Goal: Answer question/provide support: Share knowledge or assist other users

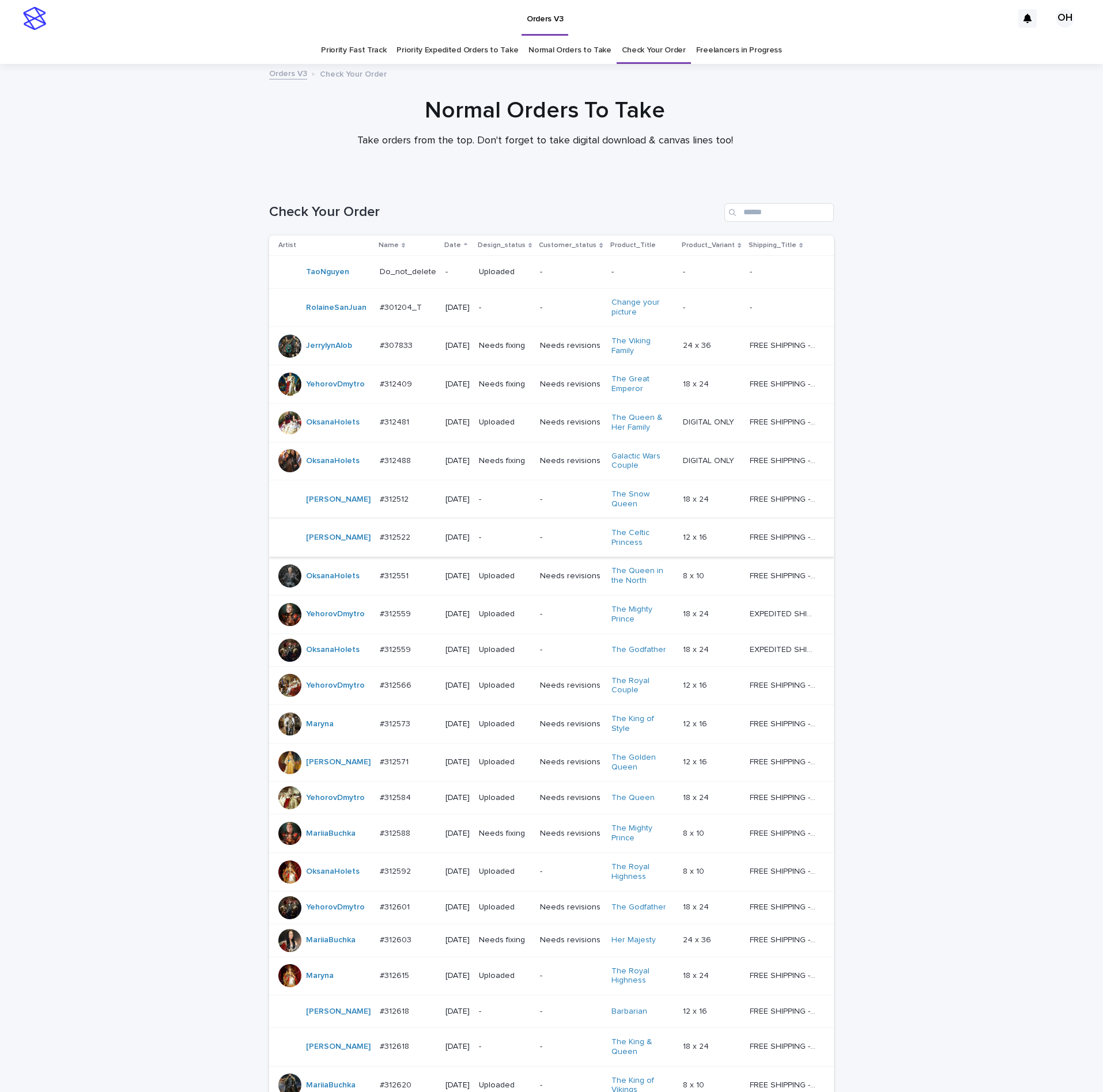
scroll to position [432, 0]
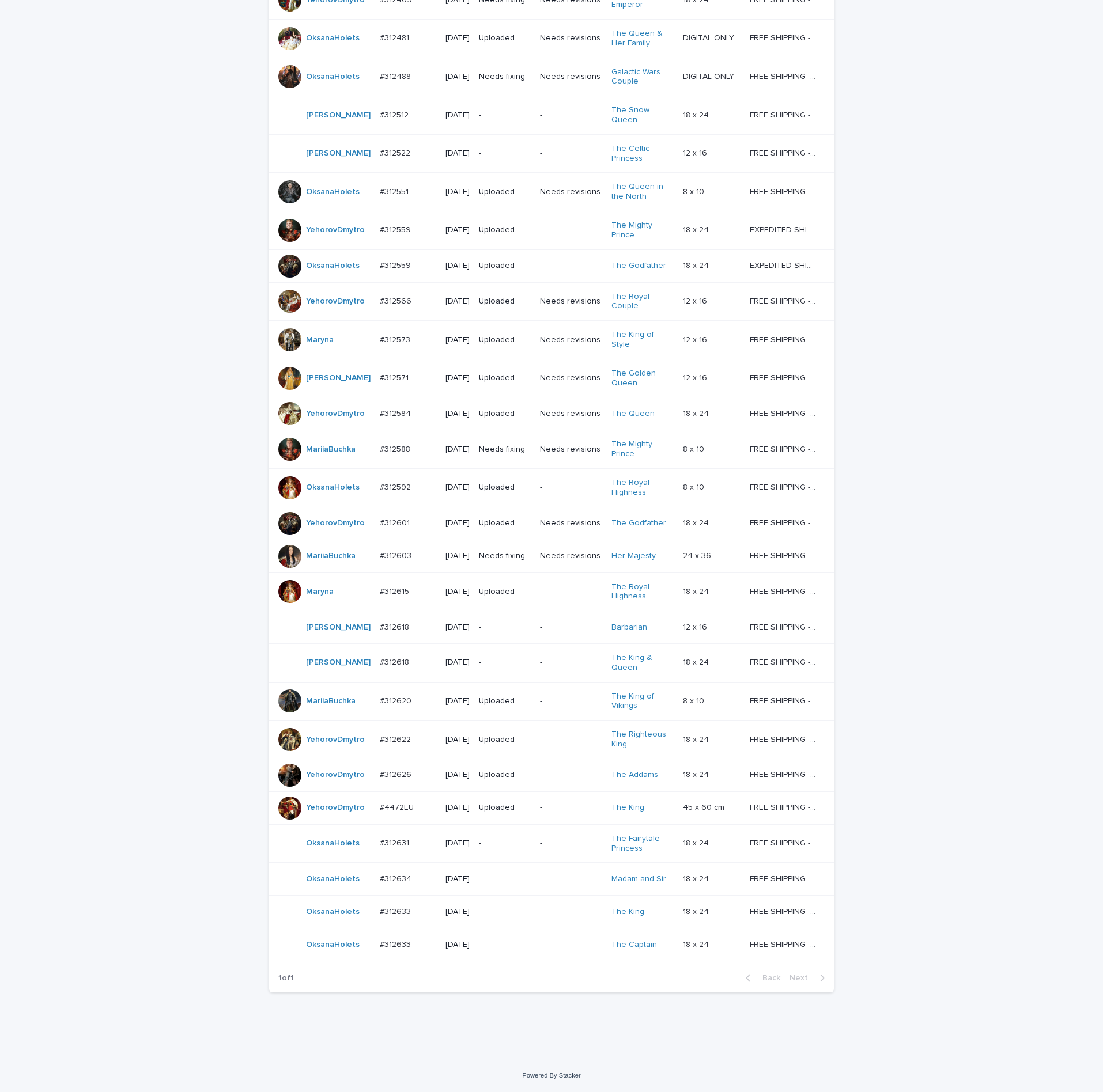
click at [380, 836] on p "#312631" at bounding box center [395, 842] width 32 height 12
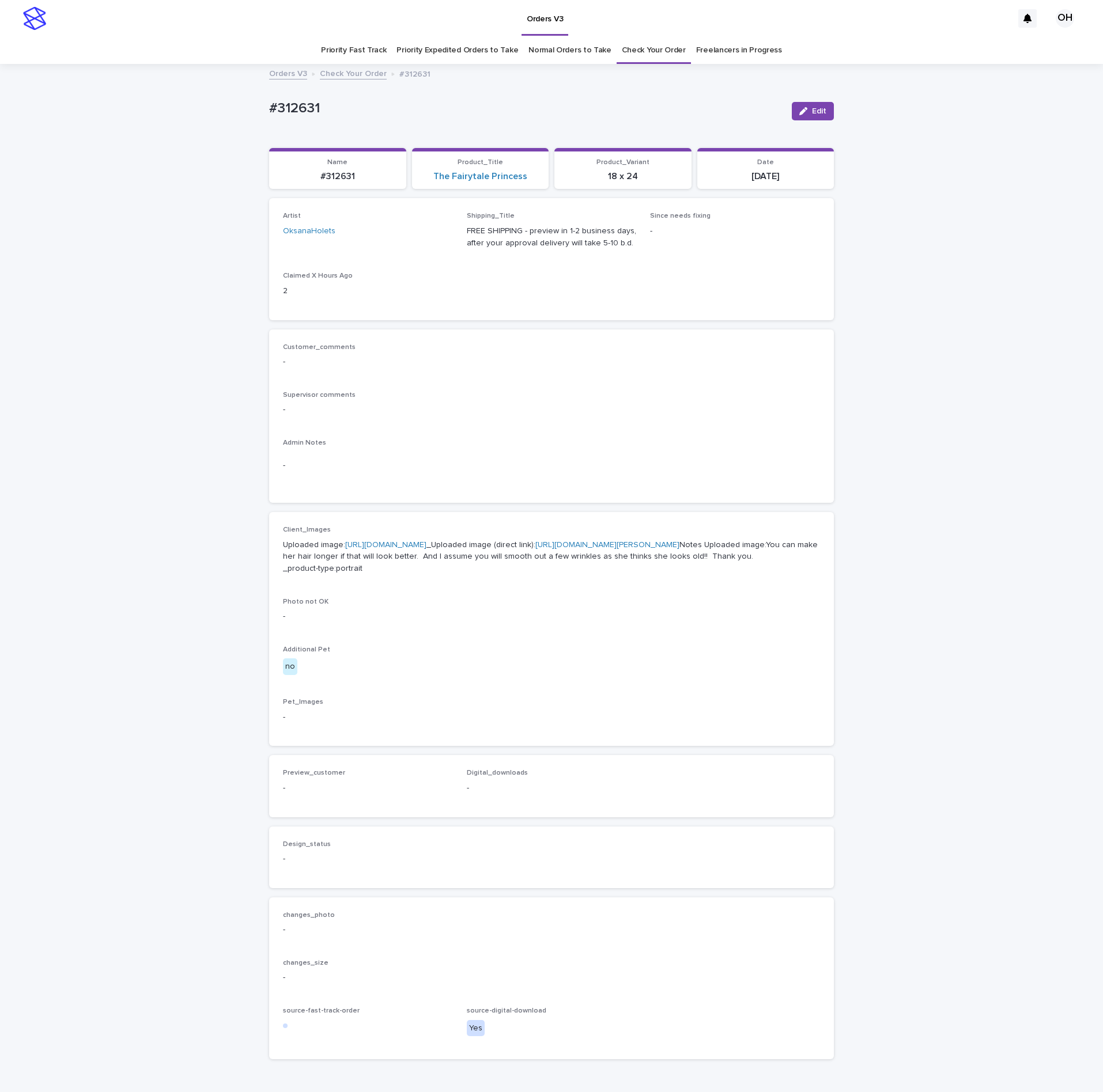
click at [387, 548] on link "[URL][DOMAIN_NAME]" at bounding box center [385, 545] width 81 height 8
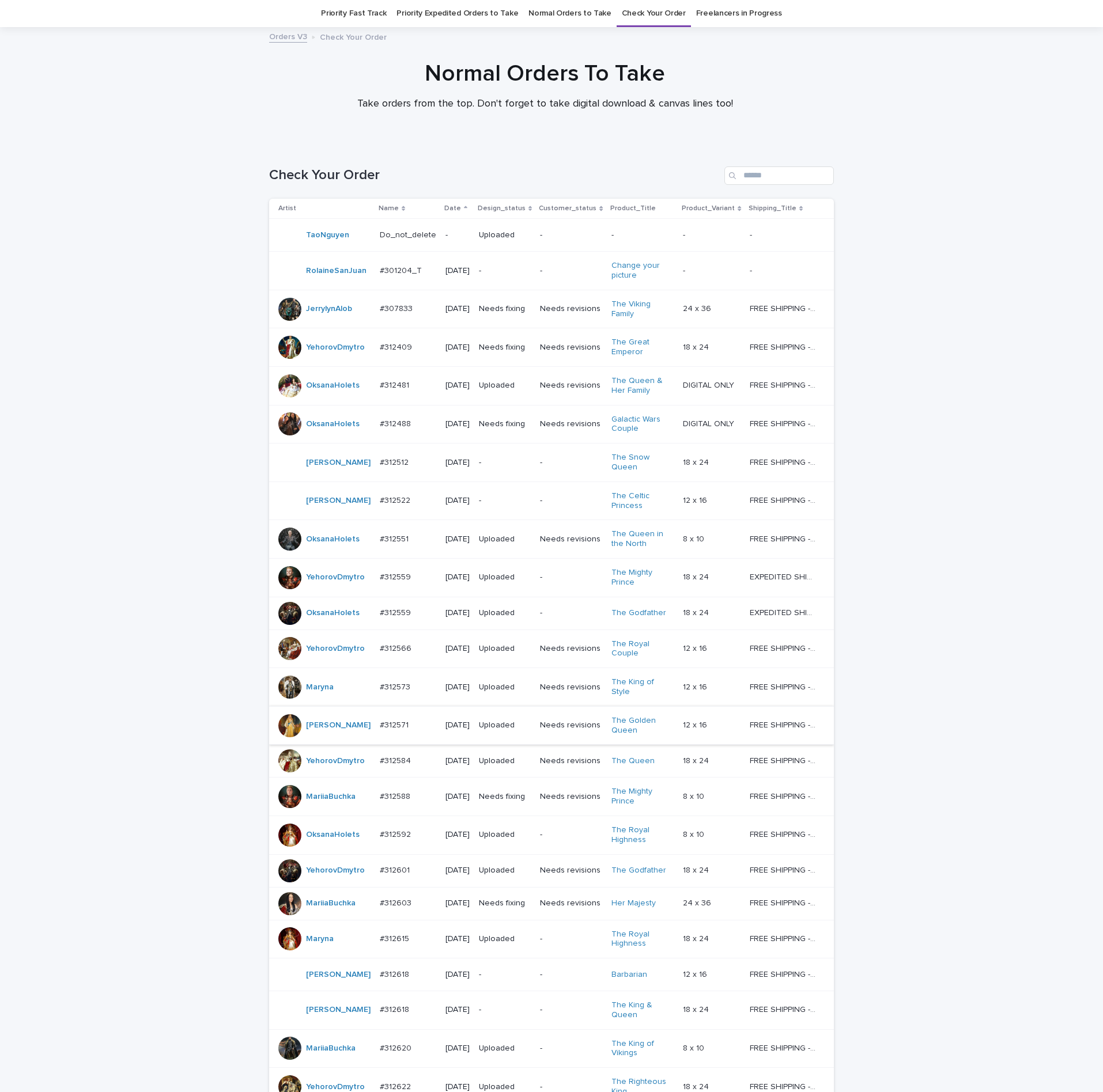
scroll to position [435, 0]
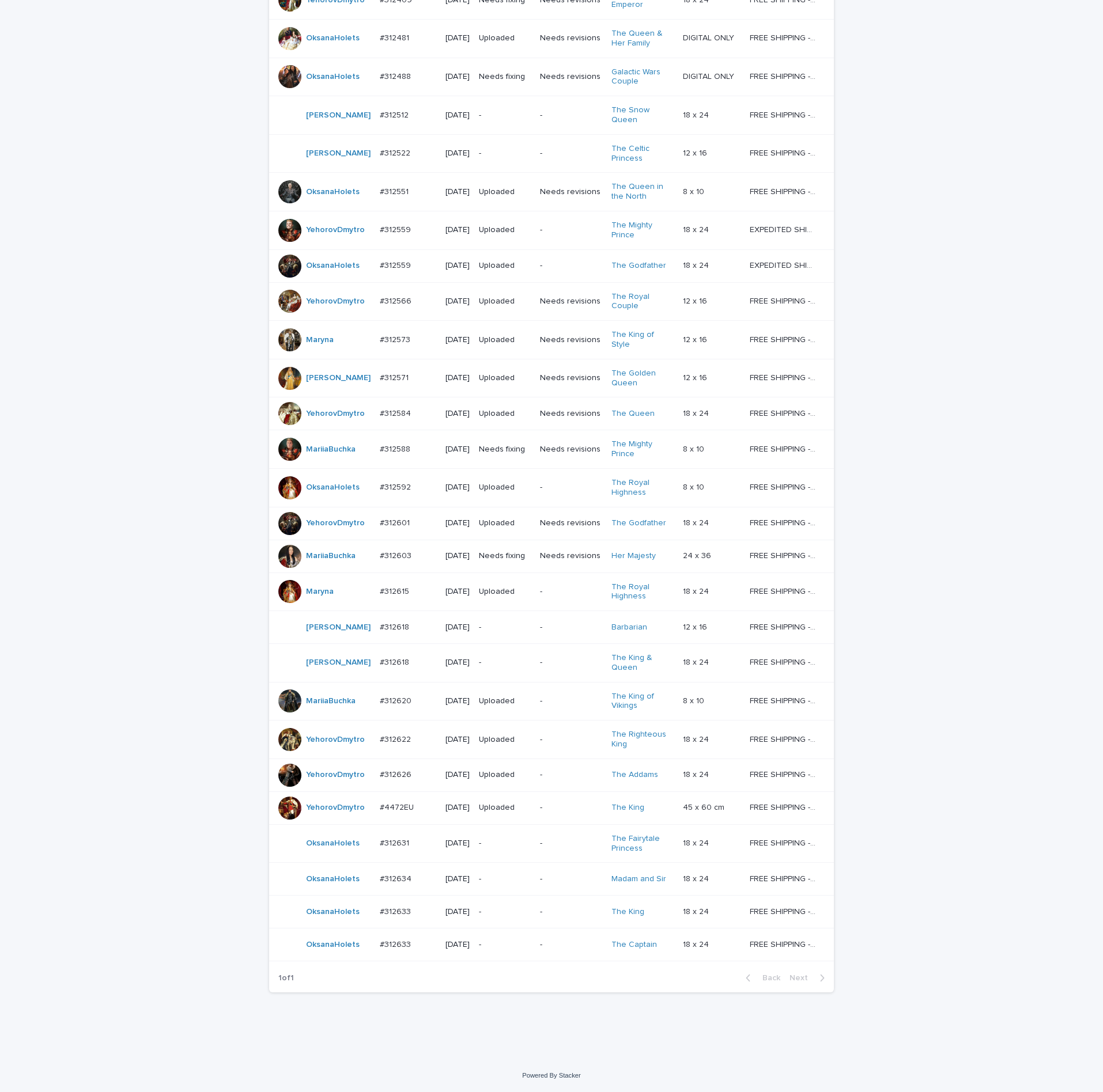
click at [393, 872] on p "#312634" at bounding box center [396, 878] width 34 height 12
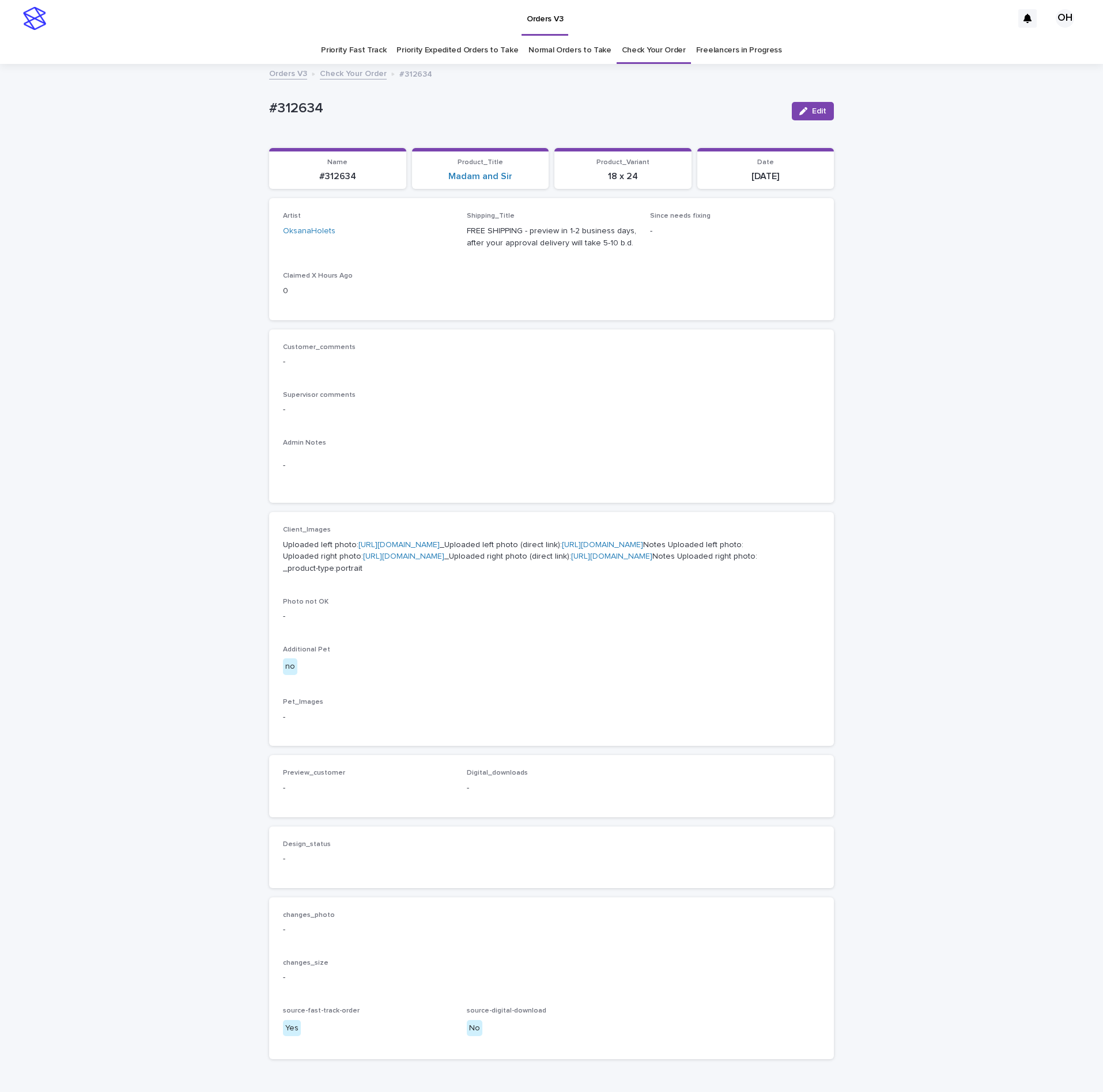
click at [359, 548] on link "[URL][DOMAIN_NAME]" at bounding box center [399, 545] width 81 height 8
click at [502, 344] on p "Customer_comments" at bounding box center [551, 347] width 537 height 8
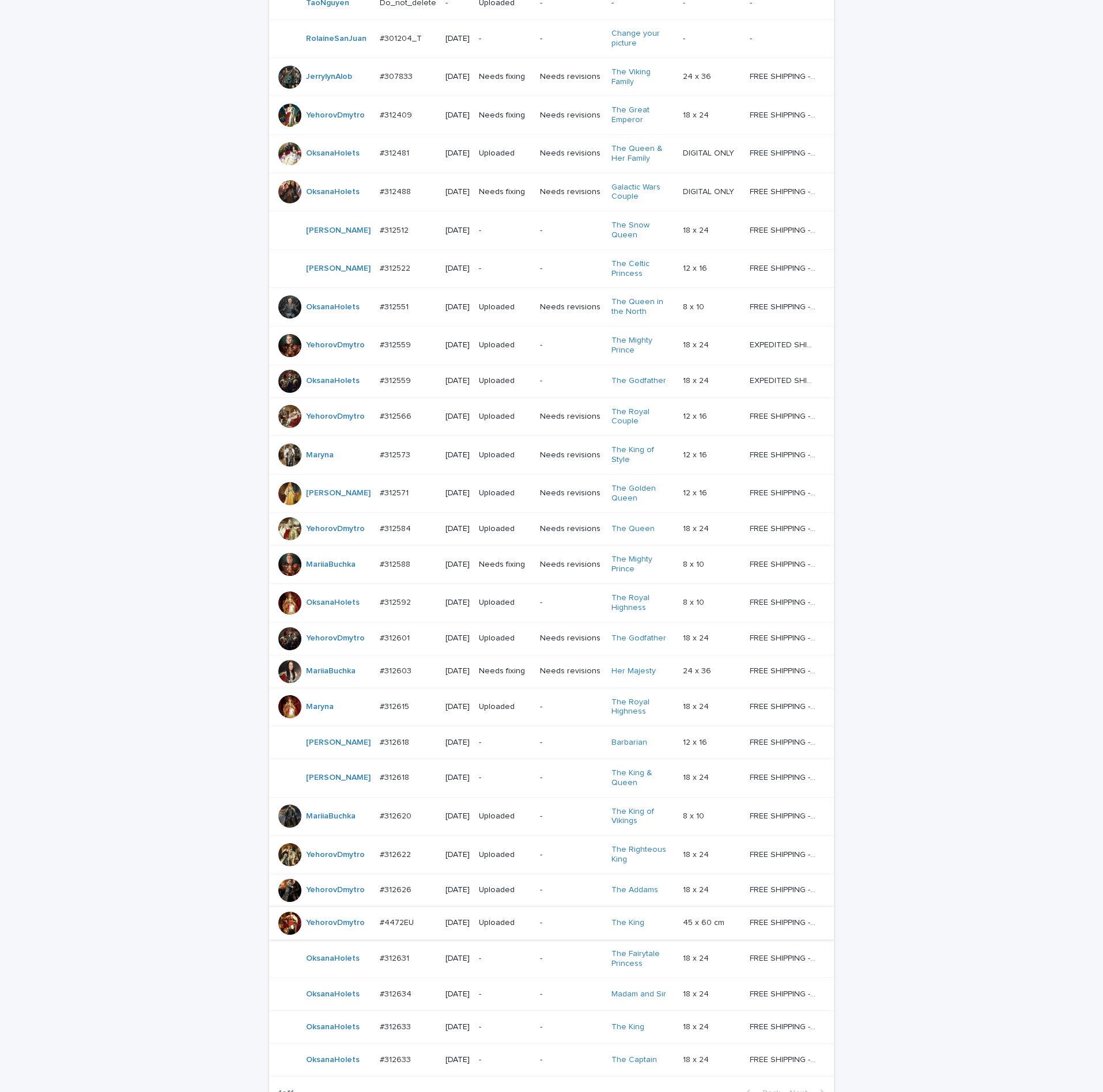
scroll to position [435, 0]
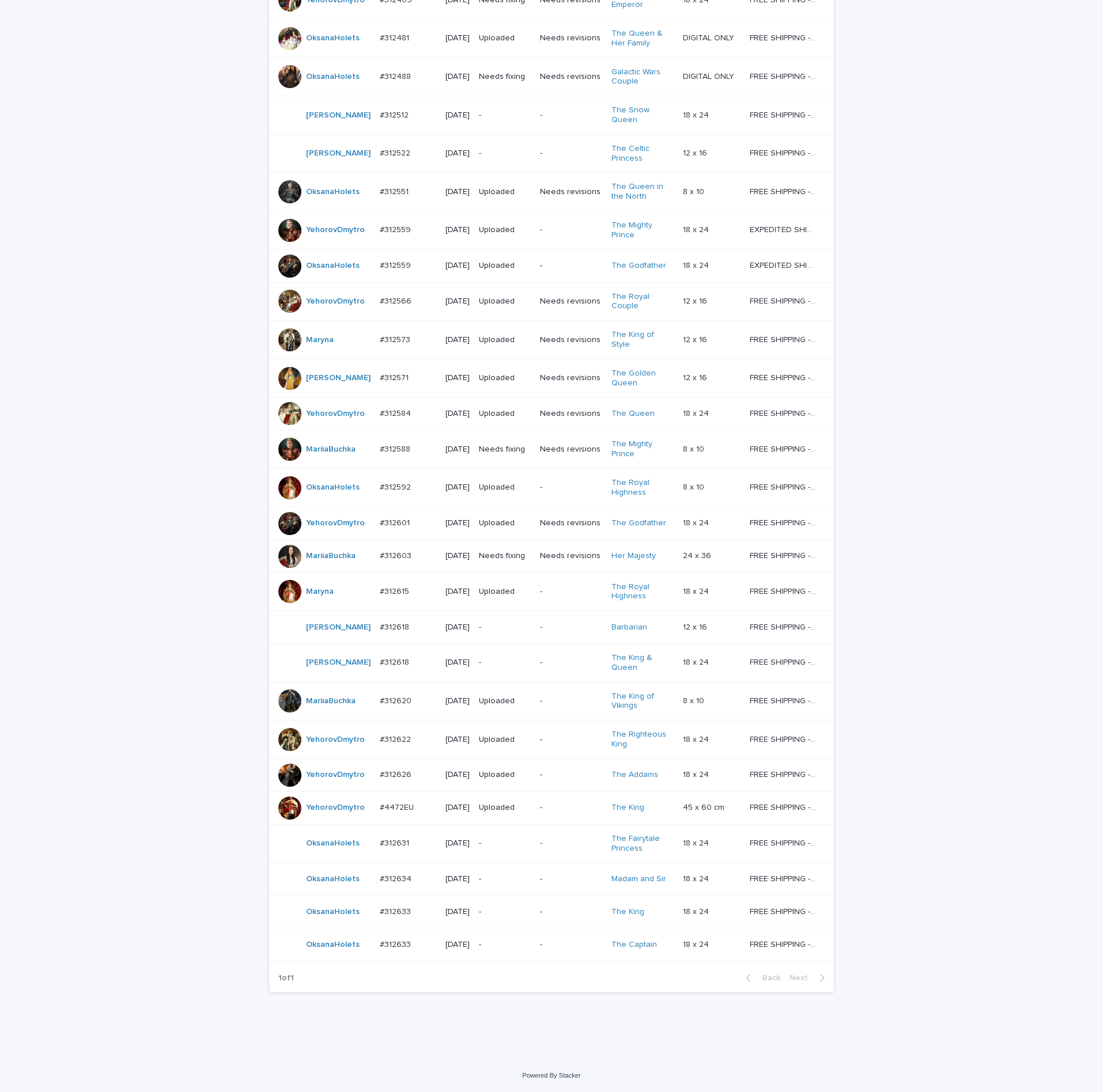
click at [385, 902] on div "#312633 #312633" at bounding box center [407, 911] width 56 height 19
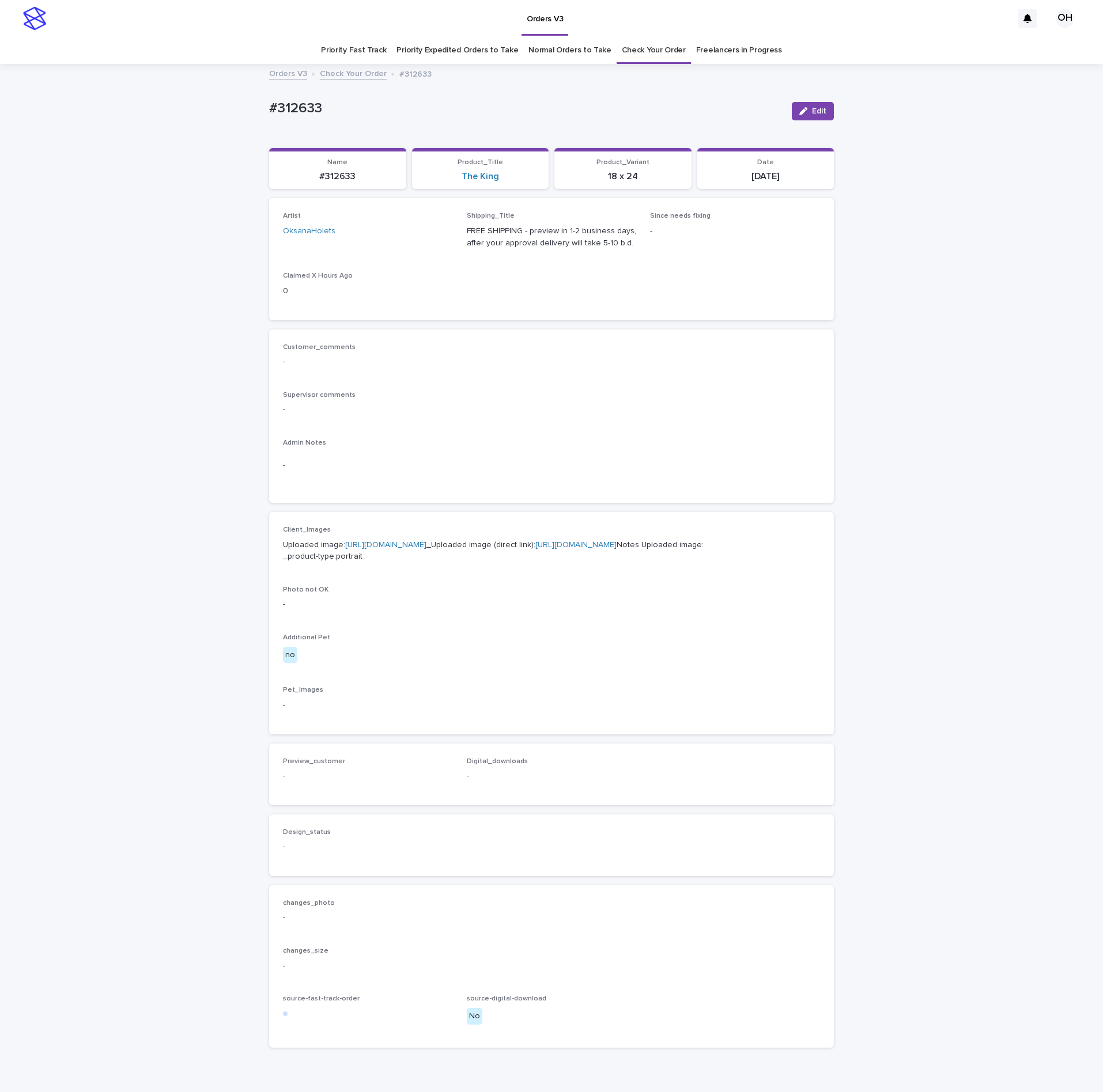
click at [407, 549] on p "Uploaded image: [URL][DOMAIN_NAME] _Uploaded image (direct link): [URL][DOMAIN_…" at bounding box center [551, 551] width 537 height 24
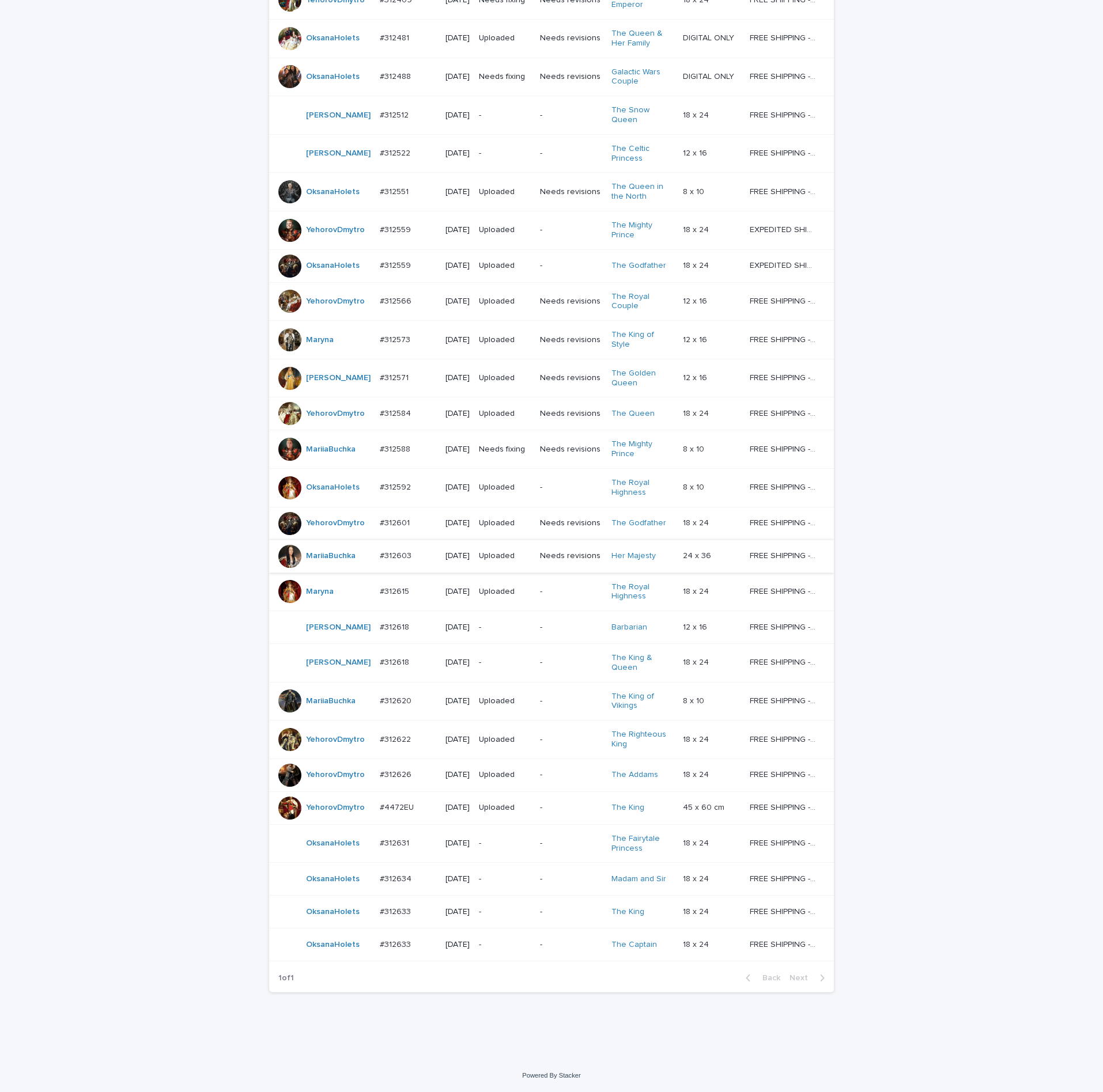
scroll to position [432, 0]
click at [382, 836] on p "#312631" at bounding box center [395, 842] width 32 height 12
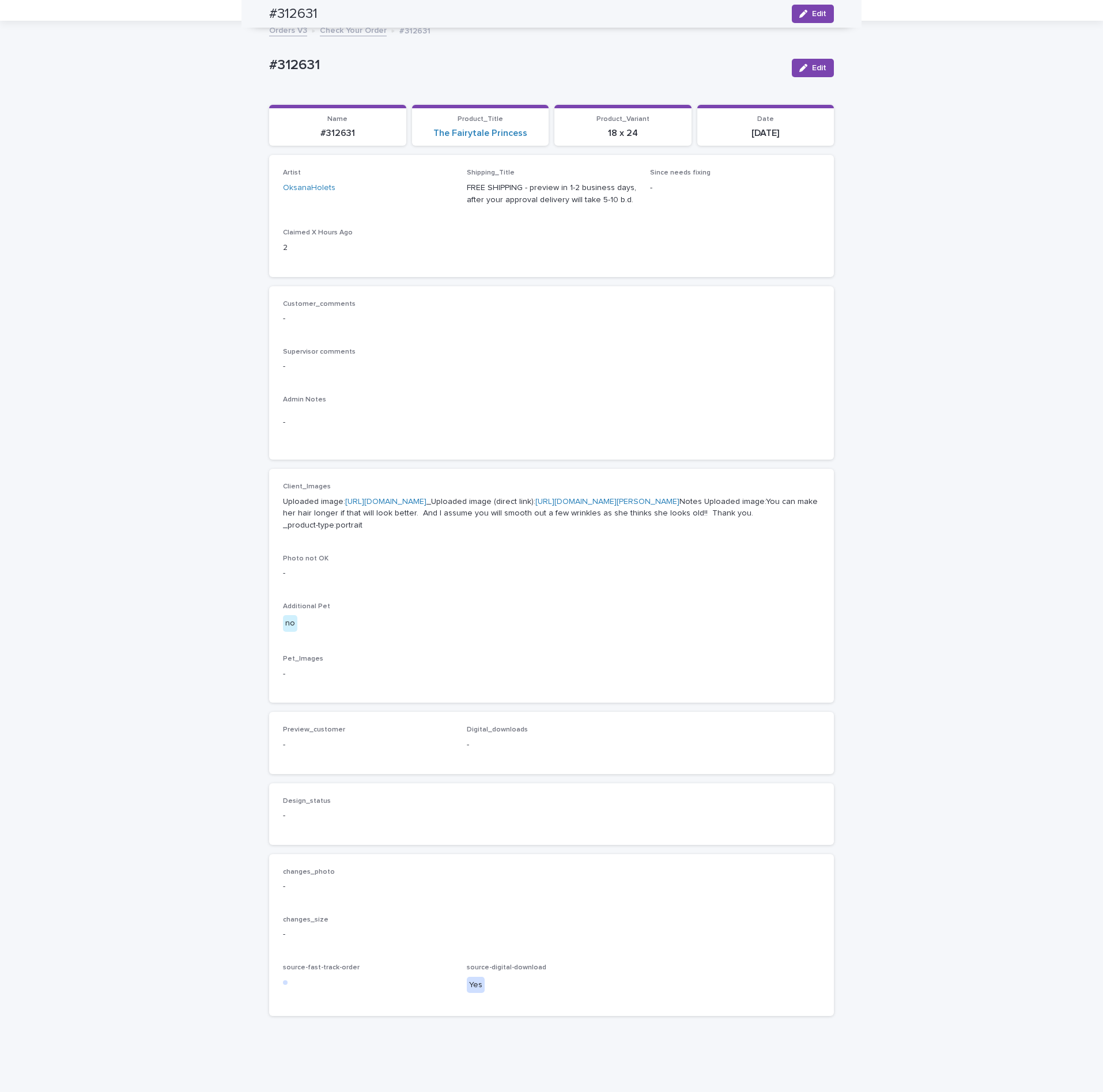
scroll to position [37, 0]
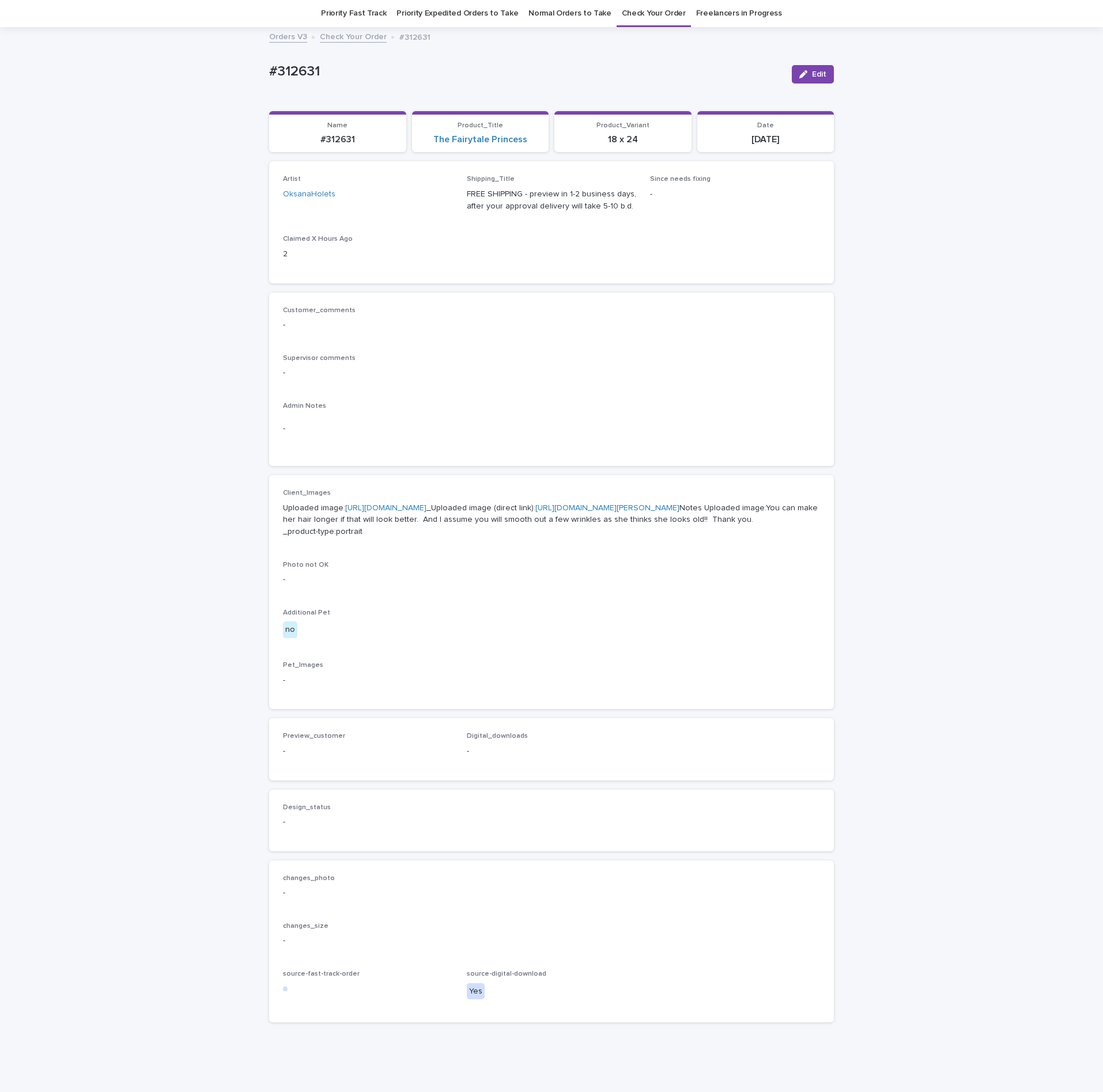
click at [397, 512] on link "[URL][DOMAIN_NAME]" at bounding box center [385, 508] width 81 height 8
click at [543, 294] on div "Customer_comments - Supervisor comments - Admin Notes -" at bounding box center [551, 379] width 564 height 174
drag, startPoint x: 263, startPoint y: 71, endPoint x: 230, endPoint y: 68, distance: 33.1
click at [222, 65] on div "Loading... Saving… Loading... Saving… #312631 Edit #312631 Edit Sorry, there wa…" at bounding box center [552, 559] width 1103 height 1061
drag, startPoint x: 279, startPoint y: 72, endPoint x: 286, endPoint y: 73, distance: 7.1
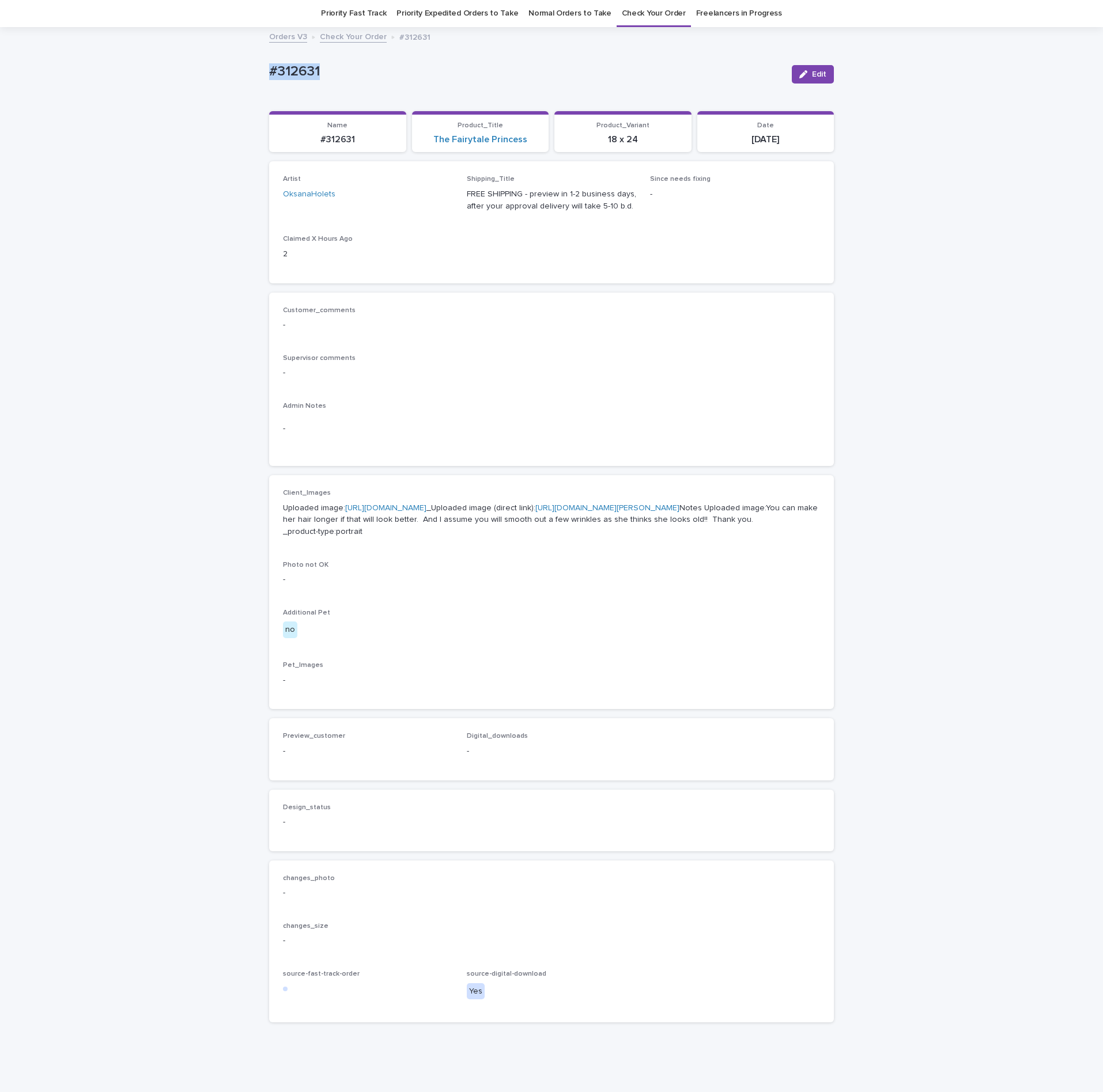
copy p "#312631"
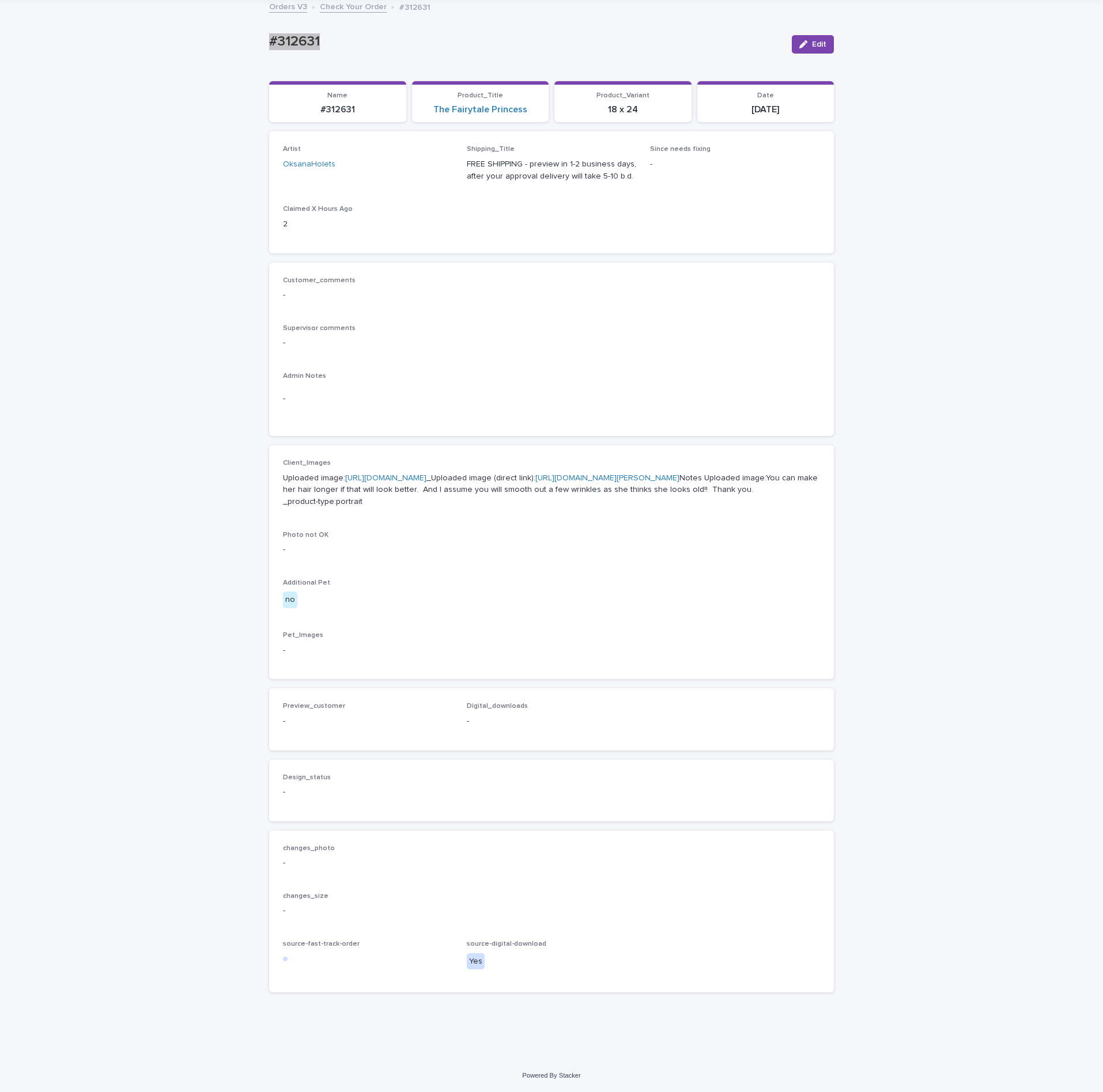
scroll to position [138, 0]
click at [579, 324] on p "Supervisor comments" at bounding box center [551, 328] width 537 height 8
click at [801, 14] on icon "button" at bounding box center [803, 14] width 8 height 8
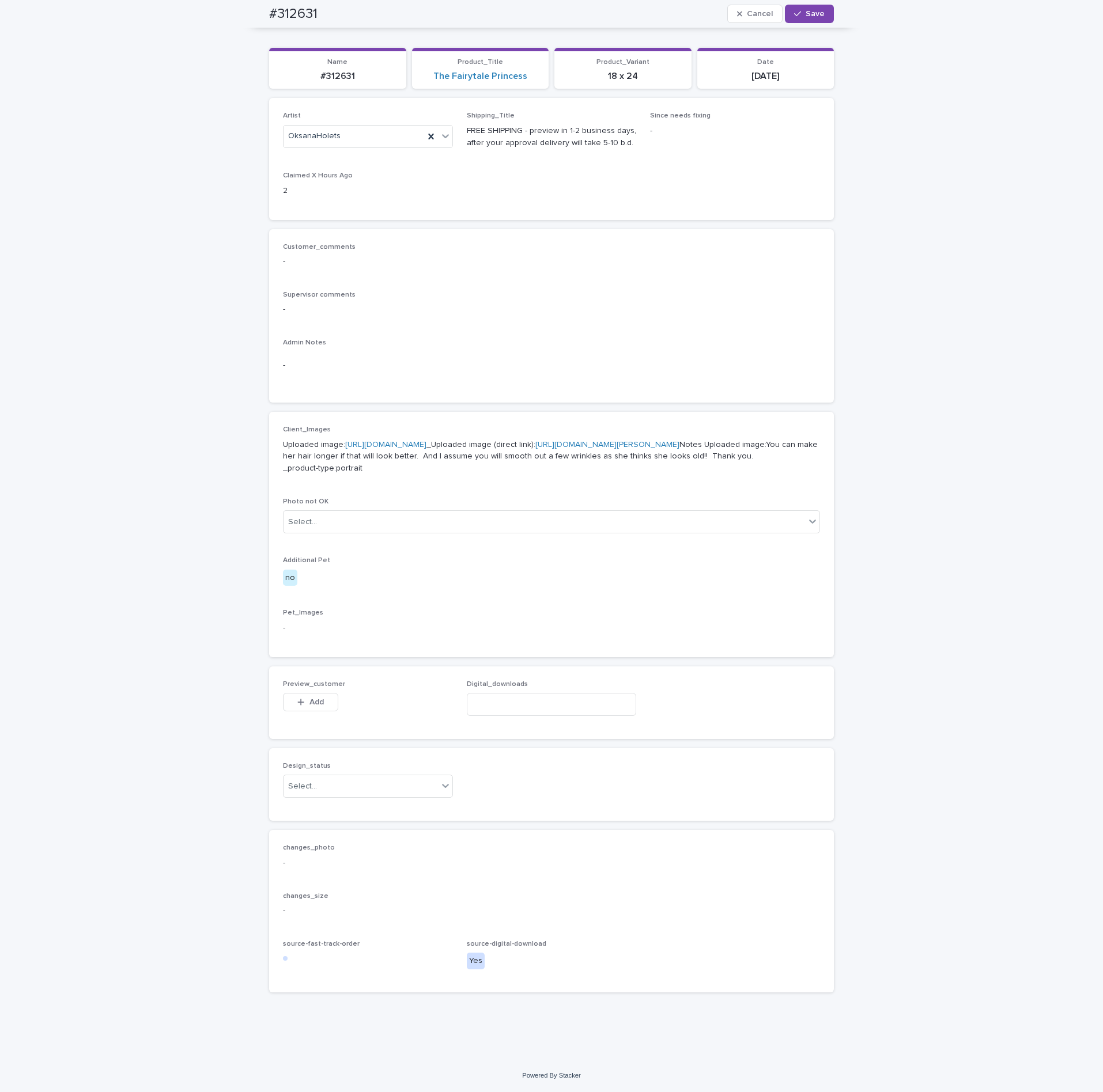
scroll to position [172, 0]
click at [316, 705] on span "Add" at bounding box center [316, 702] width 15 height 8
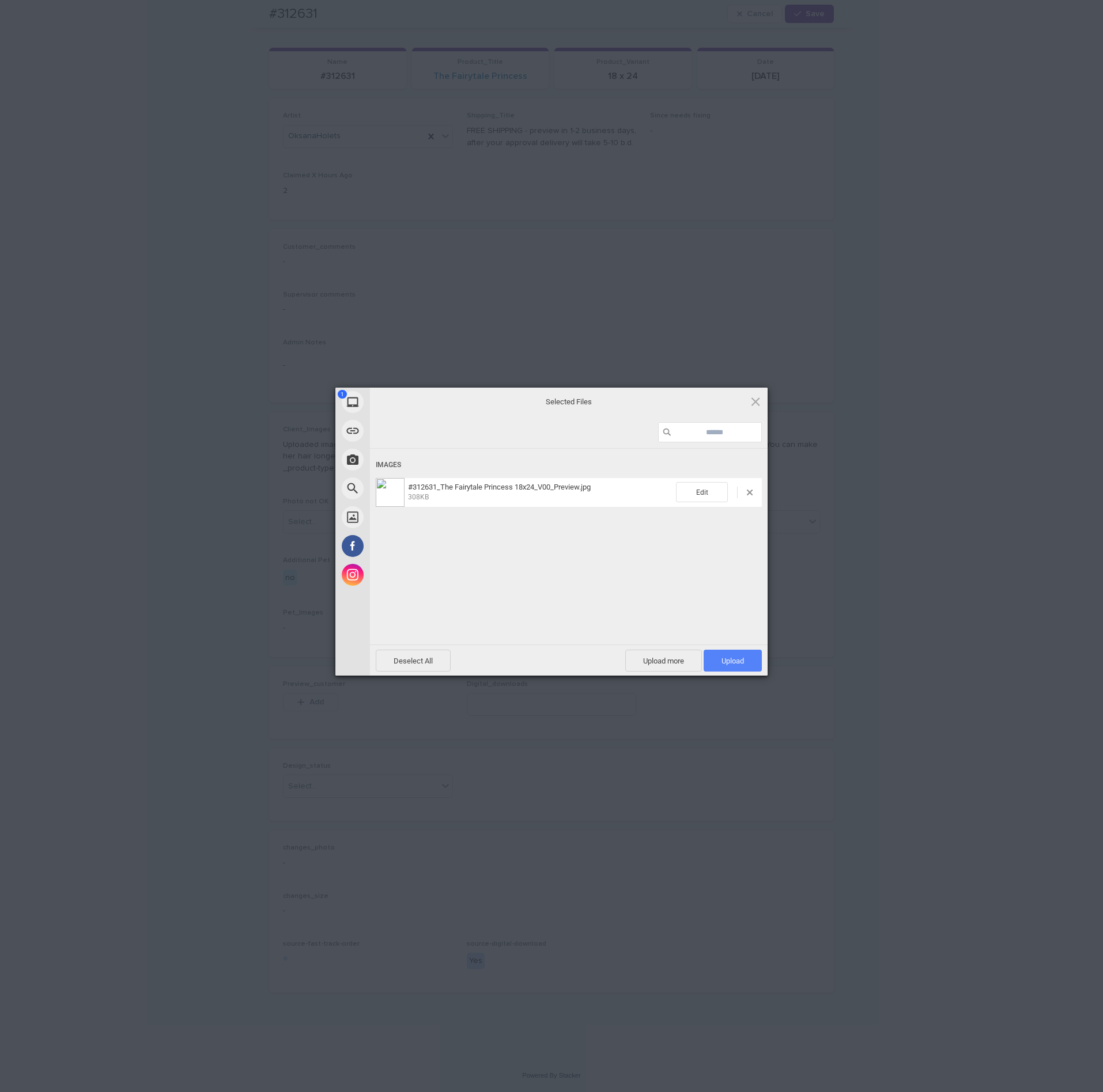
click at [725, 659] on span "Upload 1" at bounding box center [732, 660] width 23 height 9
click at [1076, 505] on div "My Device Link (URL) Take Photo Web Search Unsplash Facebook Instagram Uploaded…" at bounding box center [552, 546] width 1103 height 1092
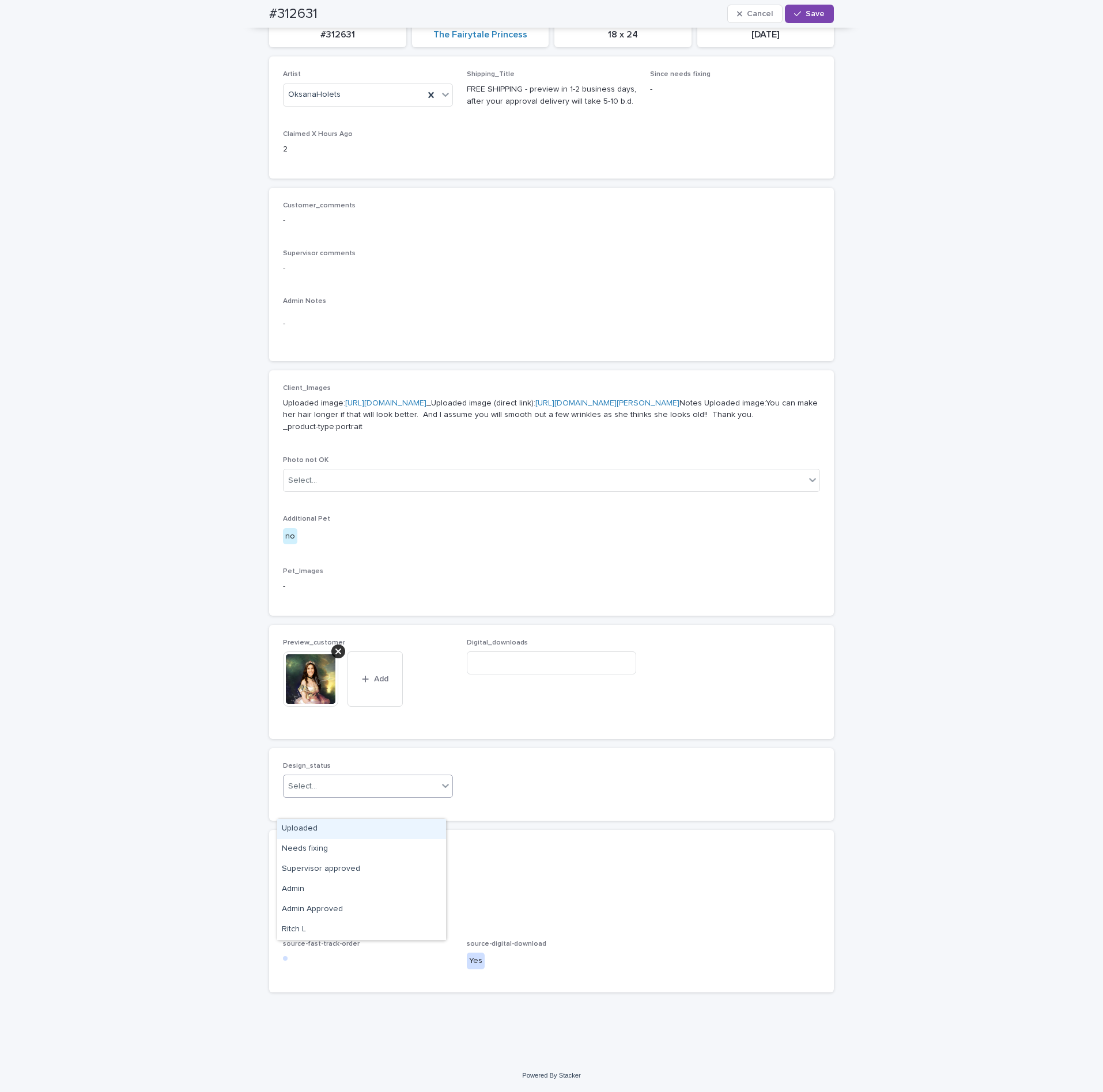
click at [322, 797] on div "Select..." at bounding box center [361, 786] width 154 height 19
click at [304, 831] on div "Uploaded" at bounding box center [361, 829] width 169 height 20
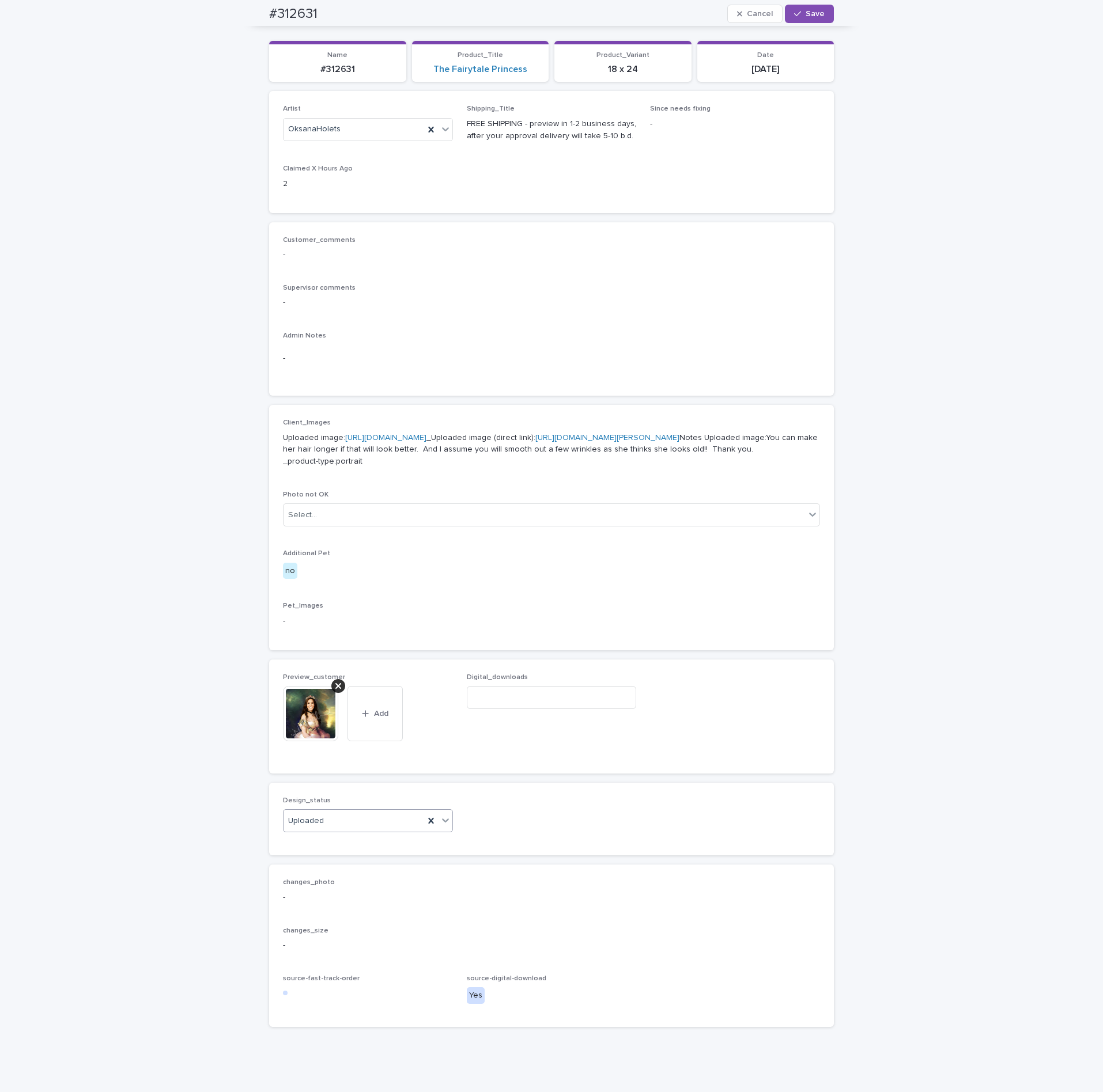
scroll to position [0, 0]
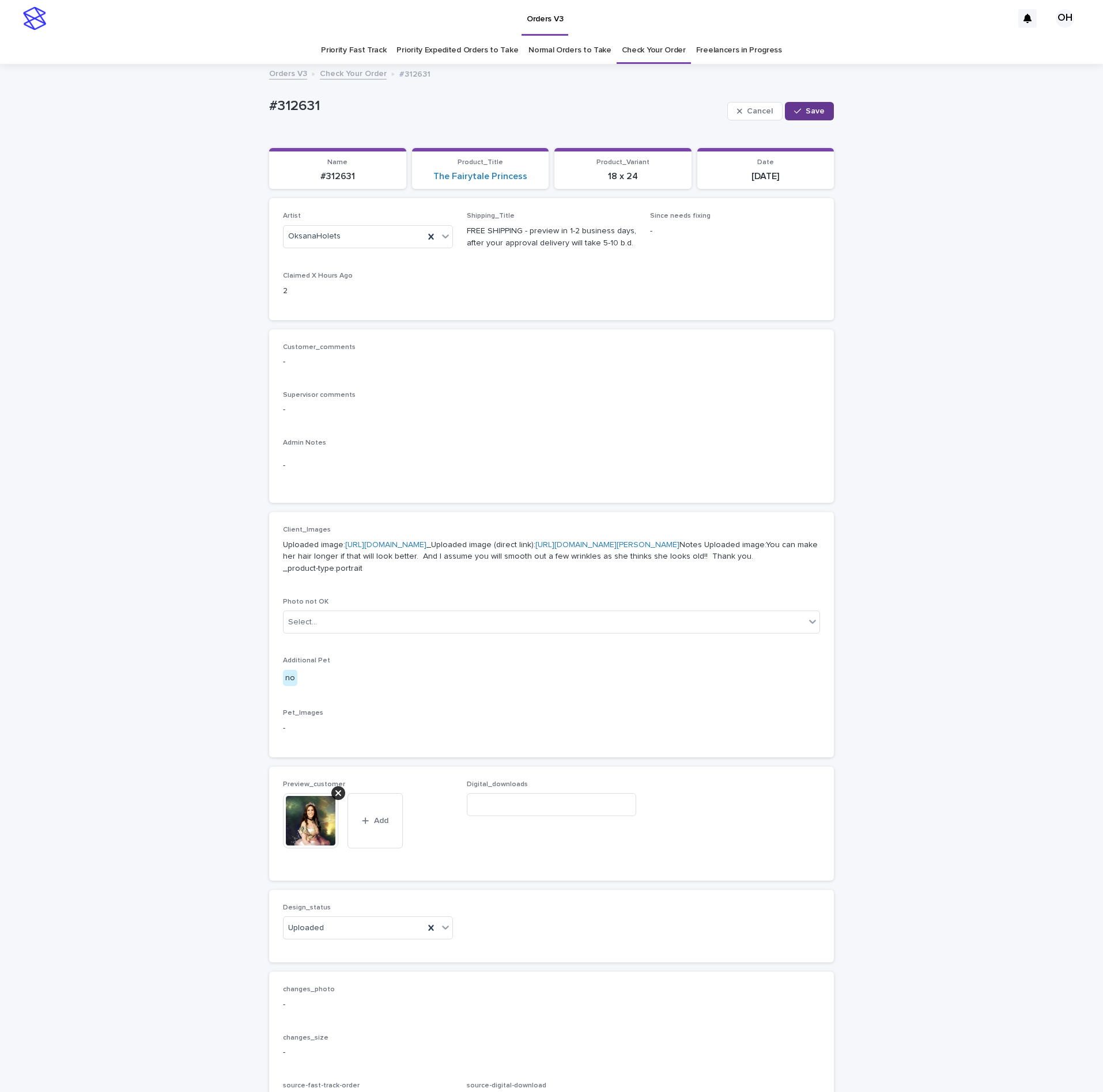
click at [806, 106] on button "Save" at bounding box center [809, 111] width 49 height 19
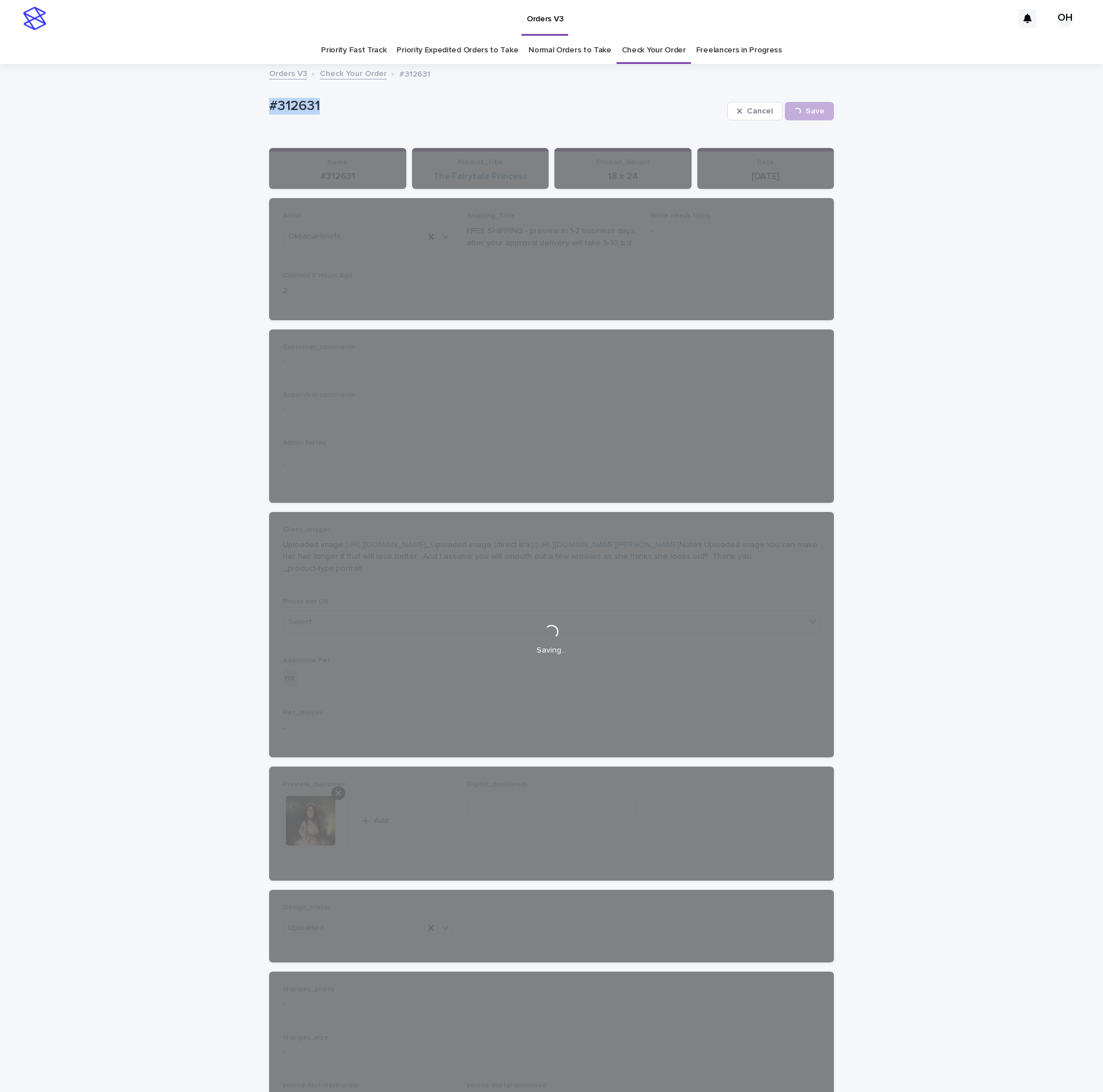
drag, startPoint x: 281, startPoint y: 106, endPoint x: 291, endPoint y: 101, distance: 11.2
click at [240, 101] on div "Loading... Saving… Loading... Saving… #312631 Cancel Save #312631 Cancel Loadin…" at bounding box center [552, 632] width 1103 height 1135
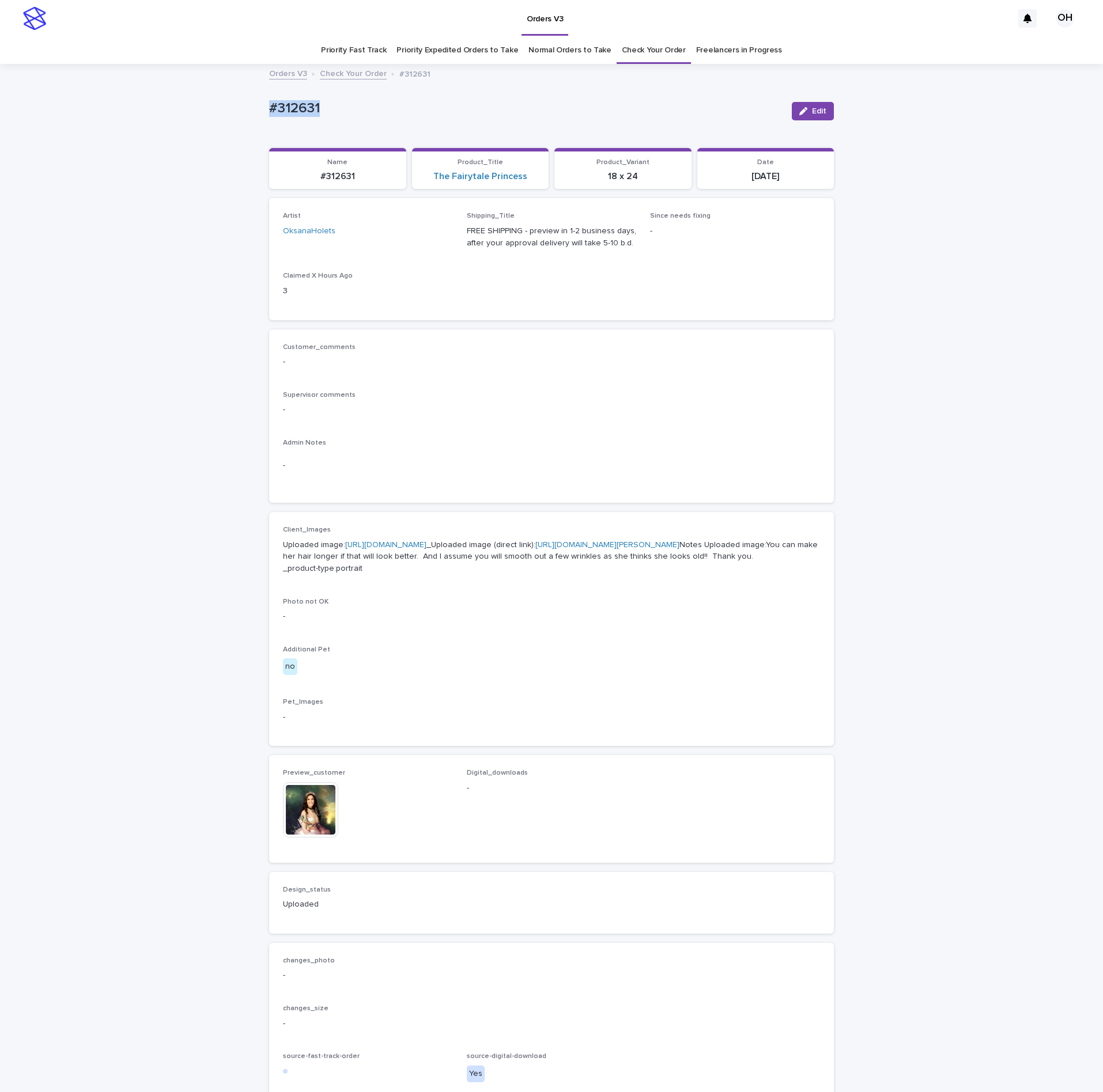
copy p "#312631"
click at [812, 110] on span "Edit" at bounding box center [818, 111] width 15 height 8
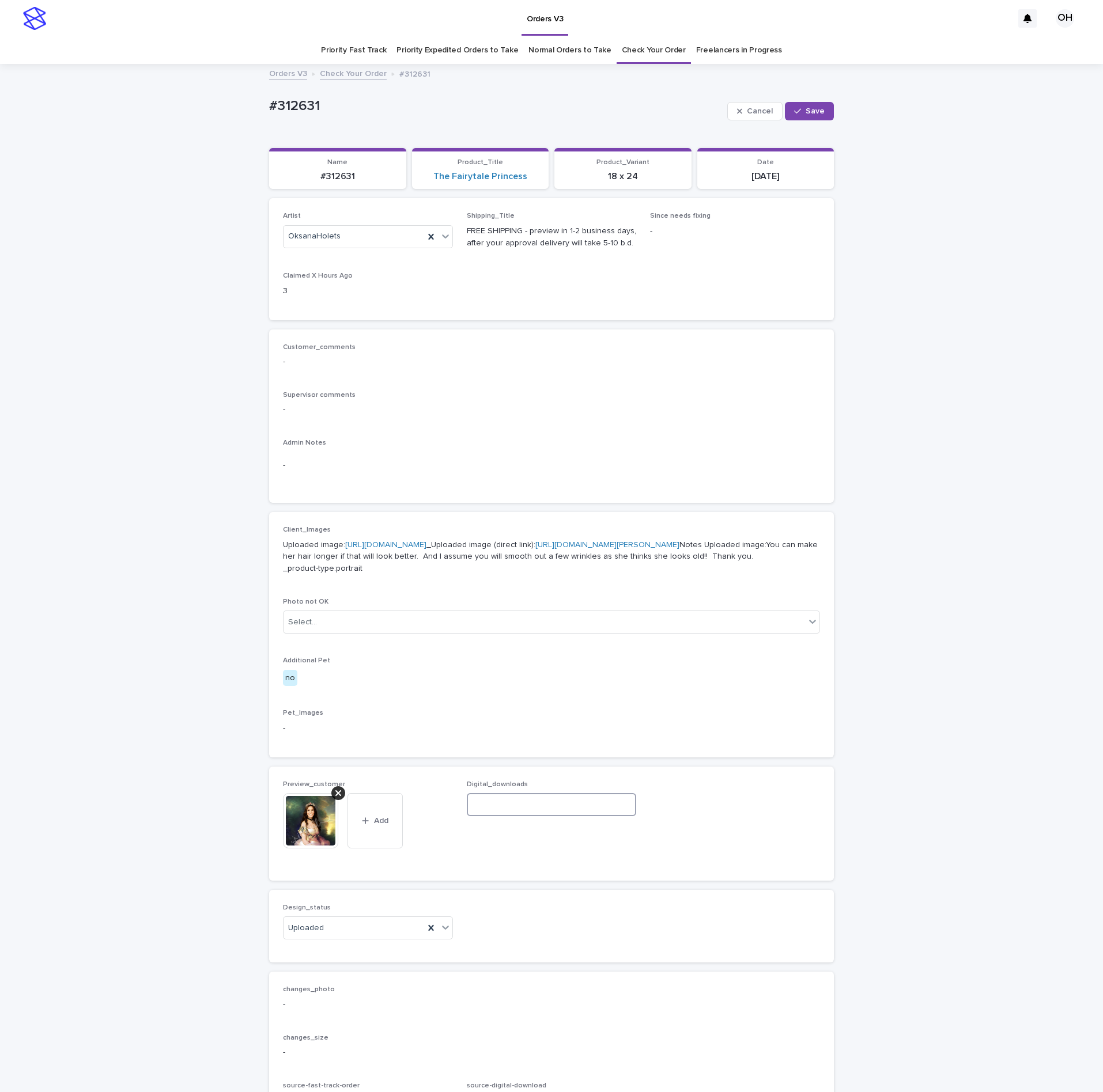
click at [553, 816] on input at bounding box center [552, 804] width 170 height 23
paste input "**********"
type input "**********"
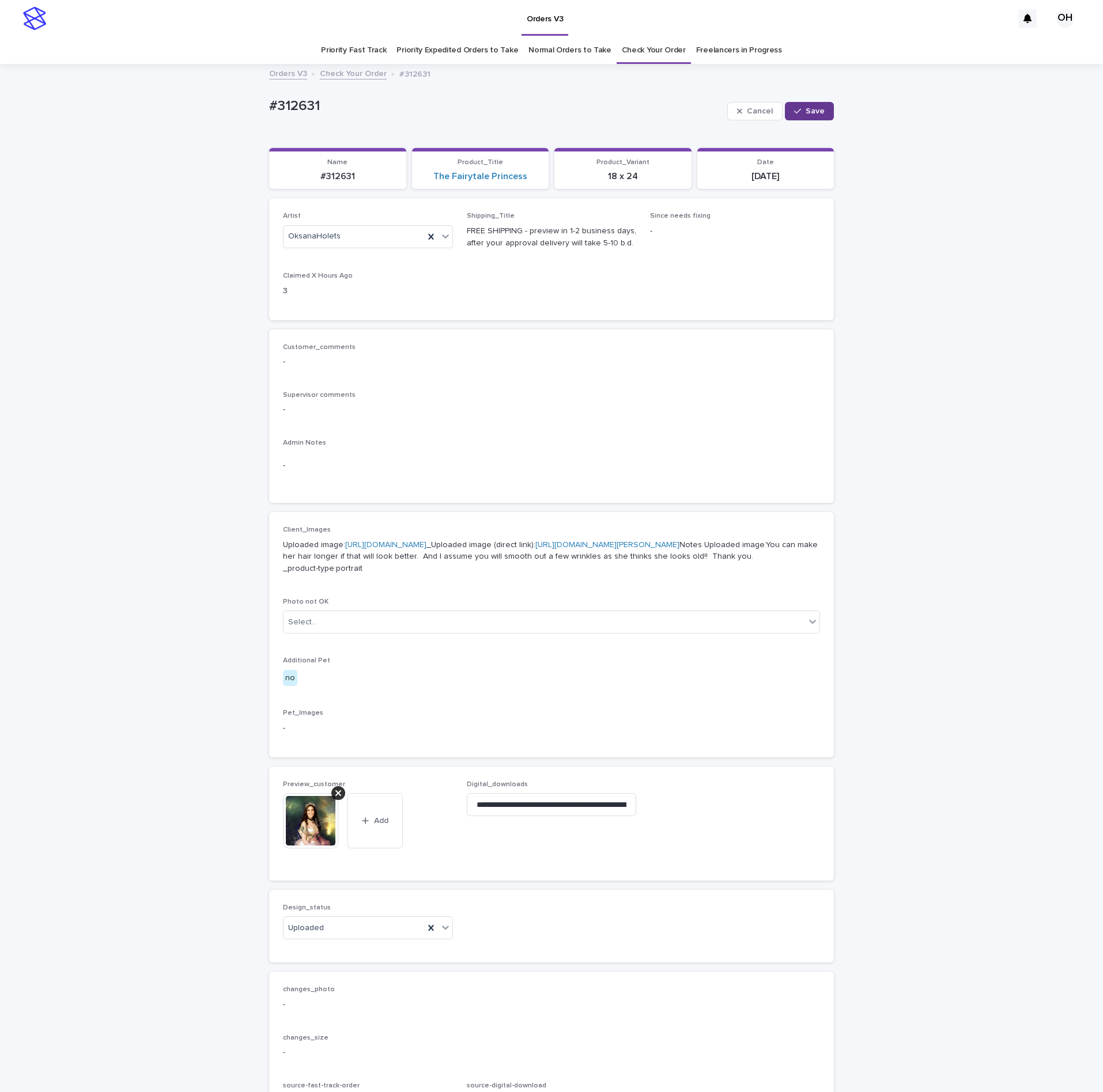
click at [806, 111] on span "Save" at bounding box center [814, 111] width 19 height 8
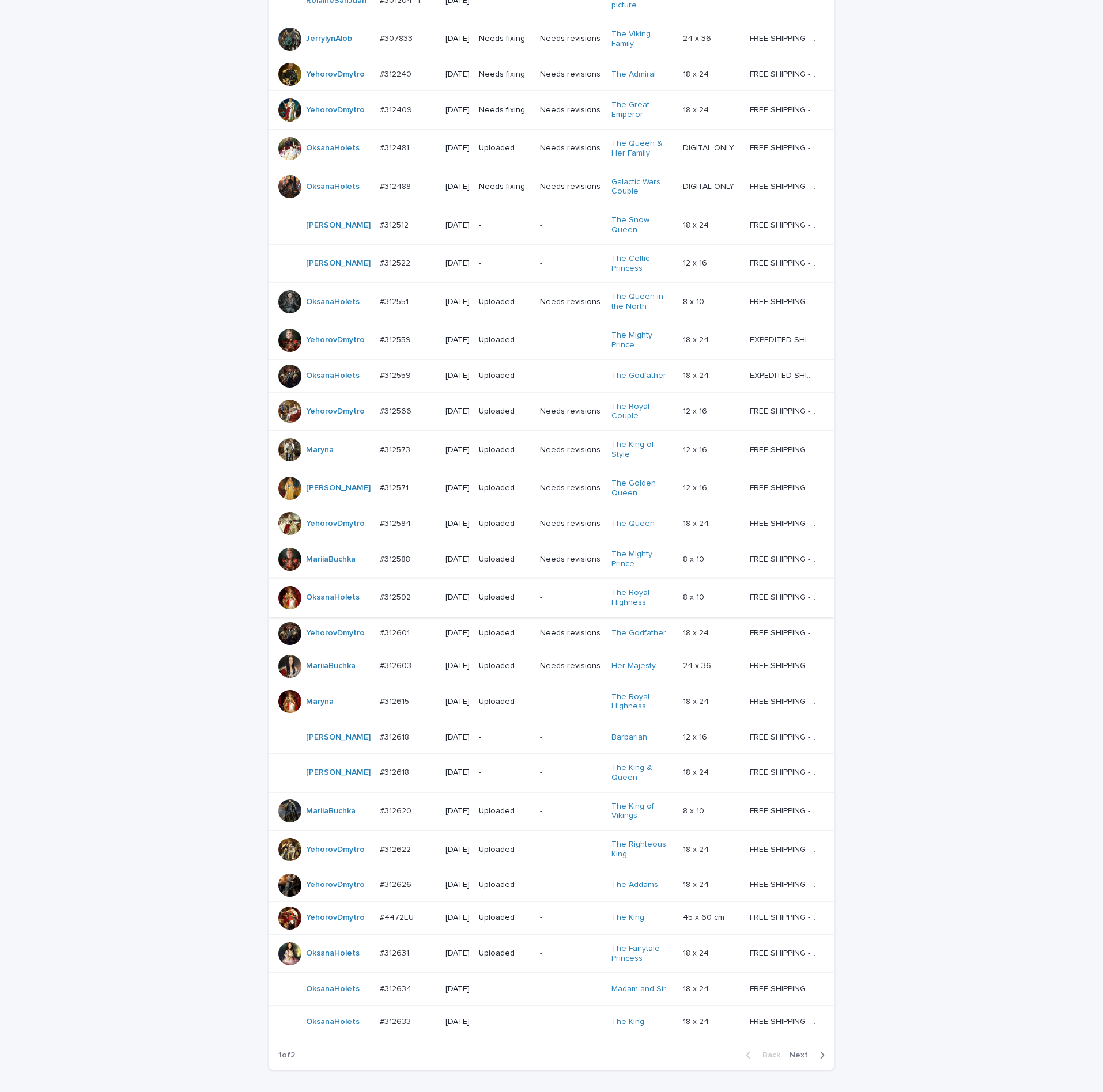
scroll to position [435, 0]
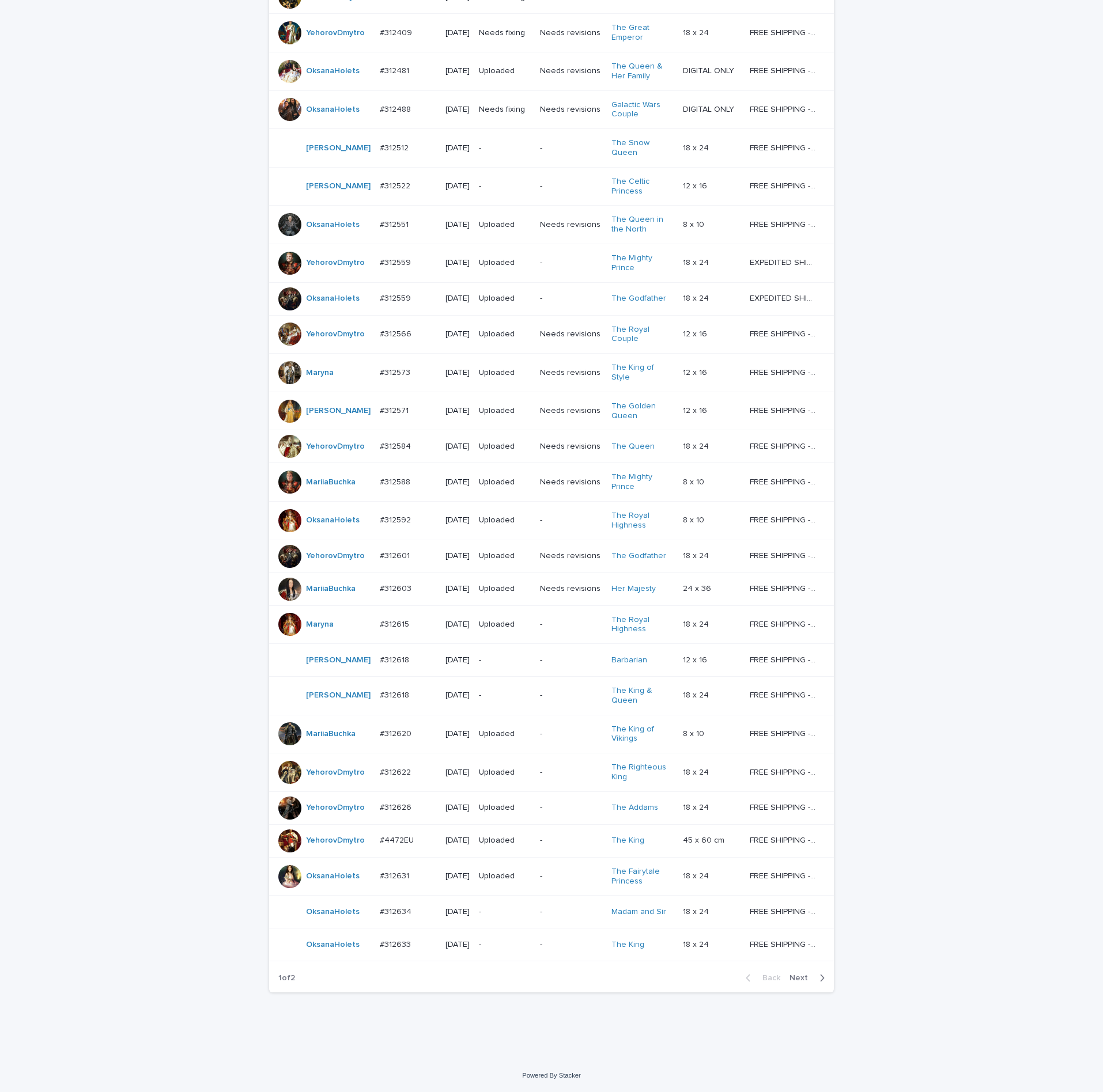
click at [397, 909] on div "#312634 #312634" at bounding box center [407, 911] width 56 height 19
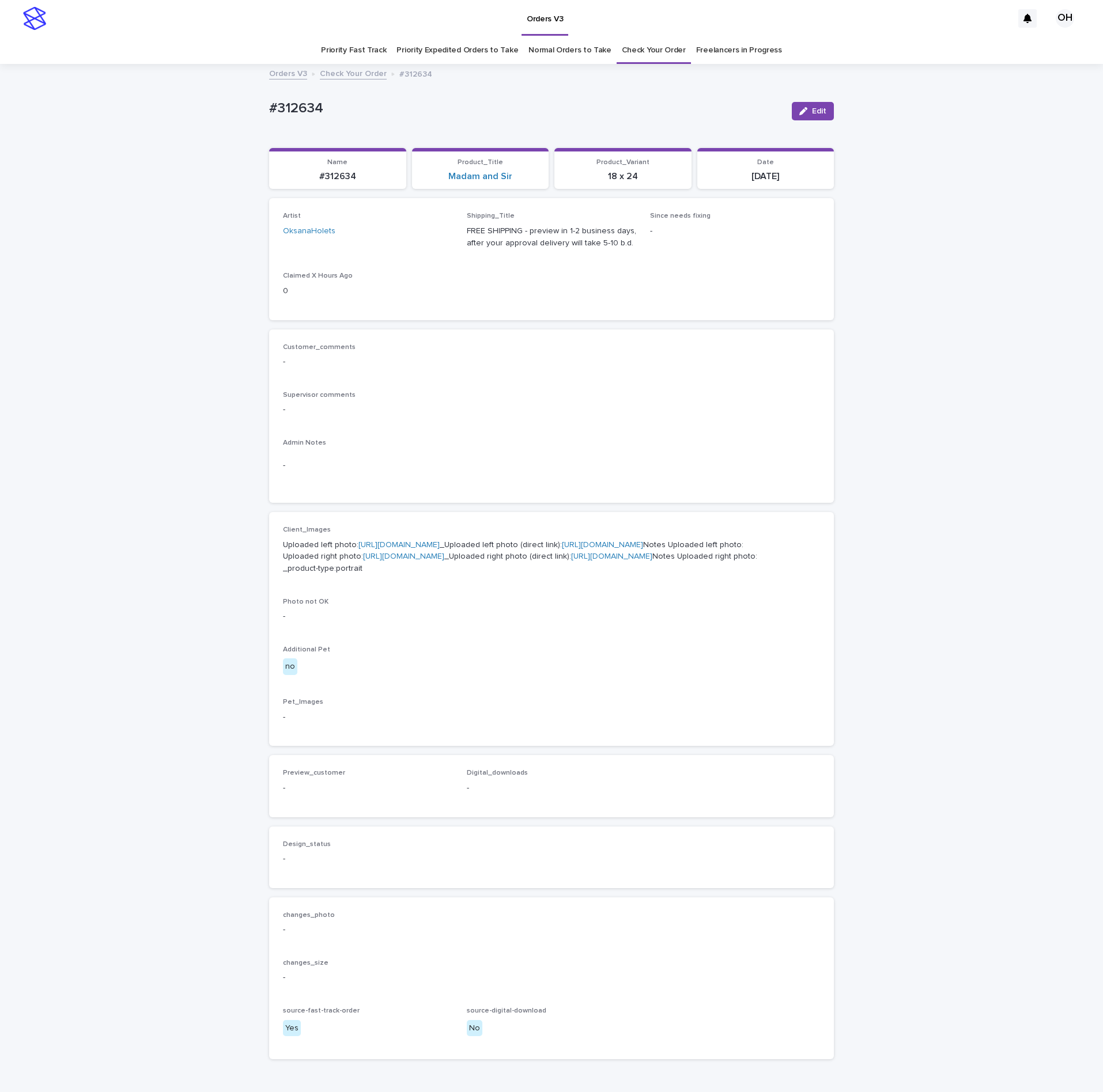
click at [359, 548] on link "[URL][DOMAIN_NAME]" at bounding box center [399, 545] width 81 height 8
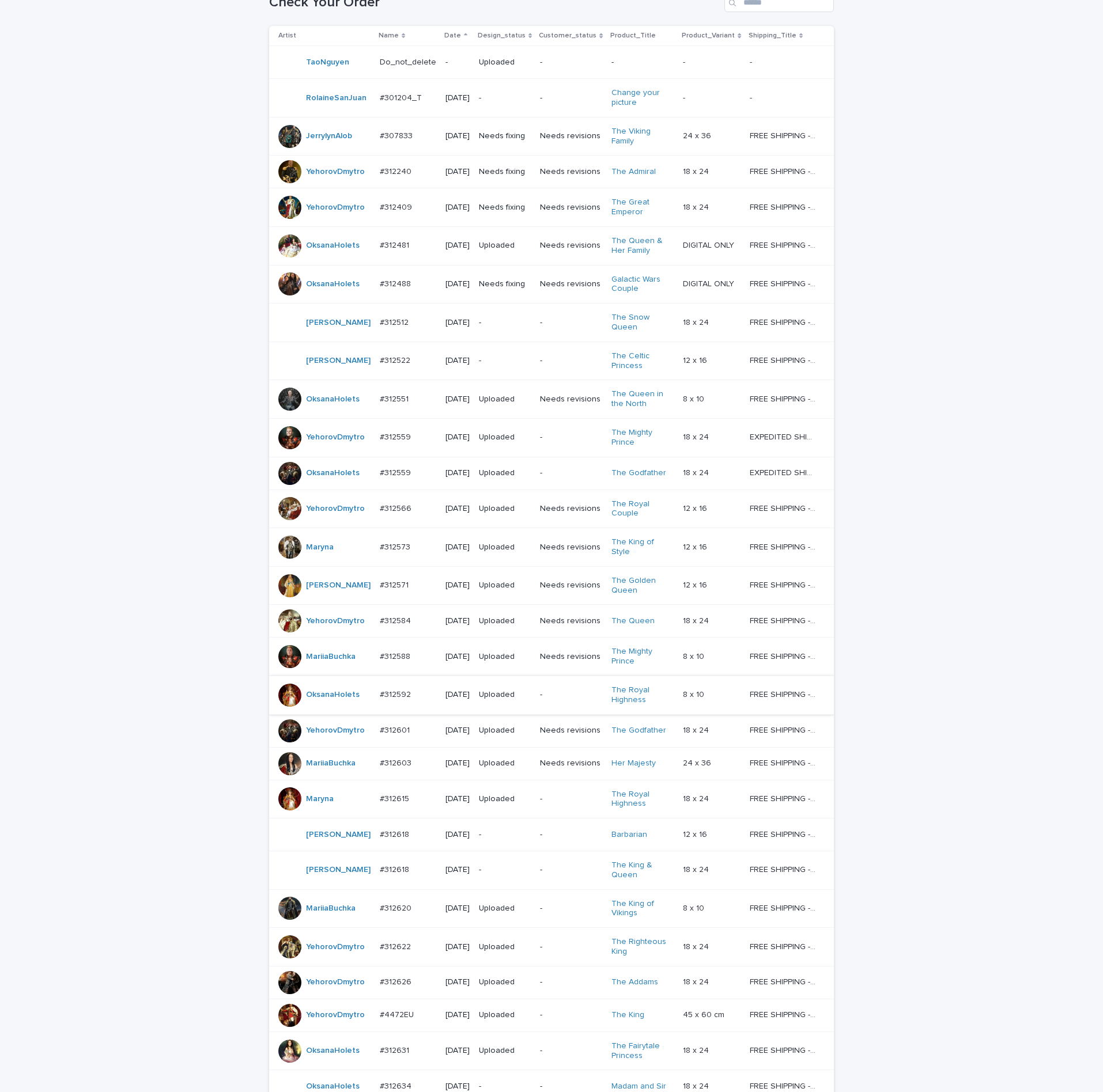
scroll to position [435, 0]
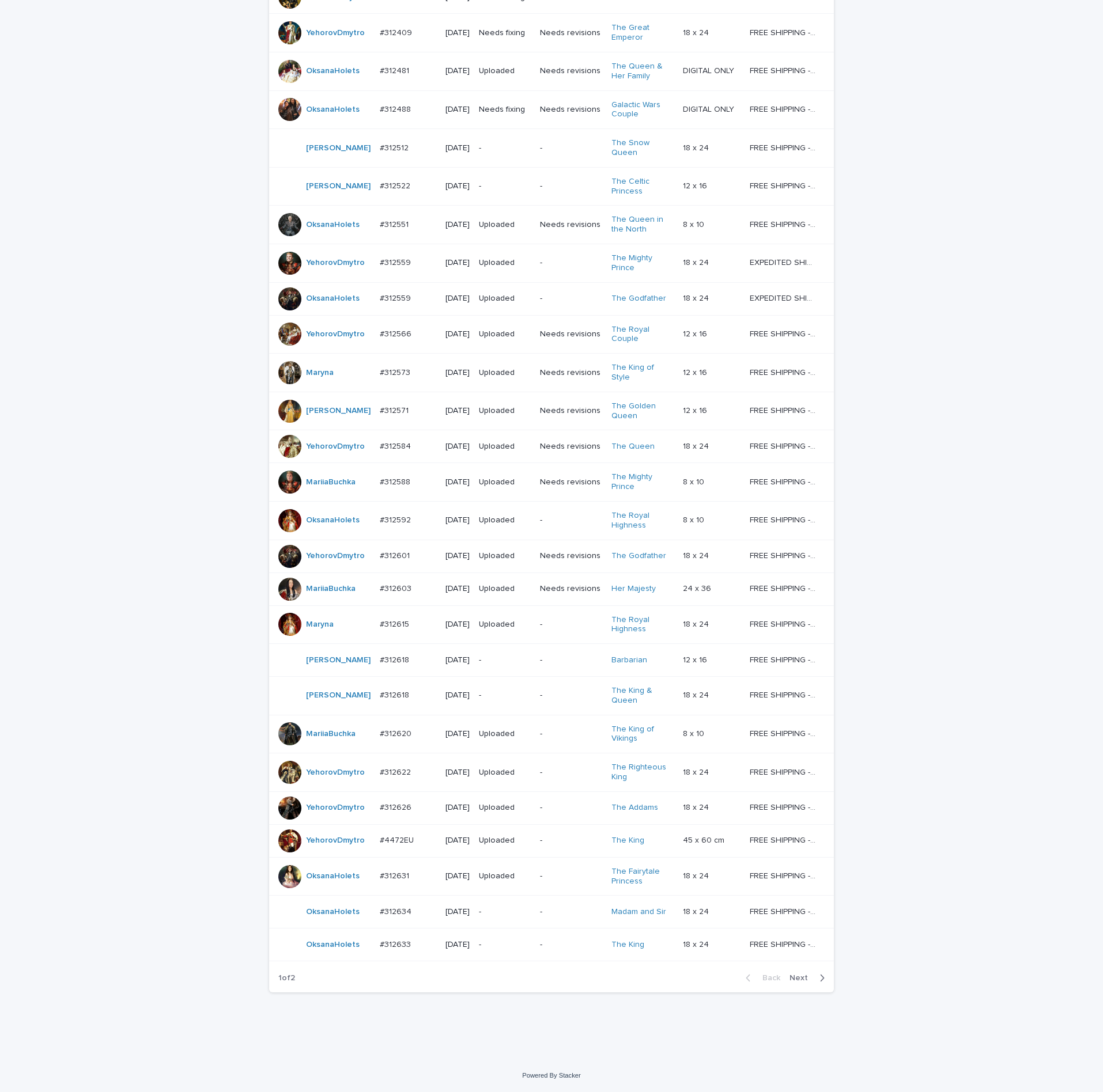
click at [385, 909] on div "#312634 #312634" at bounding box center [407, 911] width 56 height 19
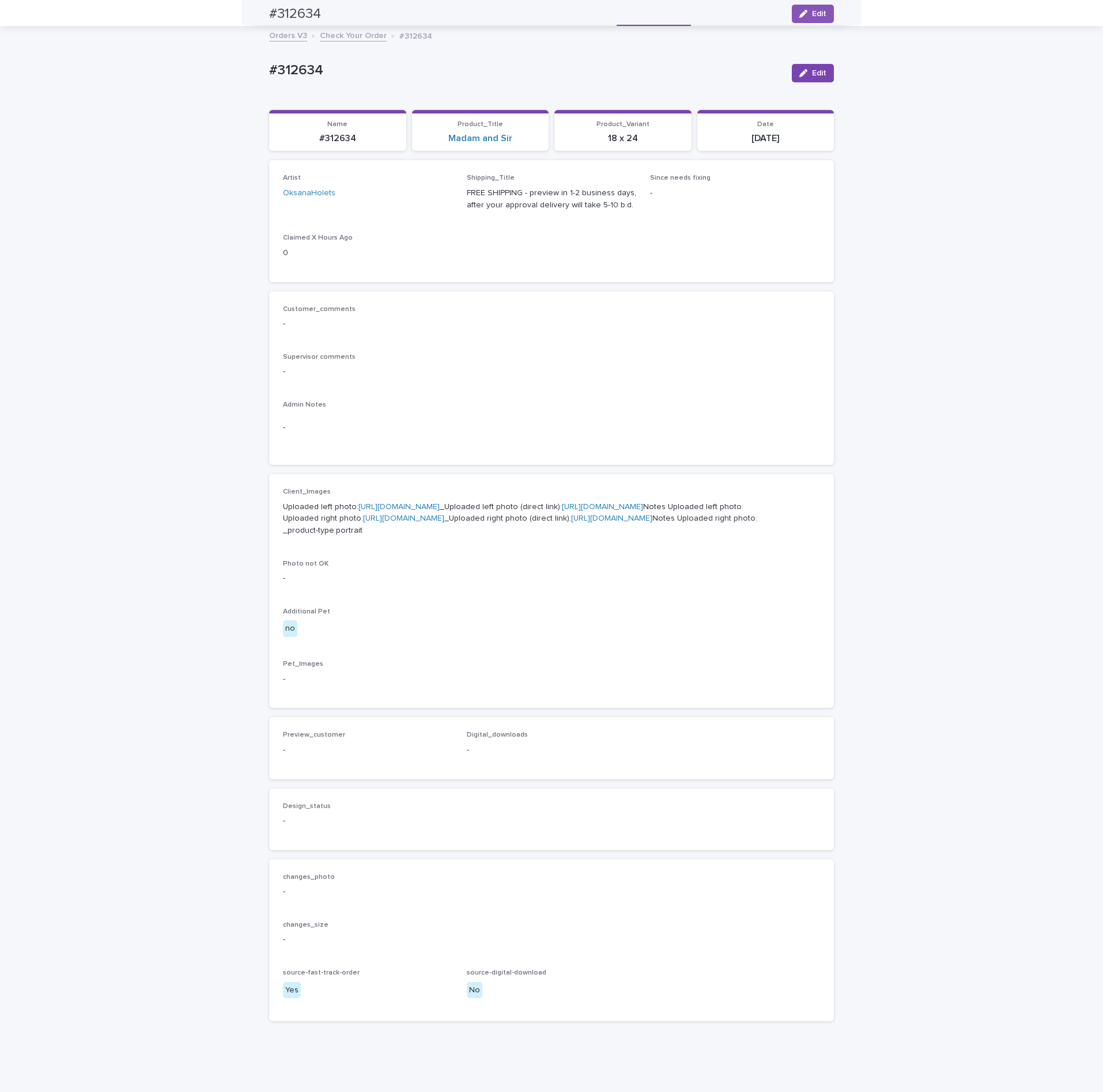
scroll to position [37, 0]
click at [371, 524] on link "[URL][DOMAIN_NAME]" at bounding box center [403, 520] width 81 height 8
click at [387, 524] on link "[URL][DOMAIN_NAME]" at bounding box center [403, 520] width 81 height 8
drag, startPoint x: 243, startPoint y: 75, endPoint x: 329, endPoint y: 65, distance: 86.6
click at [246, 77] on div "Loading... Saving… Loading... Saving… #312634 Edit #312634 Edit Sorry, there wa…" at bounding box center [552, 559] width 1103 height 1061
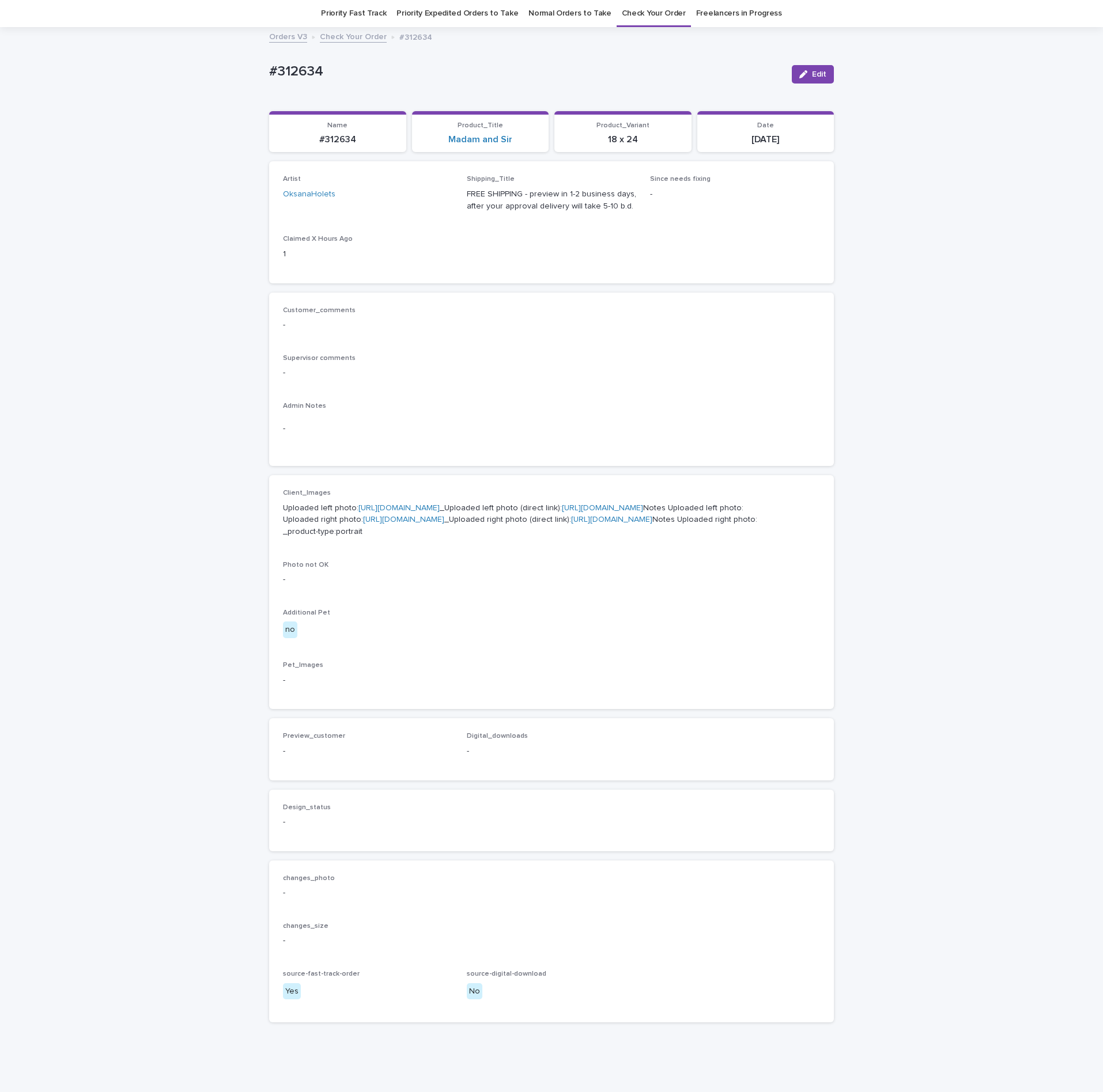
click at [436, 319] on p "-" at bounding box center [551, 325] width 537 height 12
drag, startPoint x: 323, startPoint y: 77, endPoint x: 291, endPoint y: 57, distance: 37.7
click at [254, 69] on div "Loading... Saving… Loading... Saving… #312634 Edit #312634 Edit Sorry, there wa…" at bounding box center [552, 559] width 1103 height 1061
copy p "#312634"
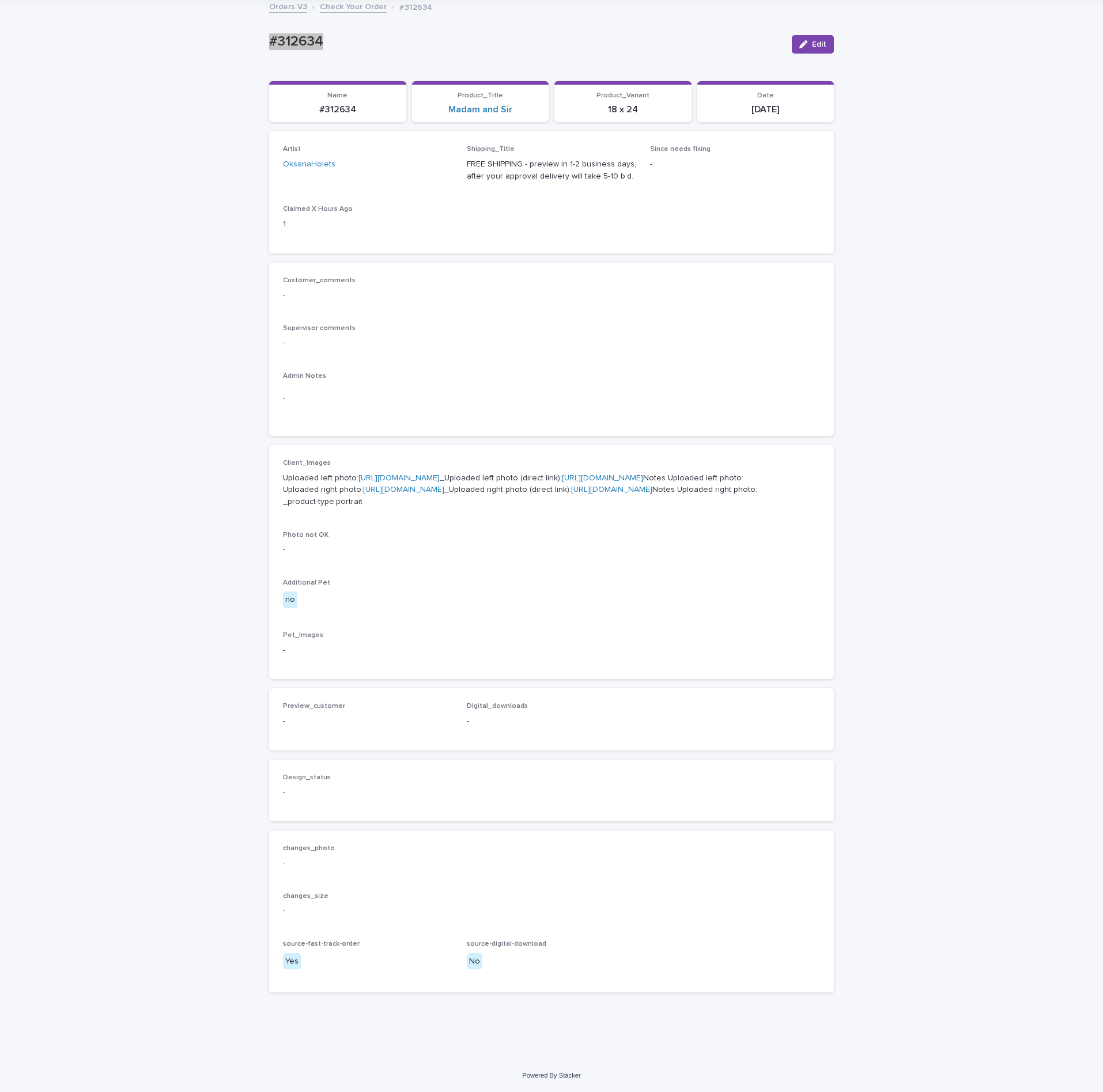
scroll to position [187, 0]
drag, startPoint x: 524, startPoint y: 230, endPoint x: 507, endPoint y: 230, distance: 17.0
click at [523, 324] on div "Supervisor comments -" at bounding box center [551, 341] width 537 height 34
click at [638, 277] on div "Customer_comments - Supervisor comments - Admin Notes -" at bounding box center [551, 350] width 537 height 146
click at [822, 17] on button "Edit" at bounding box center [812, 14] width 42 height 19
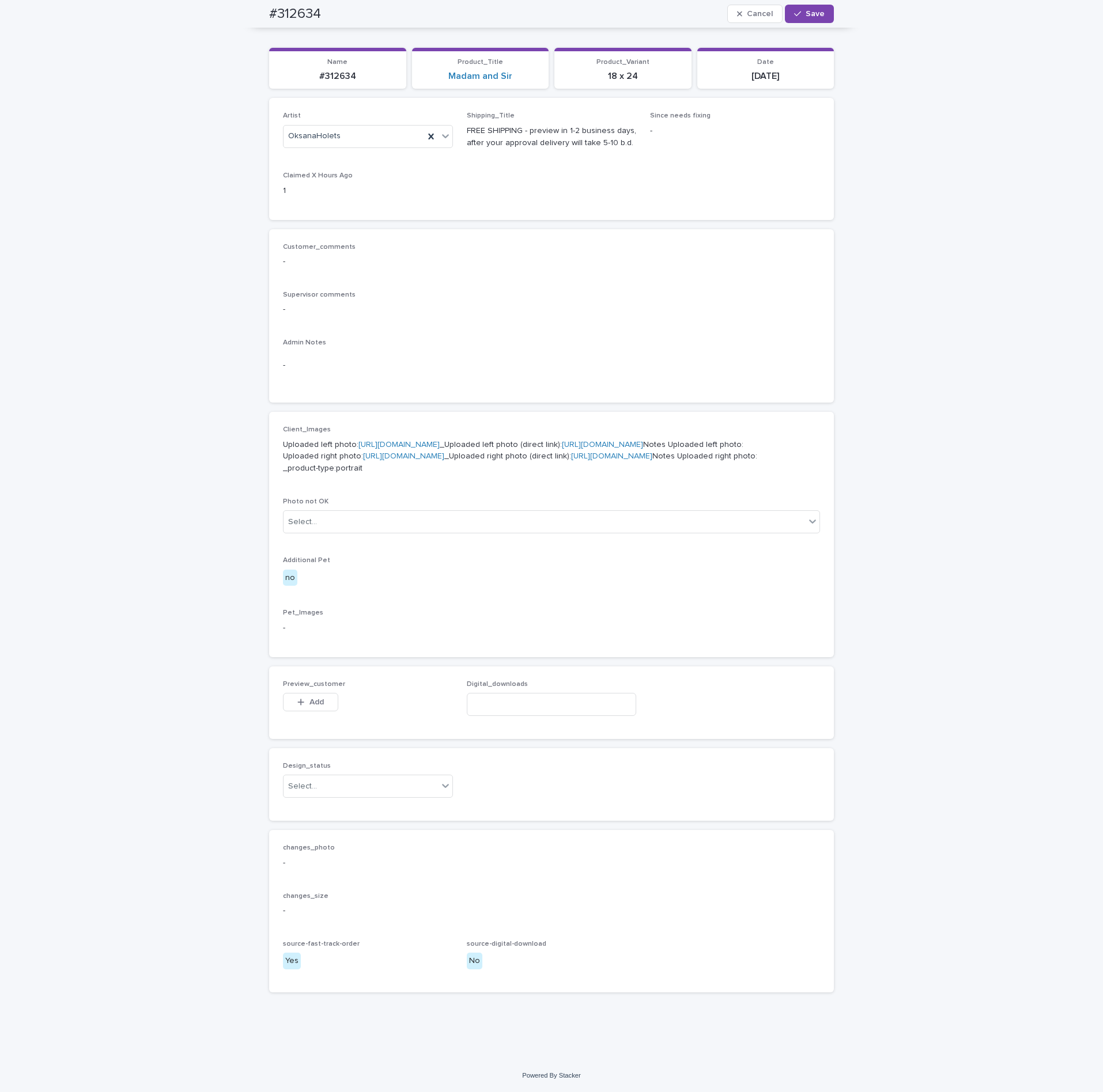
scroll to position [220, 0]
click at [318, 709] on button "Add" at bounding box center [310, 702] width 55 height 19
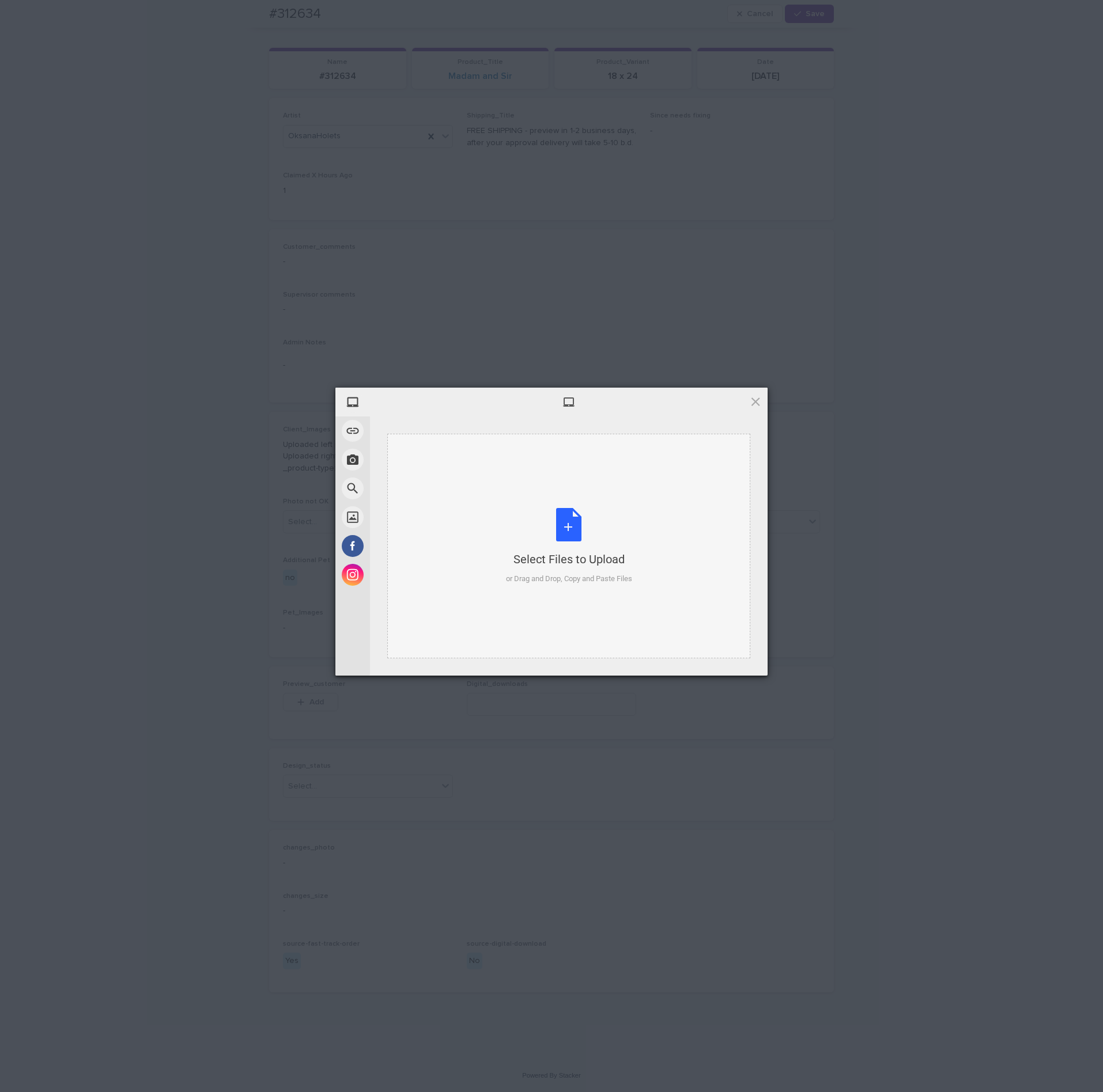
click at [574, 580] on div "or Drag and Drop, Copy and Paste Files" at bounding box center [569, 579] width 127 height 12
click at [731, 657] on span "Upload 1" at bounding box center [732, 660] width 23 height 9
click at [894, 531] on div "My Device Link (URL) Take Photo Web Search Unsplash Facebook Instagram Uploaded…" at bounding box center [552, 546] width 1103 height 1092
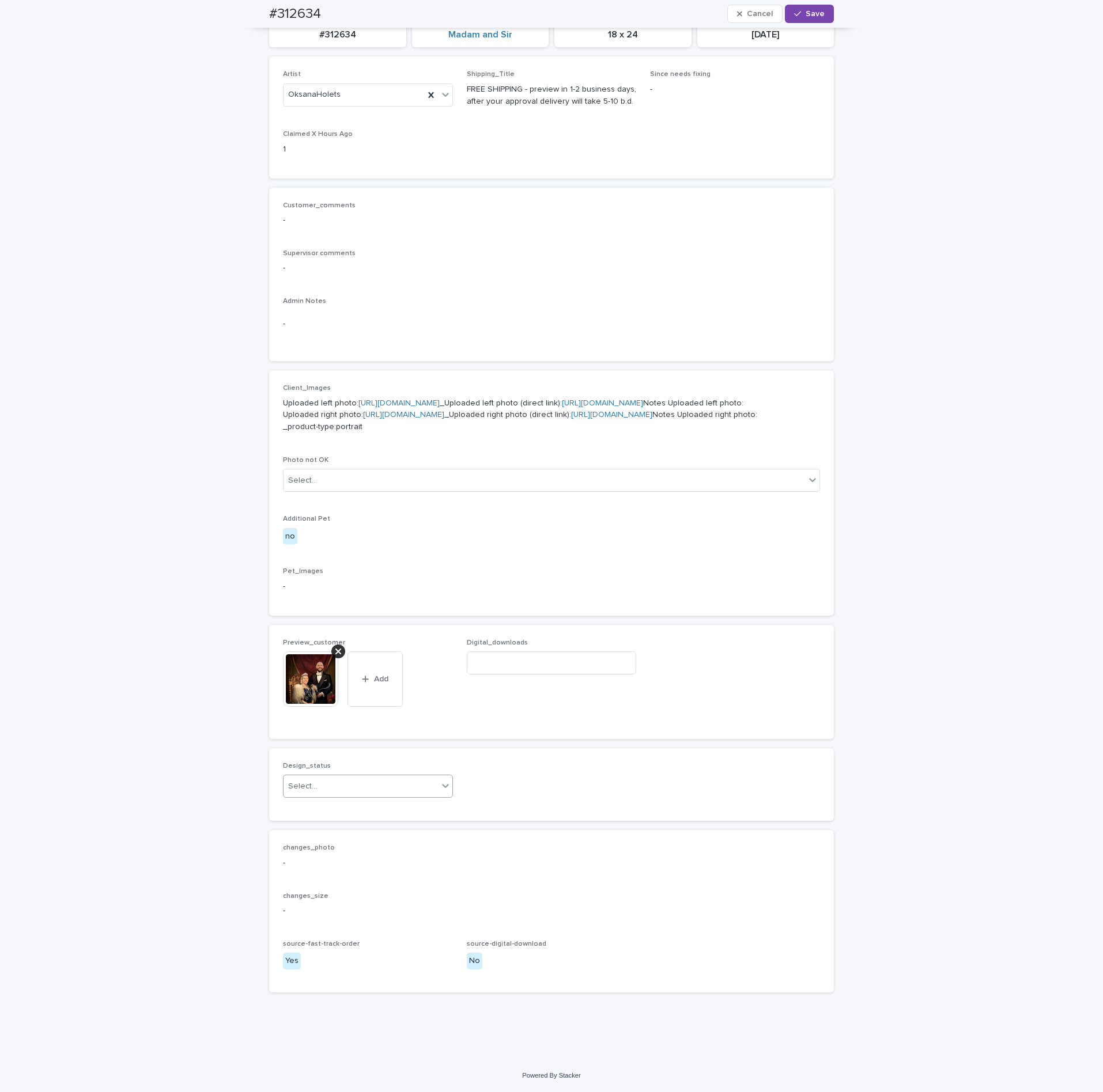
click at [346, 797] on div "Select..." at bounding box center [361, 786] width 154 height 19
click at [326, 826] on div "Uploaded" at bounding box center [361, 829] width 169 height 20
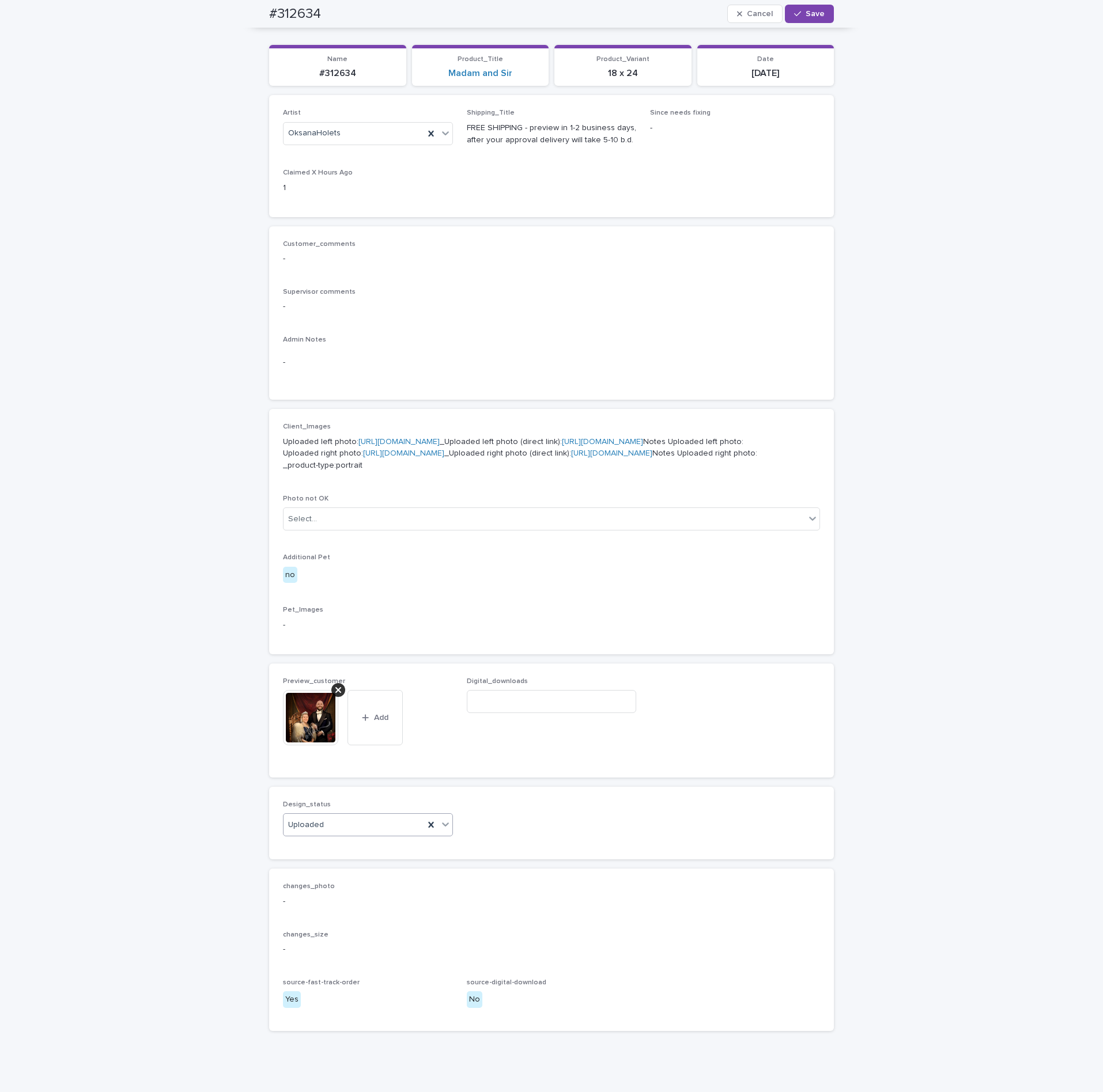
scroll to position [0, 0]
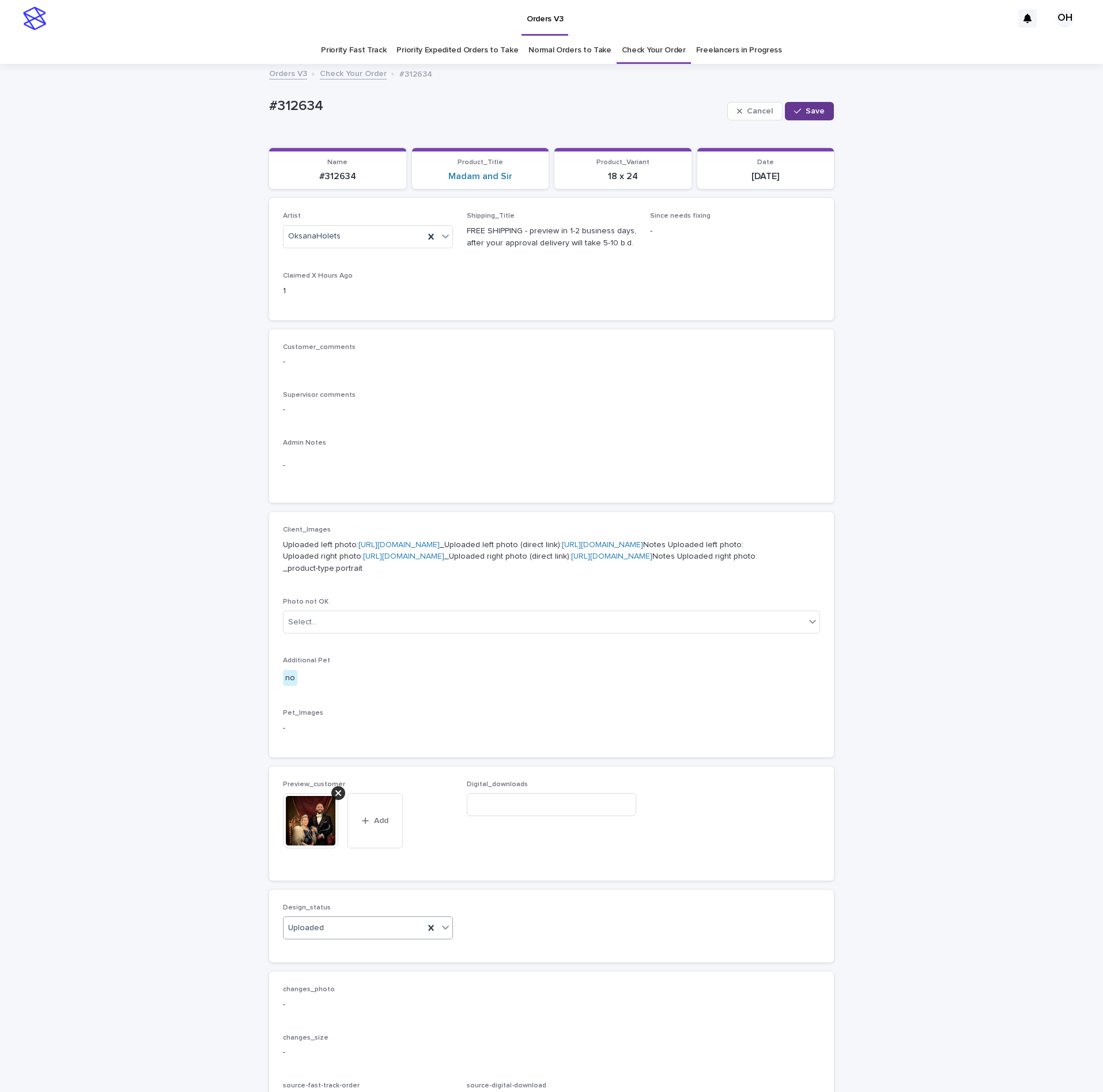
click at [814, 117] on button "Save" at bounding box center [809, 111] width 49 height 19
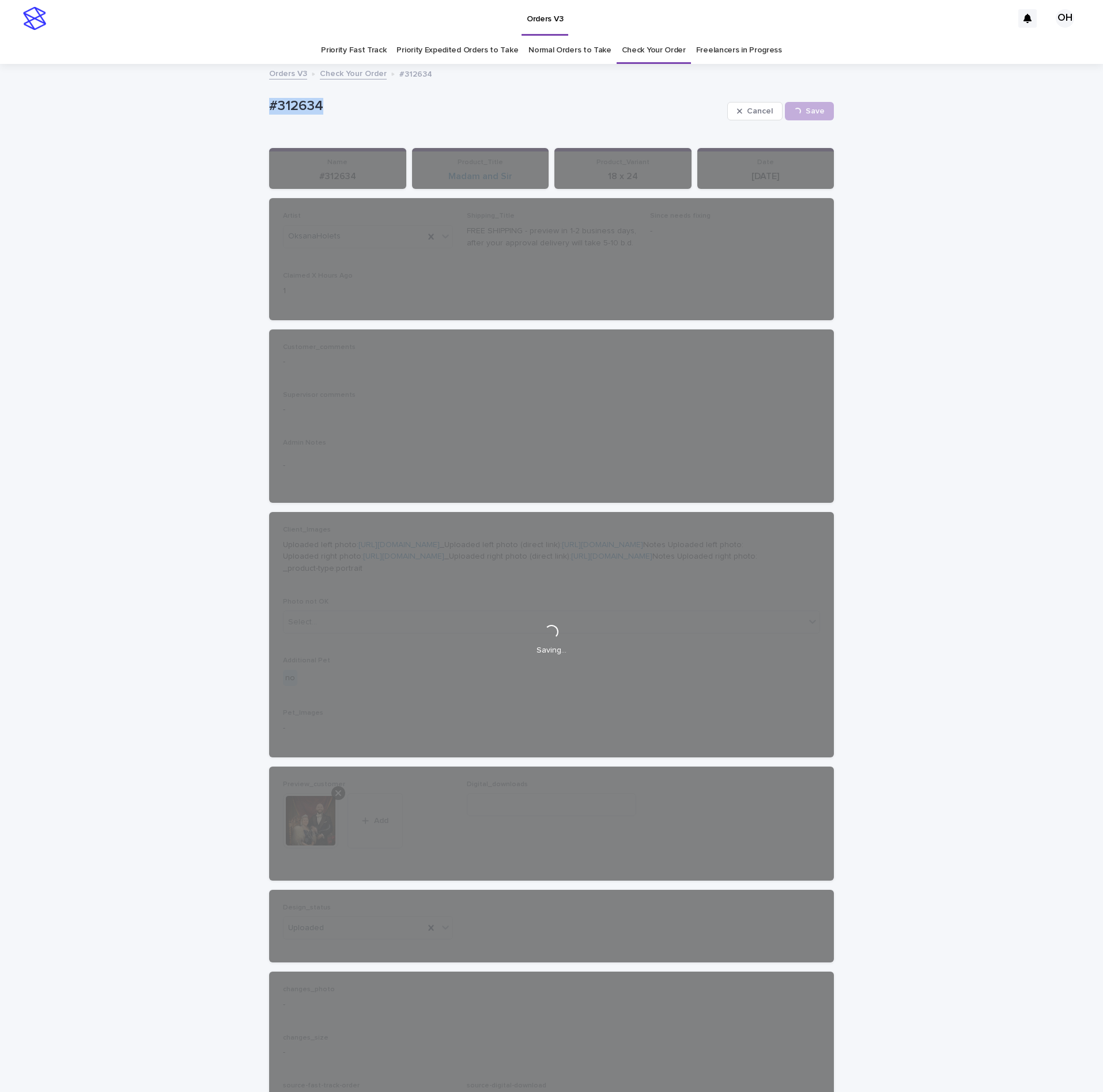
drag, startPoint x: 309, startPoint y: 100, endPoint x: 275, endPoint y: 102, distance: 34.1
click at [197, 96] on div "Loading... Saving… Loading... Saving… #312634 Cancel Save #312634 Cancel Loadin…" at bounding box center [552, 632] width 1103 height 1135
drag, startPoint x: 280, startPoint y: 105, endPoint x: 289, endPoint y: 106, distance: 9.1
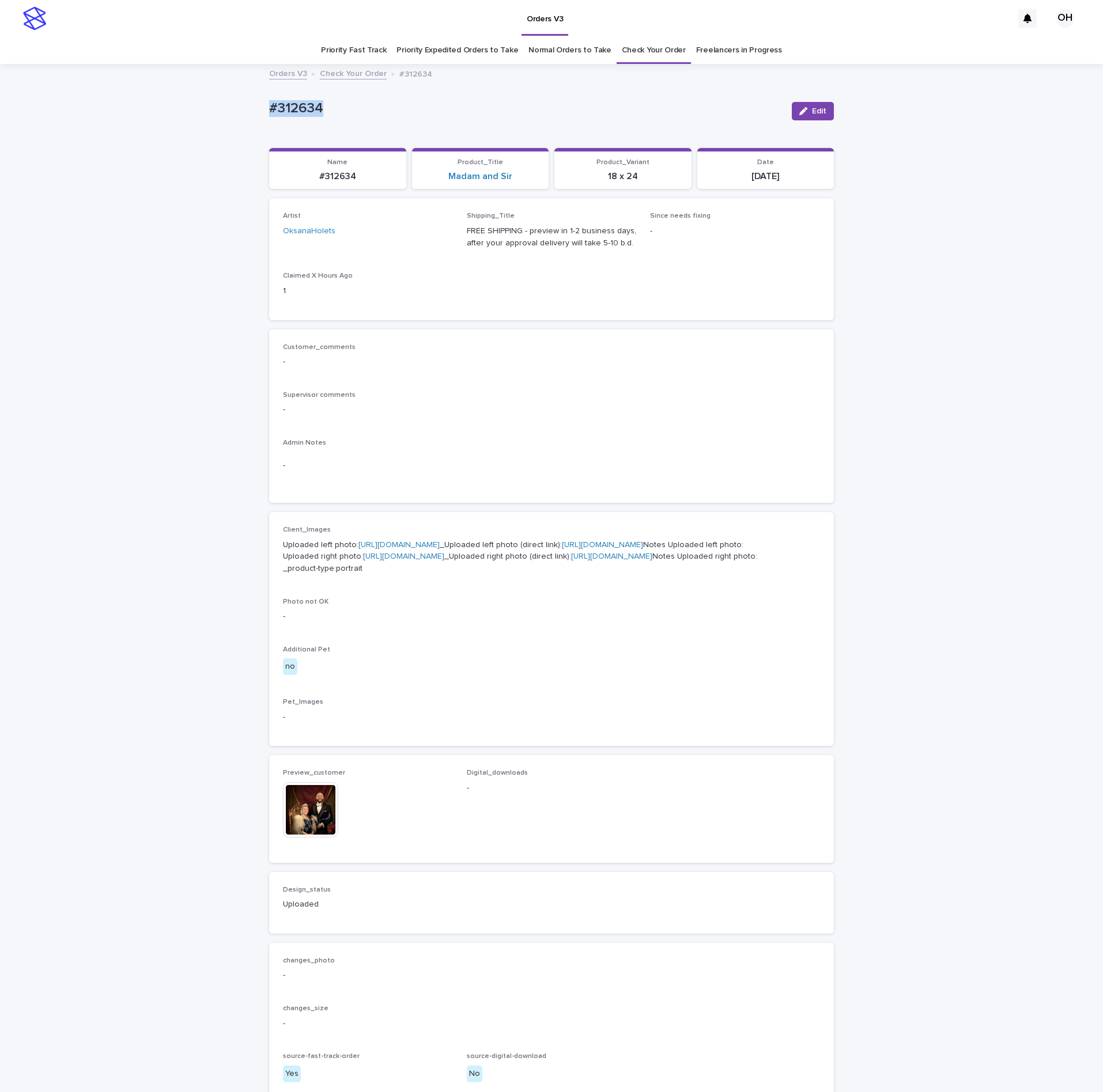
copy p "#312634"
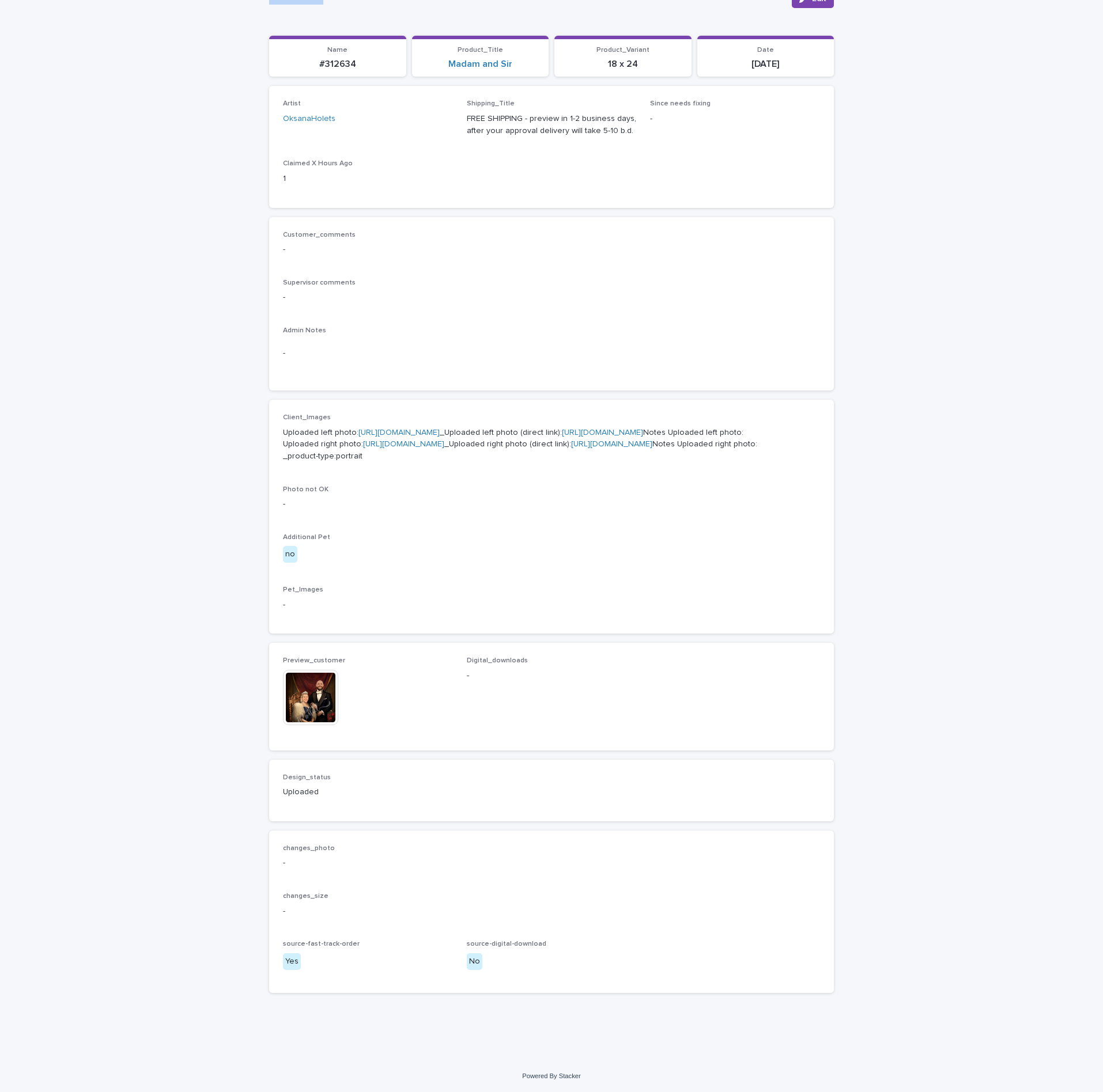
scroll to position [232, 0]
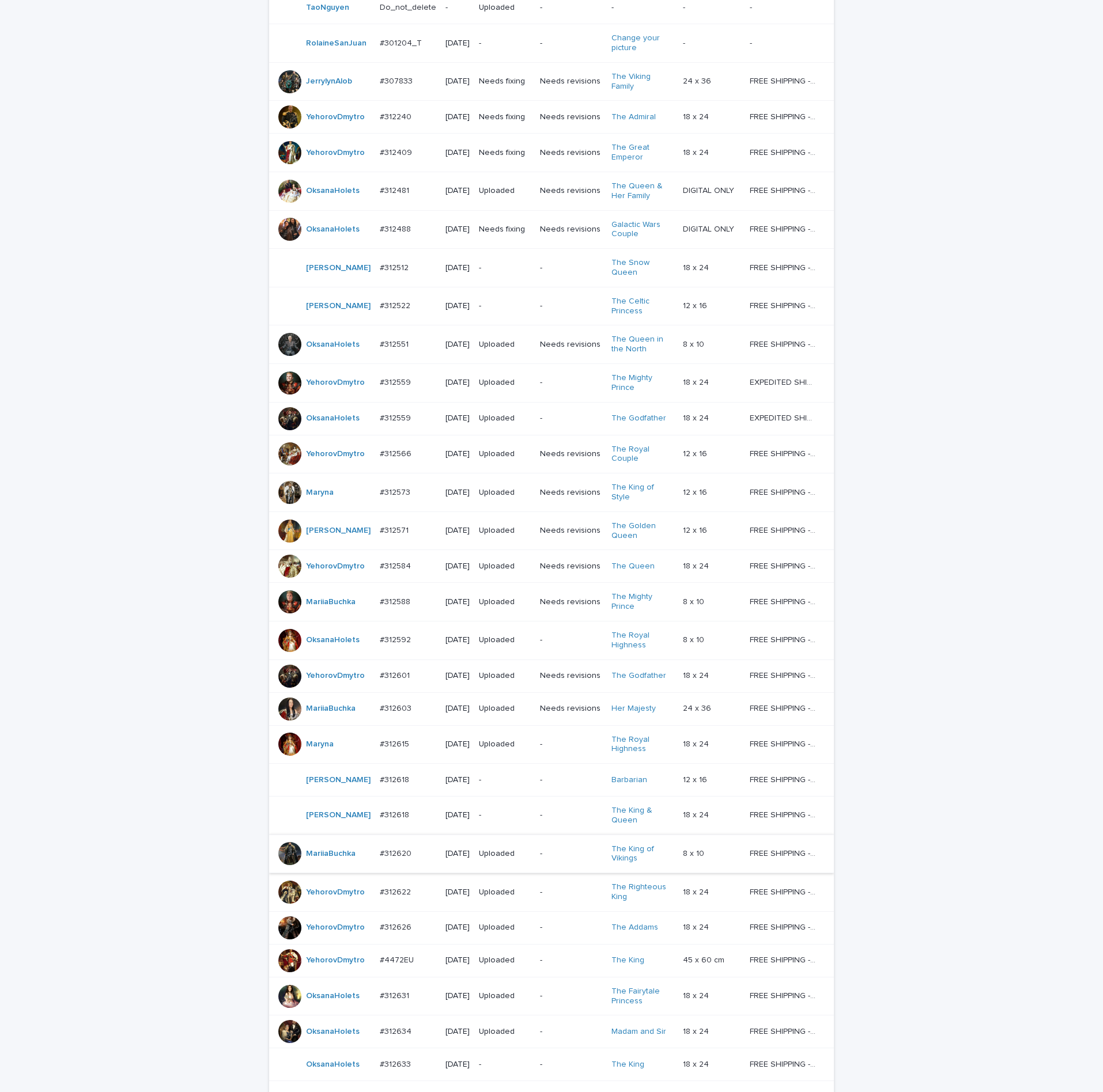
scroll to position [435, 0]
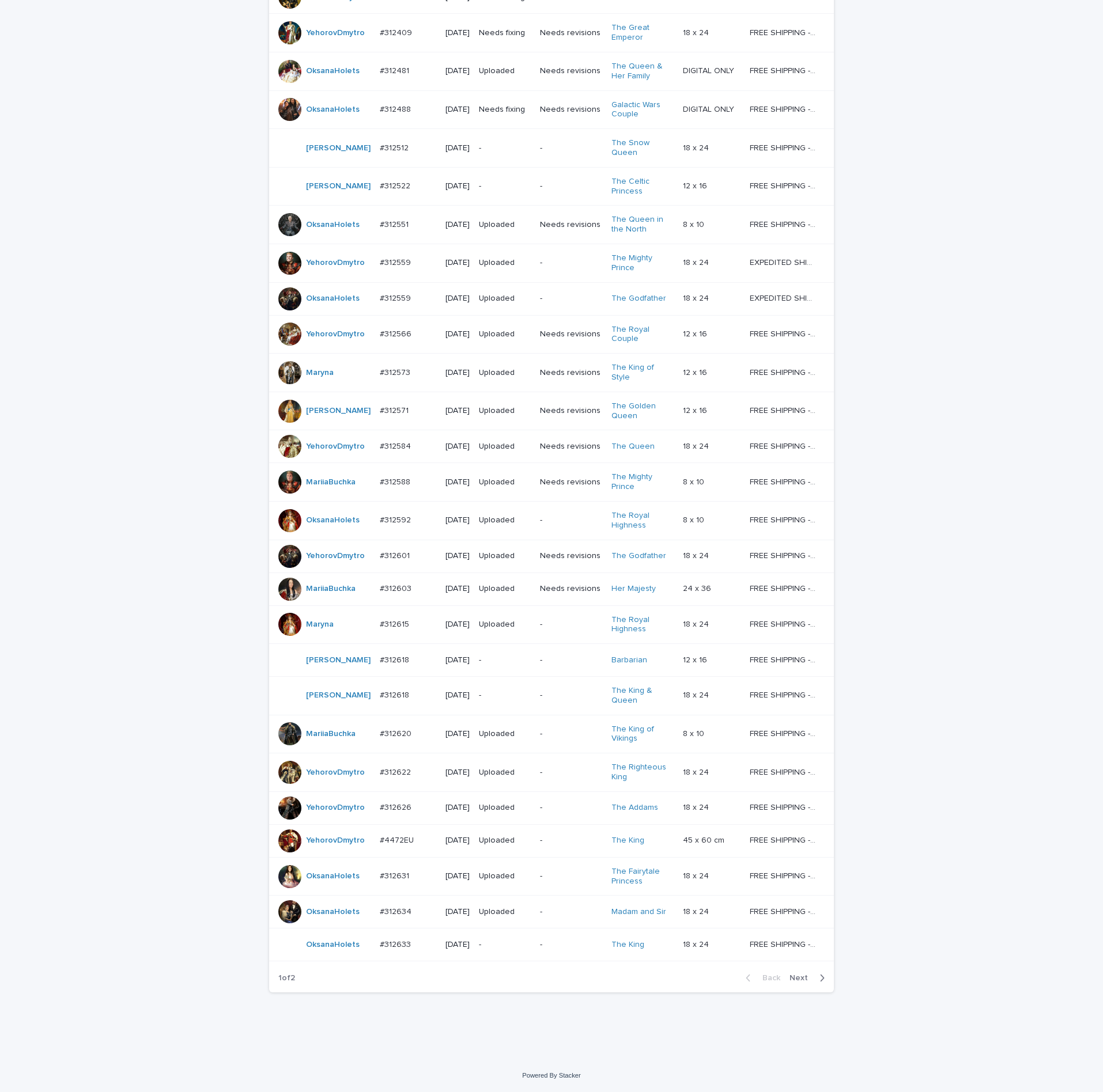
click at [796, 978] on span "Next" at bounding box center [803, 978] width 26 height 8
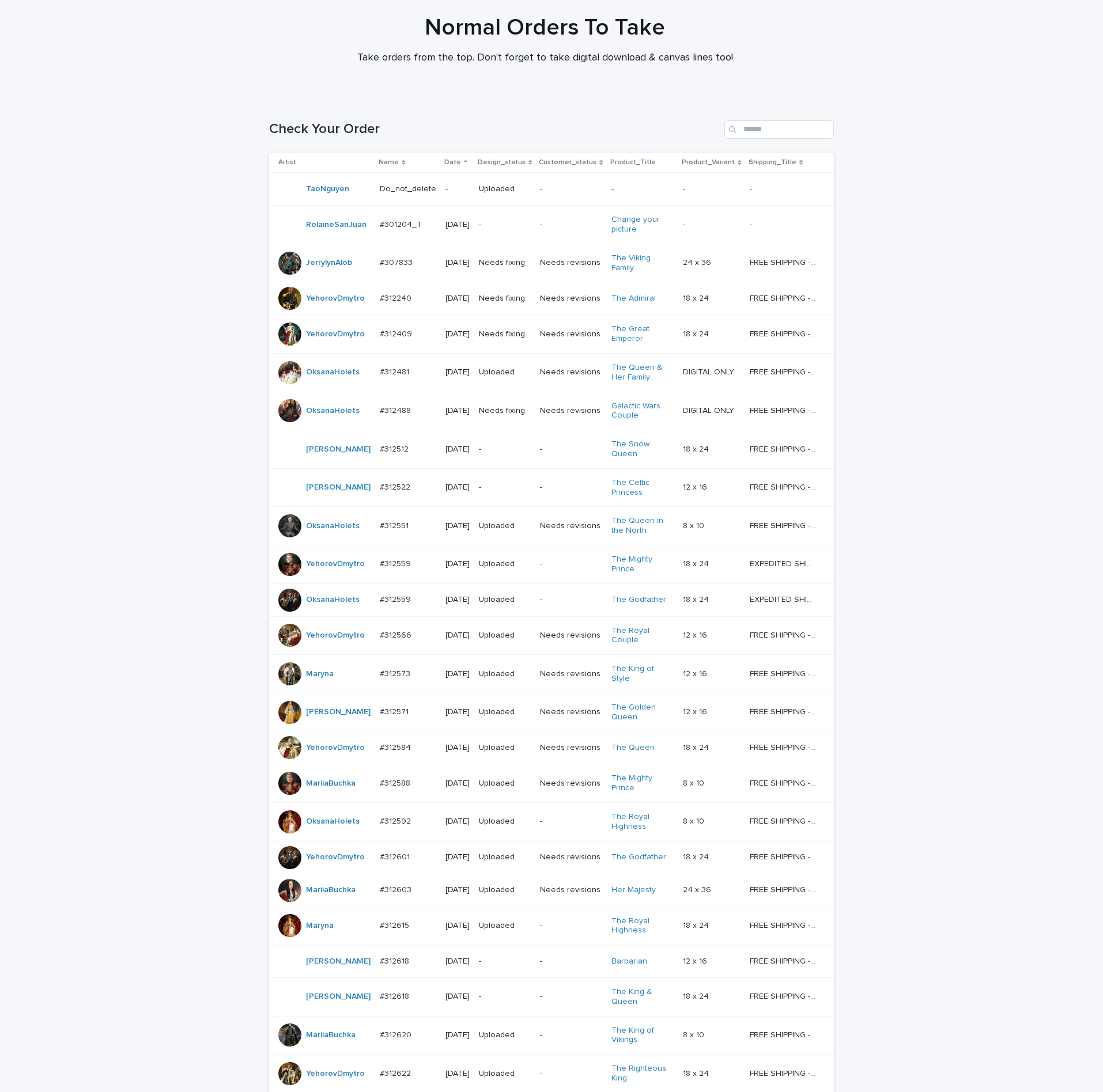
scroll to position [432, 0]
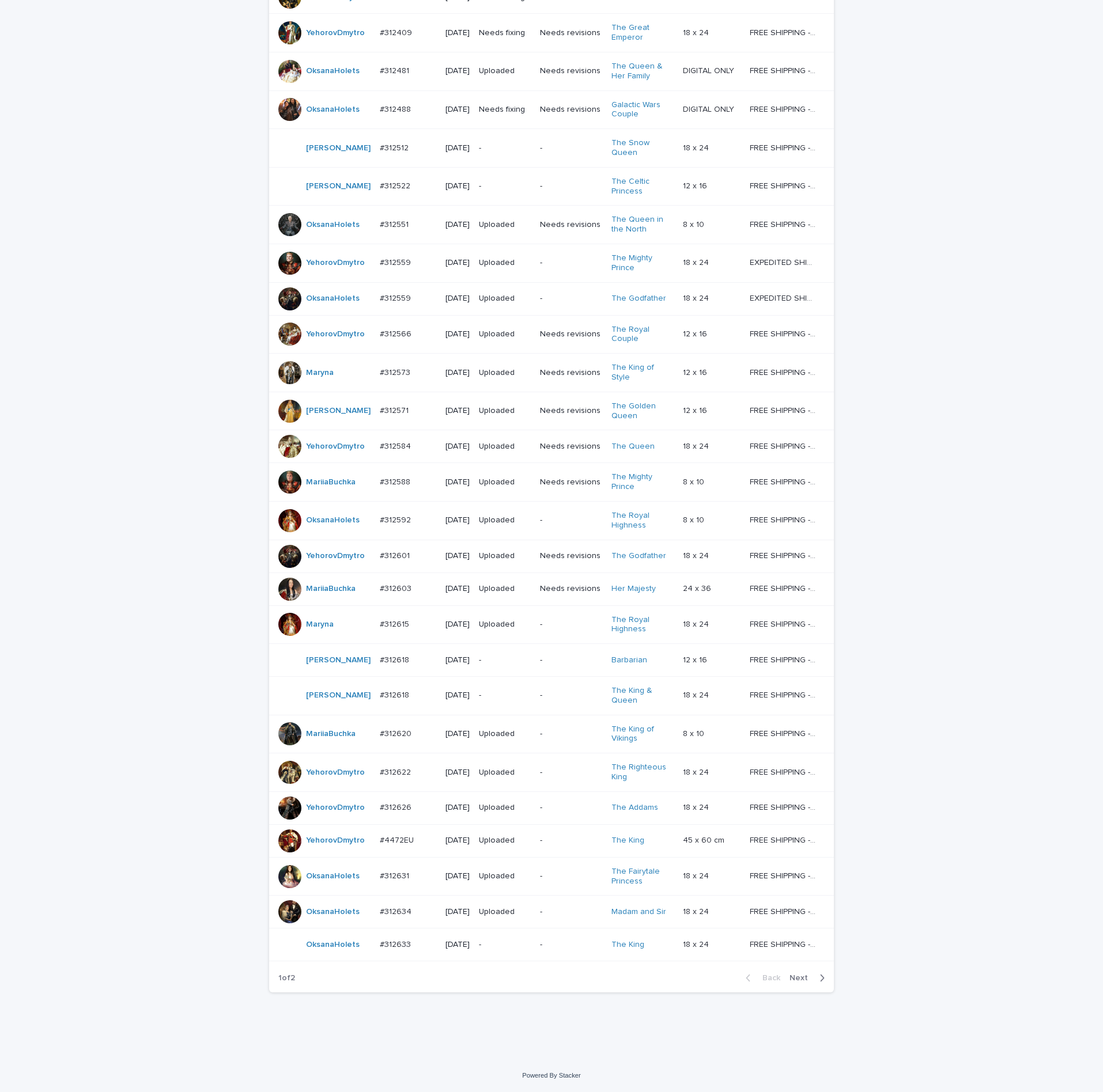
click at [393, 947] on p "#312633" at bounding box center [396, 944] width 34 height 12
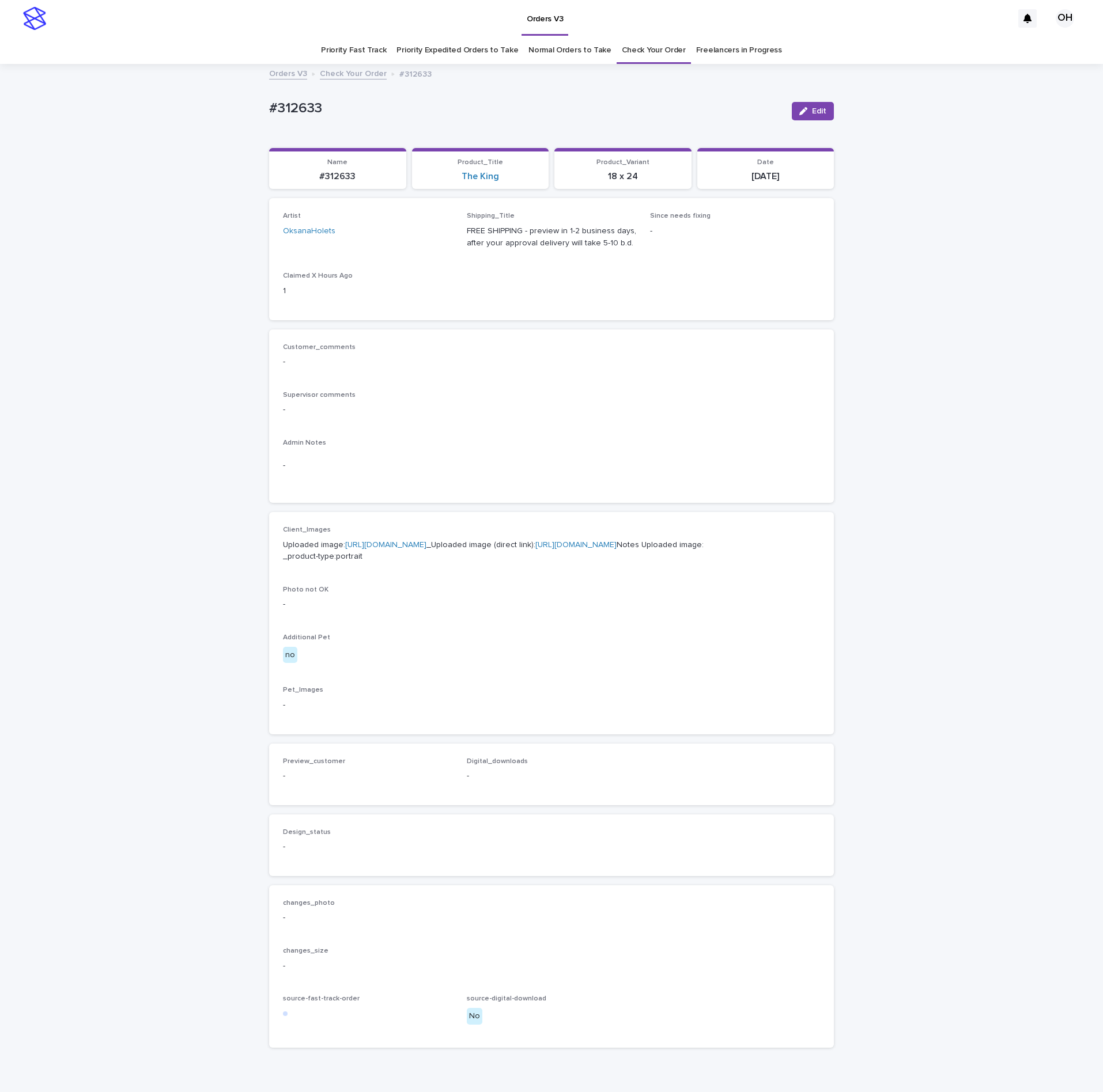
click at [376, 548] on link "[URL][DOMAIN_NAME]" at bounding box center [385, 545] width 81 height 8
drag, startPoint x: 557, startPoint y: 352, endPoint x: 326, endPoint y: 165, distance: 297.2
click at [557, 352] on div "Customer_comments -" at bounding box center [551, 360] width 537 height 34
drag, startPoint x: 338, startPoint y: 103, endPoint x: 220, endPoint y: 93, distance: 118.4
click at [220, 93] on div "Loading... Saving… Loading... Saving… #312633 Edit #312633 Edit Sorry, there wa…" at bounding box center [552, 590] width 1103 height 1050
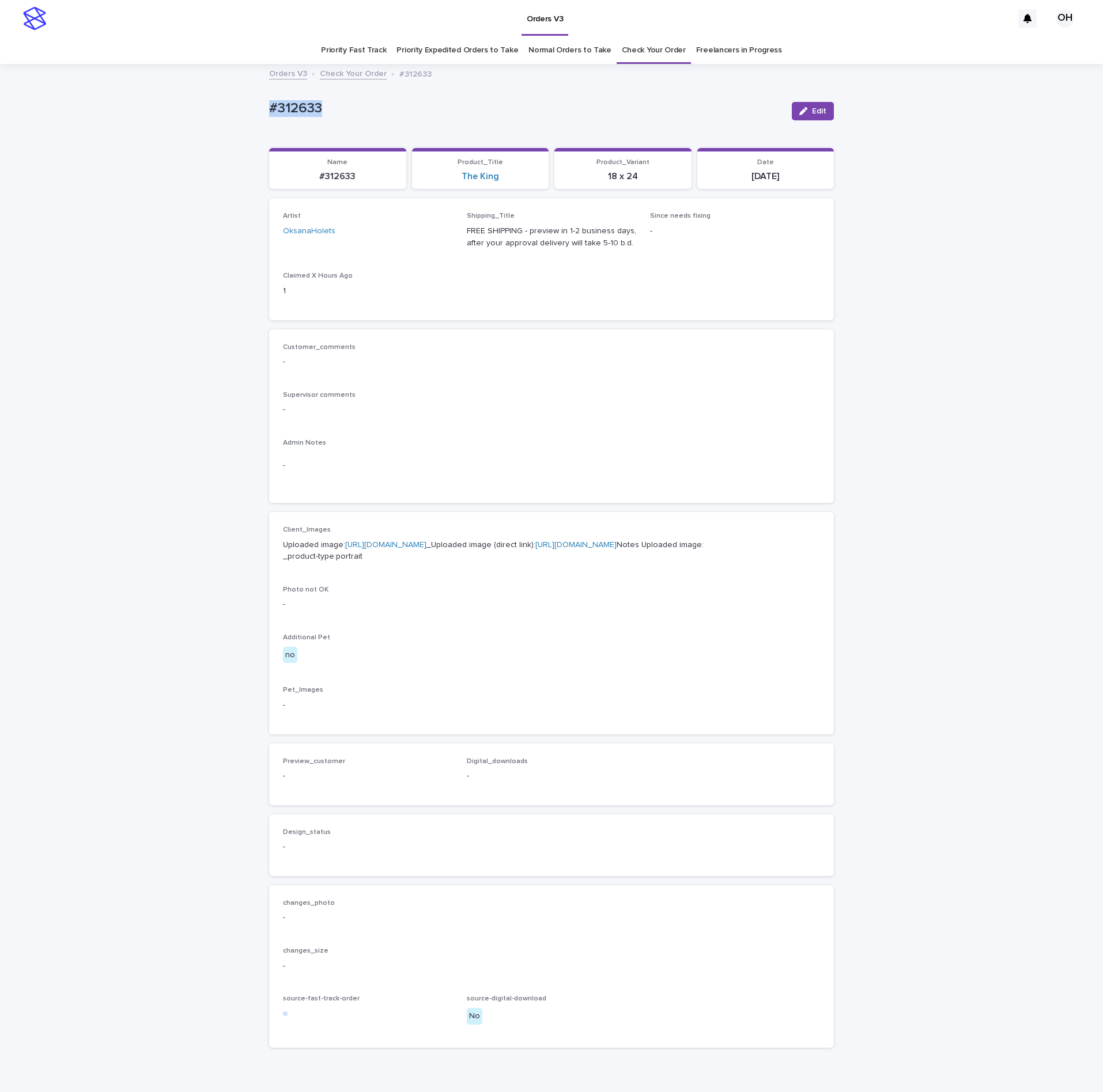
copy p "#312633"
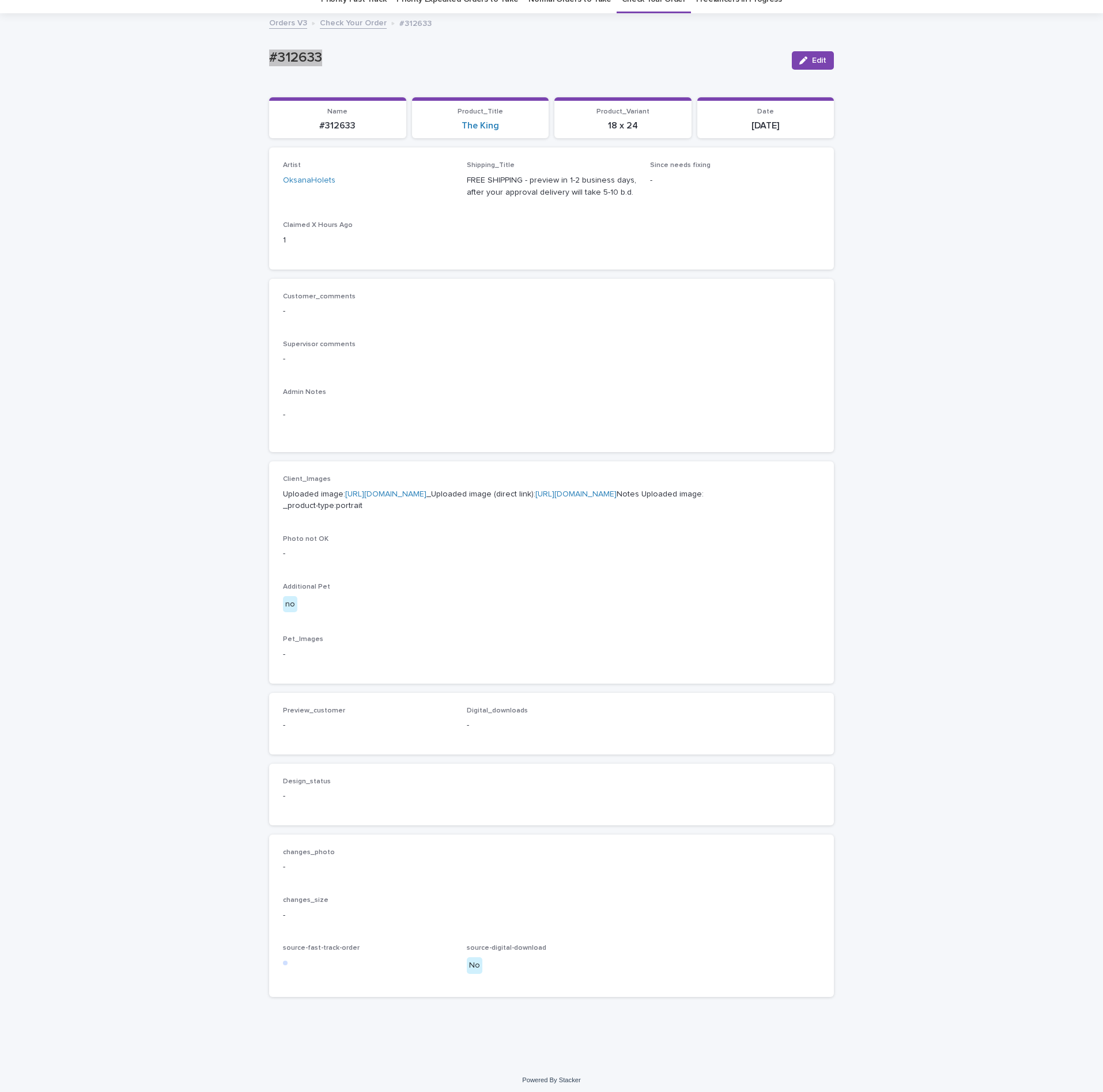
scroll to position [86, 0]
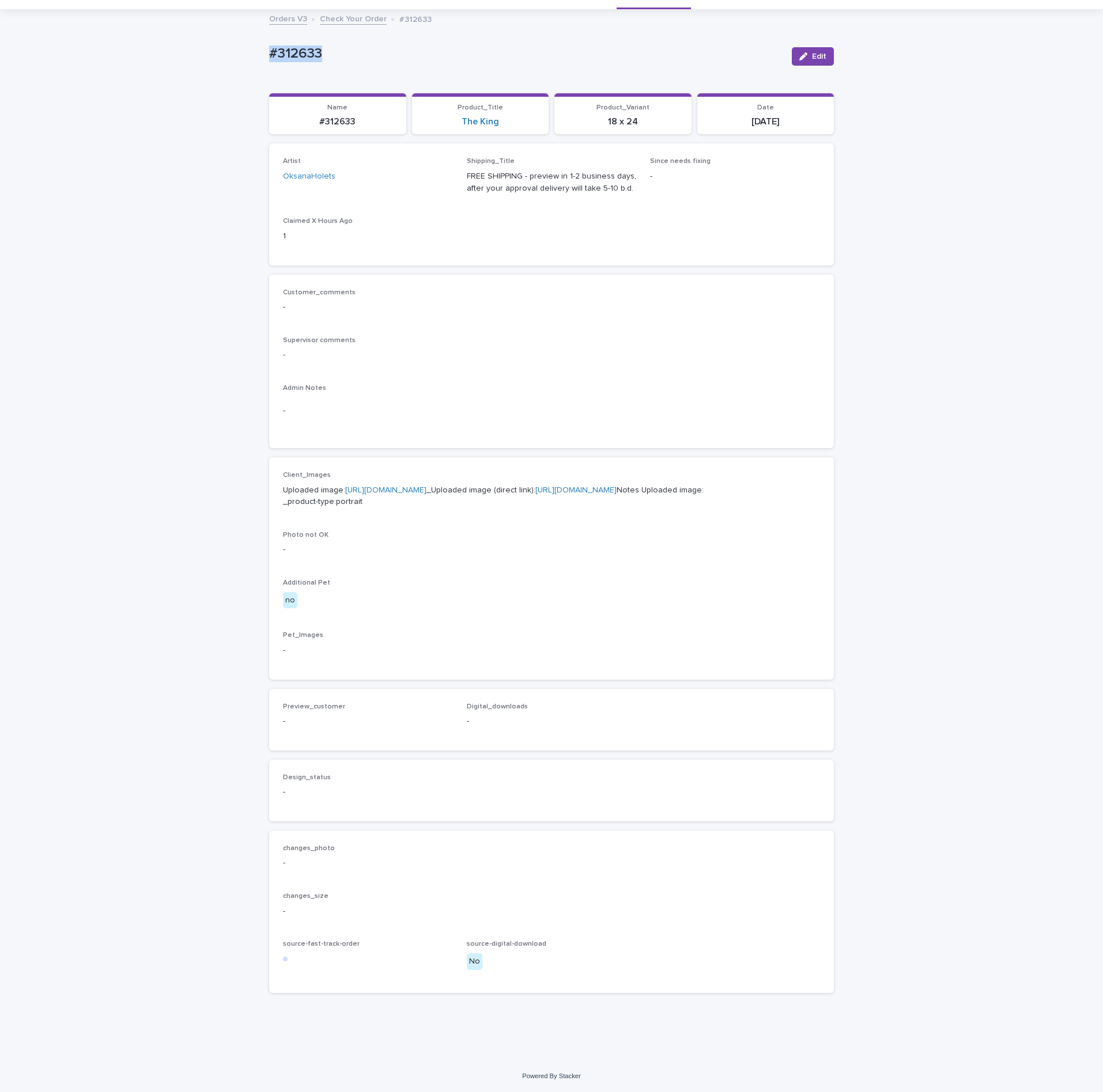
click at [614, 296] on div "Customer_comments - Supervisor comments - Admin Notes -" at bounding box center [551, 362] width 537 height 146
click at [820, 47] on button "Edit" at bounding box center [812, 56] width 42 height 19
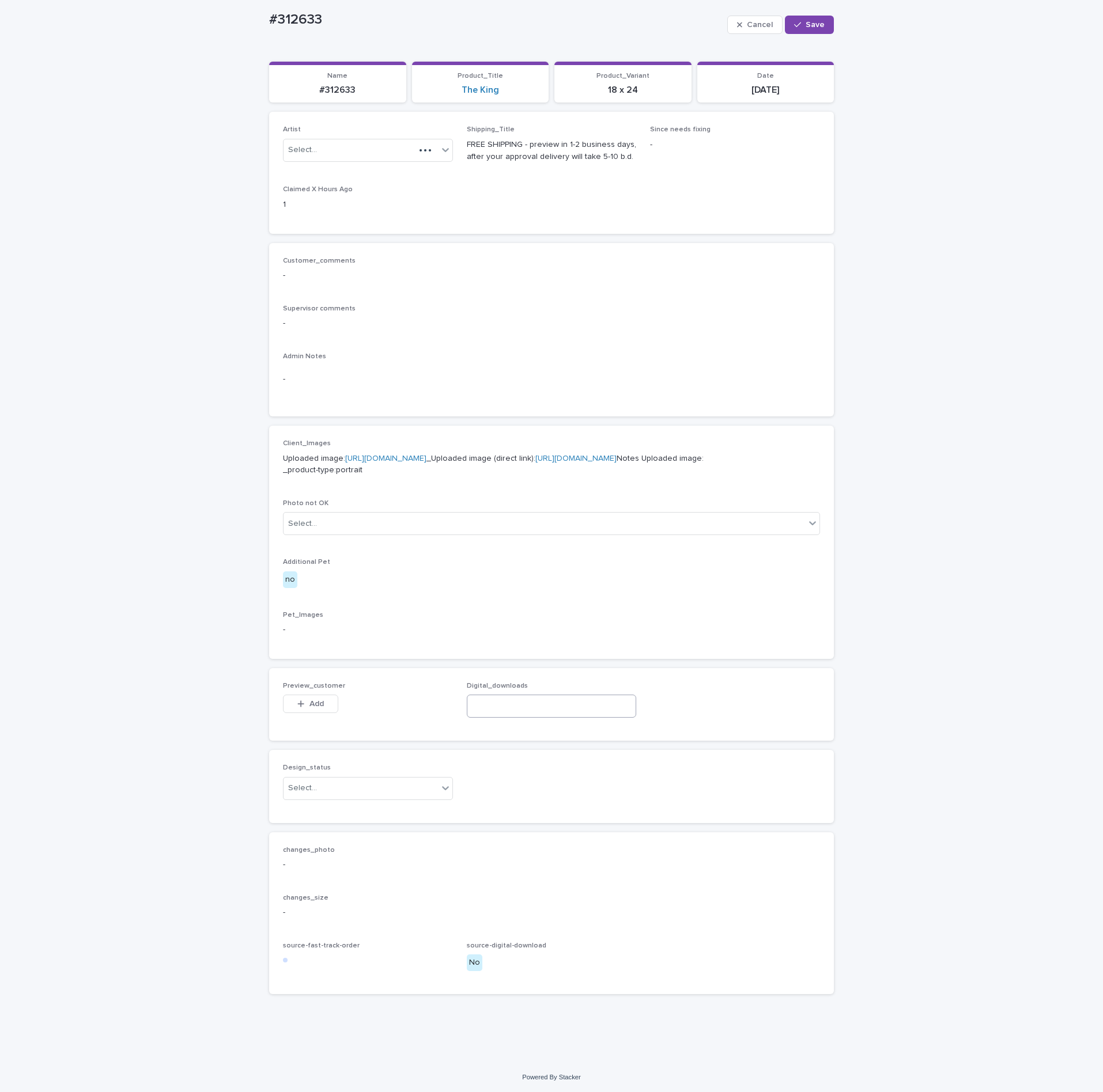
scroll to position [103, 0]
click at [309, 707] on span "Add" at bounding box center [316, 702] width 15 height 8
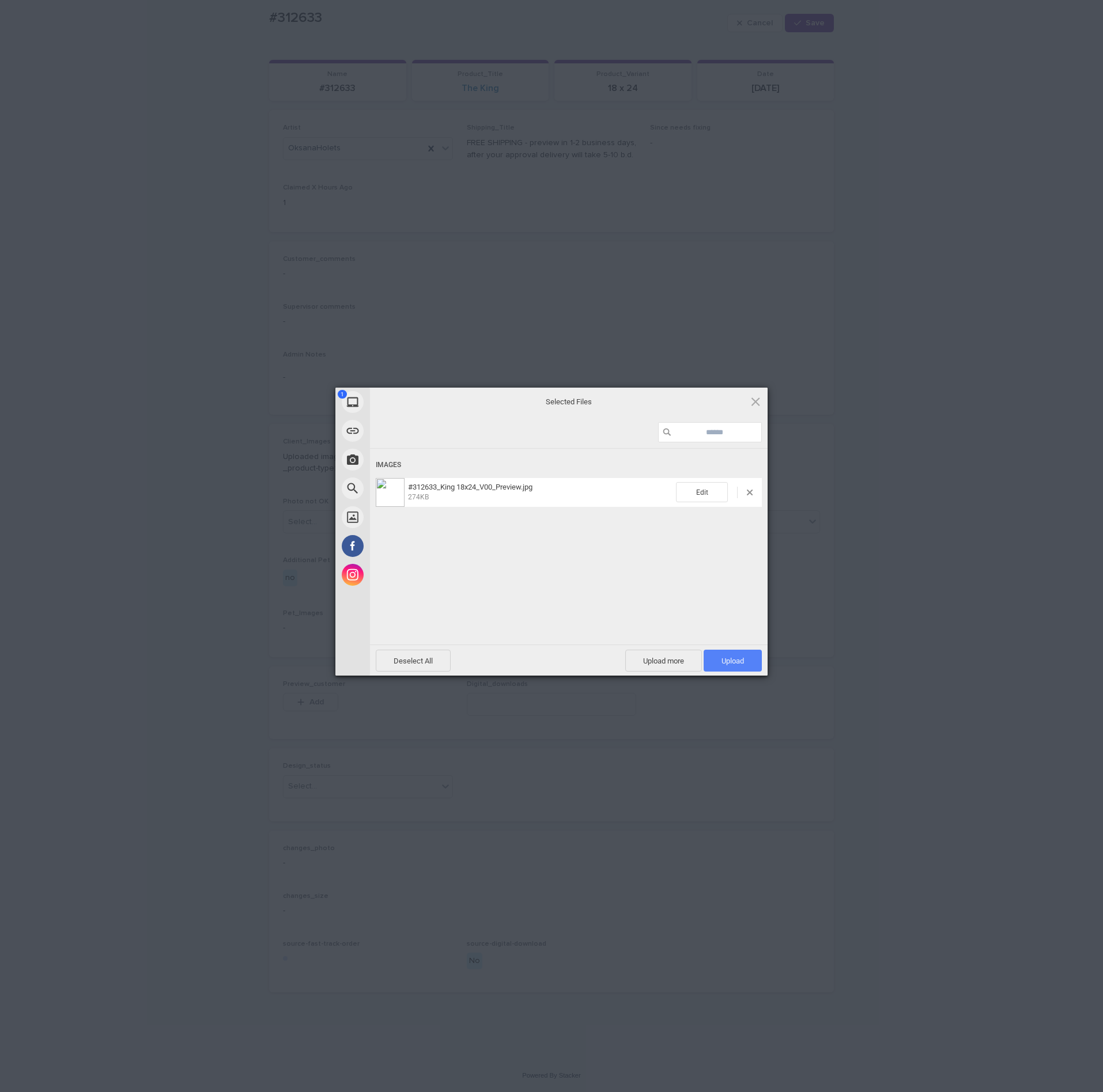
click at [737, 661] on span "Upload 1" at bounding box center [732, 660] width 23 height 9
click at [927, 491] on div "My Device Link (URL) Take Photo Web Search Unsplash Facebook Instagram Uploaded…" at bounding box center [552, 546] width 1103 height 1092
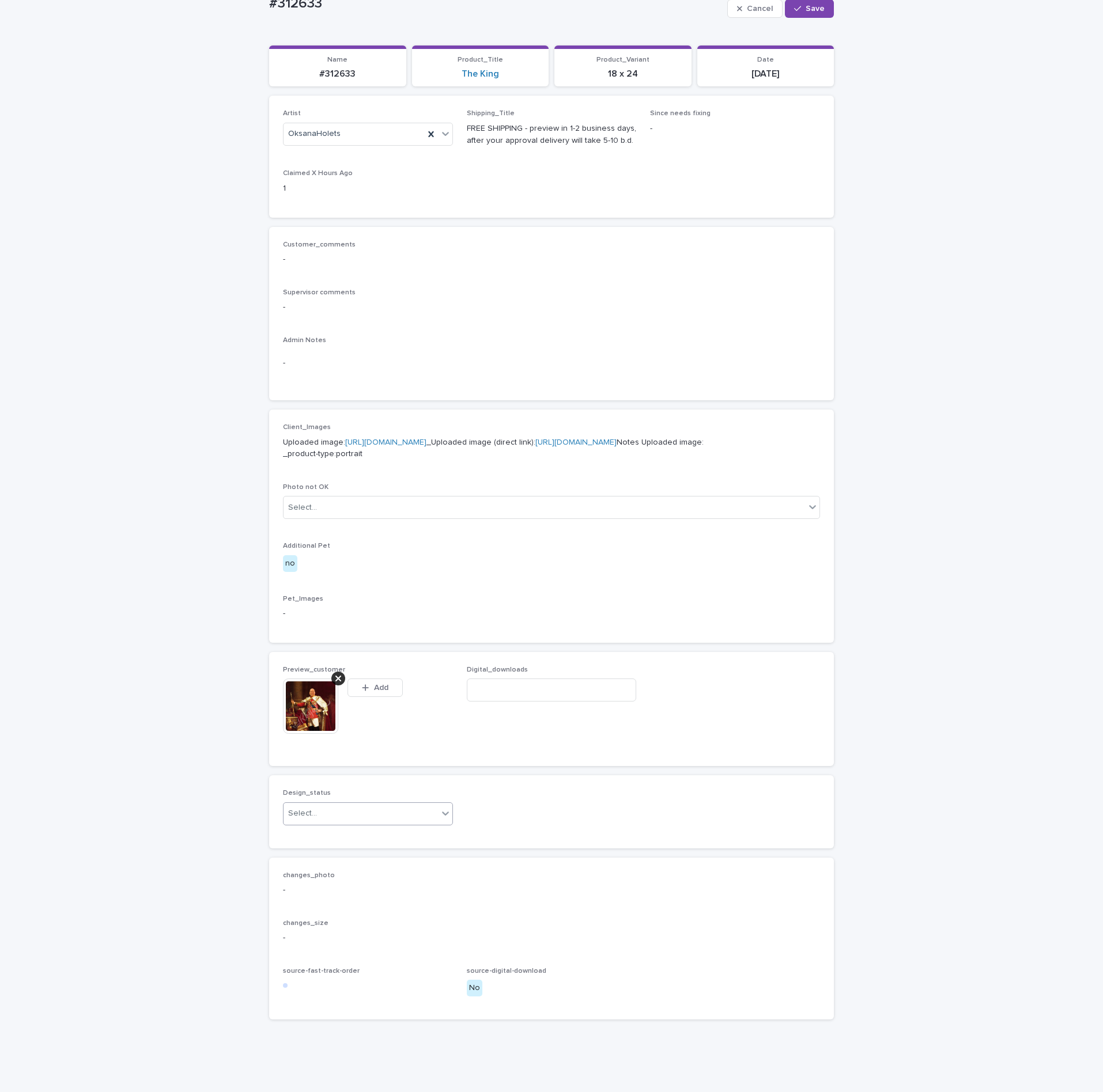
scroll to position [124, 0]
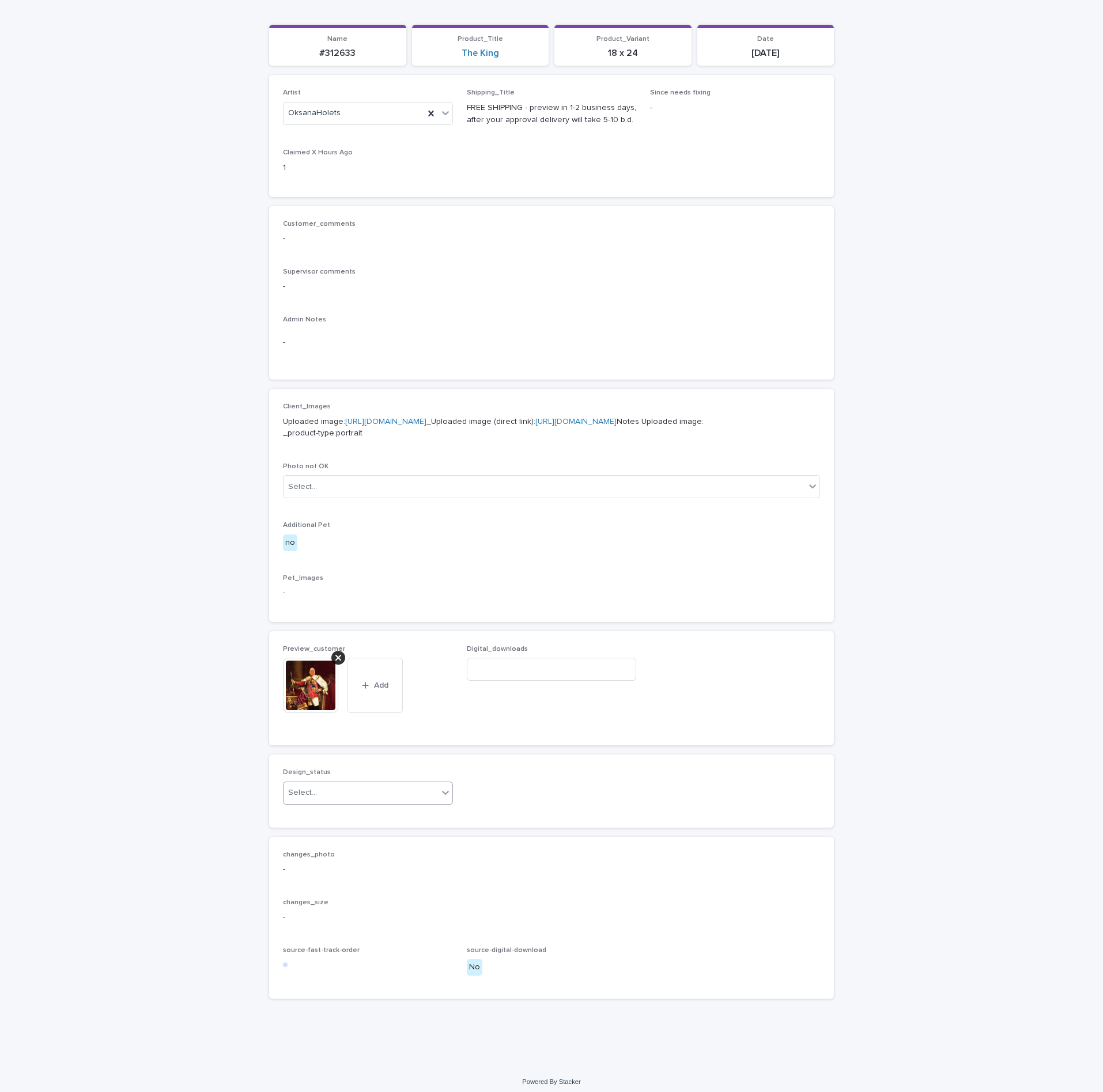
click at [317, 802] on div "Select..." at bounding box center [361, 793] width 154 height 19
click at [291, 884] on div "Uploaded" at bounding box center [361, 886] width 169 height 20
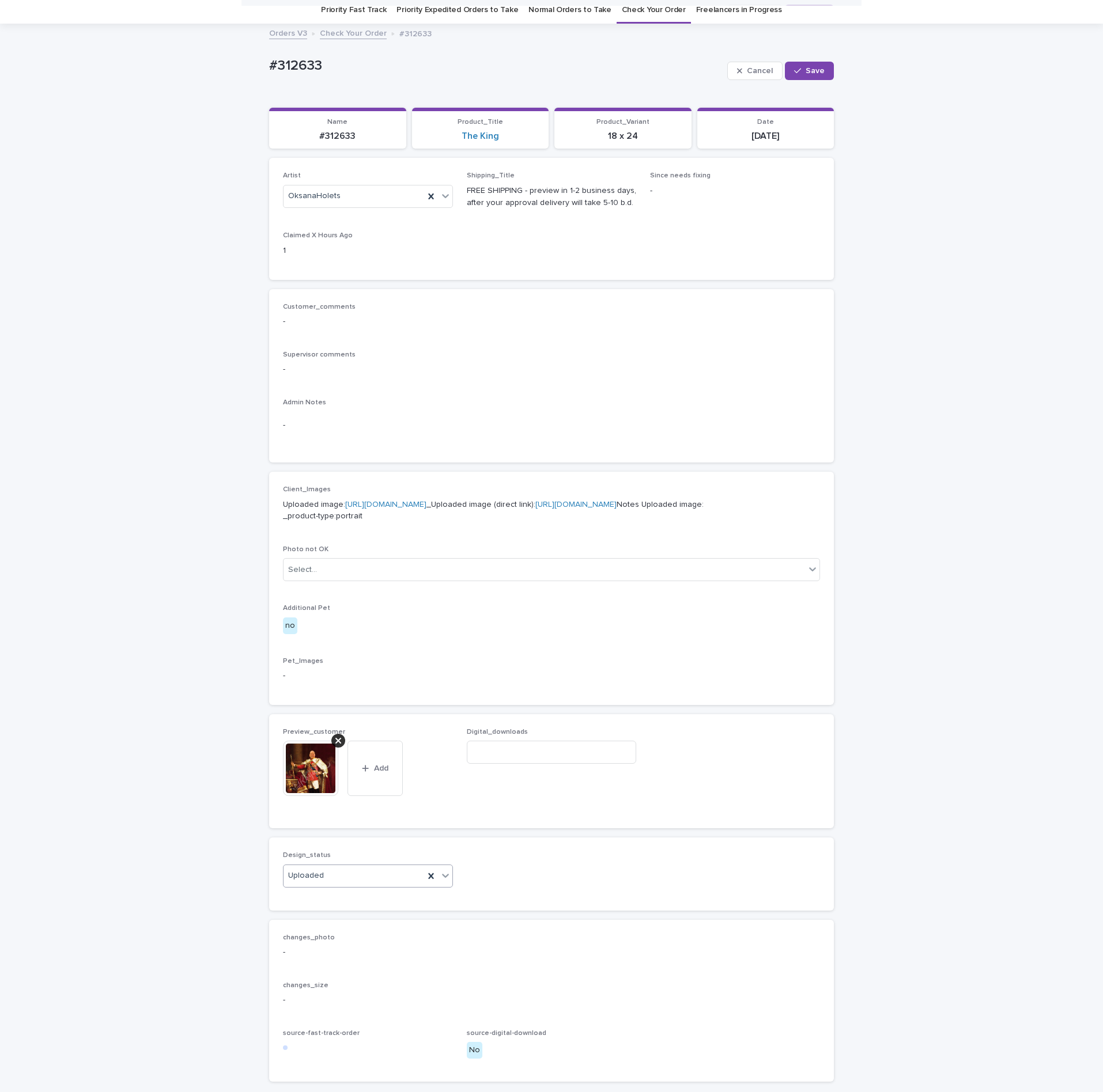
scroll to position [29, 0]
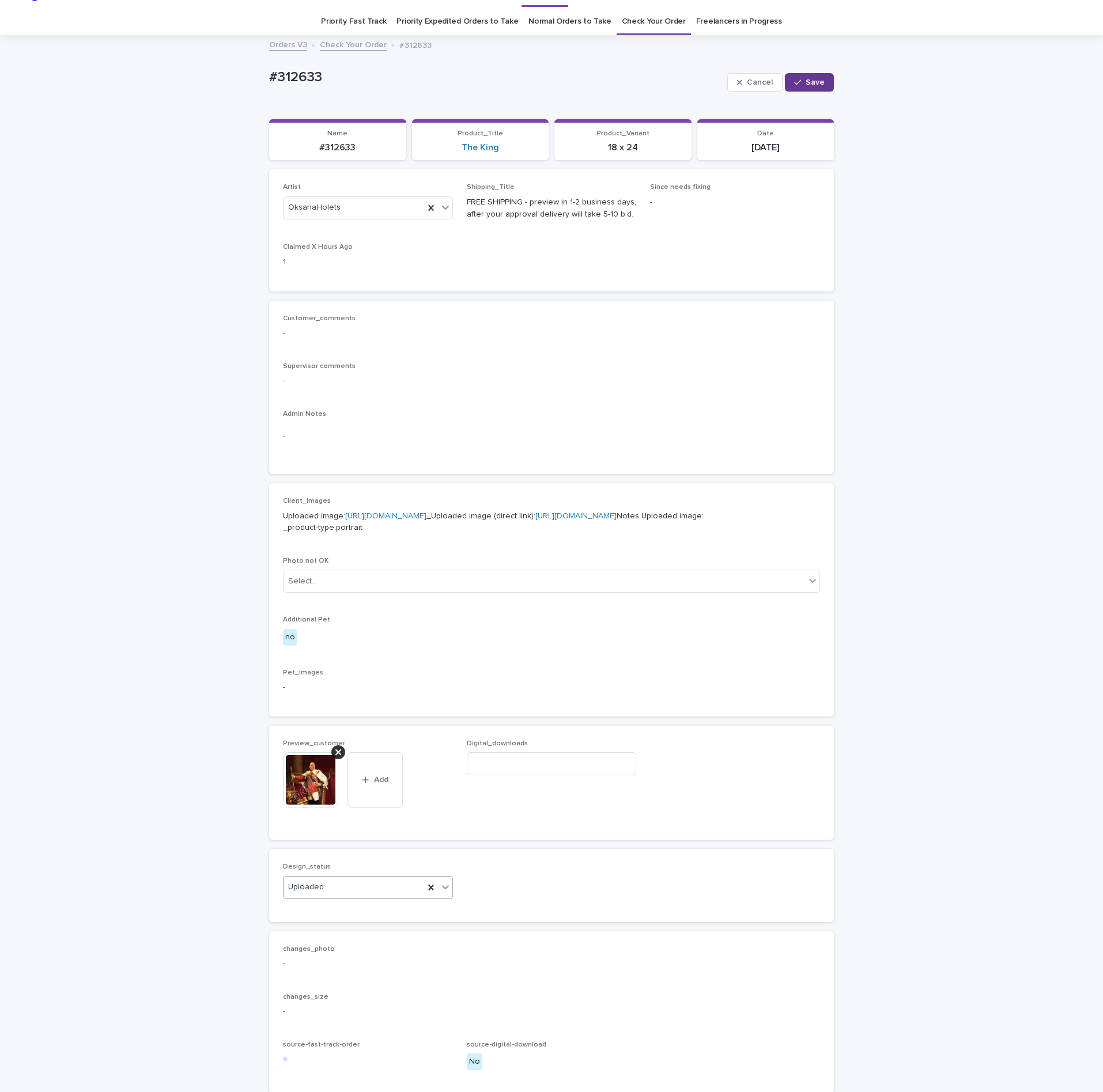
click at [808, 81] on span "Save" at bounding box center [814, 82] width 19 height 8
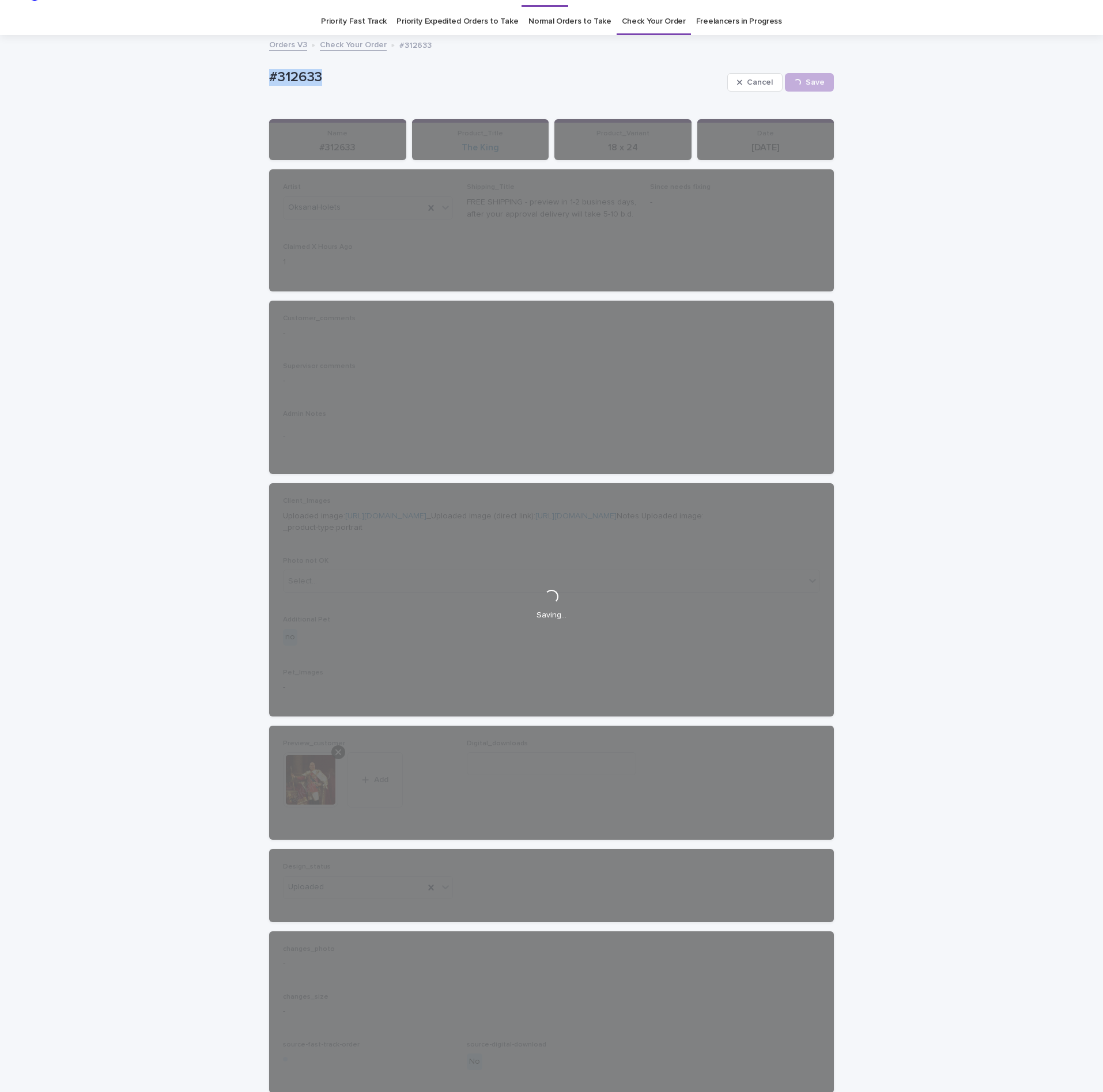
drag, startPoint x: 360, startPoint y: 87, endPoint x: 238, endPoint y: 96, distance: 122.3
click at [233, 96] on div "Loading... Saving… Loading... Saving… #312633 Cancel Save #312633 Cancel Loadin…" at bounding box center [552, 598] width 1103 height 1124
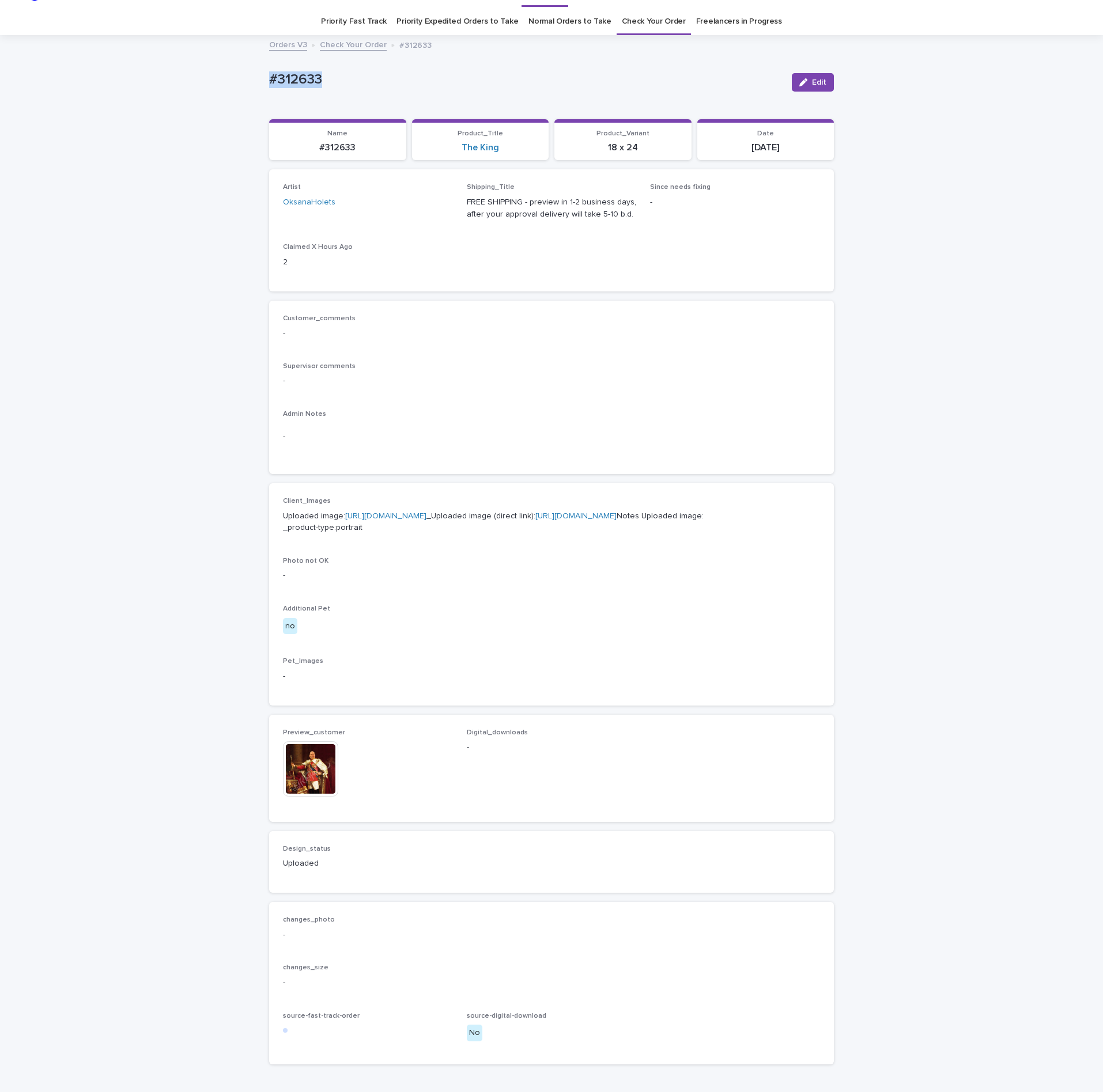
copy p "#312633"
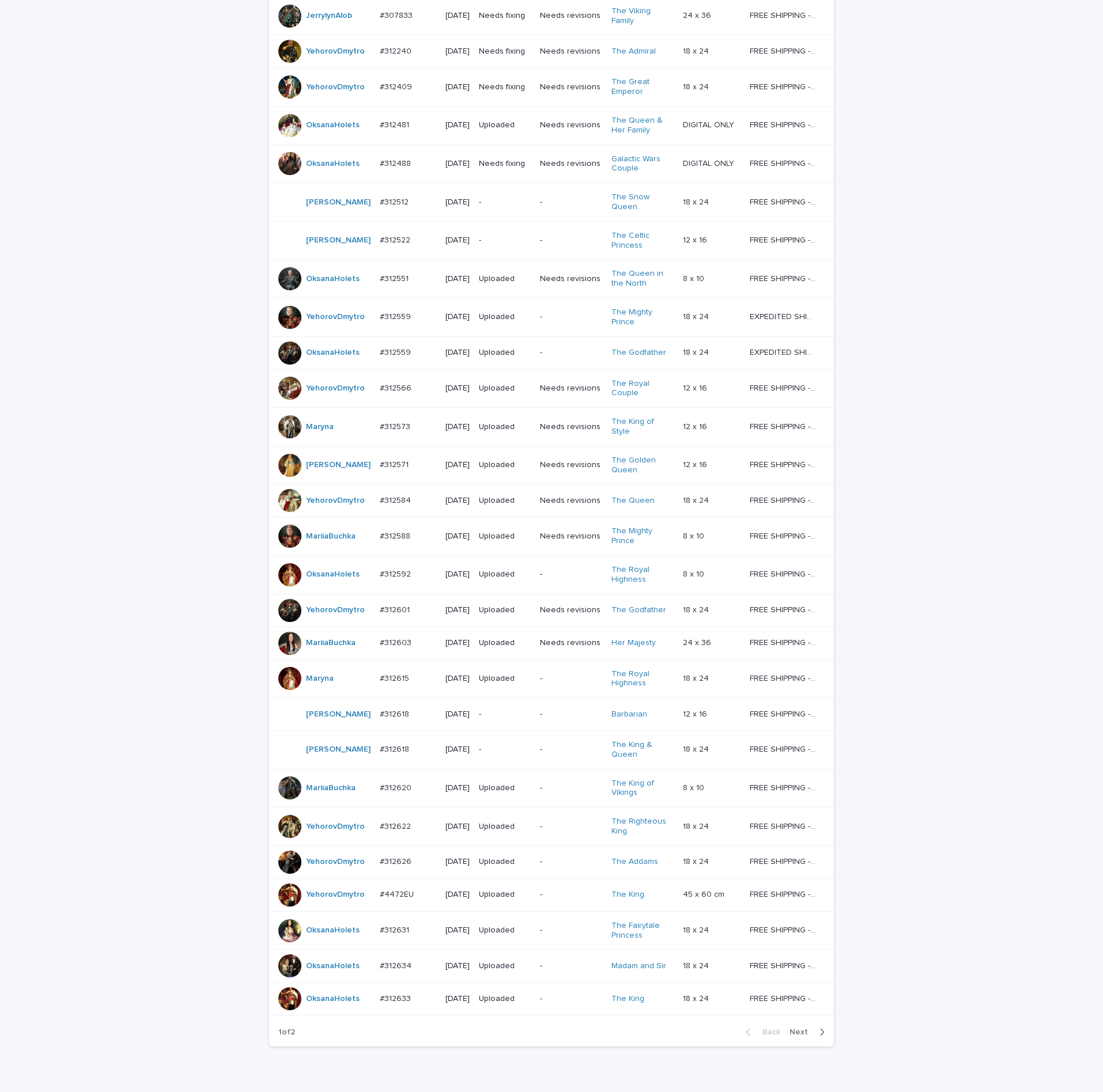
scroll to position [346, 0]
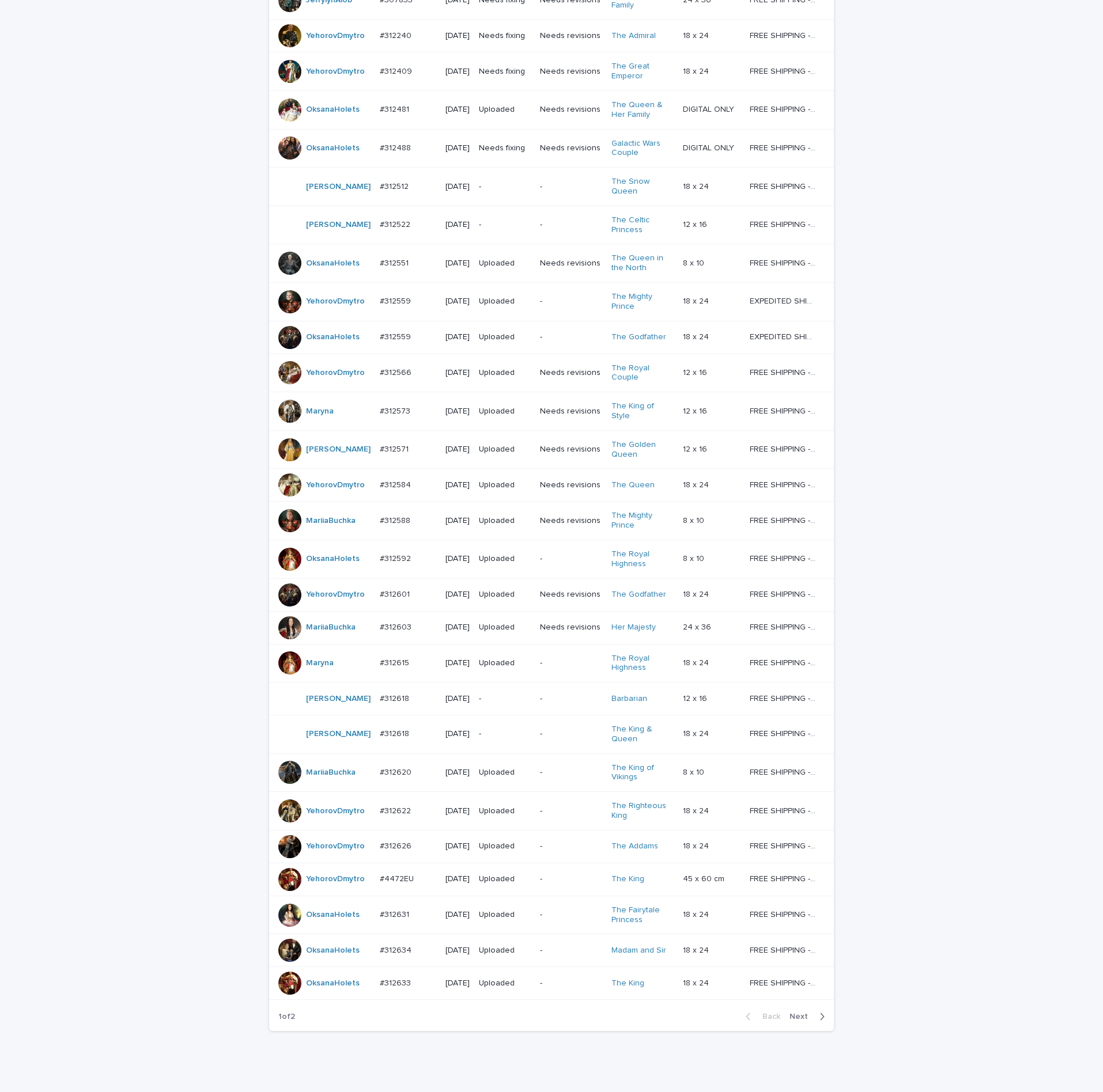
click at [796, 1021] on span "Next" at bounding box center [803, 1017] width 26 height 8
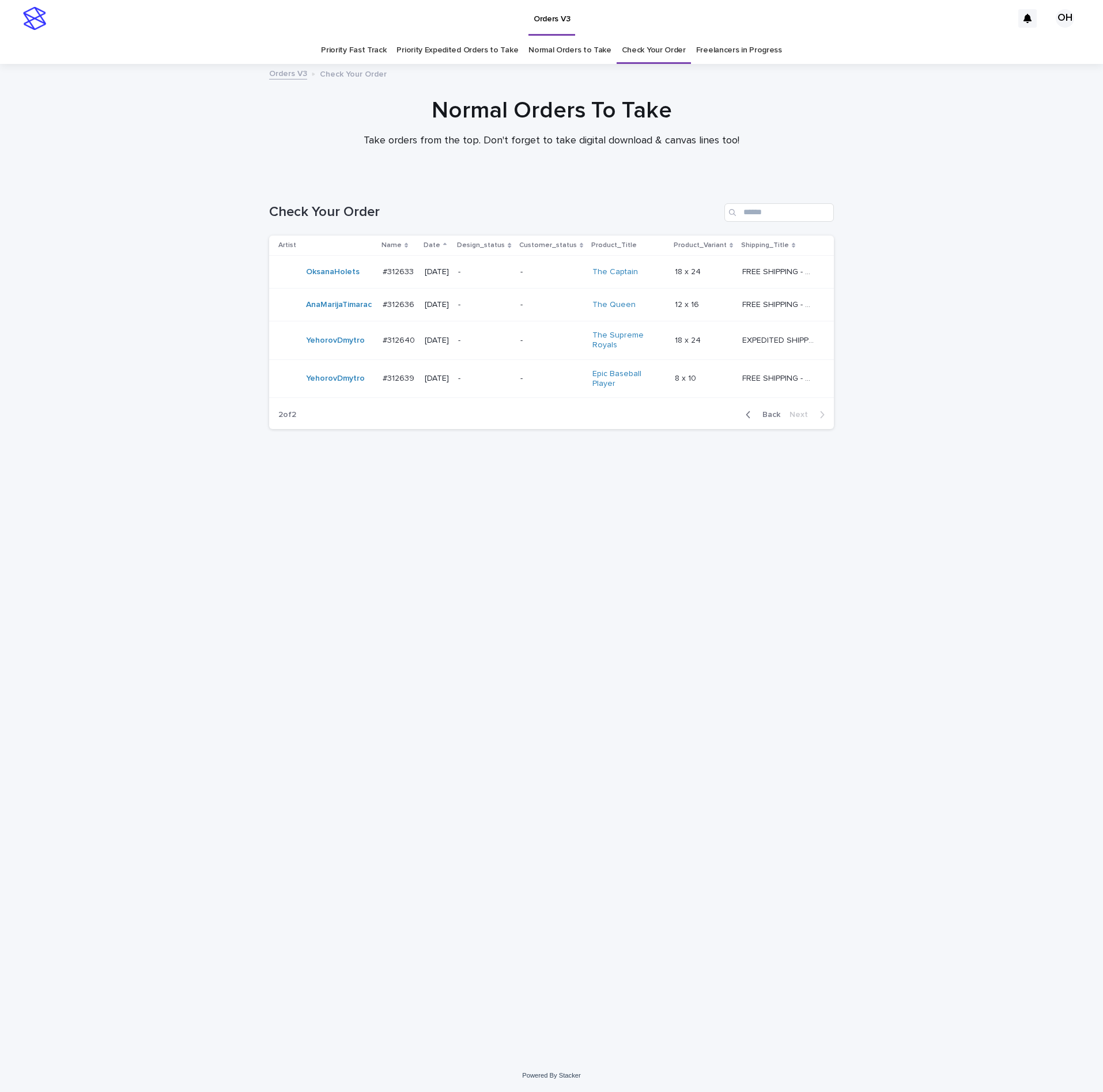
click at [387, 261] on td "#312633 #312633" at bounding box center [398, 272] width 42 height 33
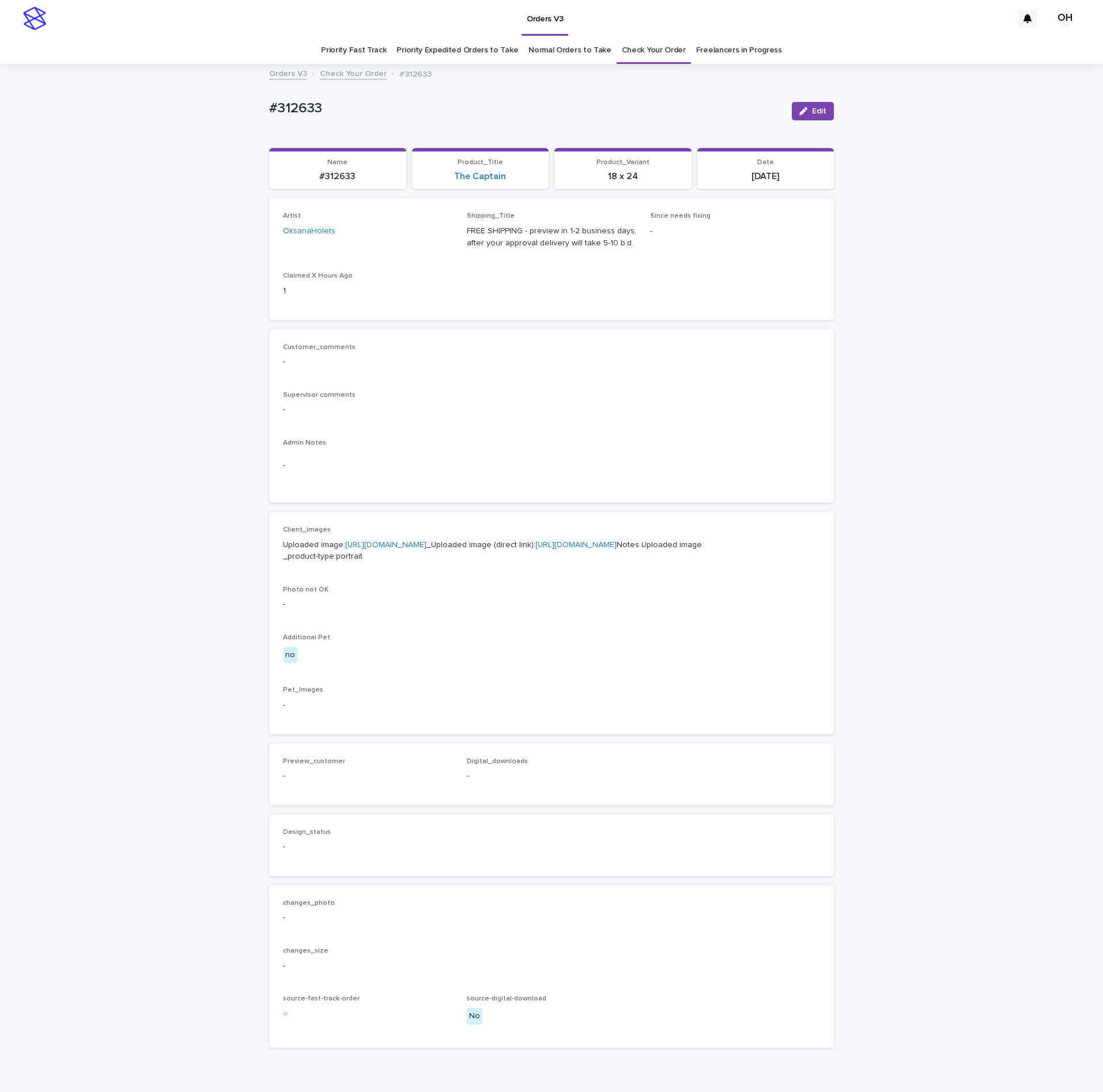
click at [363, 548] on link "[URL][DOMAIN_NAME]" at bounding box center [385, 545] width 81 height 8
drag, startPoint x: 213, startPoint y: 105, endPoint x: 223, endPoint y: 1, distance: 104.5
click at [223, 103] on div "Loading... Saving… Loading... Saving… #312633 Edit #312633 Edit Sorry, there wa…" at bounding box center [552, 590] width 1103 height 1050
click at [811, 109] on span "Edit" at bounding box center [818, 111] width 15 height 8
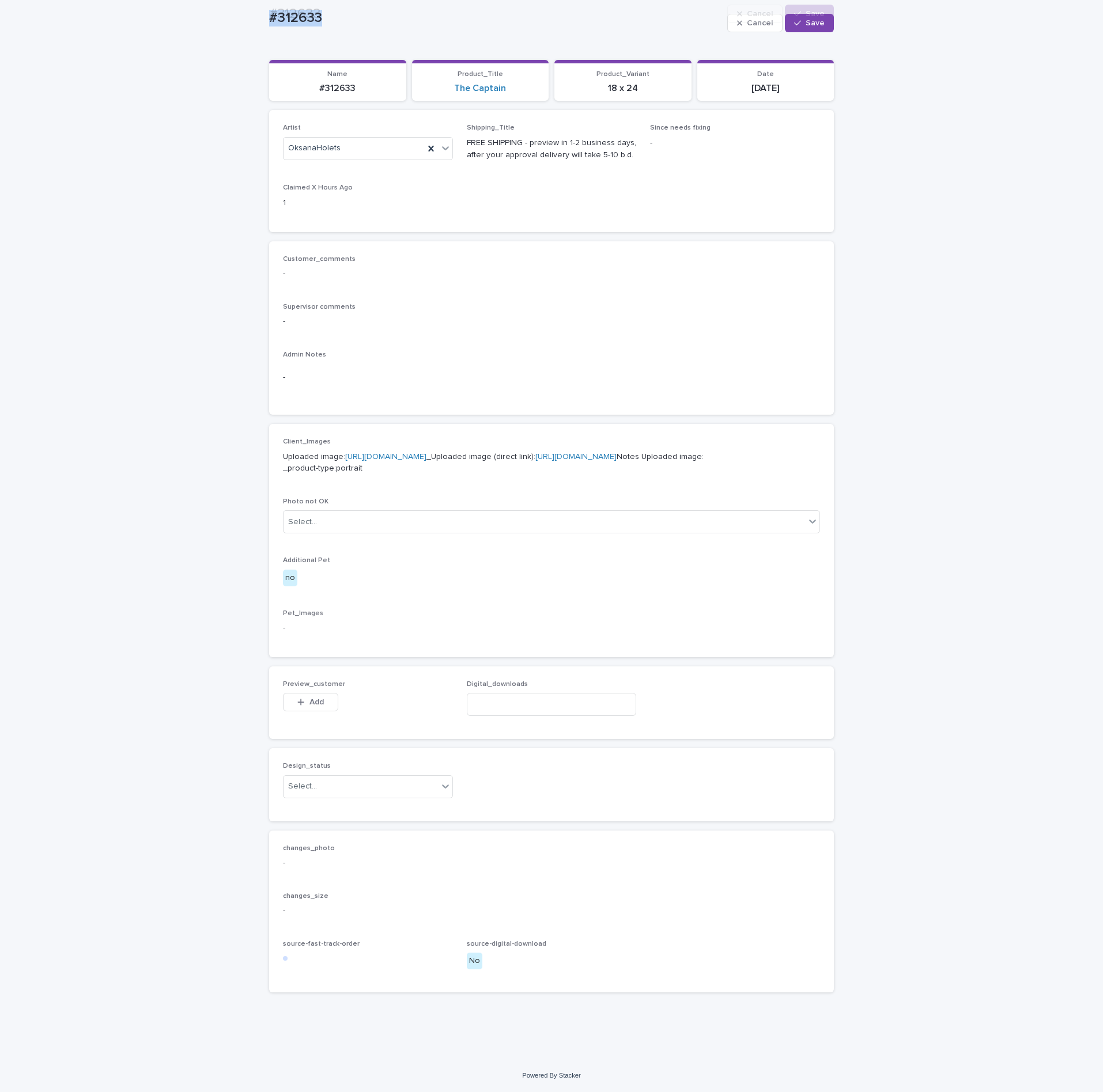
scroll to position [148, 0]
drag, startPoint x: 311, startPoint y: 699, endPoint x: 324, endPoint y: 693, distance: 14.3
click at [311, 700] on span "Add" at bounding box center [316, 702] width 15 height 8
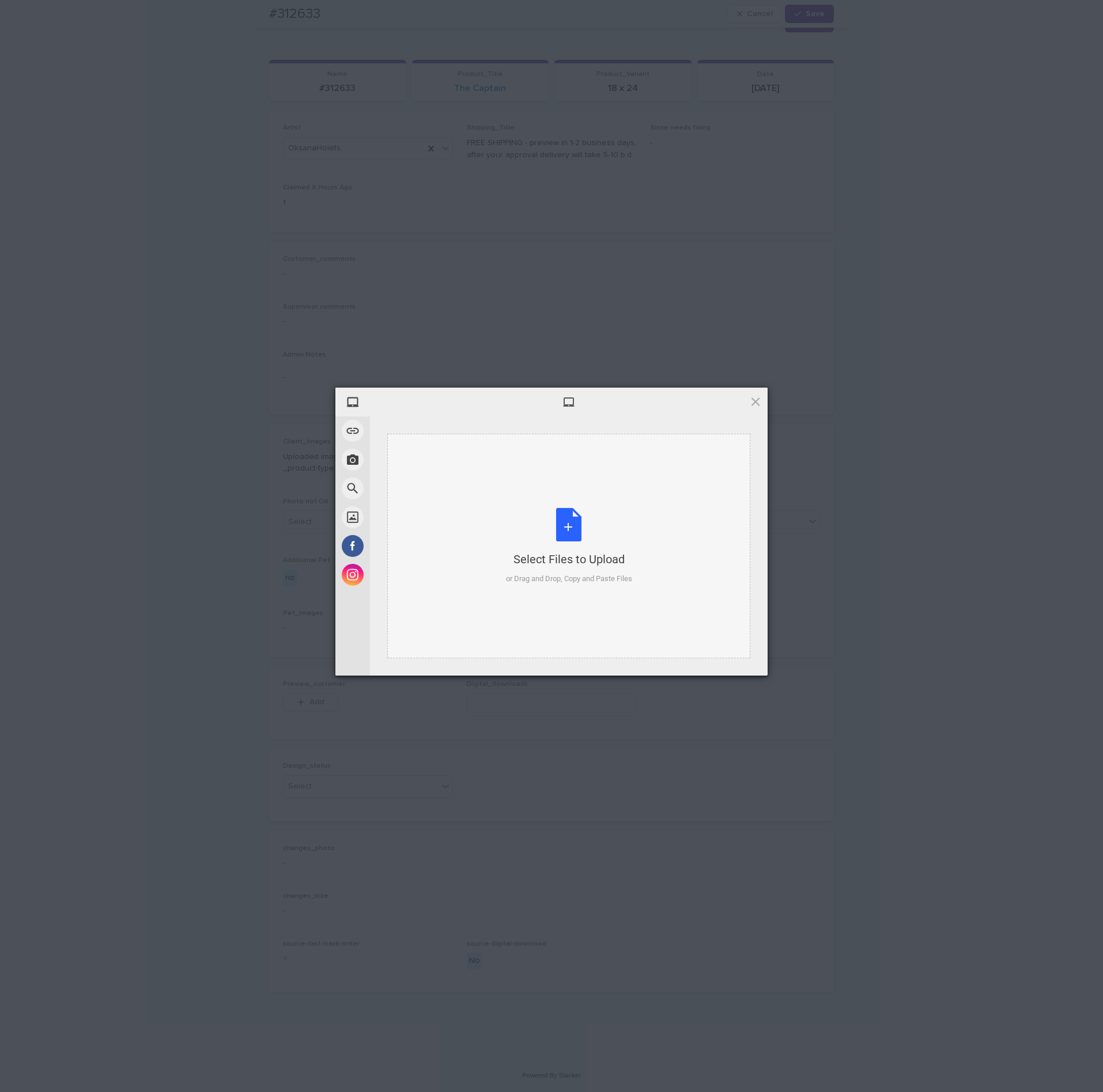
click at [516, 527] on div "Select Files to Upload or Drag and Drop, Copy and Paste Files" at bounding box center [569, 546] width 127 height 77
click at [735, 663] on span "Upload 1" at bounding box center [732, 660] width 23 height 9
click at [847, 543] on div "My Device Link (URL) Take Photo Web Search Unsplash Facebook Instagram Uploaded…" at bounding box center [552, 546] width 1103 height 1092
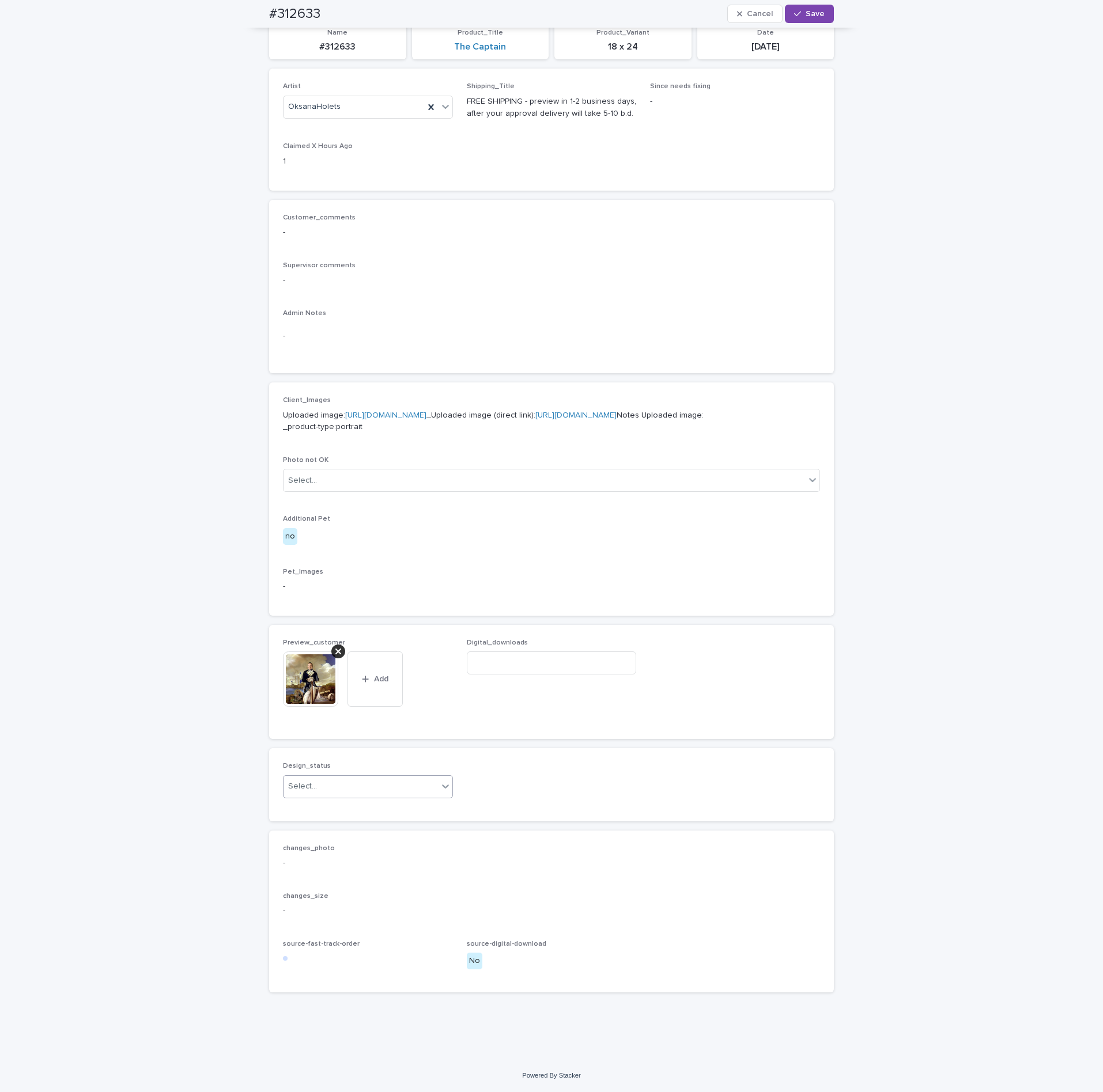
click at [313, 797] on div "Select..." at bounding box center [361, 786] width 154 height 19
click at [297, 832] on div "Uploaded" at bounding box center [361, 829] width 169 height 20
click at [811, 15] on span "Save" at bounding box center [814, 14] width 19 height 8
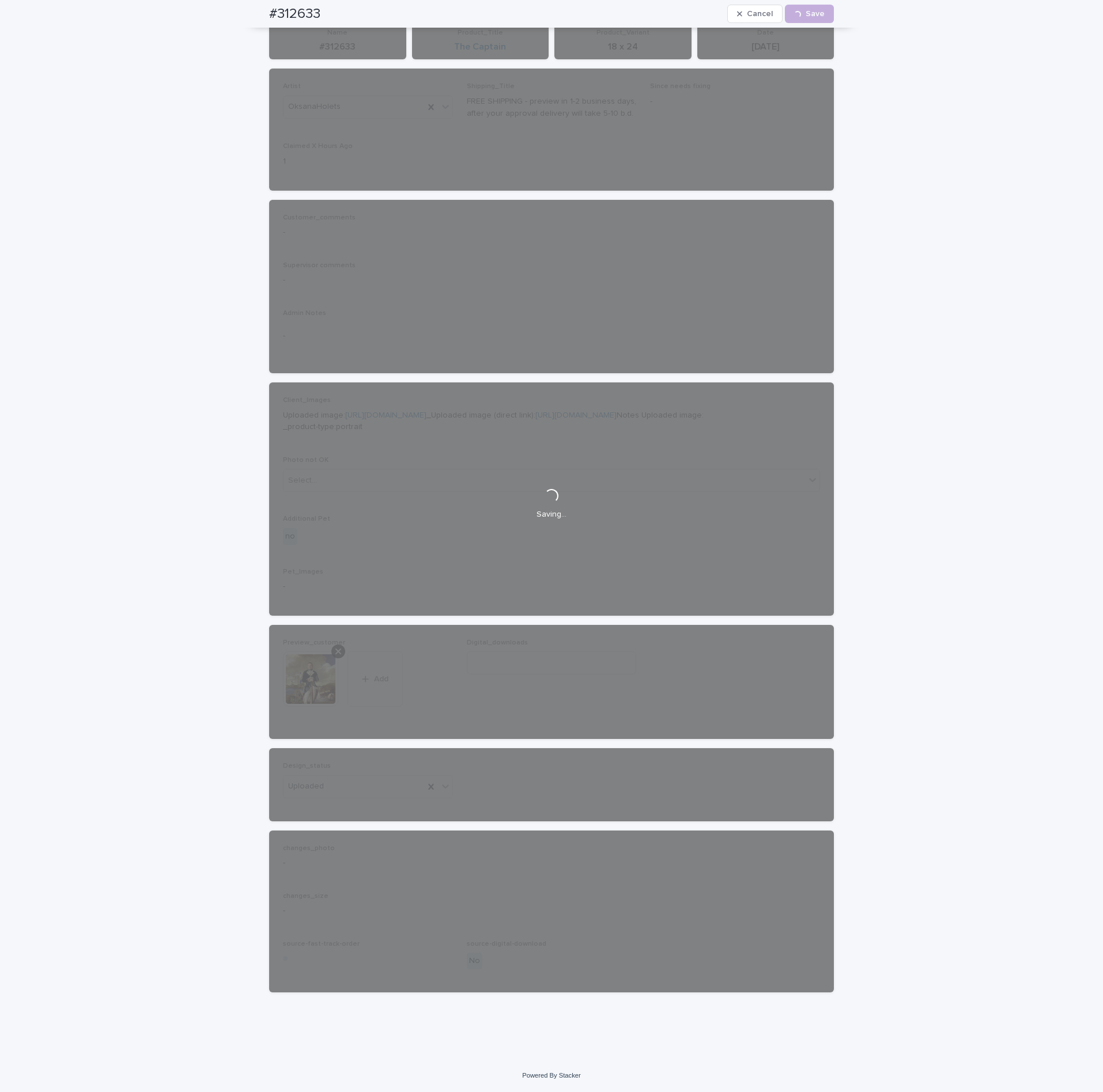
scroll to position [0, 0]
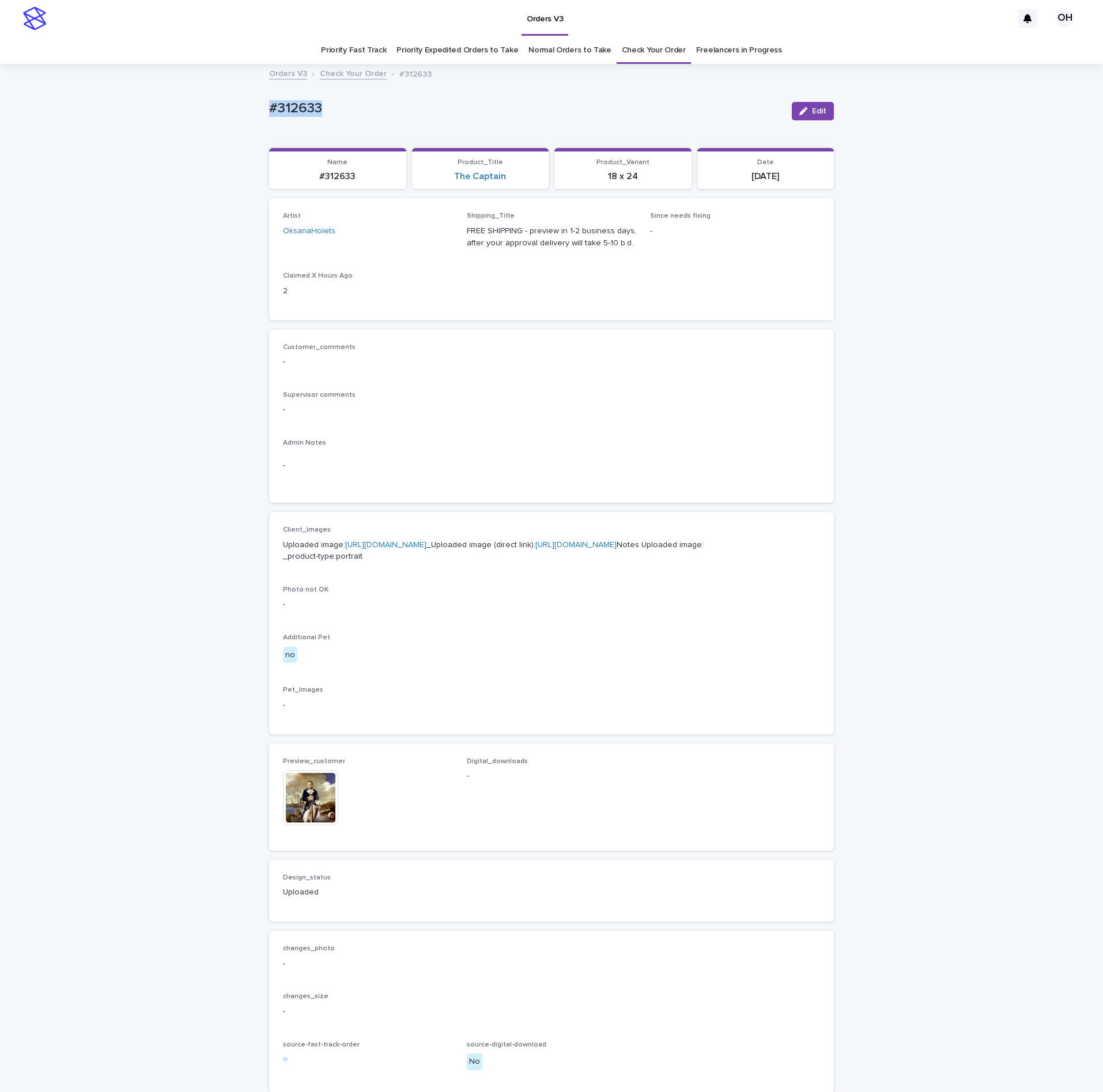
drag, startPoint x: 331, startPoint y: 118, endPoint x: 261, endPoint y: 99, distance: 72.5
click at [250, 98] on div "Loading... Saving… Loading... Saving… #312633 Edit #312633 Edit Sorry, there wa…" at bounding box center [552, 613] width 1103 height 1095
copy p "#312633"
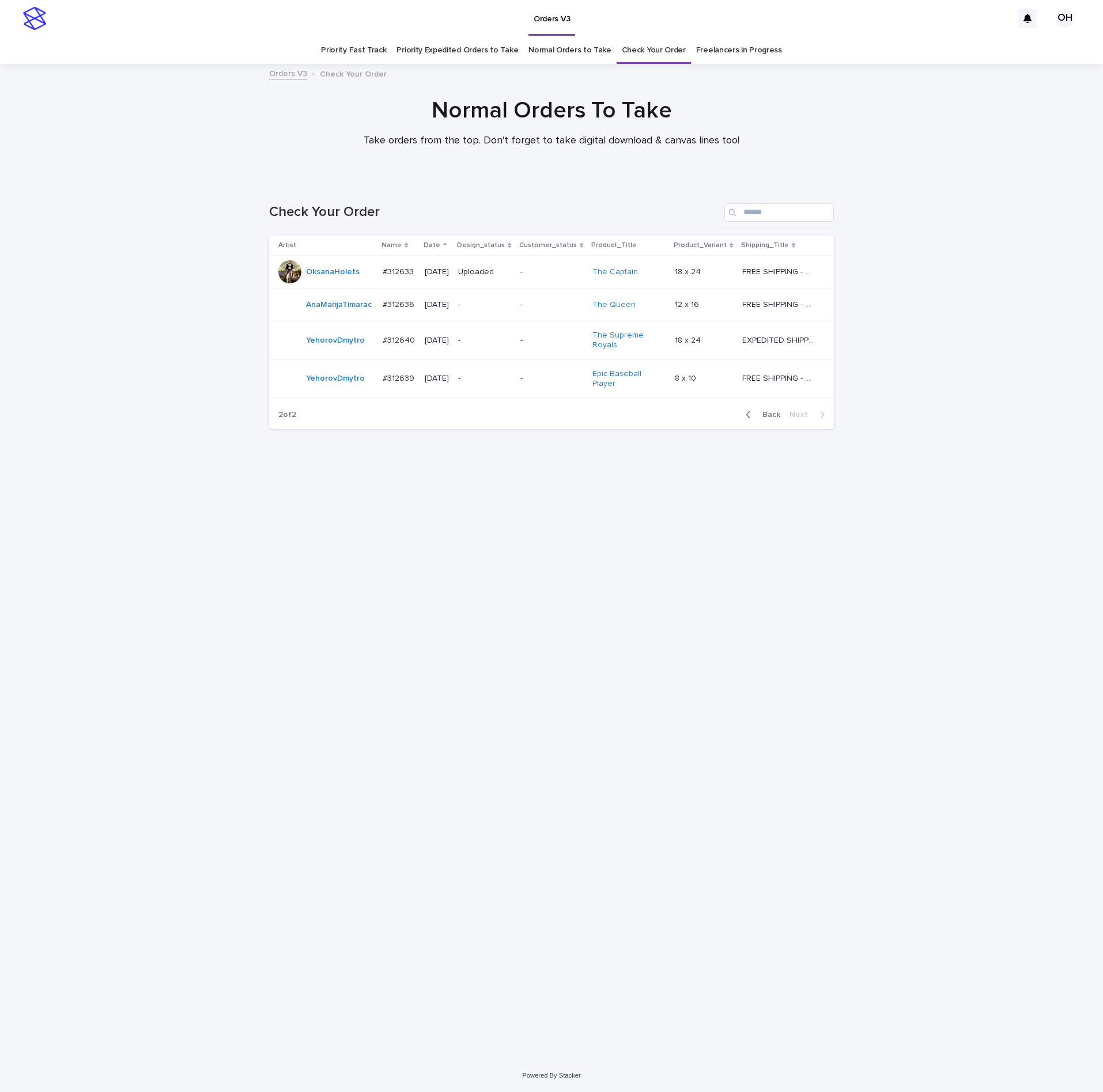
click at [545, 50] on link "Normal Orders to Take" at bounding box center [570, 49] width 83 height 27
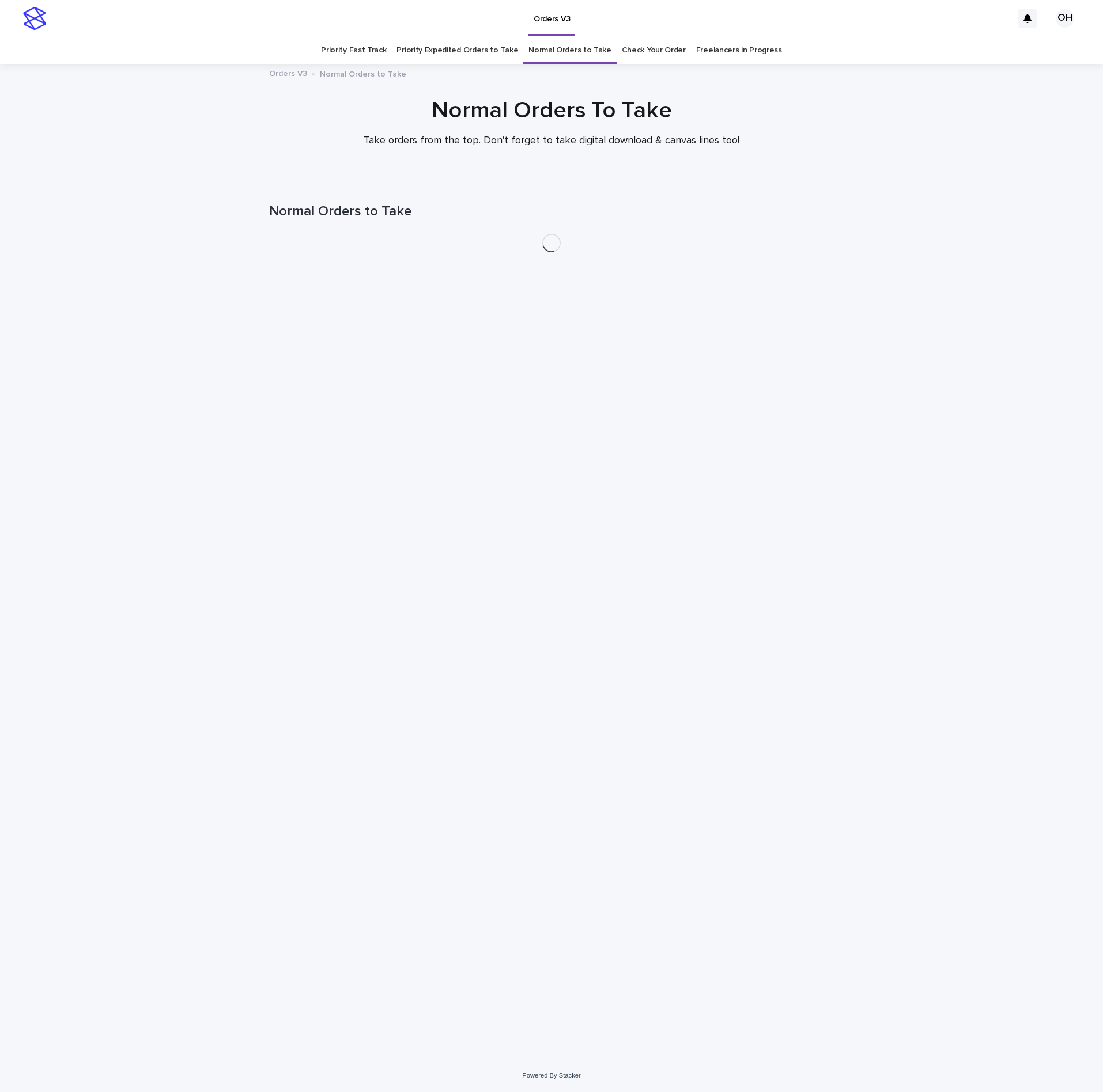
click at [481, 50] on link "Priority Expedited Orders to Take" at bounding box center [457, 49] width 122 height 27
click at [350, 53] on link "Priority Fast Track" at bounding box center [354, 49] width 65 height 27
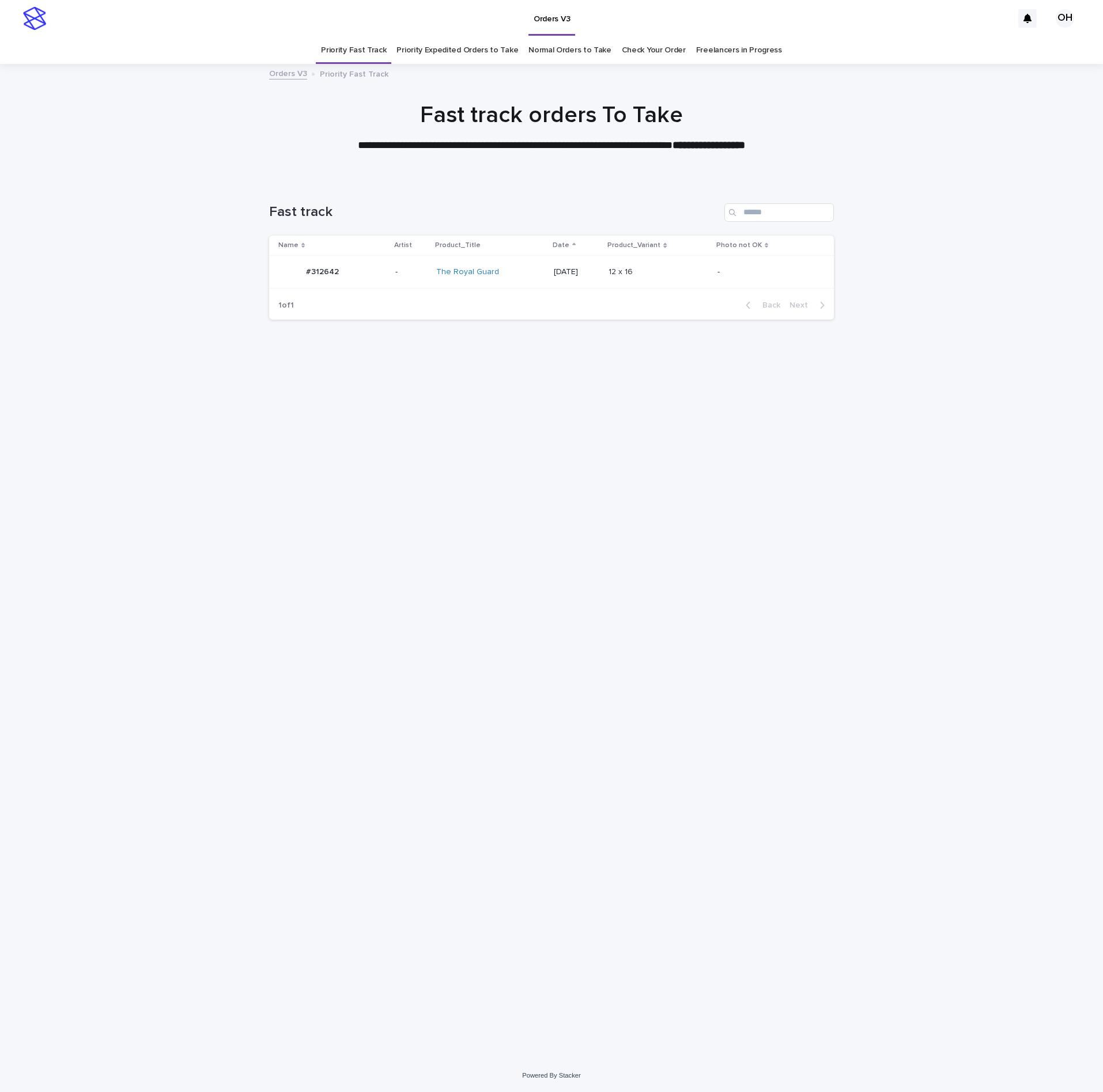
click at [374, 267] on div "#312642 #312642" at bounding box center [332, 271] width 108 height 23
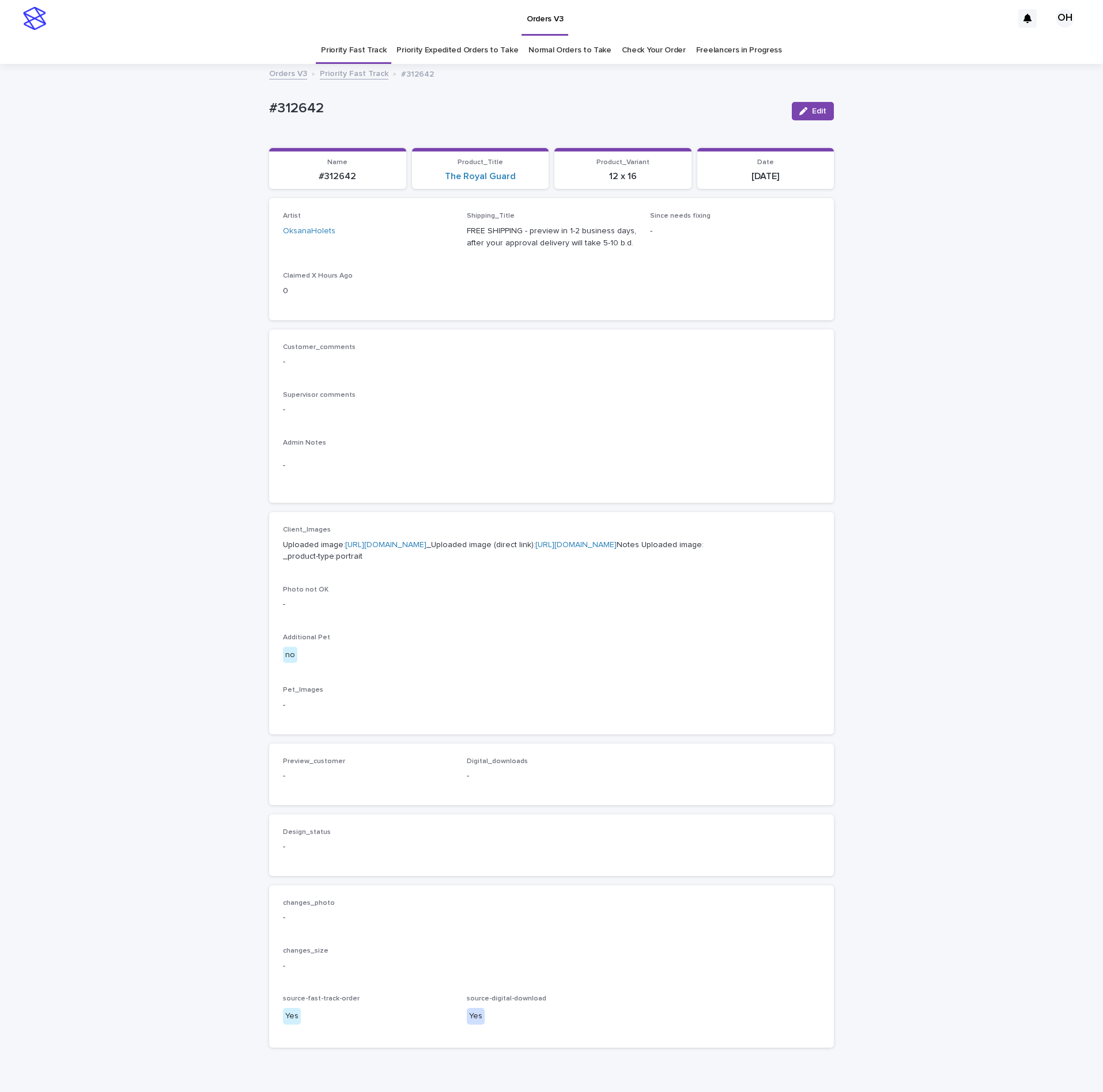
click at [564, 335] on div "Customer_comments - Supervisor comments - Admin Notes -" at bounding box center [551, 416] width 564 height 174
click at [378, 548] on link "[URL][DOMAIN_NAME]" at bounding box center [385, 545] width 81 height 8
drag, startPoint x: 795, startPoint y: 109, endPoint x: 633, endPoint y: 218, distance: 195.3
click at [799, 109] on icon "button" at bounding box center [803, 111] width 8 height 8
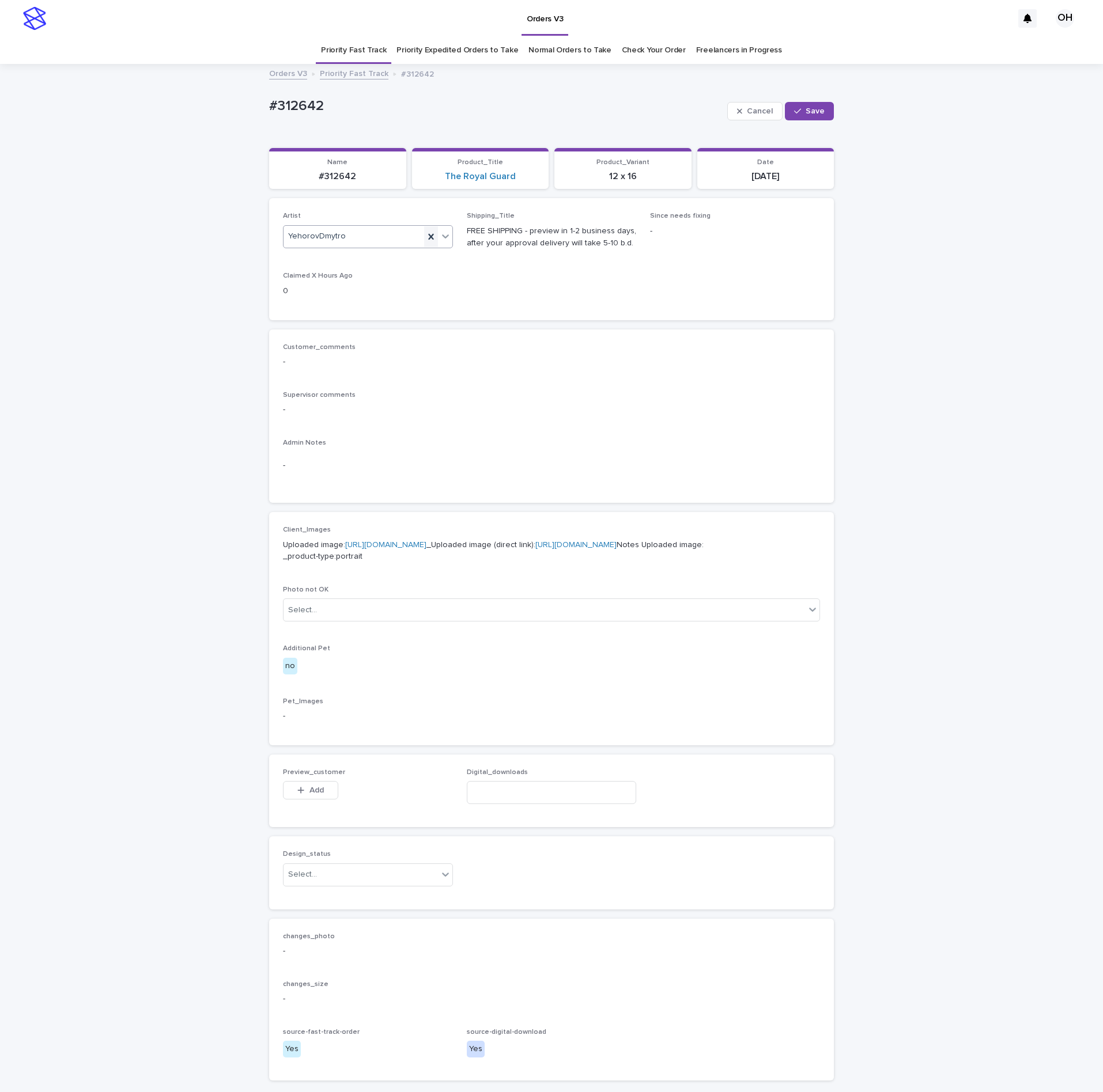
click at [429, 232] on icon at bounding box center [431, 237] width 12 height 12
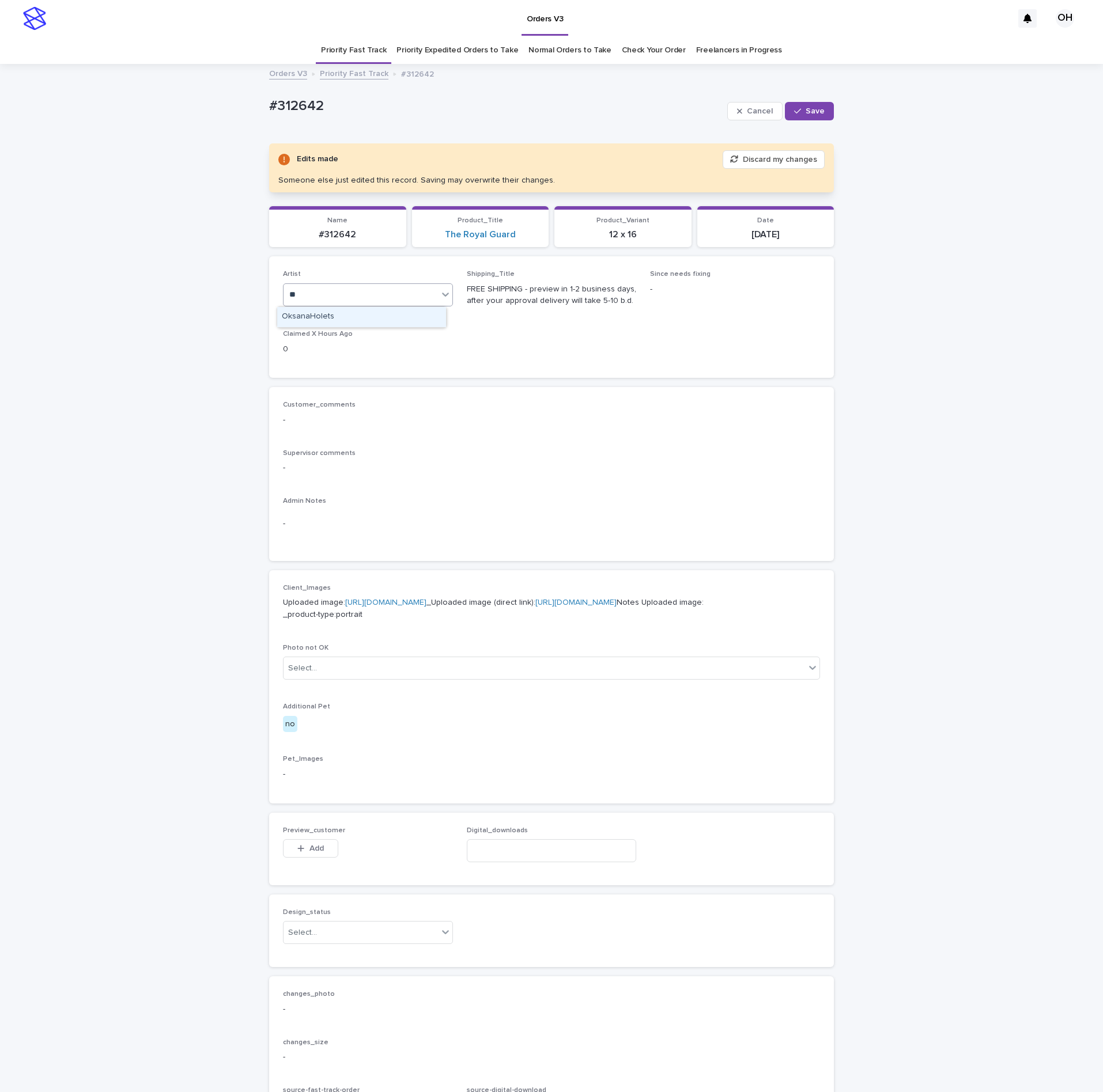
type input "***"
click at [301, 313] on div "OksanaHolets" at bounding box center [361, 317] width 169 height 20
click at [819, 102] on button "Save" at bounding box center [809, 111] width 49 height 19
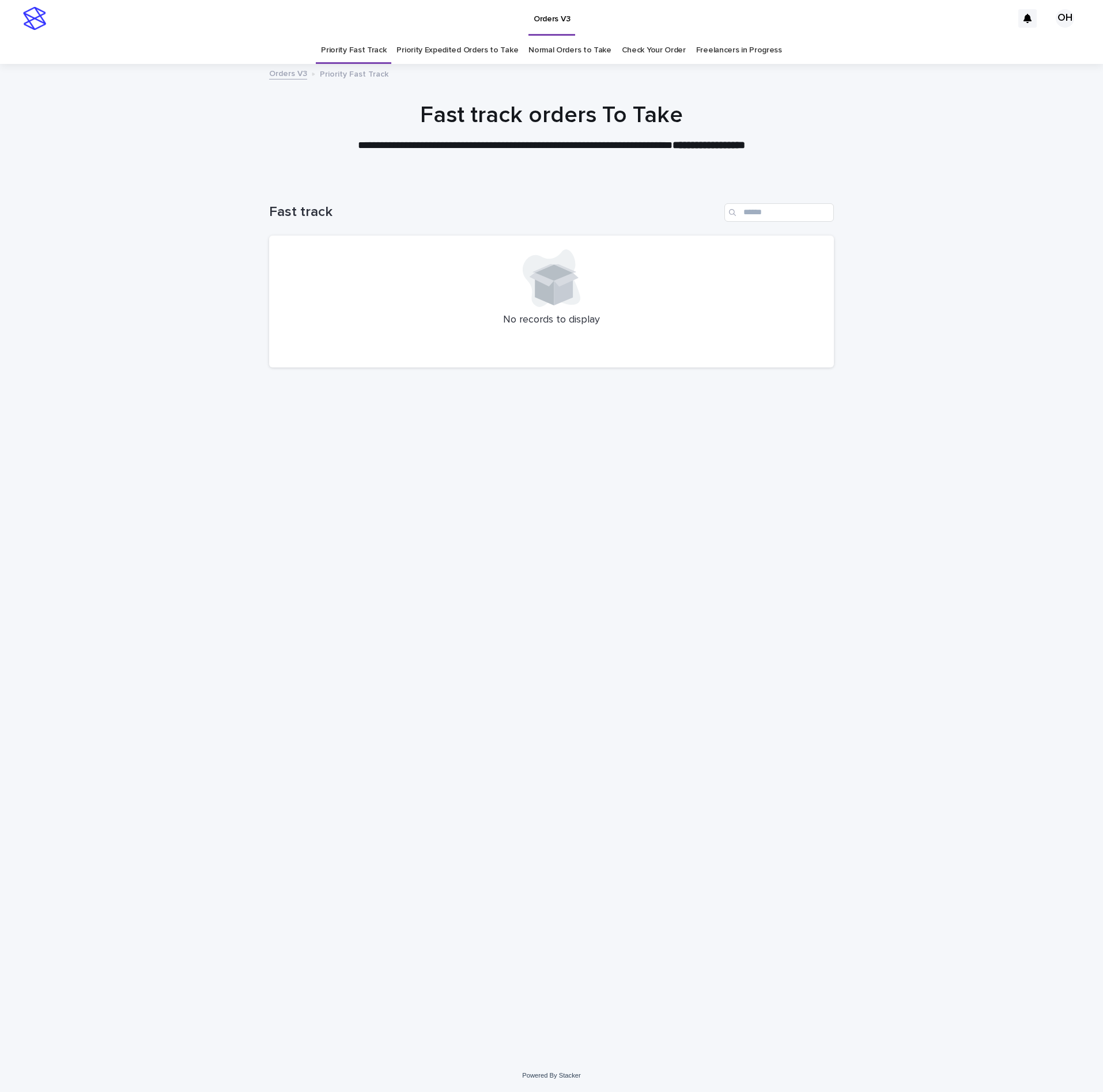
click at [670, 46] on link "Check Your Order" at bounding box center [653, 49] width 64 height 27
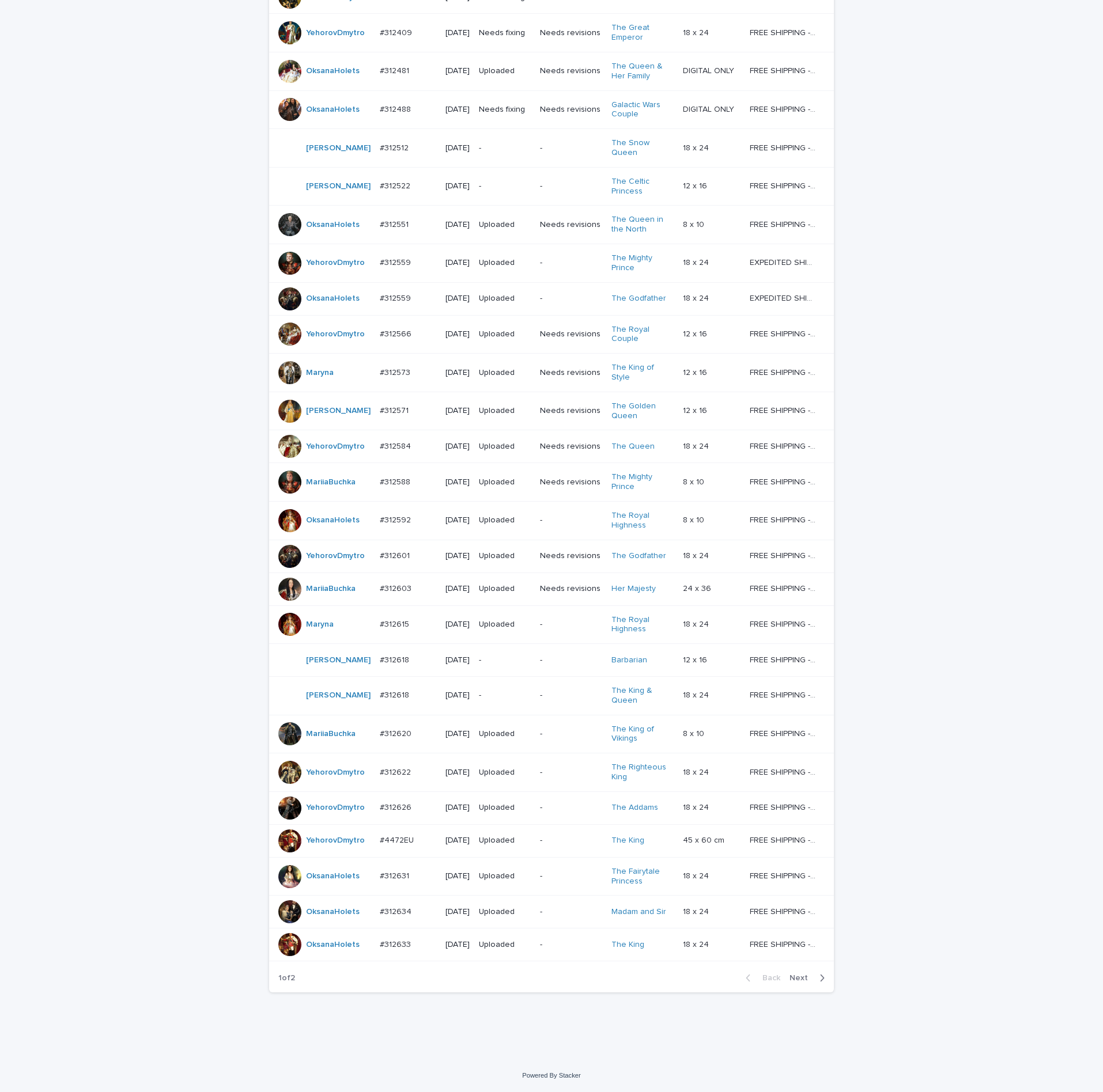
scroll to position [435, 0]
click at [798, 980] on span "Next" at bounding box center [803, 978] width 26 height 8
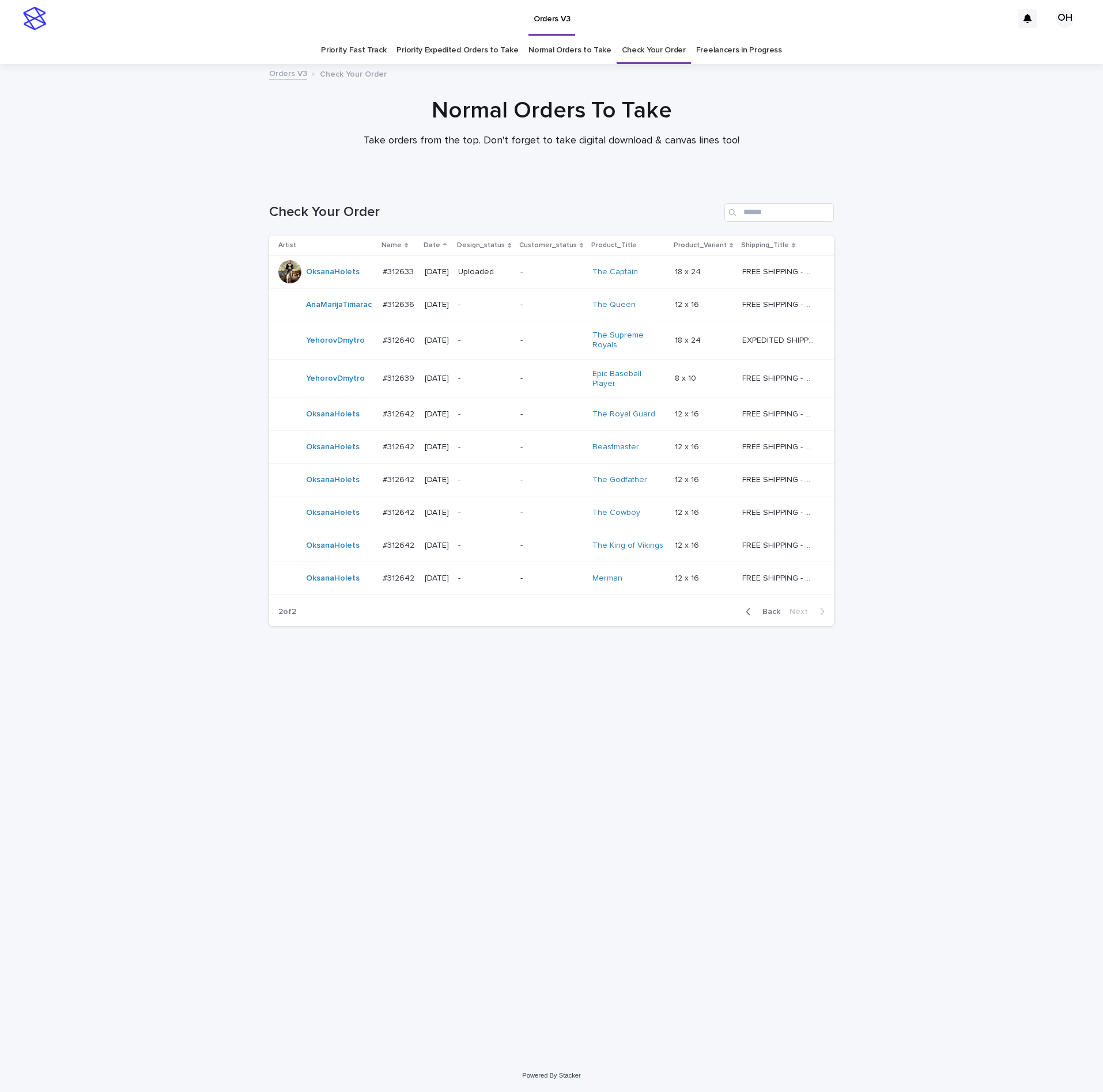
click at [397, 411] on p "#312642" at bounding box center [399, 413] width 34 height 12
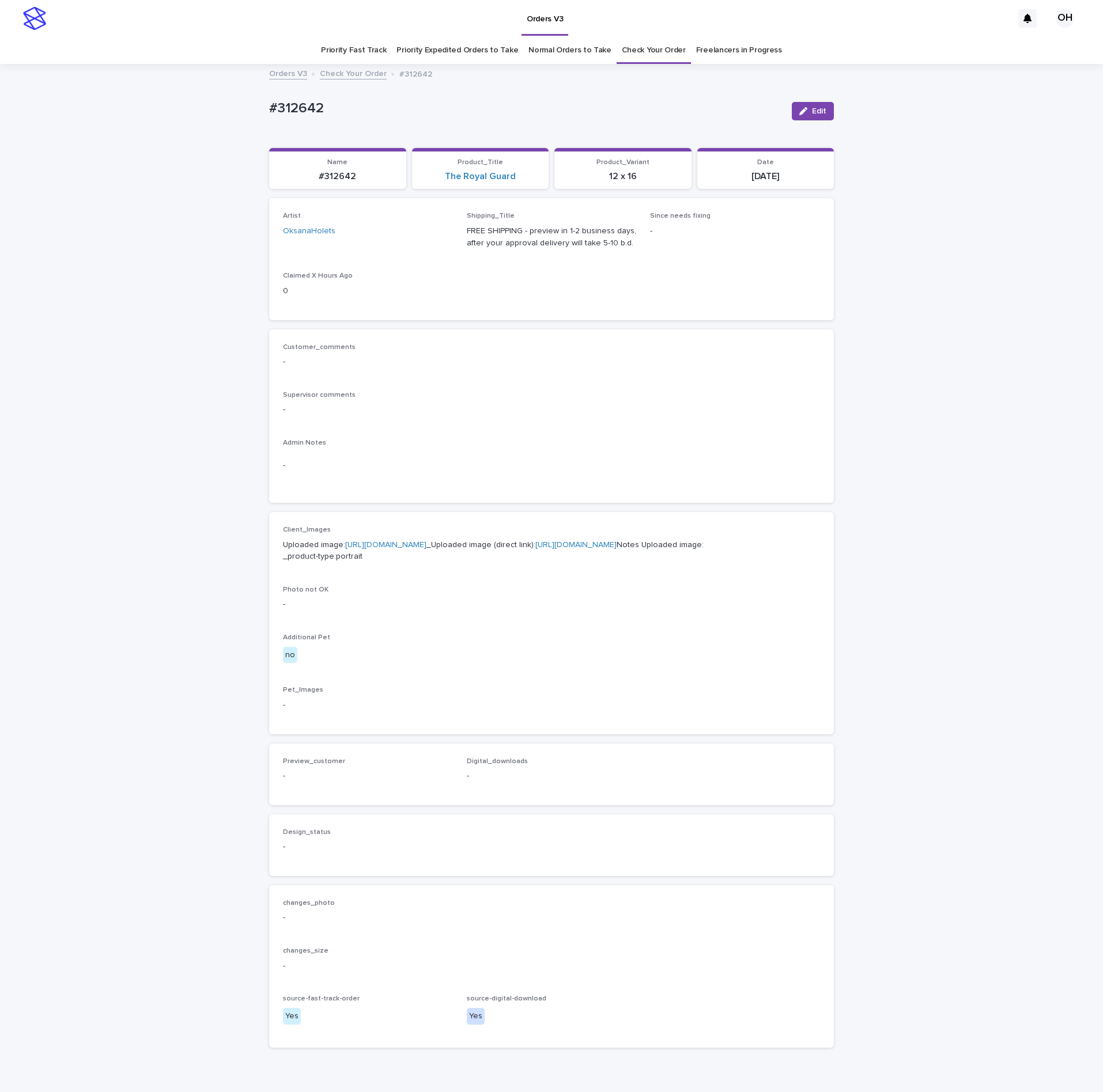
click at [391, 548] on link "[URL][DOMAIN_NAME]" at bounding box center [385, 545] width 81 height 8
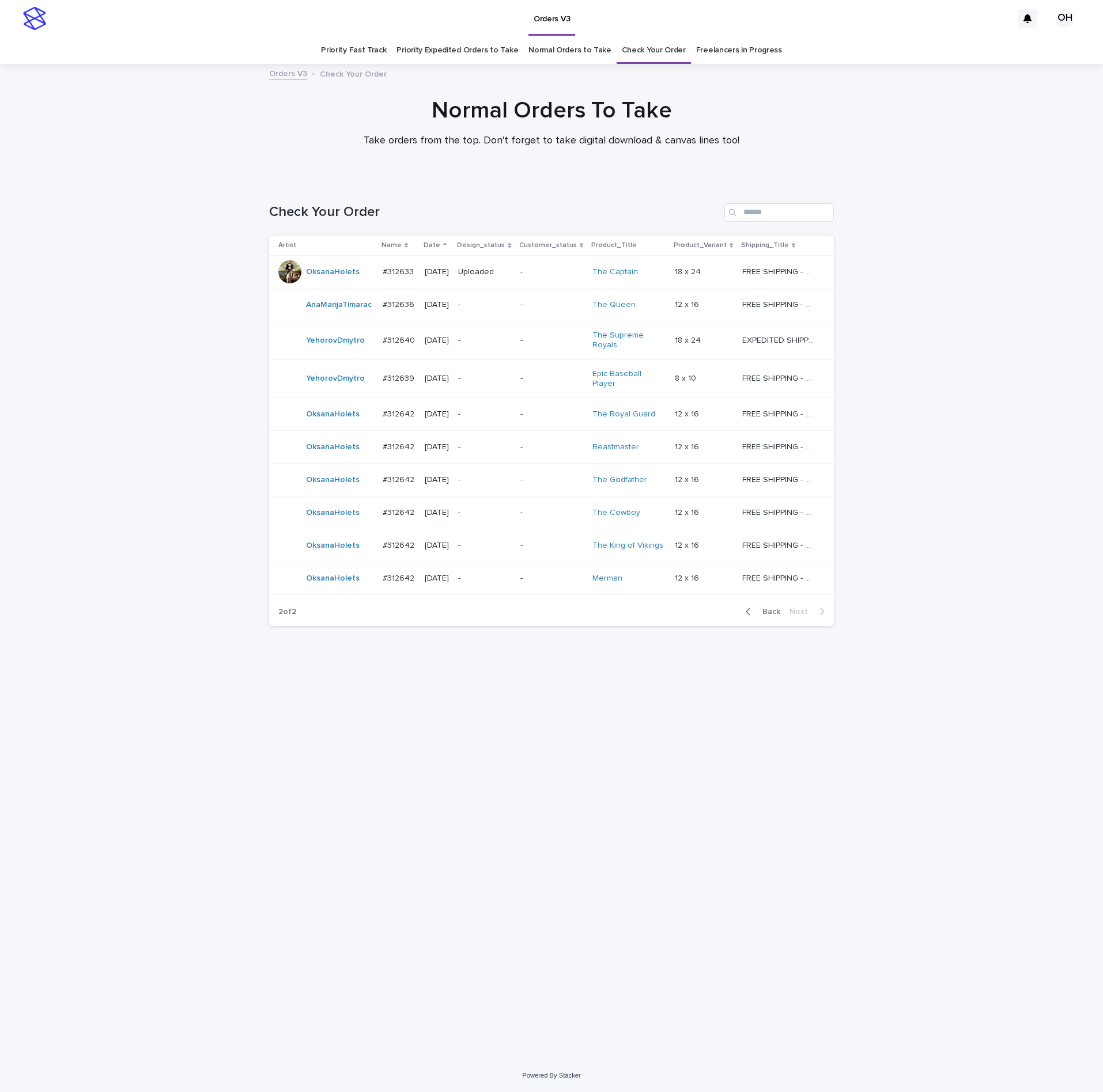
click at [402, 474] on p "#312642" at bounding box center [399, 479] width 34 height 12
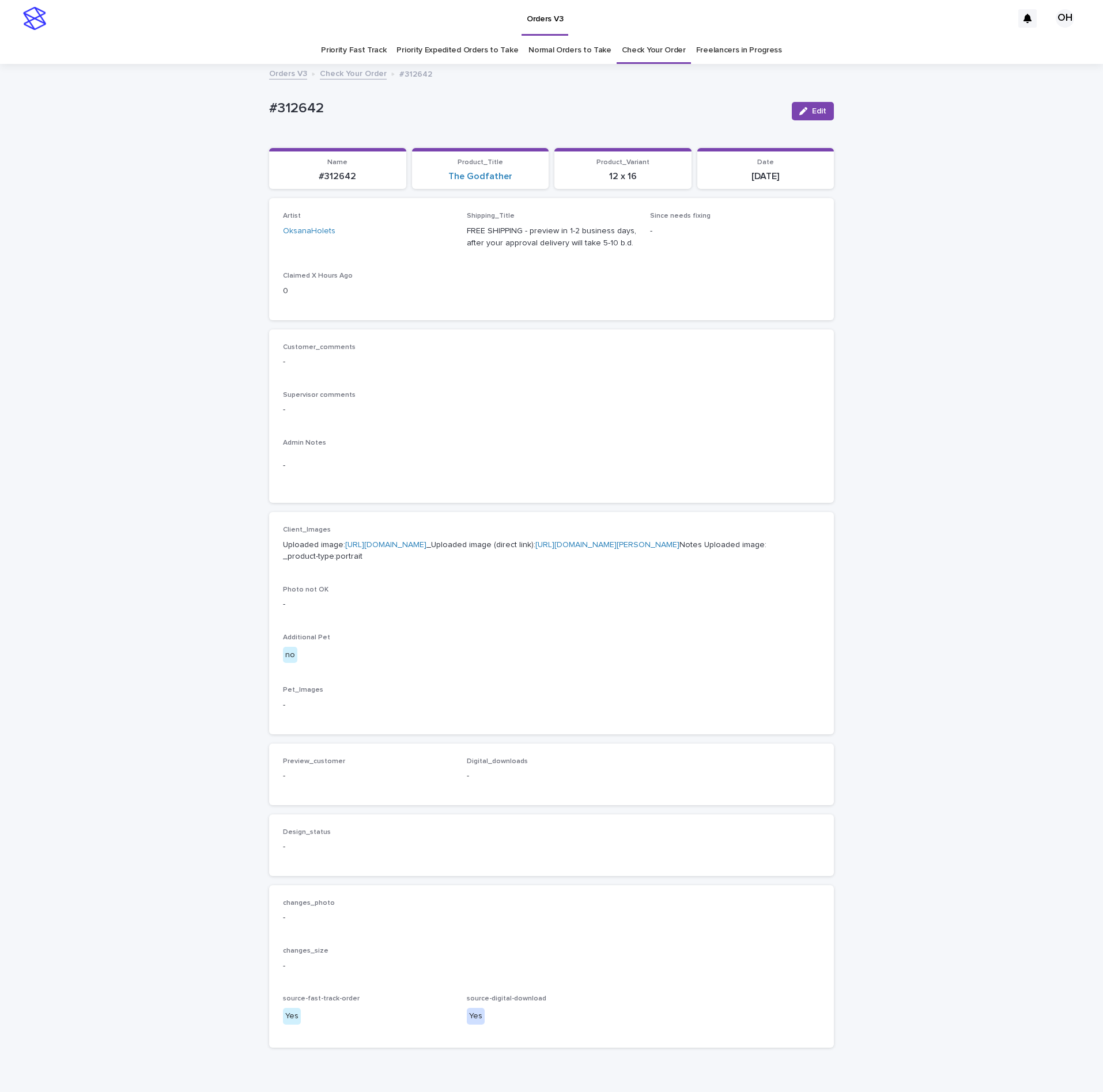
click at [382, 548] on link "https://cdn.shopify.com-uploadkit.app/s/files/1/0033/4807/0511/files/download.h…" at bounding box center [385, 545] width 81 height 8
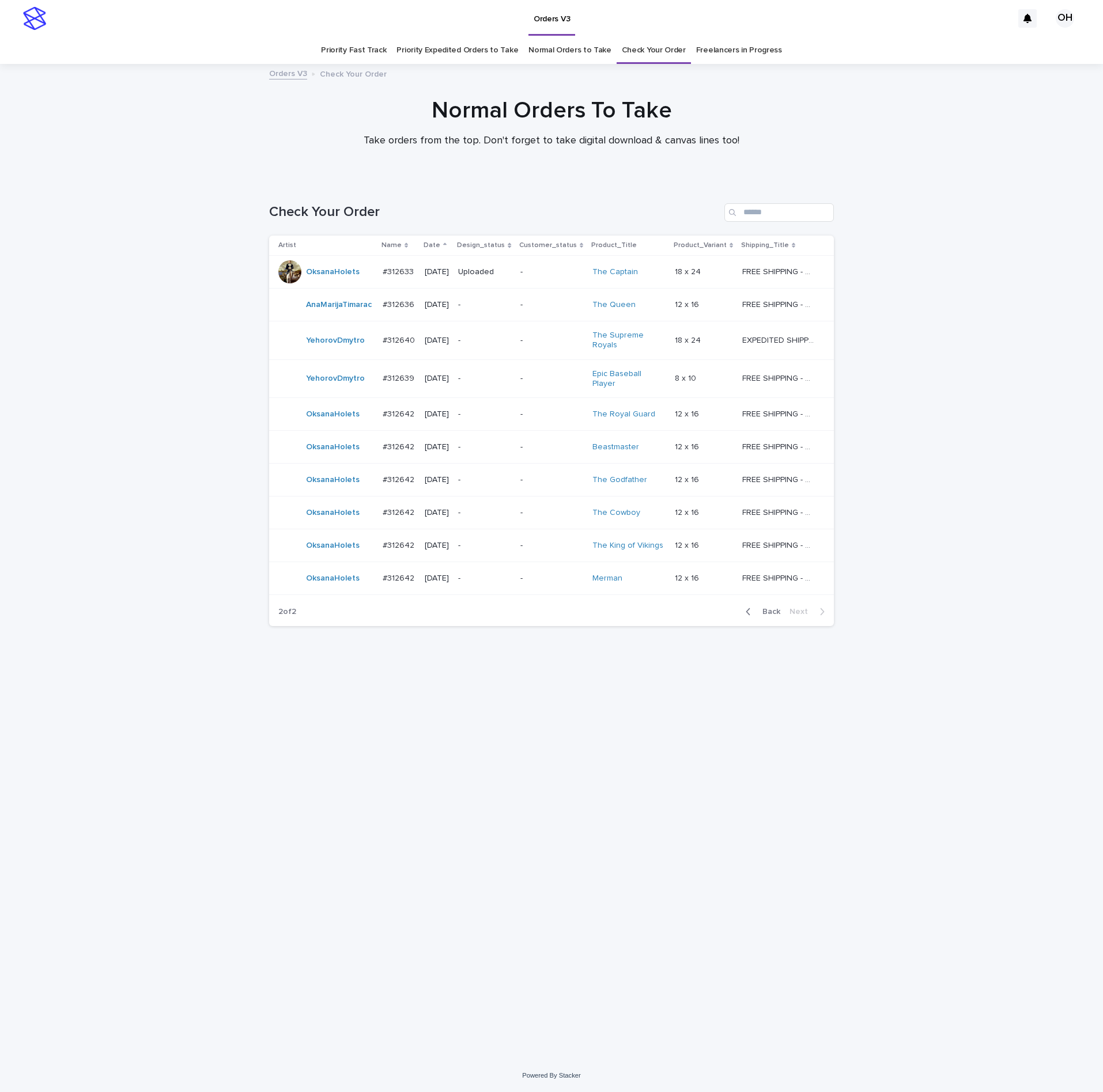
click at [395, 485] on td "#312642 #312642" at bounding box center [398, 479] width 42 height 33
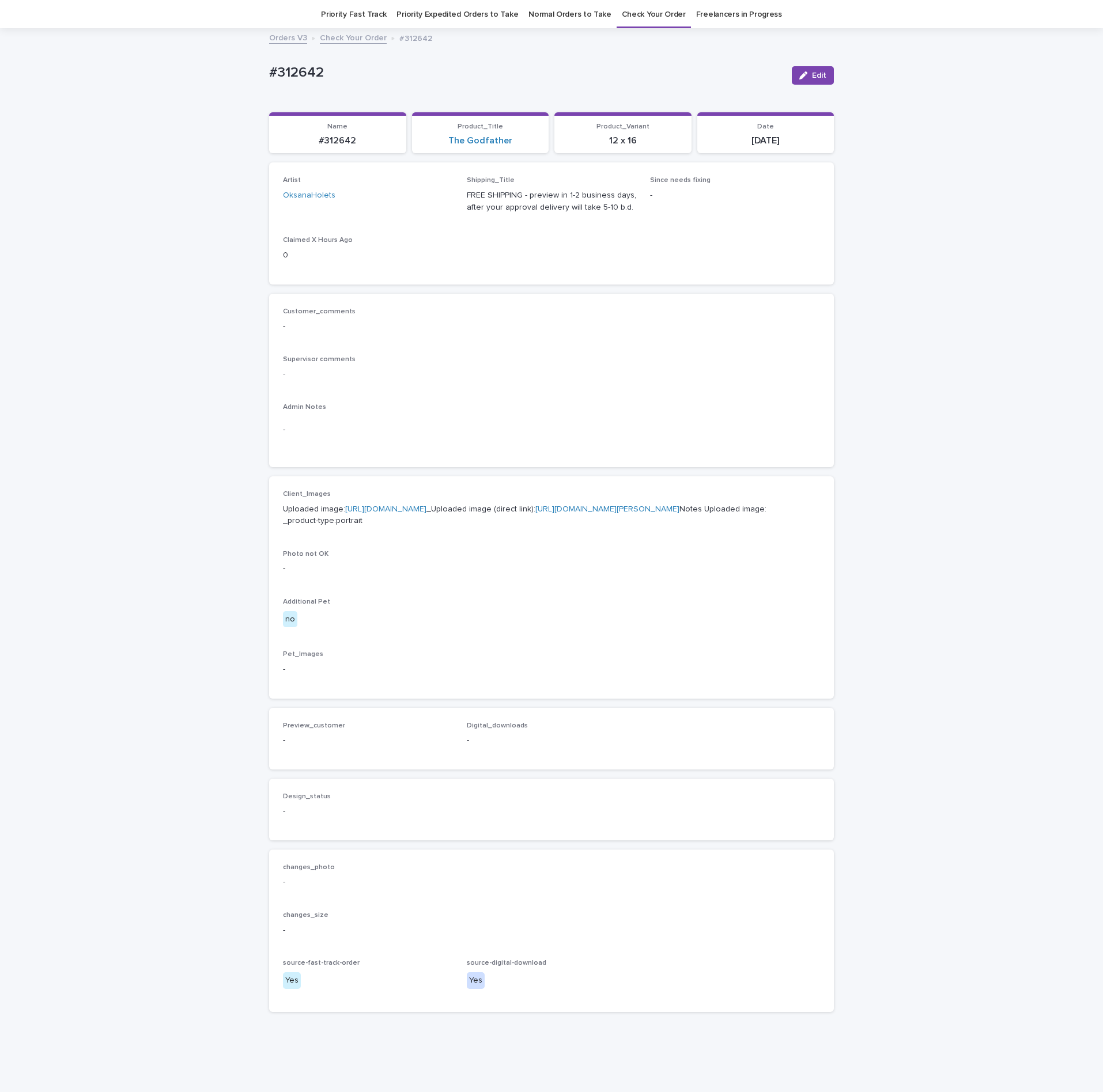
scroll to position [37, 0]
click at [382, 512] on link "https://cdn.shopify.com-uploadkit.app/s/files/1/0033/4807/0511/files/download.h…" at bounding box center [385, 508] width 81 height 8
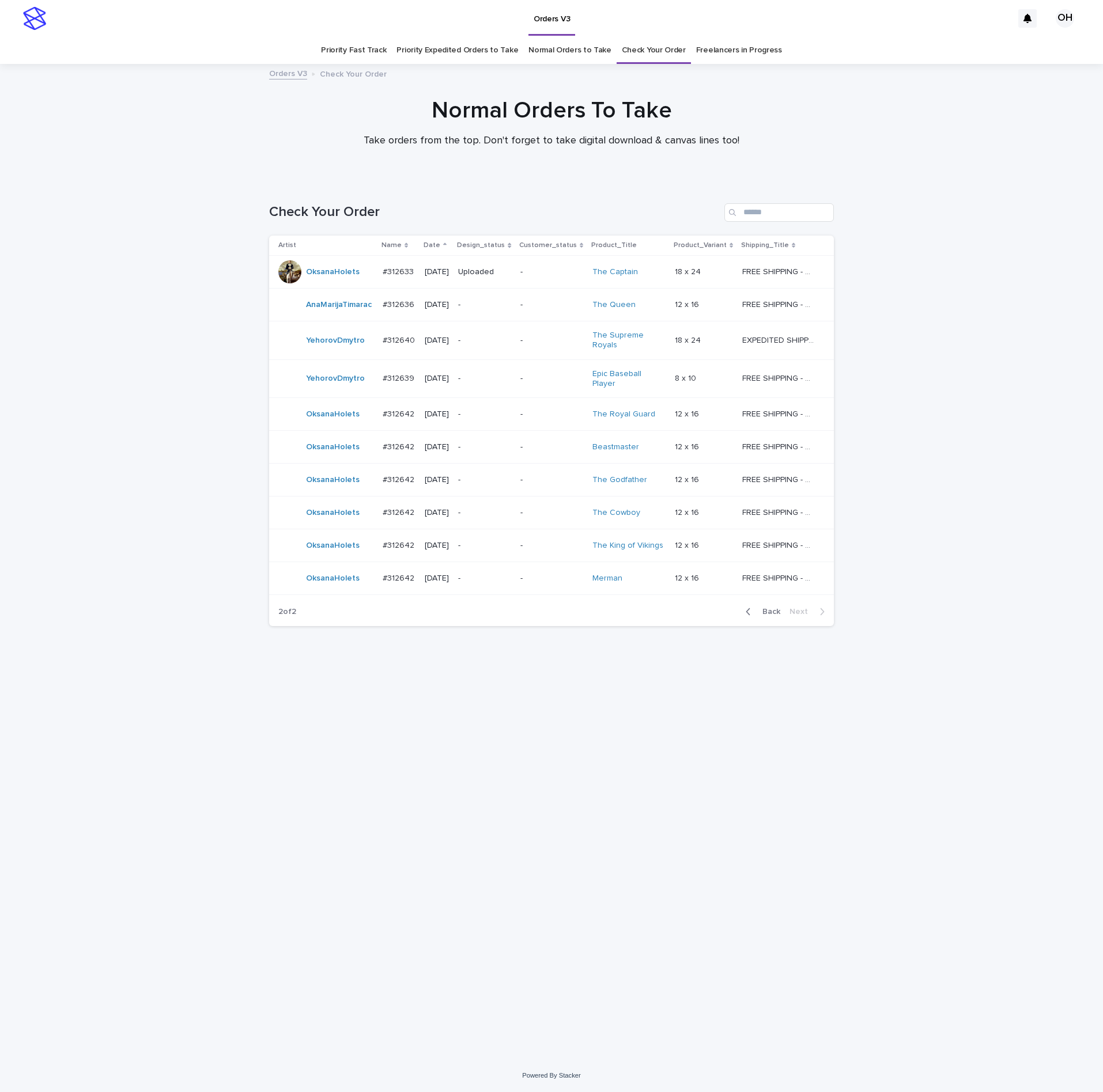
click at [400, 510] on p "#312642" at bounding box center [399, 512] width 34 height 12
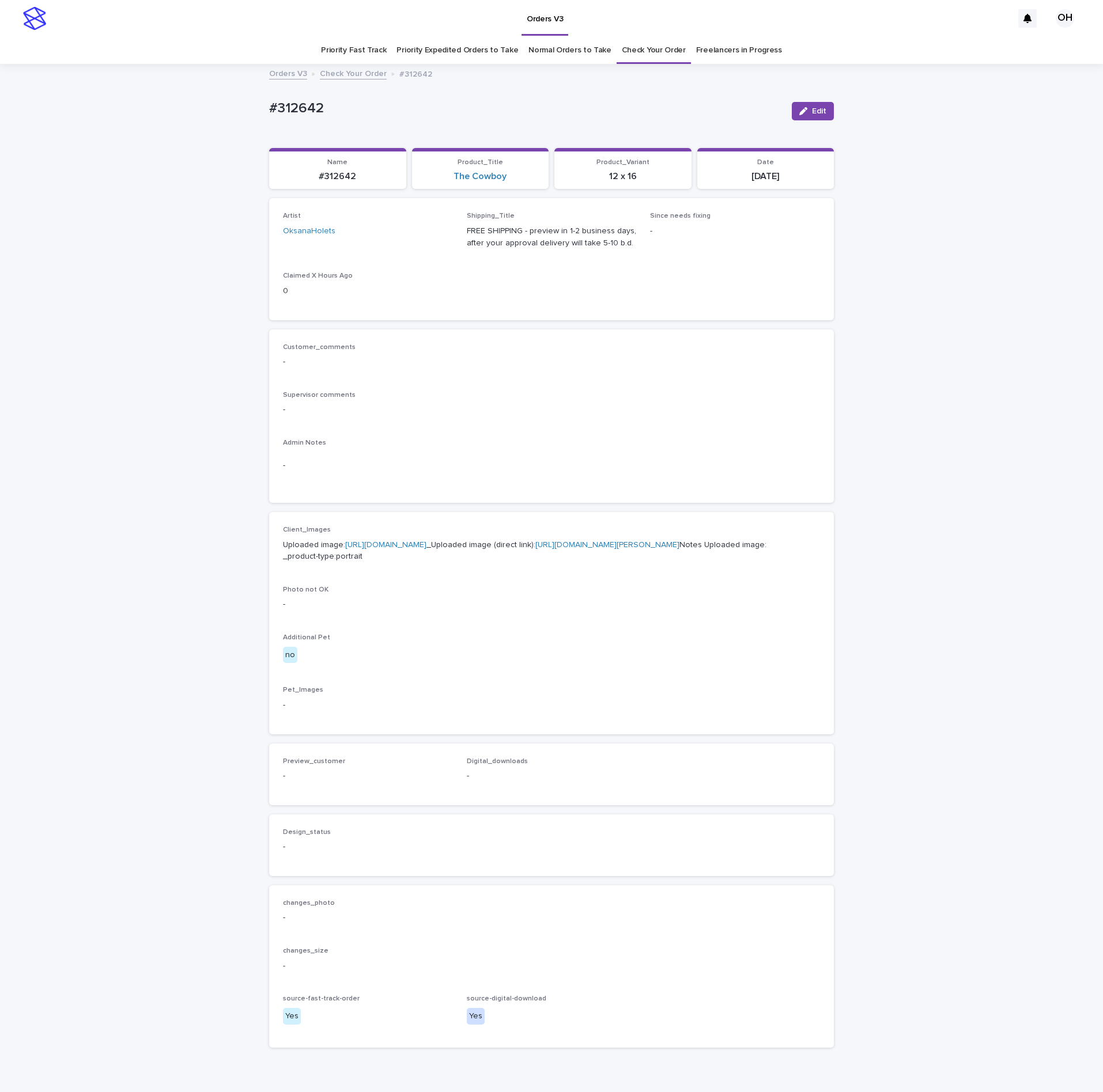
click at [368, 551] on p "Uploaded image: https://cdn.shopify.com-uploadkit.app/s/files/1/0033/4807/0511/…" at bounding box center [551, 551] width 537 height 24
click at [372, 548] on link "https://cdn.shopify.com-uploadkit.app/s/files/1/0033/4807/0511/files/download.h…" at bounding box center [385, 545] width 81 height 8
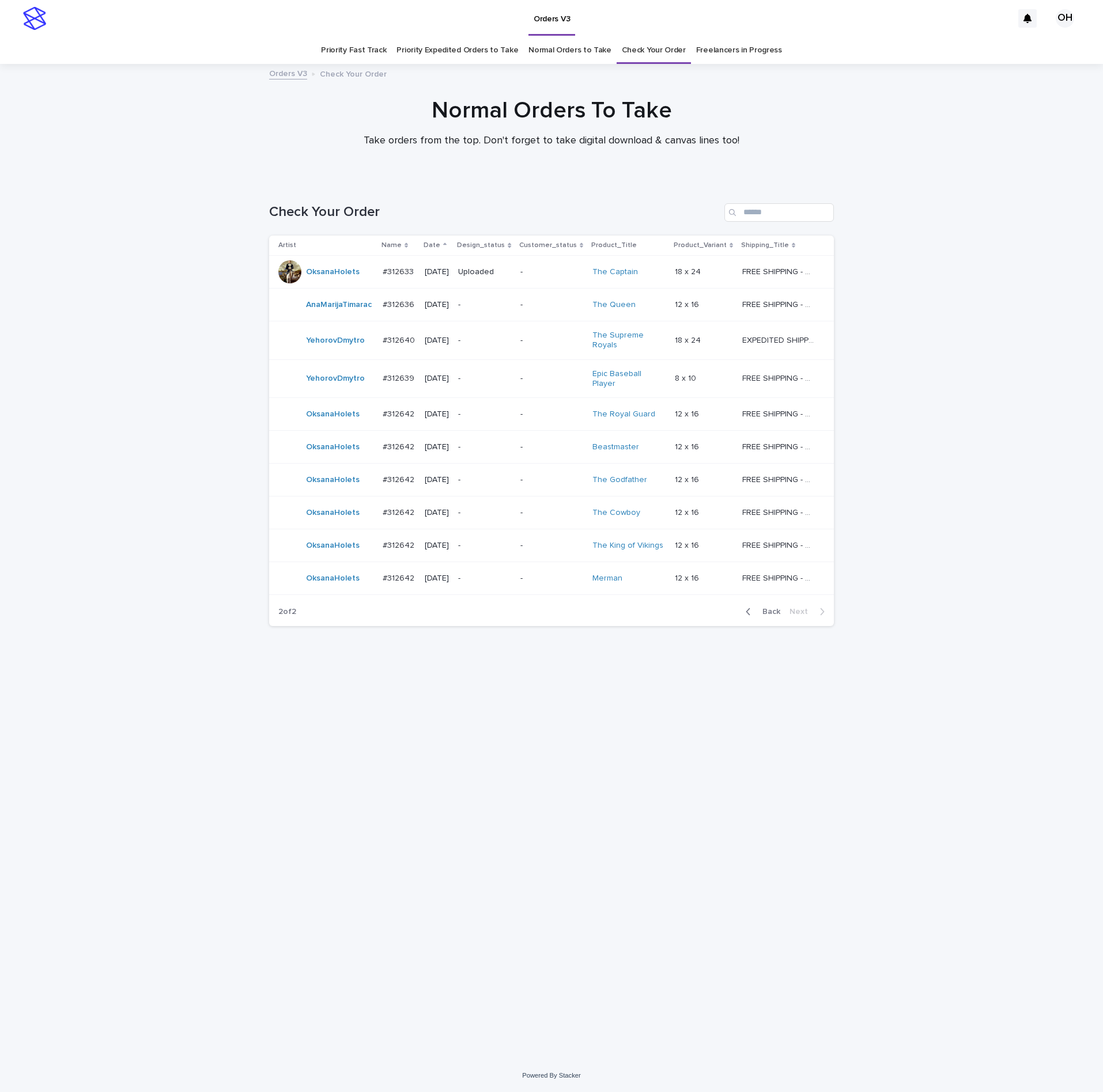
click at [401, 578] on div "#312642 #312642" at bounding box center [398, 578] width 33 height 19
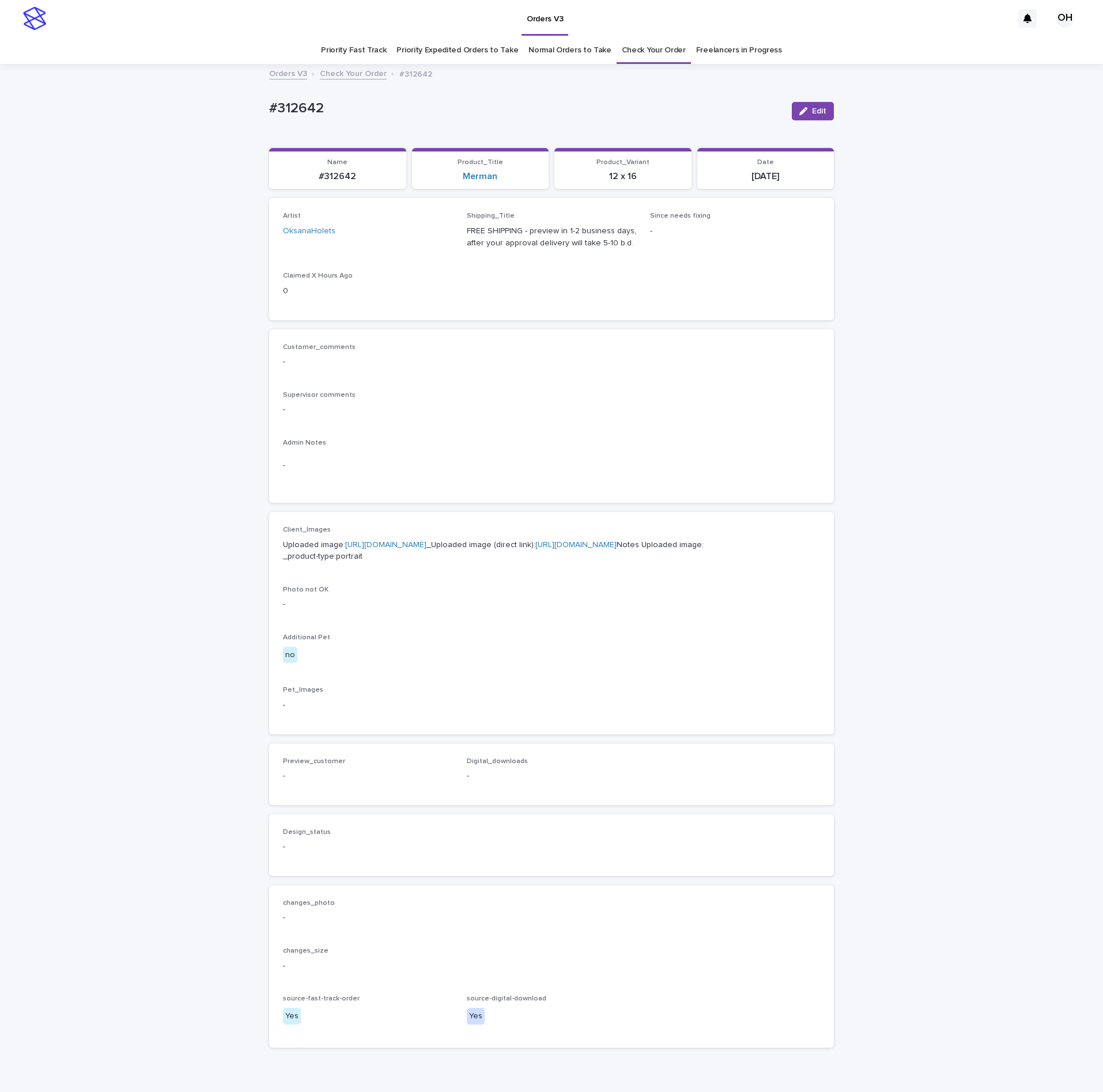
click at [371, 548] on link "https://cdn.shopify.com-uploadkit.app/s/files/1/0033/4807/0511/files/download.h…" at bounding box center [385, 545] width 81 height 8
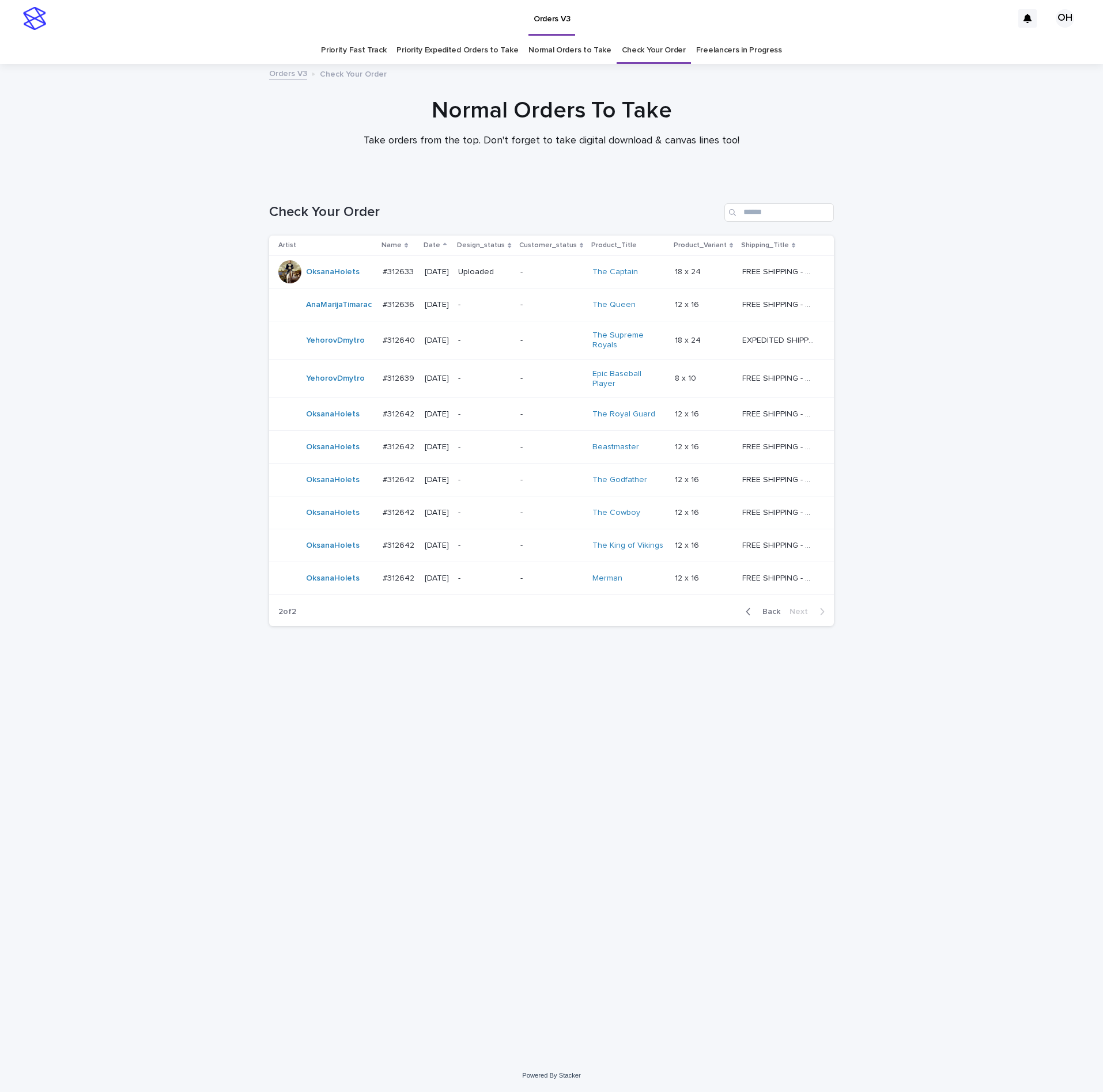
click at [410, 440] on p "#312642" at bounding box center [399, 446] width 34 height 12
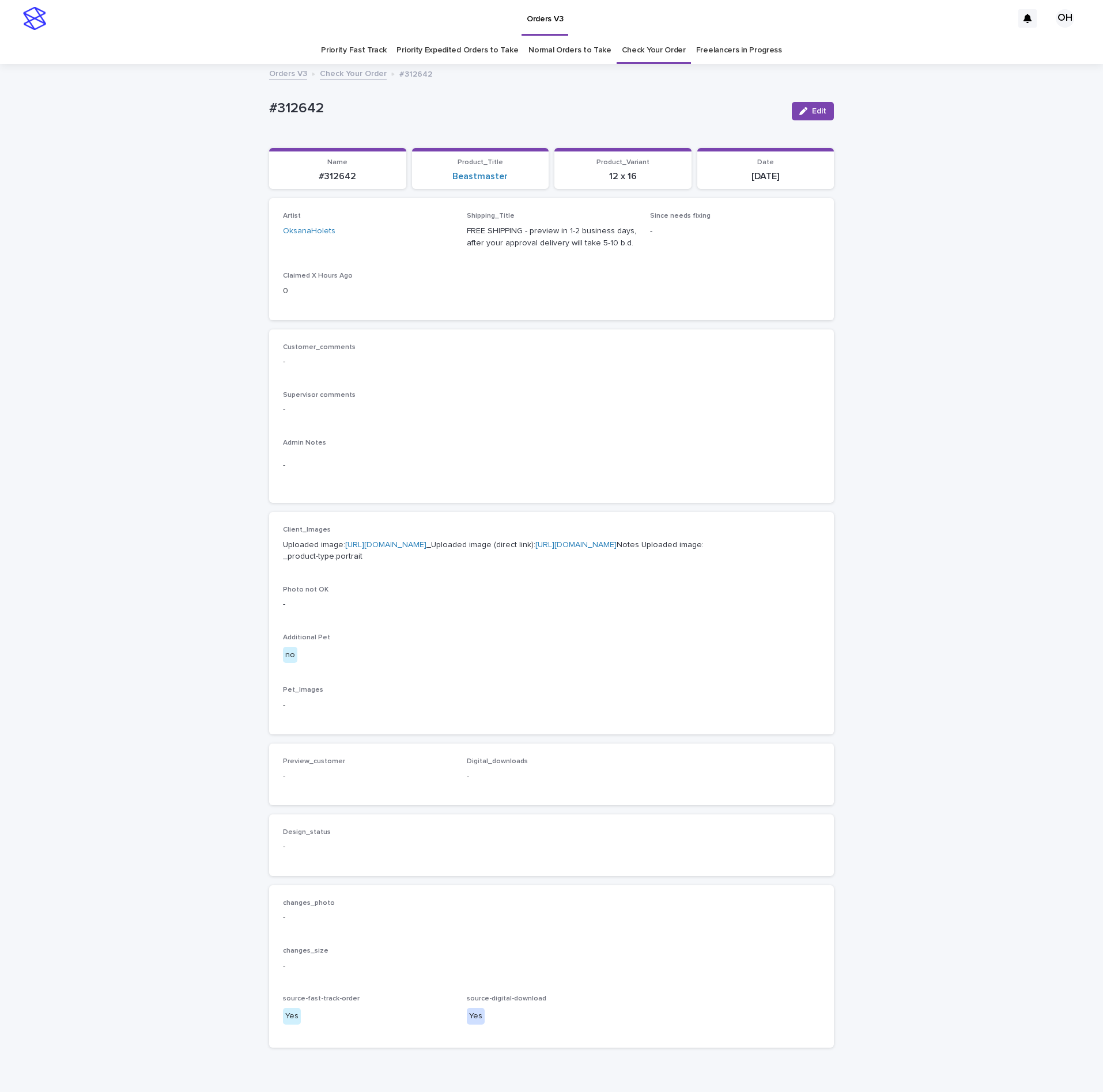
click at [380, 548] on link "https://cdn.shopify.com-uploadkit.app/s/files/1/0033/4807/0511/files/download.h…" at bounding box center [385, 545] width 81 height 8
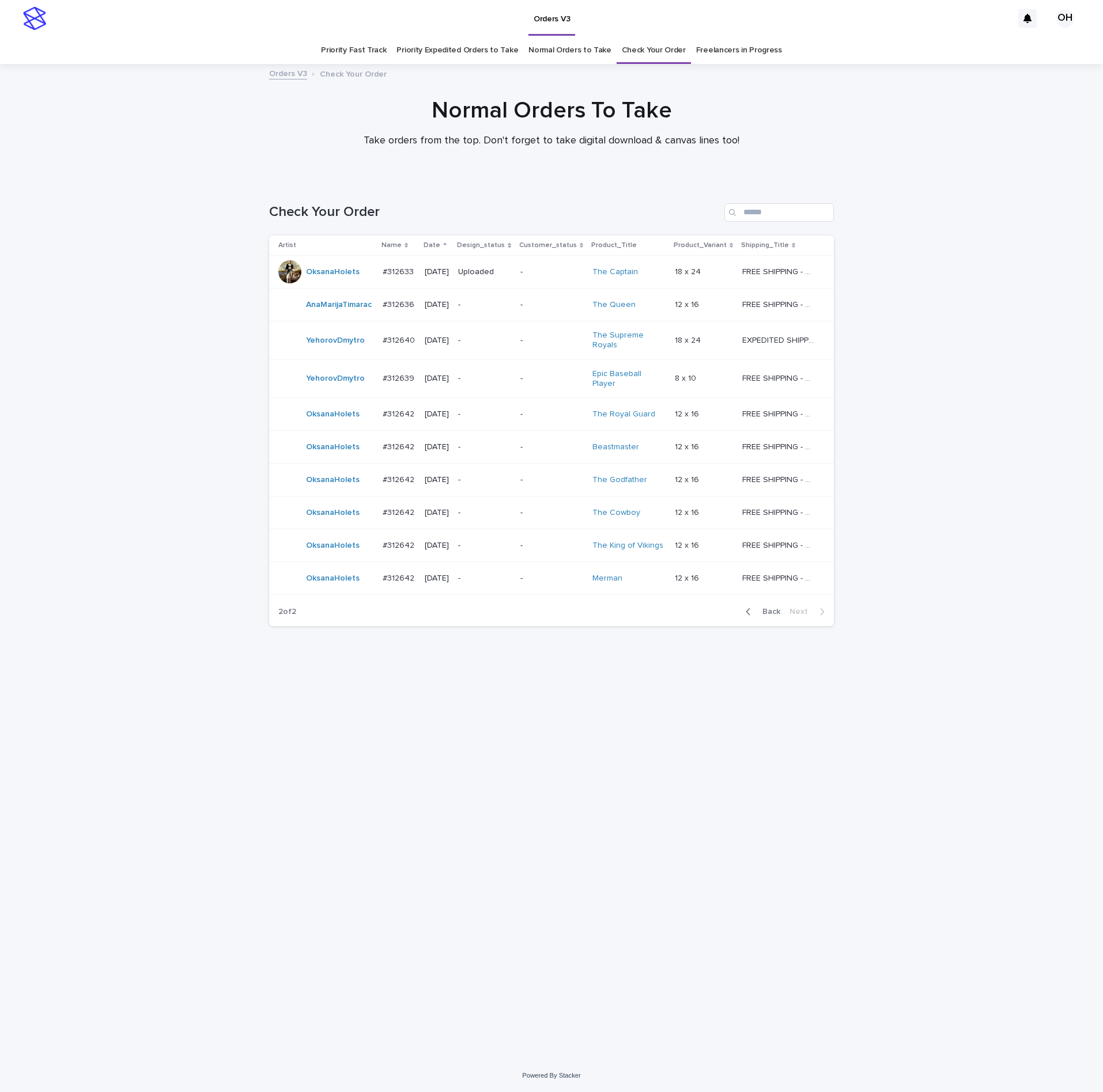
click at [409, 415] on div "#312642 #312642" at bounding box center [398, 414] width 33 height 19
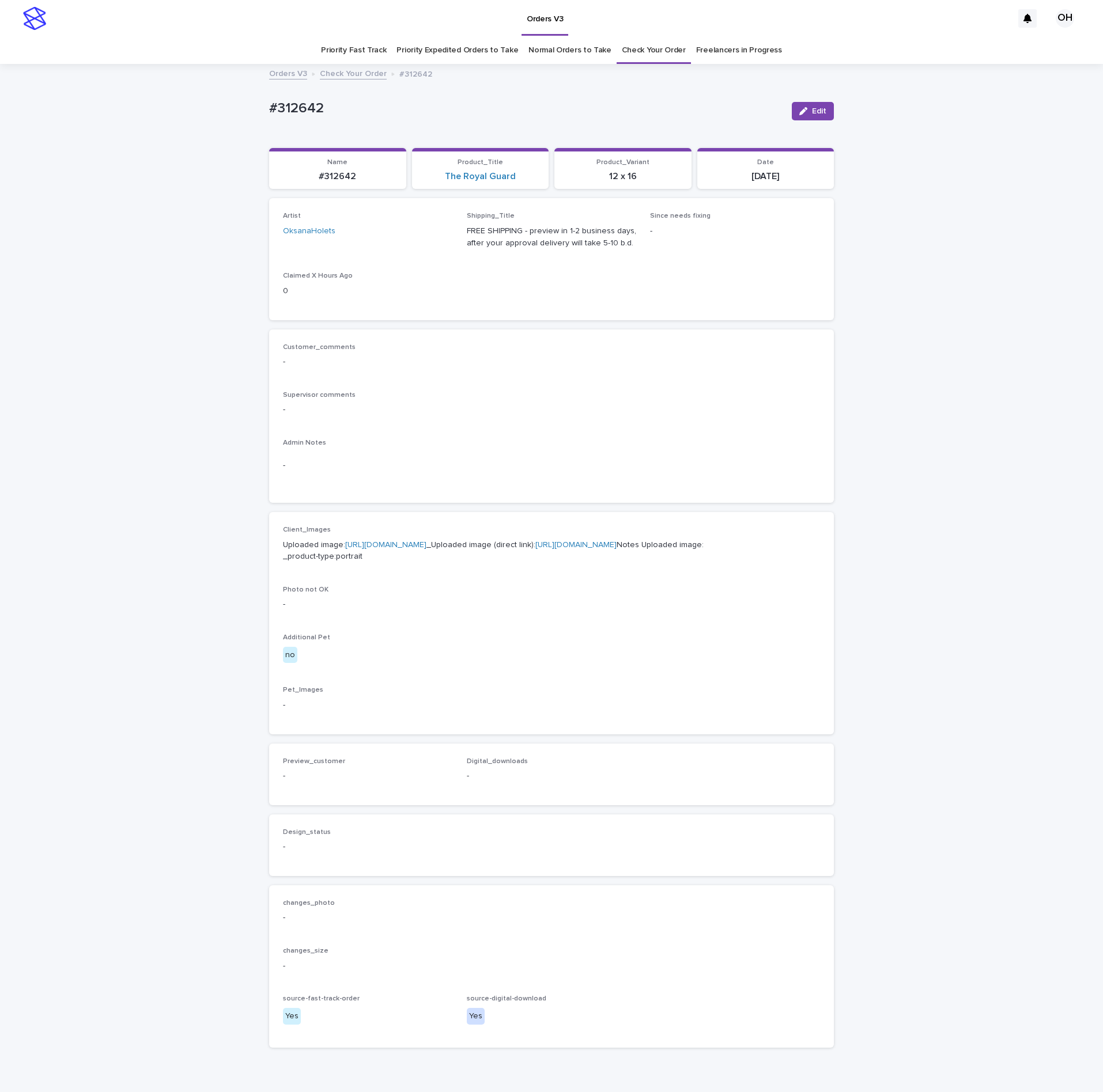
scroll to position [37, 0]
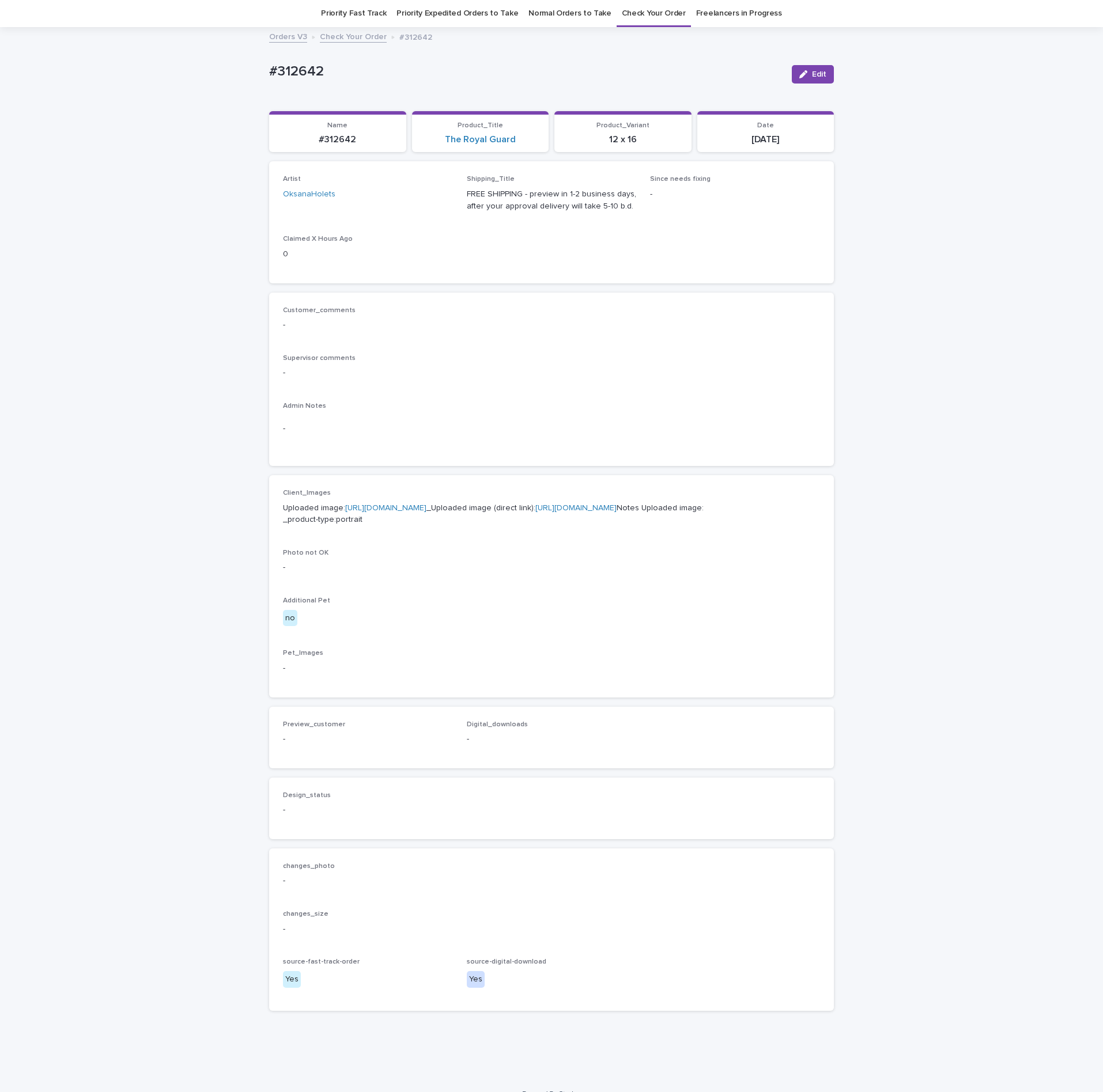
click at [386, 512] on link "[URL][DOMAIN_NAME]" at bounding box center [385, 508] width 81 height 8
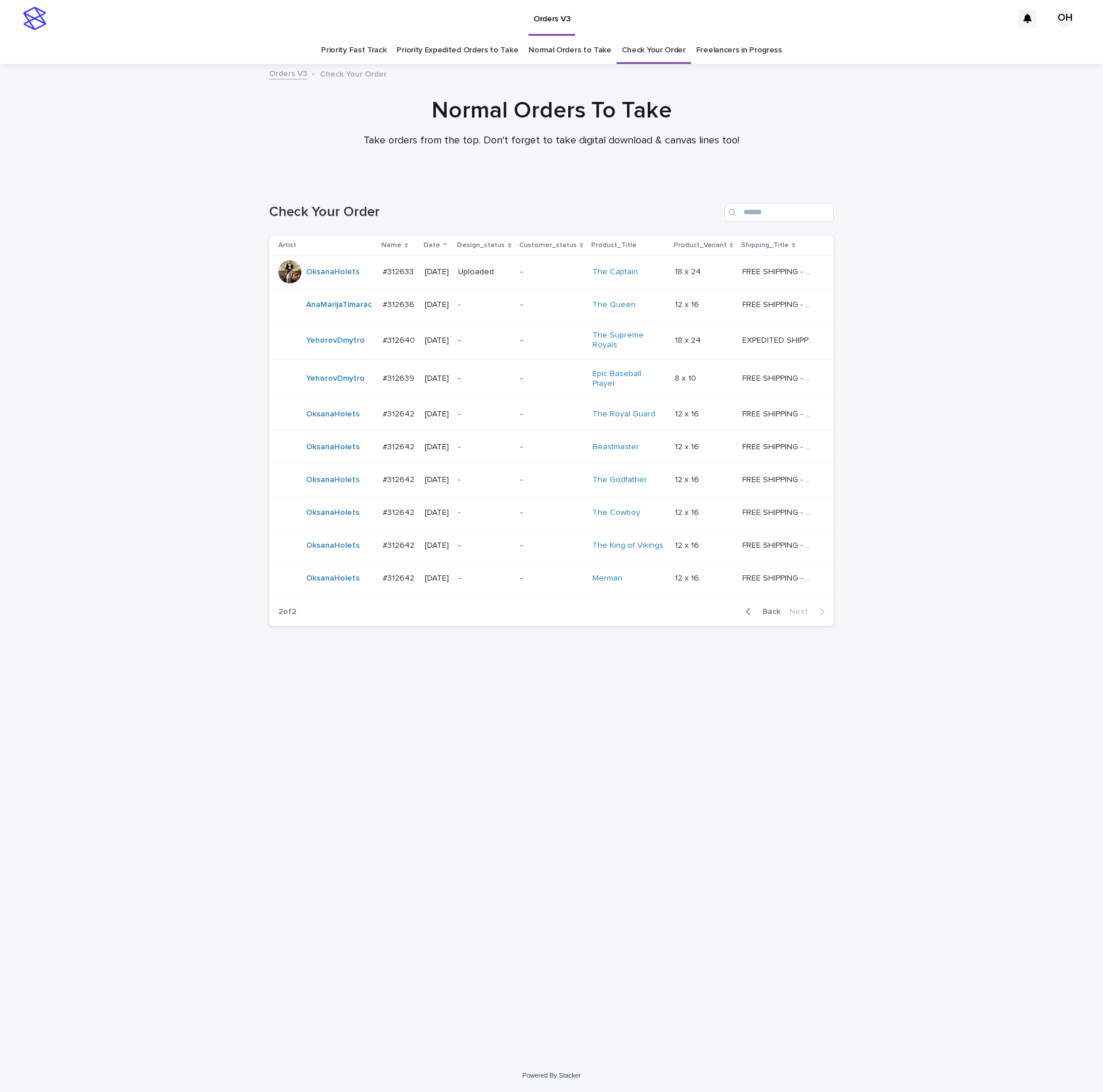
click at [402, 450] on div "#312642 #312642" at bounding box center [398, 447] width 33 height 19
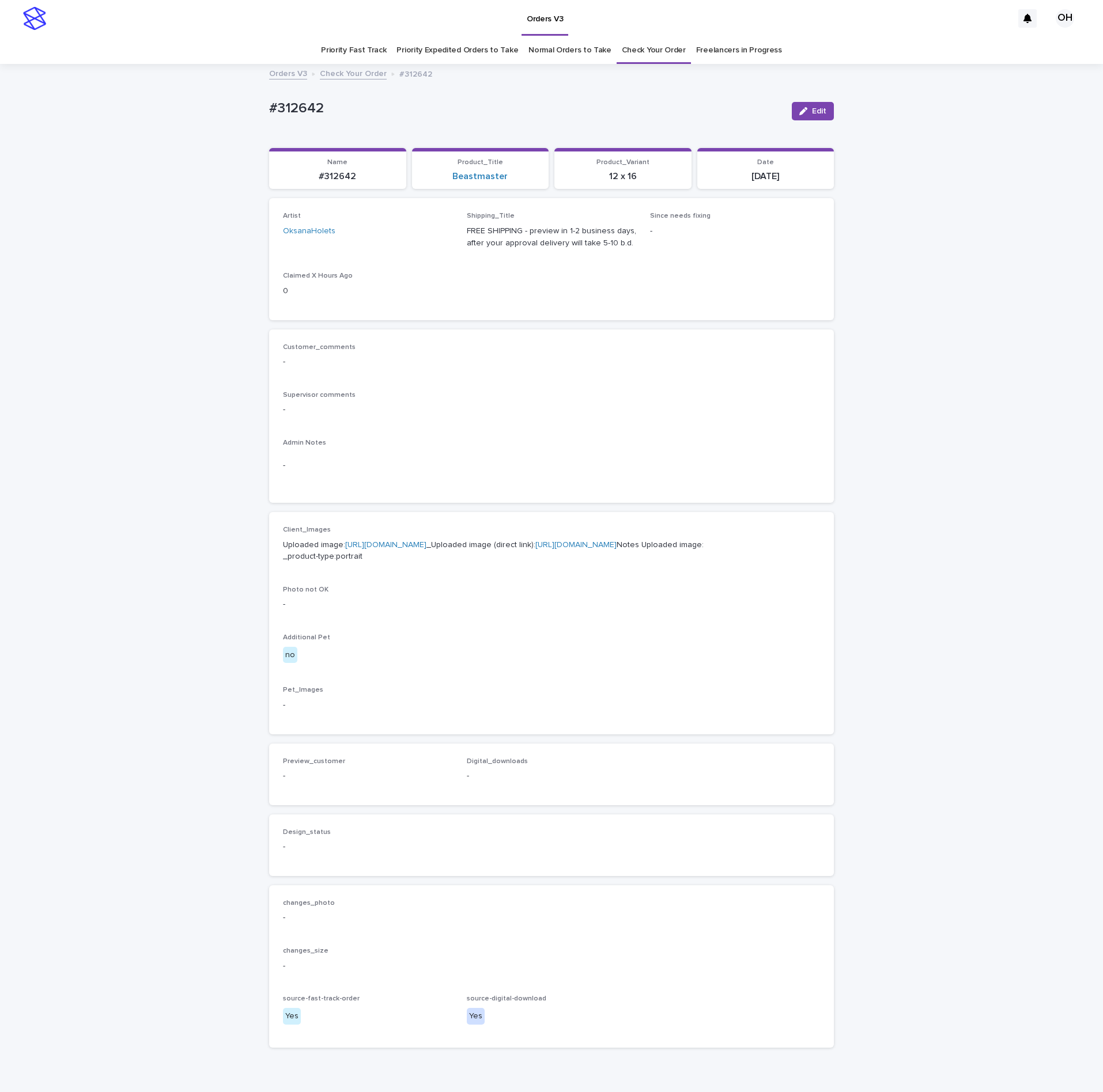
scroll to position [37, 0]
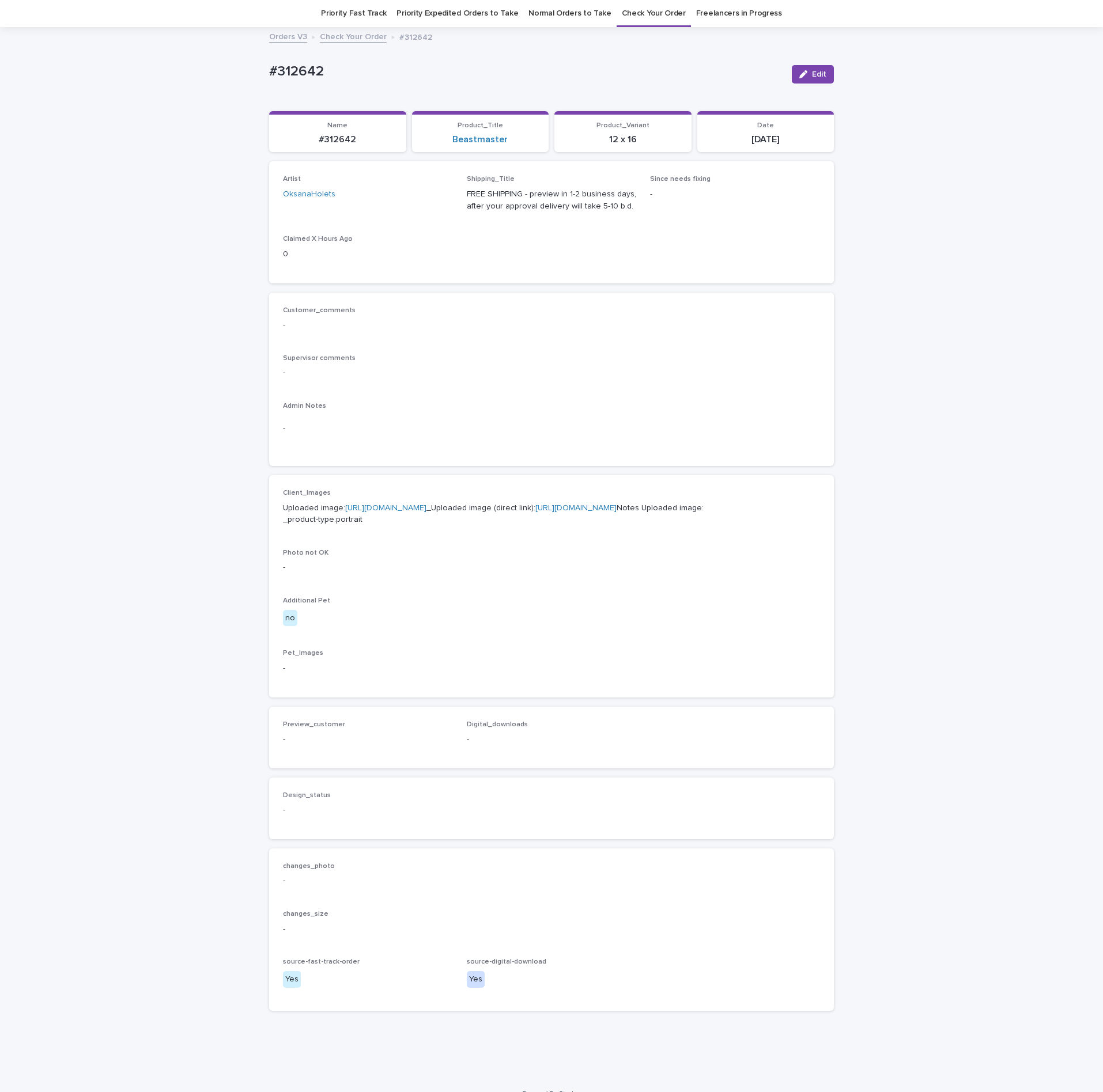
click at [396, 515] on p "Uploaded image: https://cdn.shopify.com-uploadkit.app/s/files/1/0033/4807/0511/…" at bounding box center [551, 514] width 537 height 24
click at [362, 512] on link "https://cdn.shopify.com-uploadkit.app/s/files/1/0033/4807/0511/files/download.h…" at bounding box center [385, 508] width 81 height 8
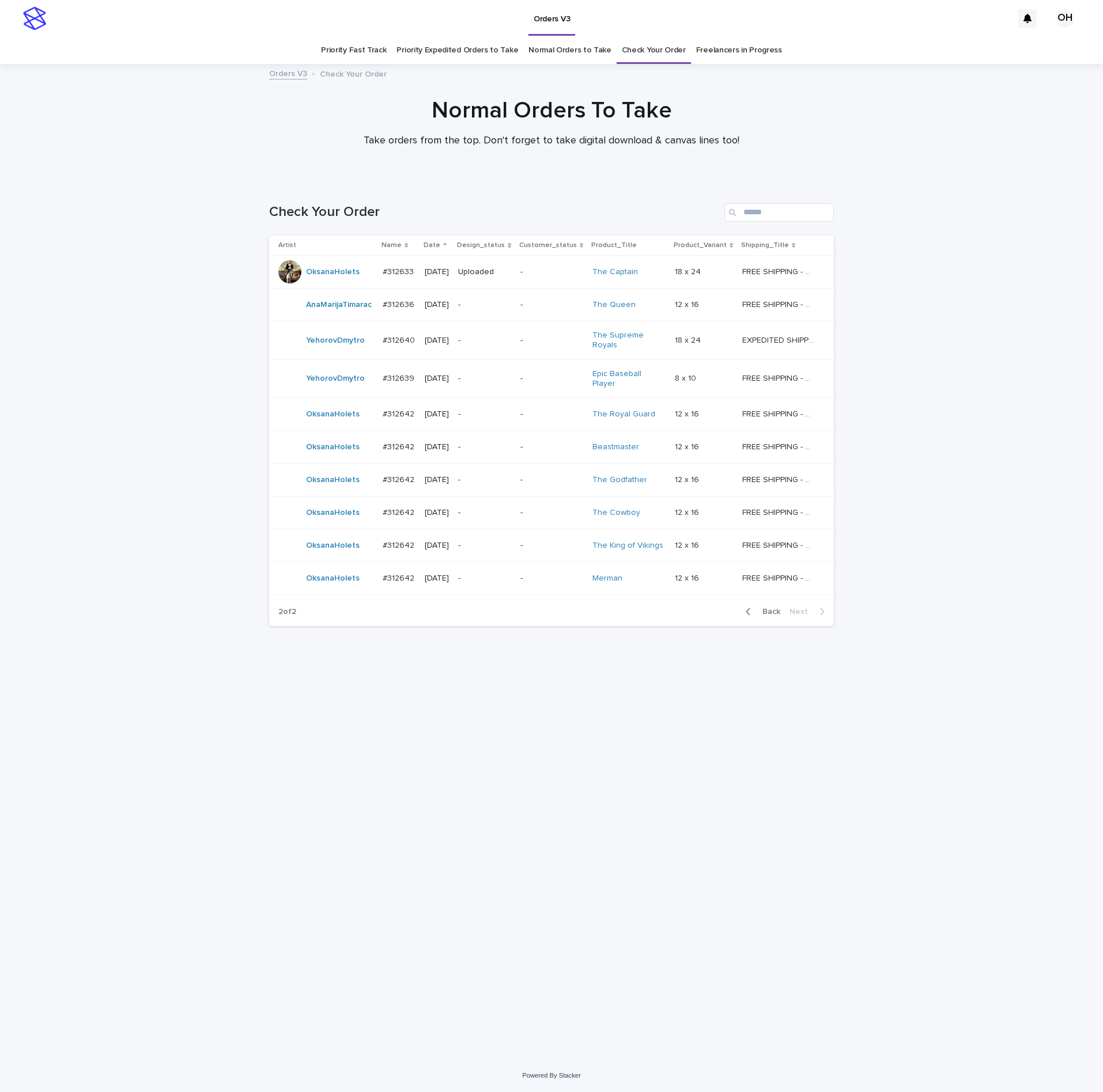
click at [396, 474] on p "#312642" at bounding box center [399, 479] width 34 height 12
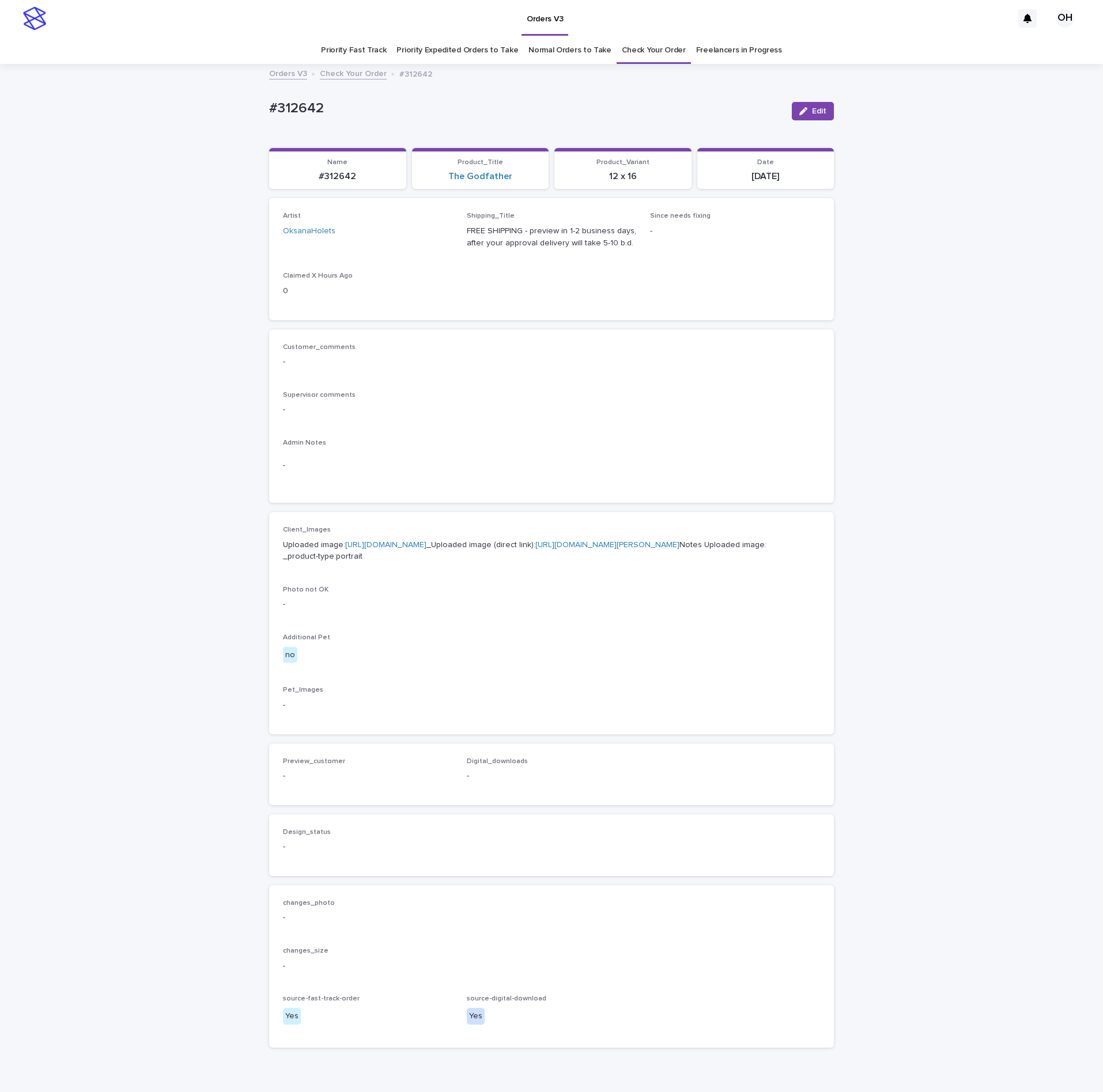
scroll to position [37, 0]
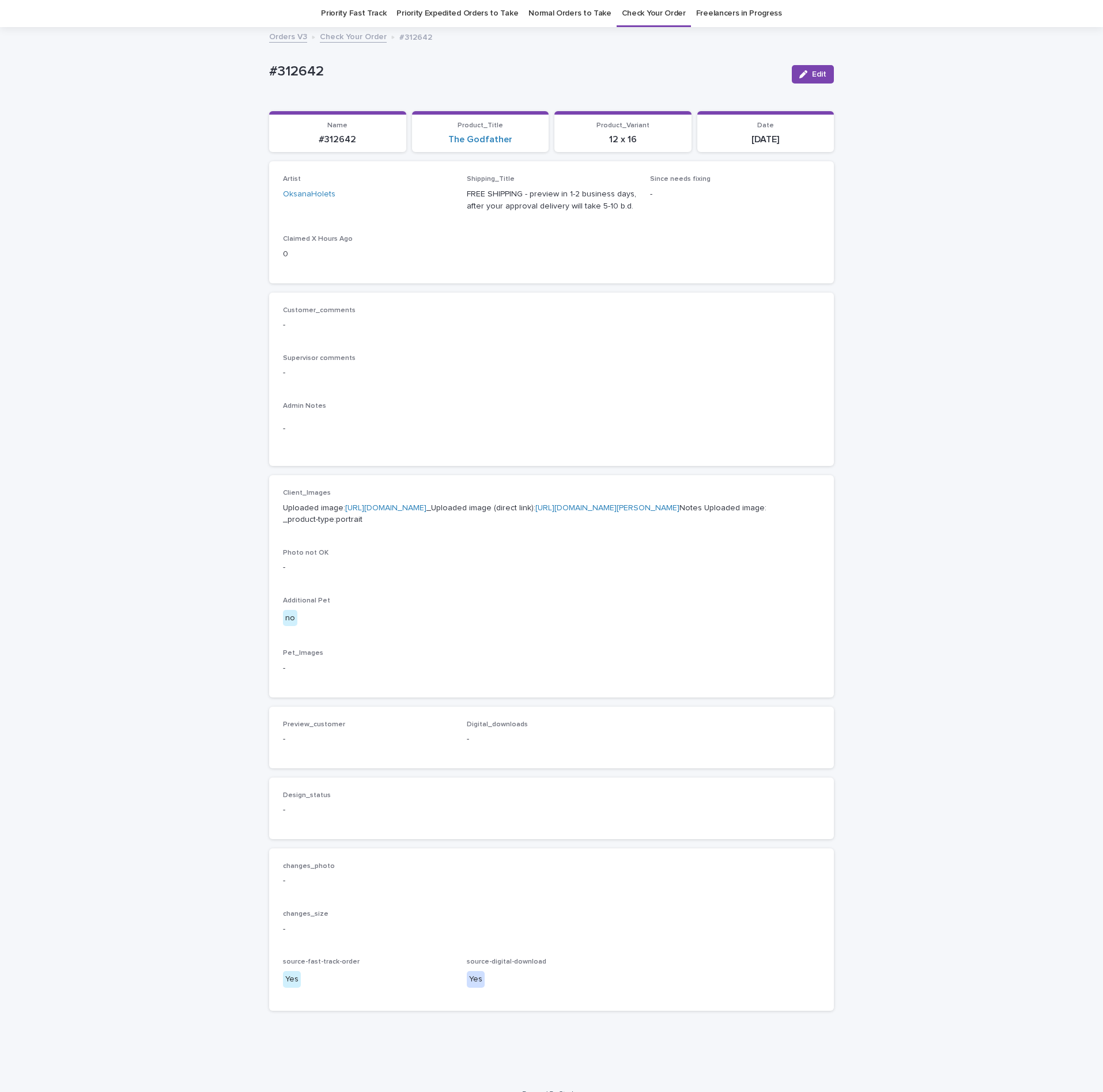
click at [375, 512] on link "https://cdn.shopify.com-uploadkit.app/s/files/1/0033/4807/0511/files/download.h…" at bounding box center [385, 508] width 81 height 8
drag, startPoint x: 367, startPoint y: 80, endPoint x: 248, endPoint y: 72, distance: 119.3
click at [248, 72] on div "Loading... Saving… Loading... Saving… #312642 Edit #312642 Edit Sorry, there wa…" at bounding box center [552, 553] width 1103 height 1050
copy p "#312642"
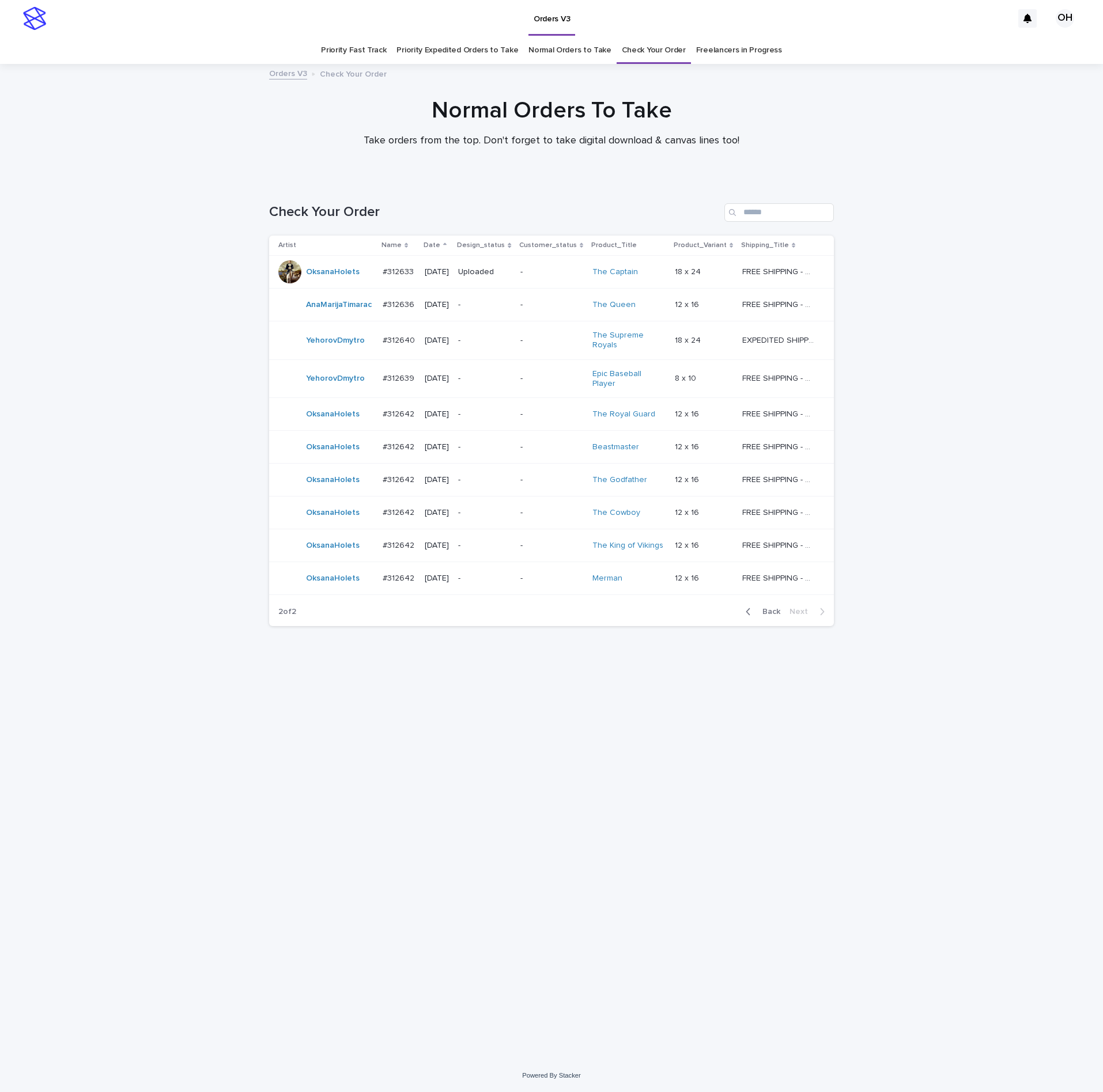
click at [399, 542] on p "#312642" at bounding box center [399, 545] width 34 height 12
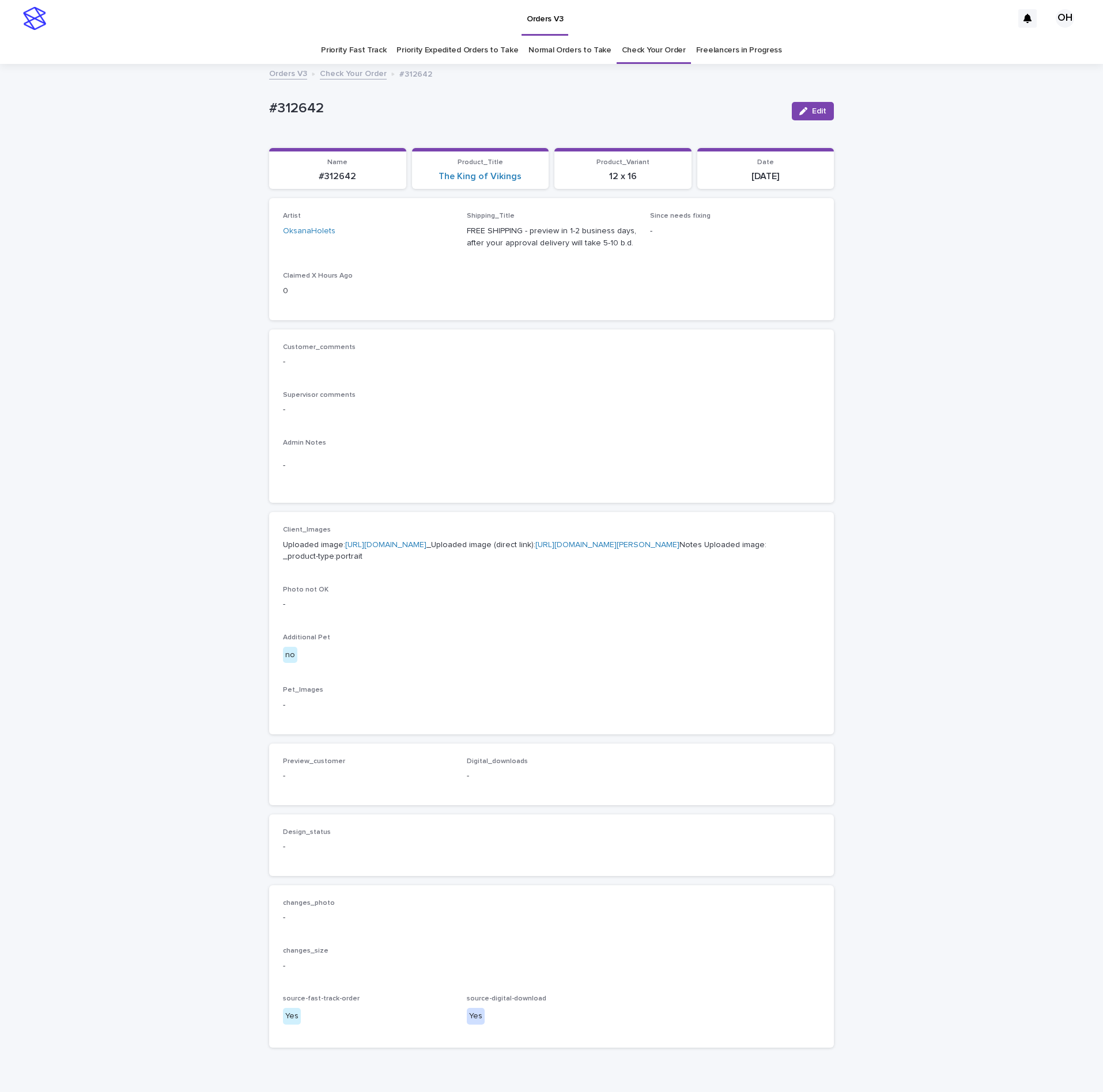
click at [416, 548] on link "https://cdn.shopify.com-uploadkit.app/s/files/1/0033/4807/0511/files/download.h…" at bounding box center [385, 545] width 81 height 8
drag, startPoint x: 814, startPoint y: 109, endPoint x: 700, endPoint y: 145, distance: 119.5
click at [814, 109] on span "Edit" at bounding box center [818, 111] width 15 height 8
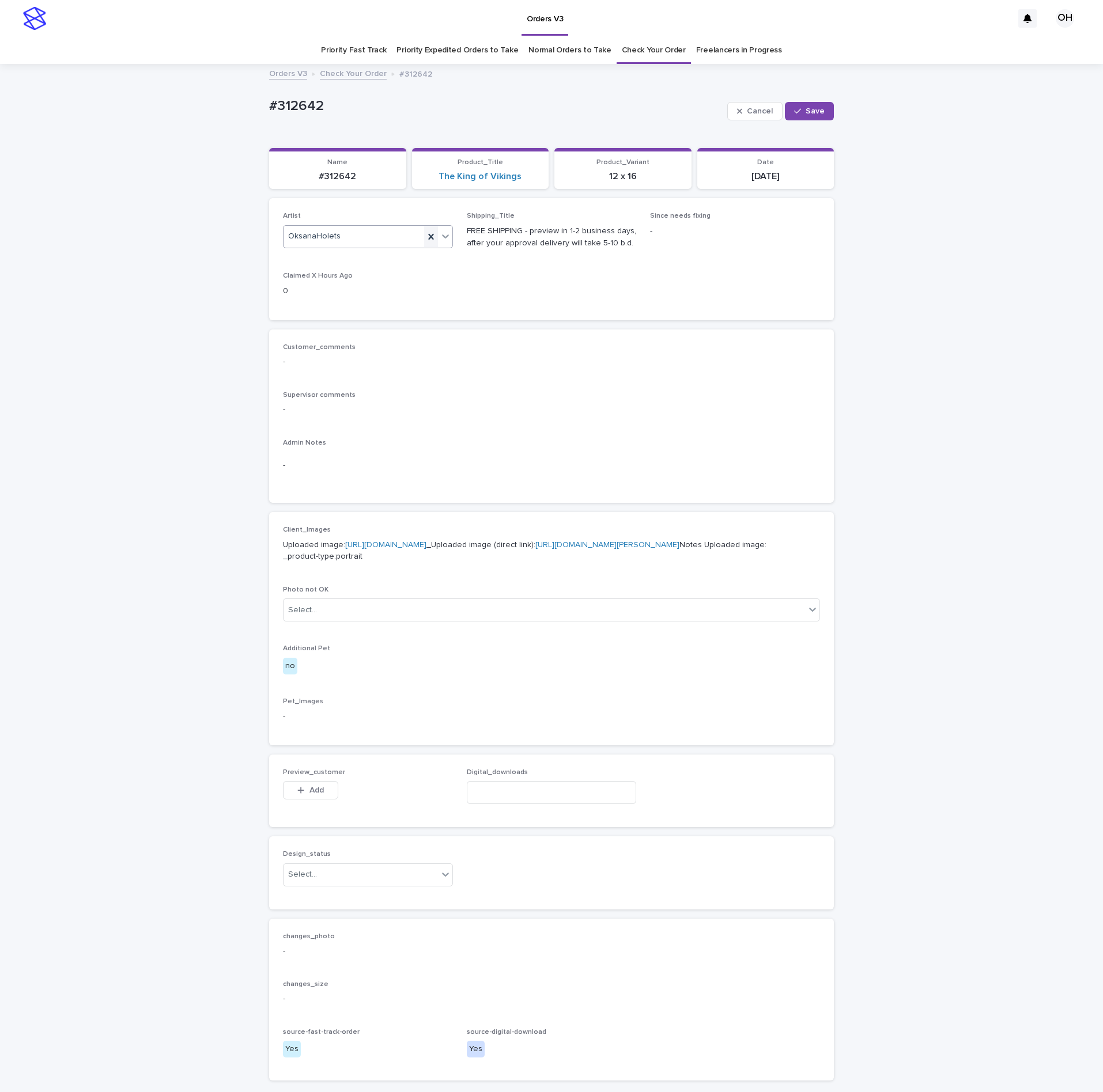
click at [429, 232] on icon at bounding box center [431, 237] width 12 height 12
type input "*"
type input "***"
click at [328, 250] on div "YehorovDmytro" at bounding box center [361, 259] width 169 height 20
click at [806, 113] on span "Save" at bounding box center [814, 111] width 19 height 8
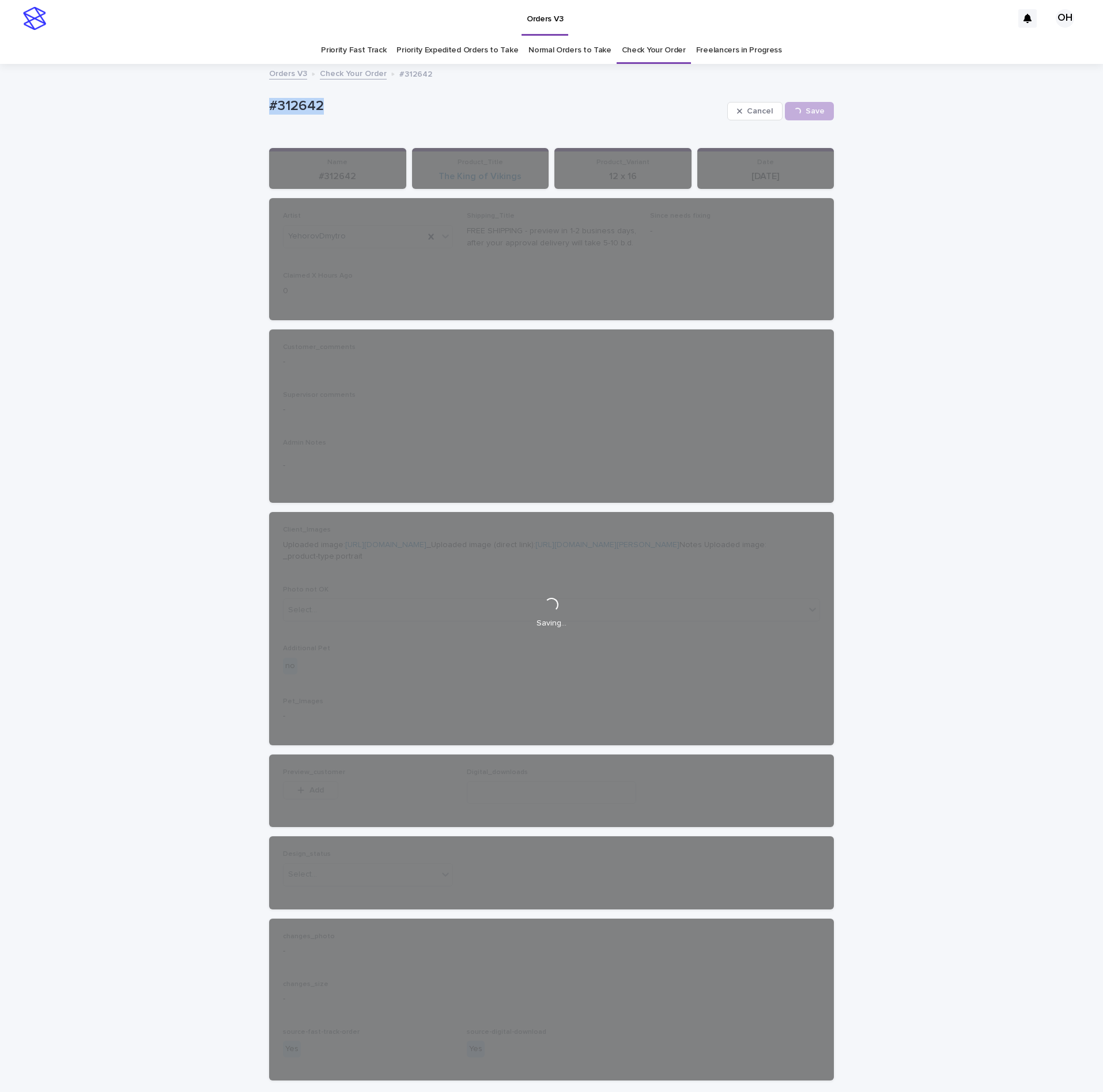
drag, startPoint x: 291, startPoint y: 111, endPoint x: 255, endPoint y: 110, distance: 36.0
click at [249, 110] on div "Loading... Saving… Loading... Saving… #312642 Cancel Save #312642 Cancel Loadin…" at bounding box center [552, 606] width 1103 height 1082
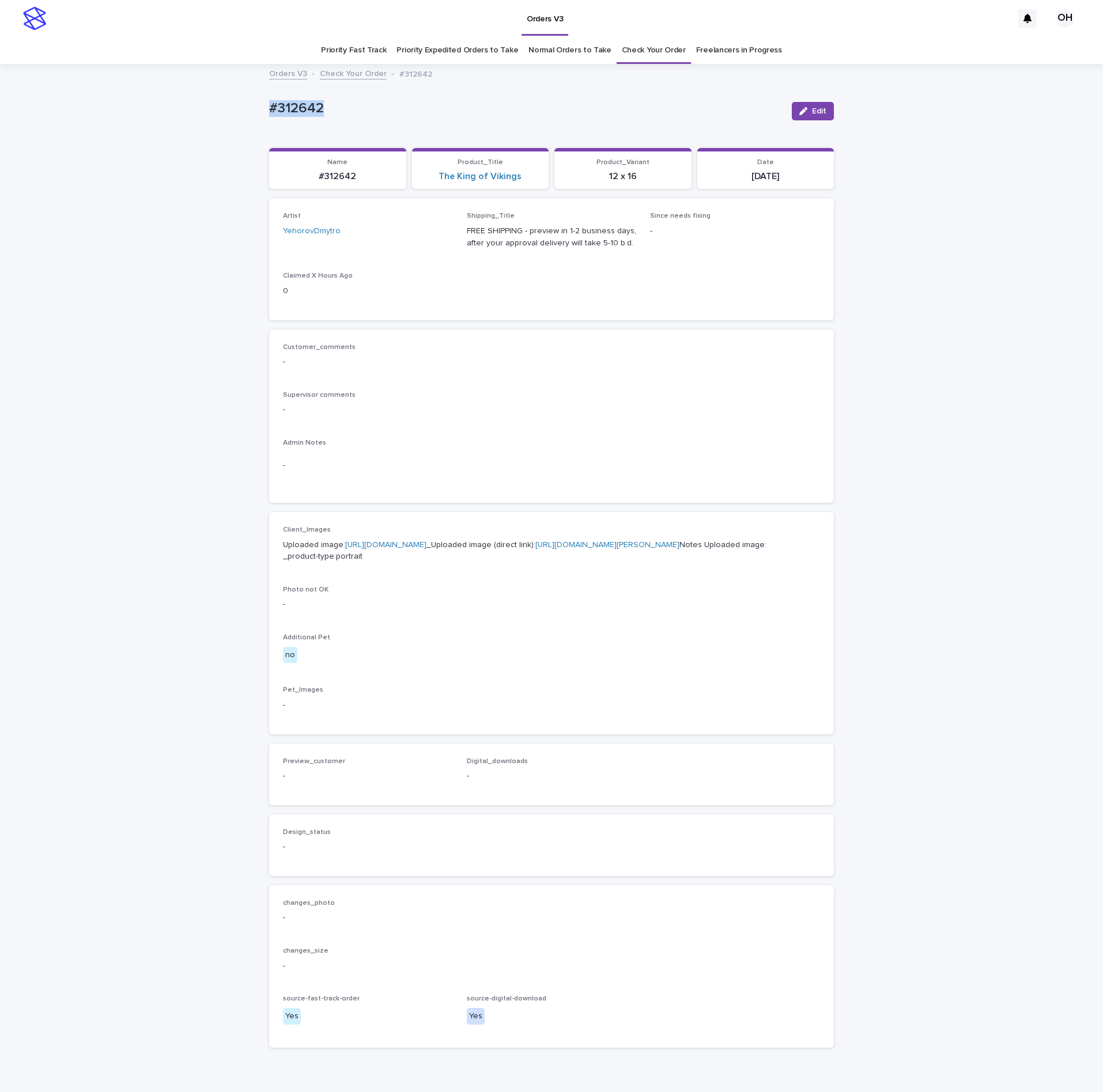
click at [437, 92] on div "#312642 Edit" at bounding box center [551, 111] width 564 height 46
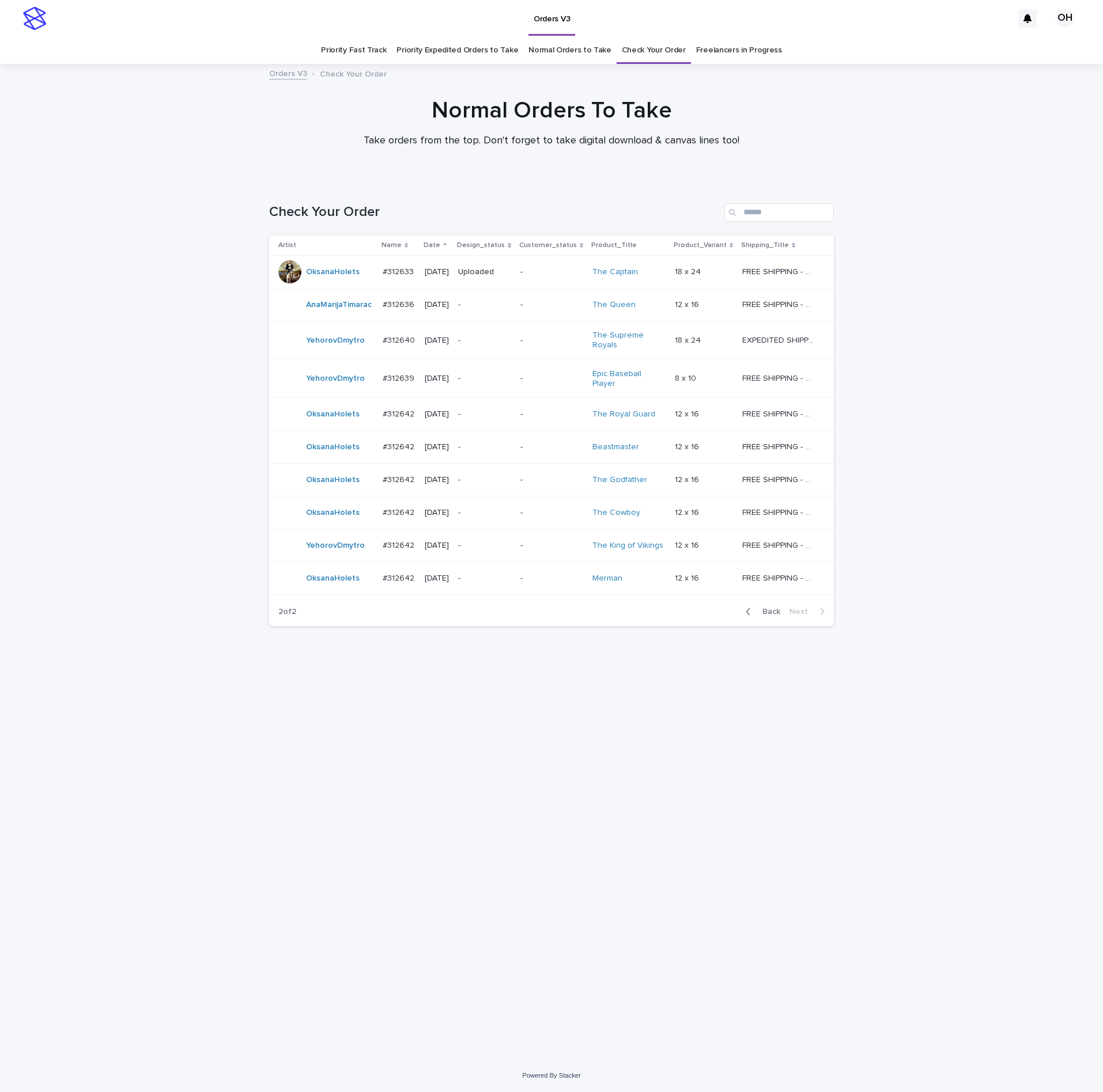
click at [402, 547] on div "#312642 #312642" at bounding box center [398, 546] width 33 height 19
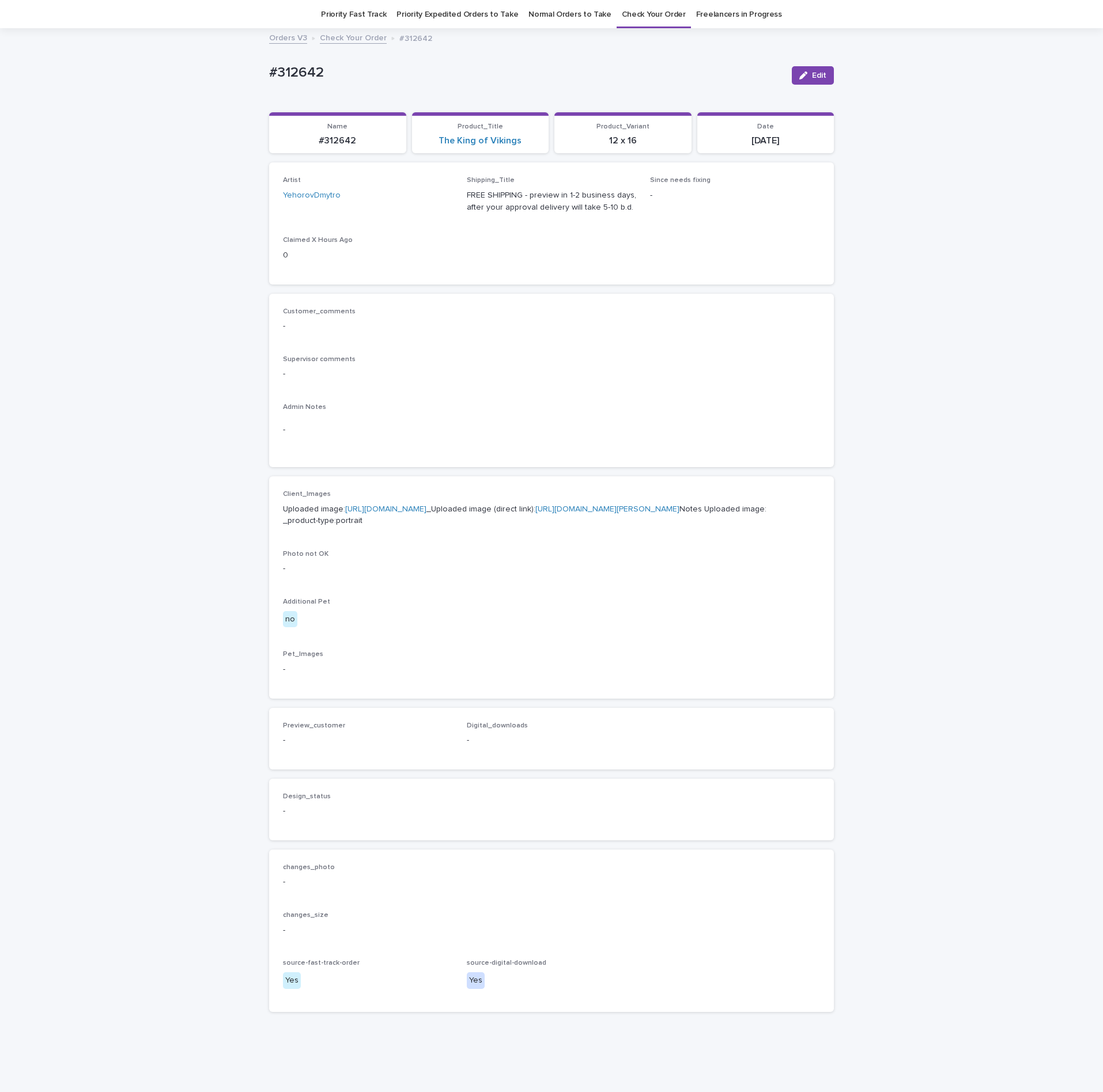
scroll to position [37, 0]
click at [369, 512] on link "https://cdn.shopify.com-uploadkit.app/s/files/1/0033/4807/0511/files/download.h…" at bounding box center [385, 508] width 81 height 8
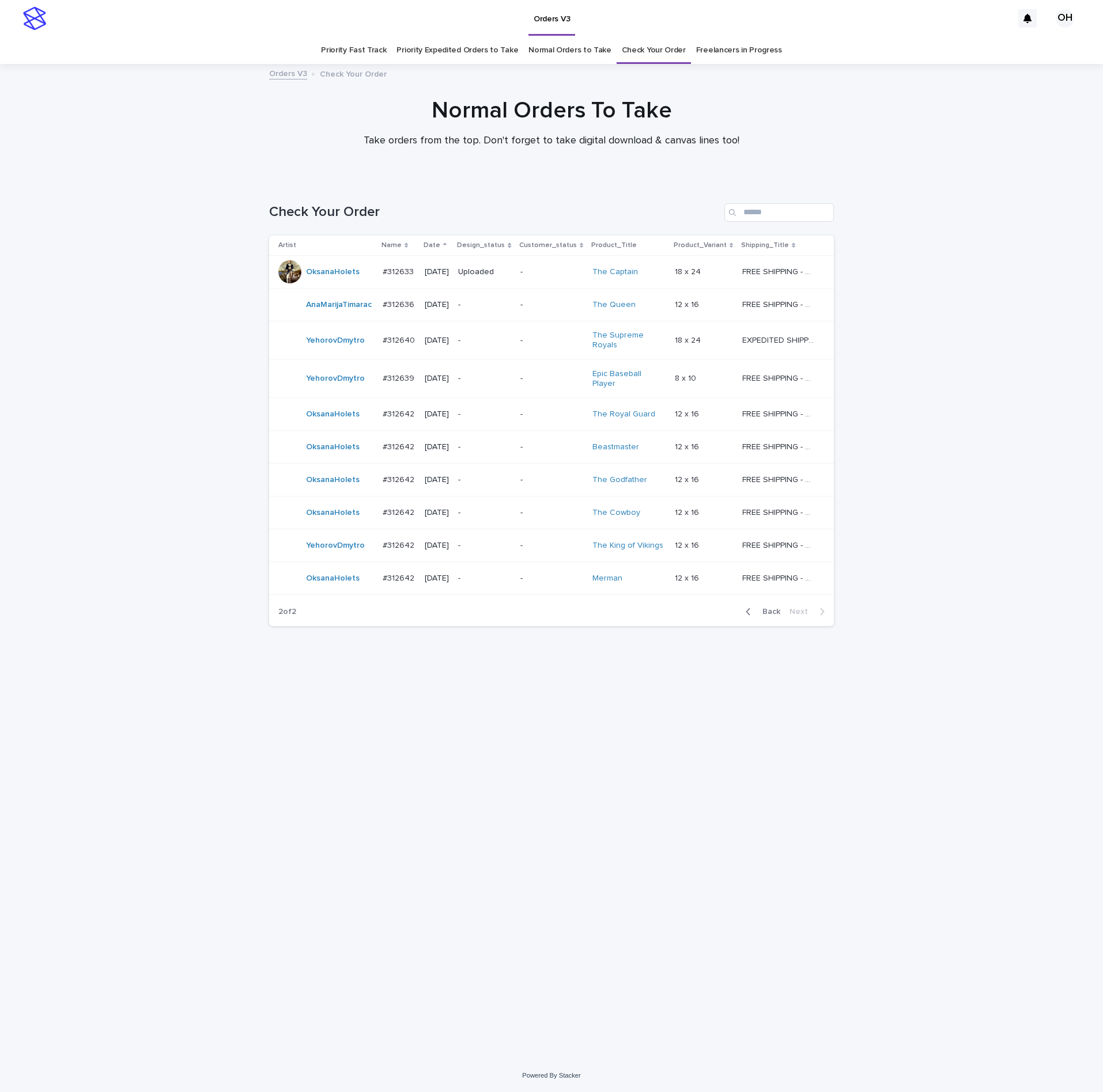
click at [384, 582] on td "#312642 #312642" at bounding box center [398, 578] width 42 height 33
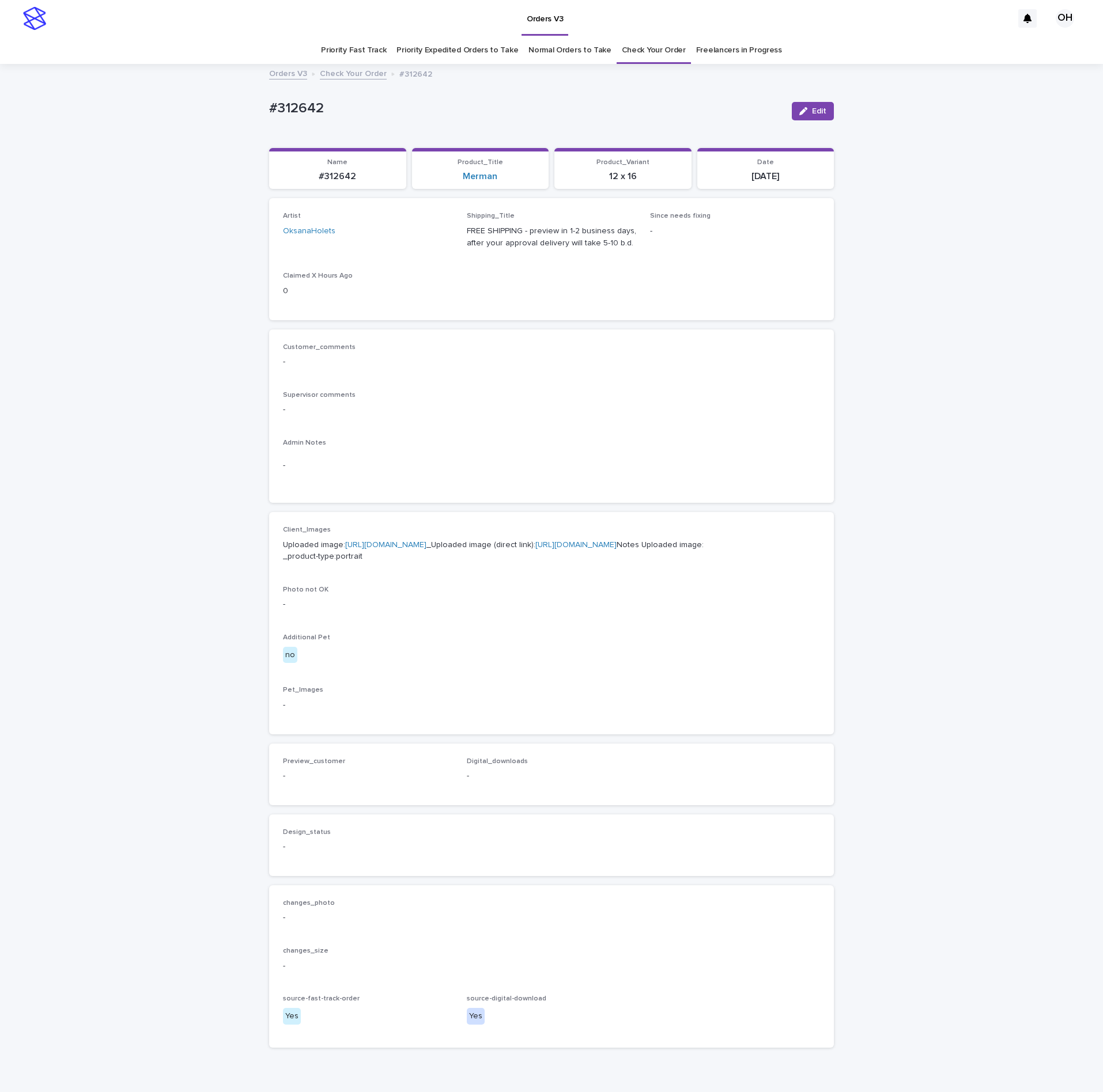
scroll to position [37, 0]
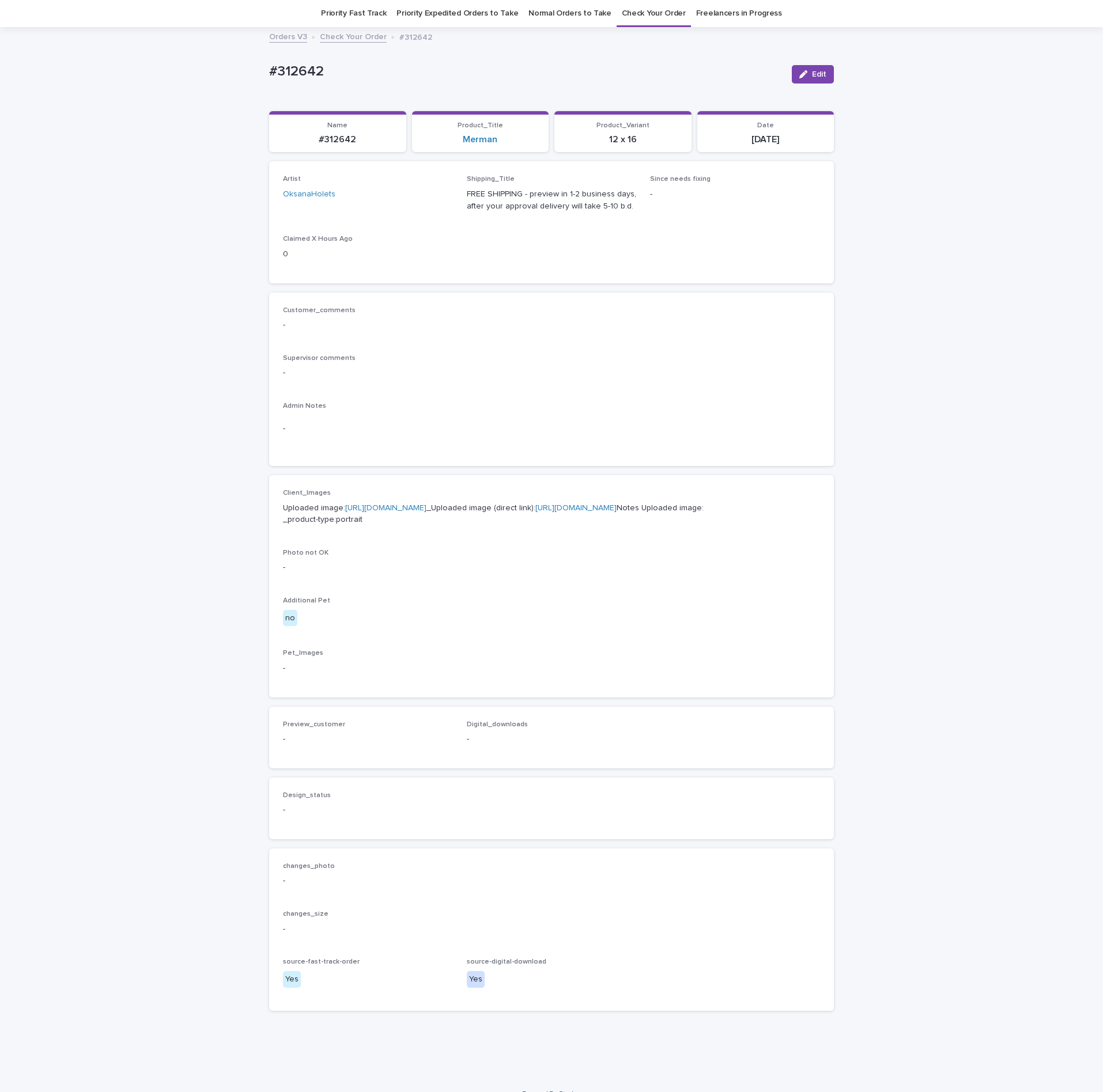
click at [349, 525] on p "Uploaded image: https://cdn.shopify.com-uploadkit.app/s/files/1/0033/4807/0511/…" at bounding box center [551, 514] width 537 height 24
click at [346, 512] on link "https://cdn.shopify.com-uploadkit.app/s/files/1/0033/4807/0511/files/download.h…" at bounding box center [385, 508] width 81 height 8
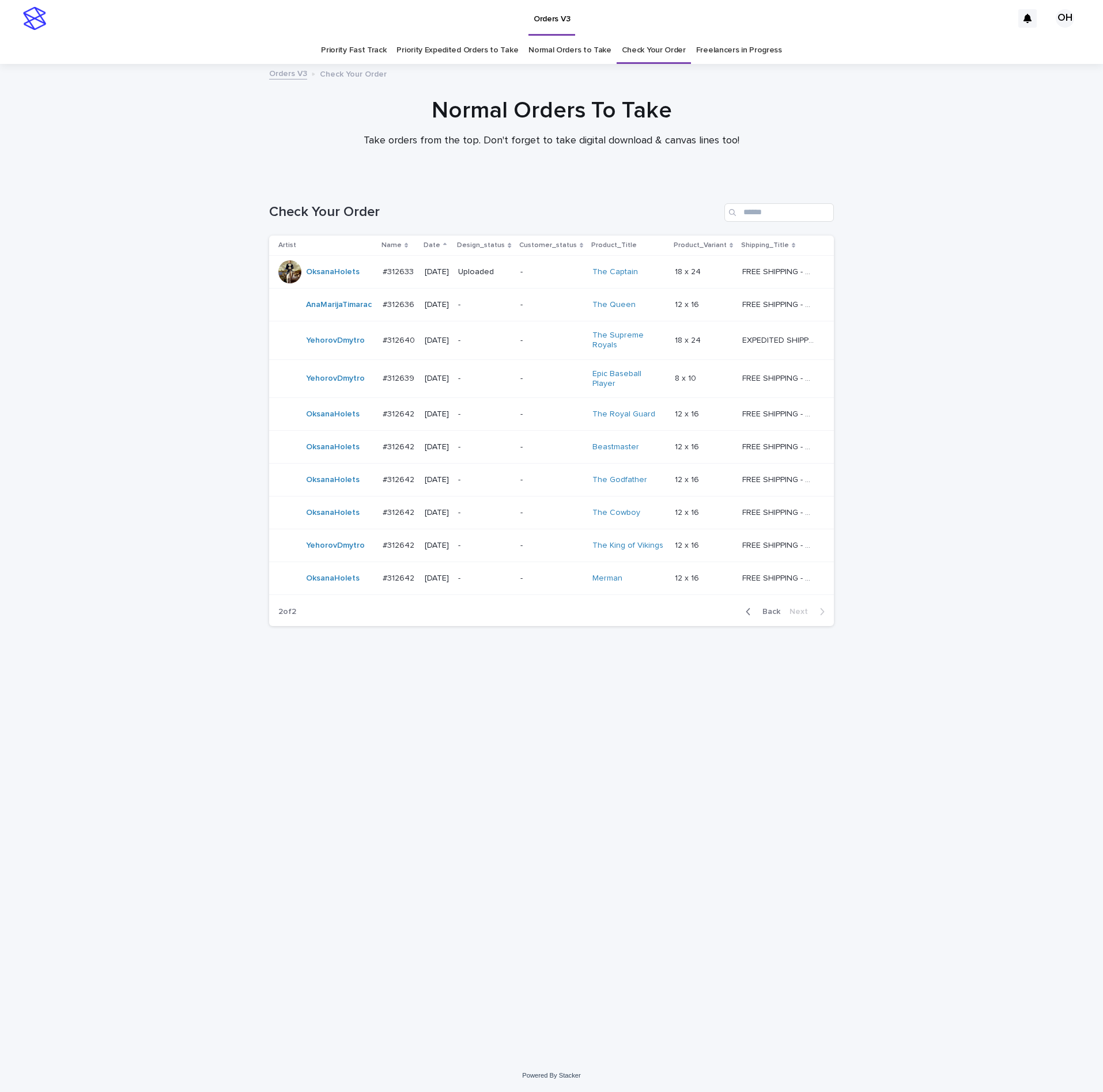
click at [394, 408] on p "#312642" at bounding box center [399, 413] width 34 height 12
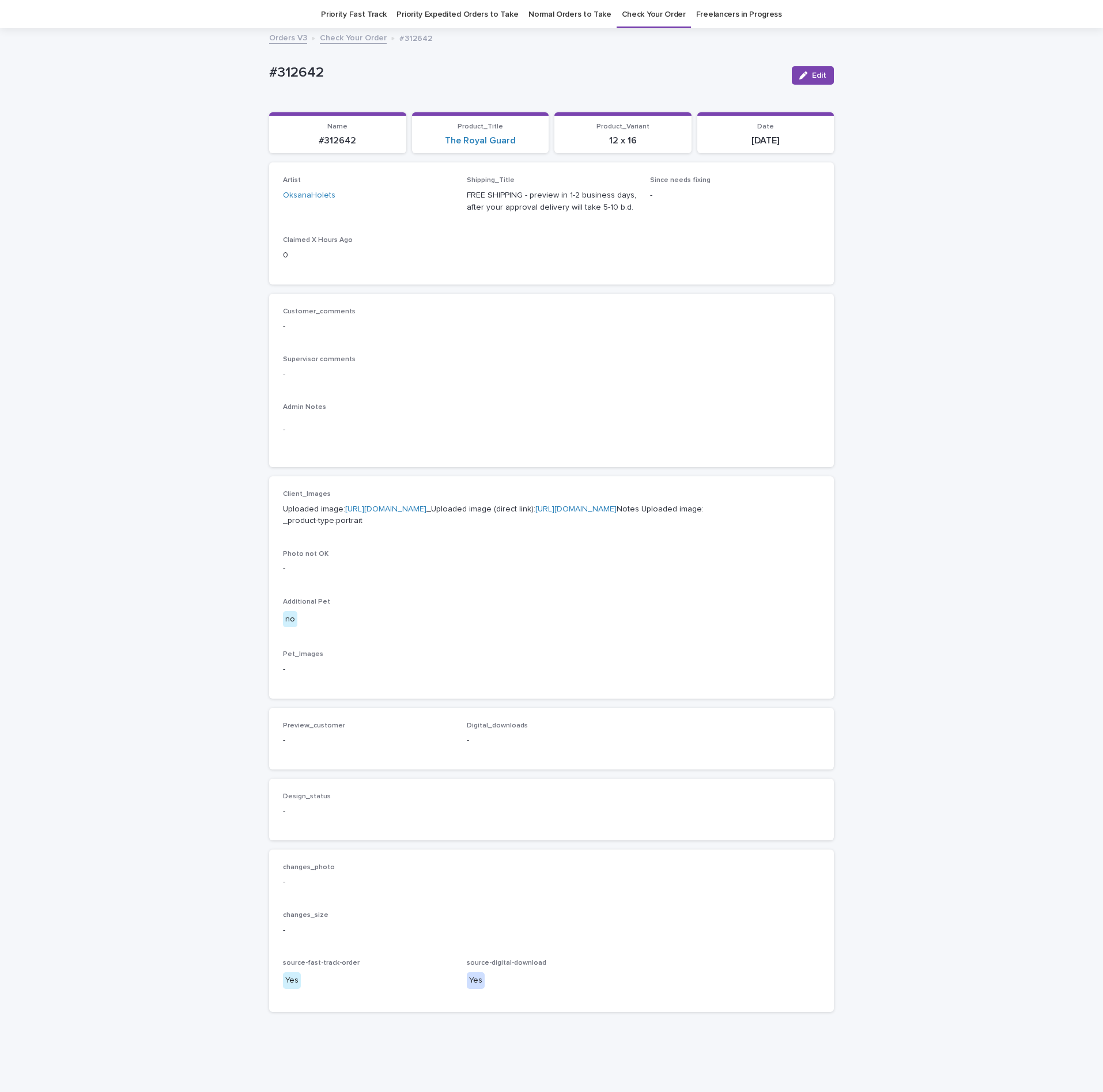
scroll to position [37, 0]
click at [382, 512] on link "[URL][DOMAIN_NAME]" at bounding box center [385, 508] width 81 height 8
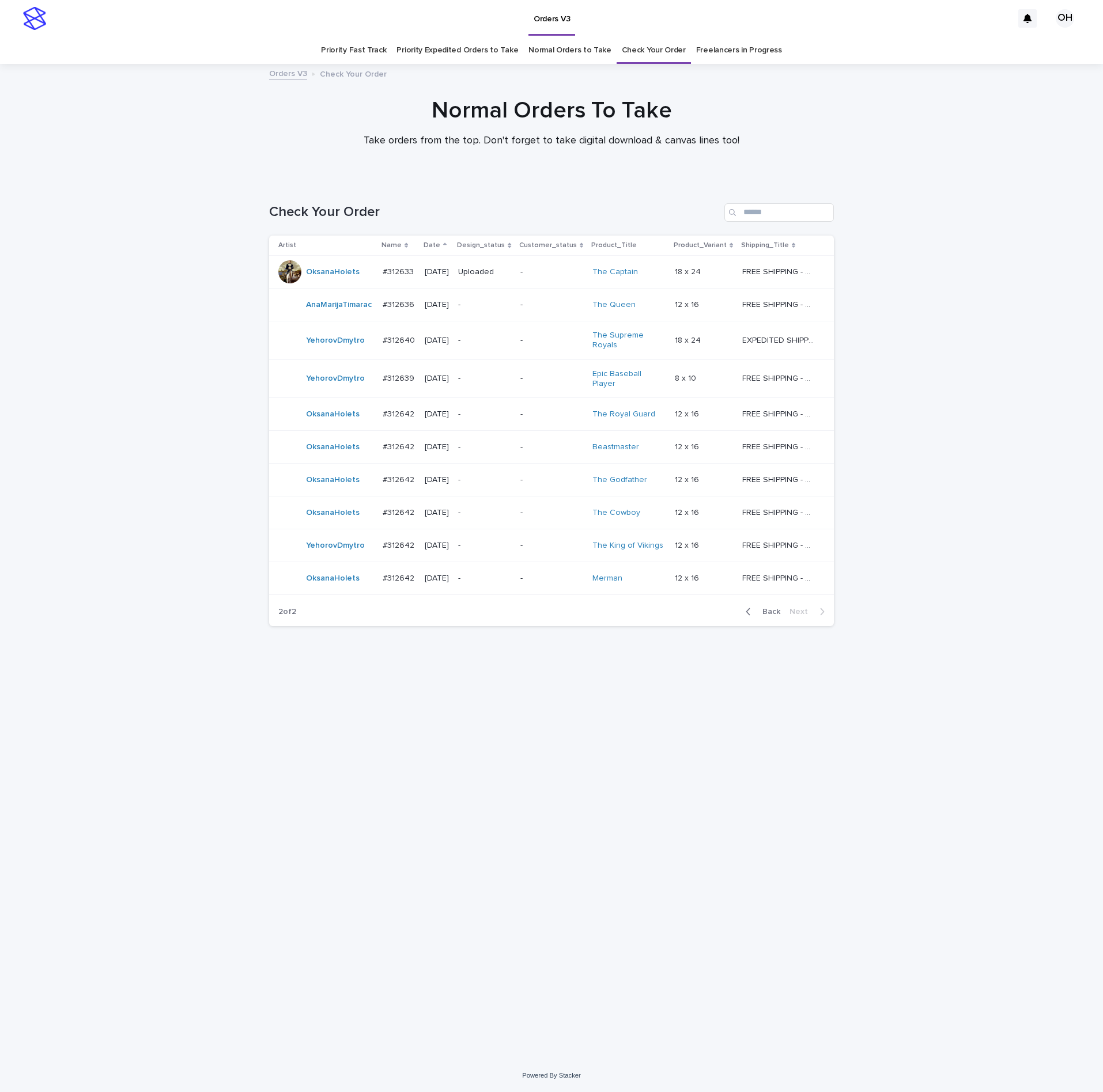
click at [396, 449] on div "#312642 #312642" at bounding box center [398, 447] width 33 height 19
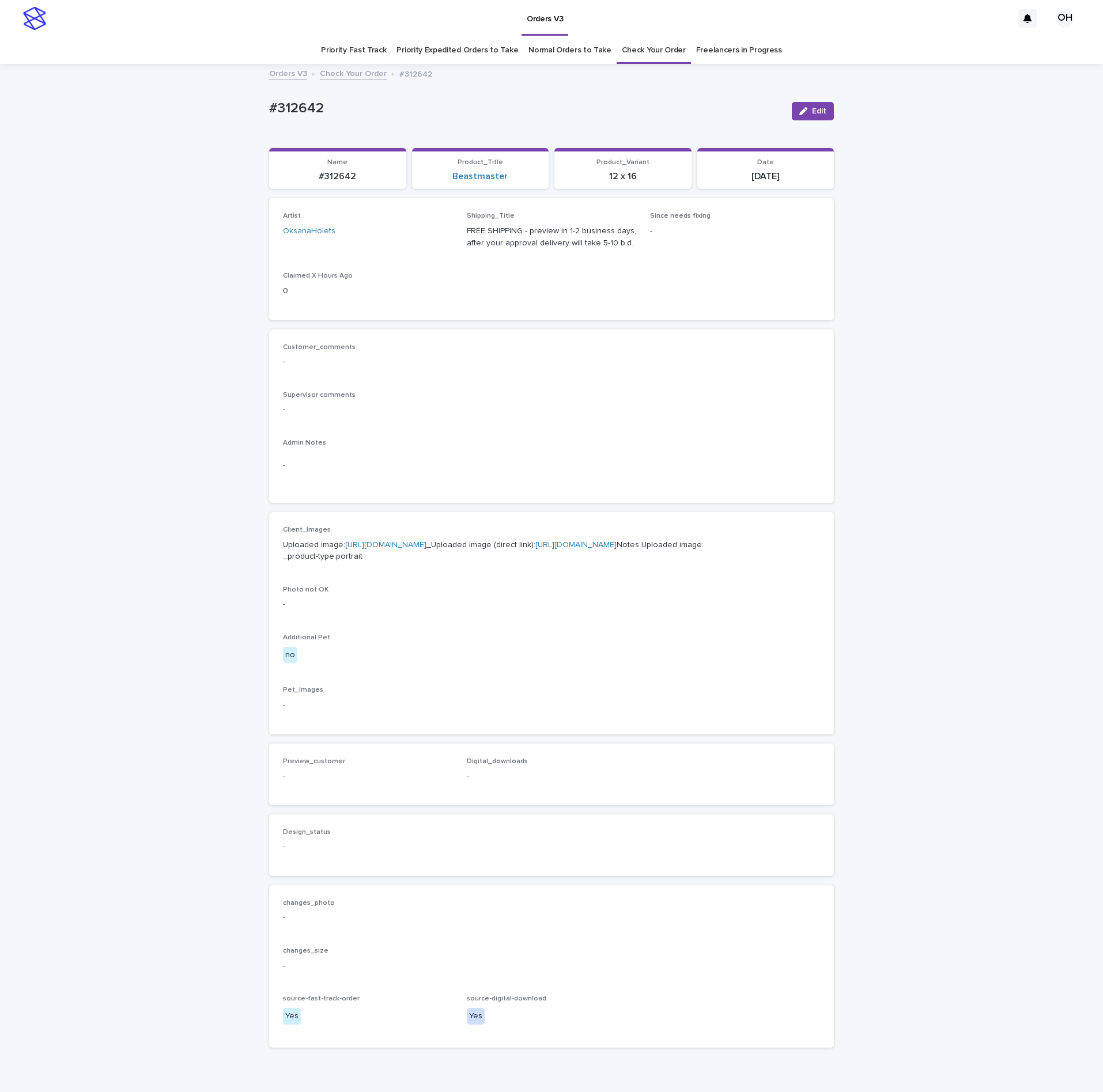
scroll to position [37, 0]
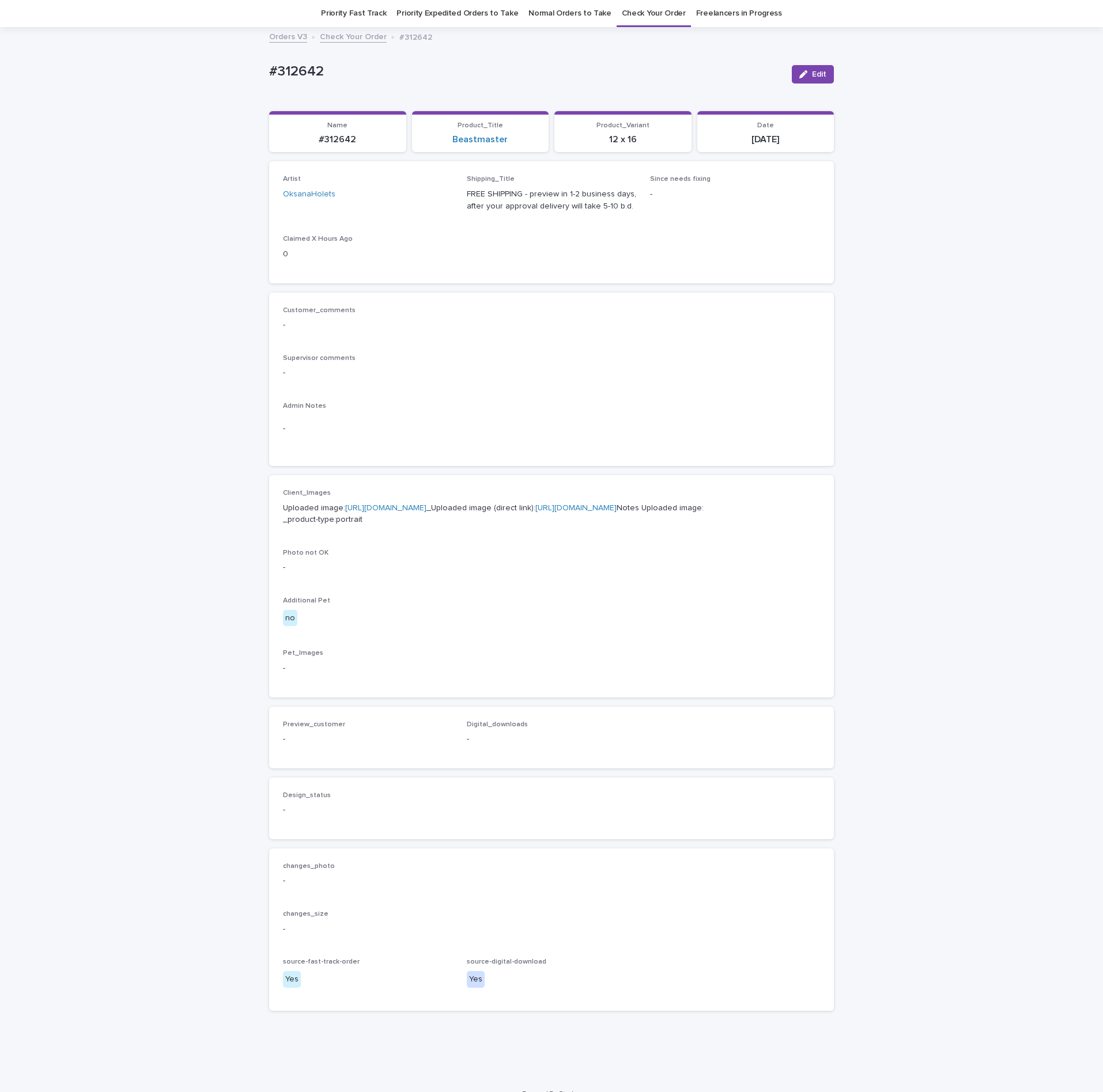
click at [390, 512] on link "https://cdn.shopify.com-uploadkit.app/s/files/1/0033/4807/0511/files/download.h…" at bounding box center [385, 508] width 81 height 8
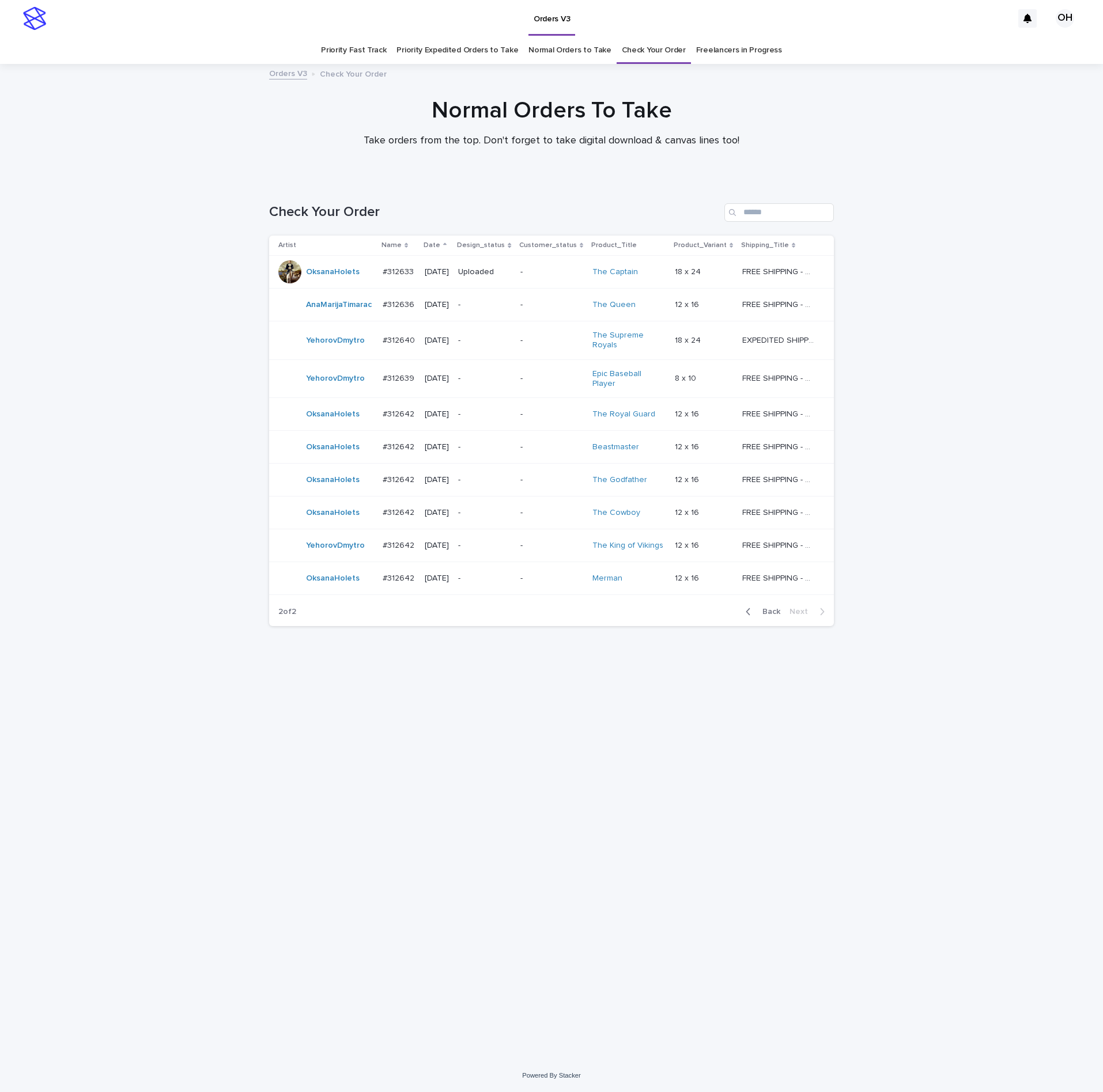
click at [404, 405] on div "#312642 #312642" at bounding box center [398, 414] width 33 height 19
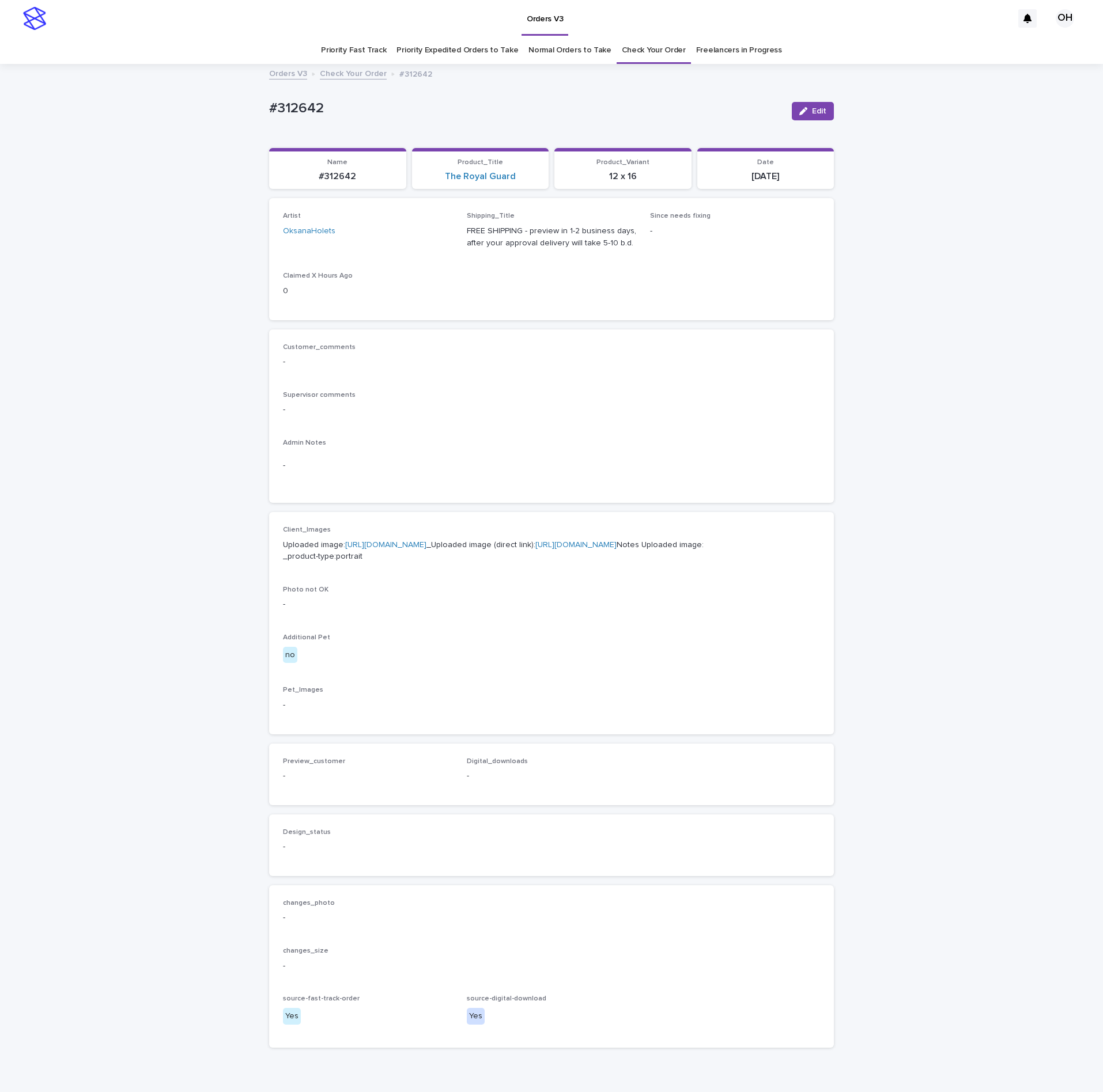
scroll to position [37, 0]
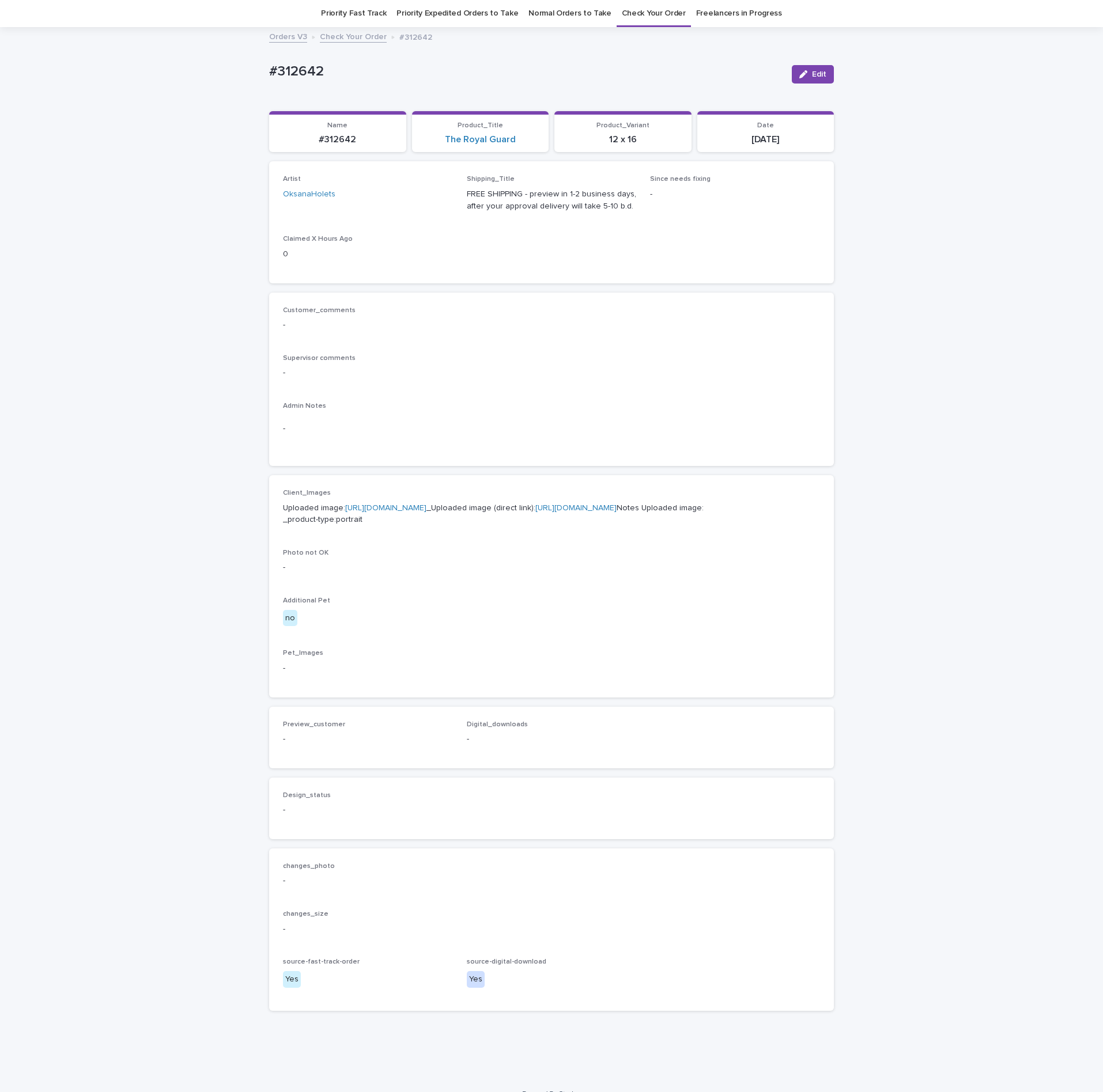
click at [416, 512] on link "[URL][DOMAIN_NAME]" at bounding box center [385, 508] width 81 height 8
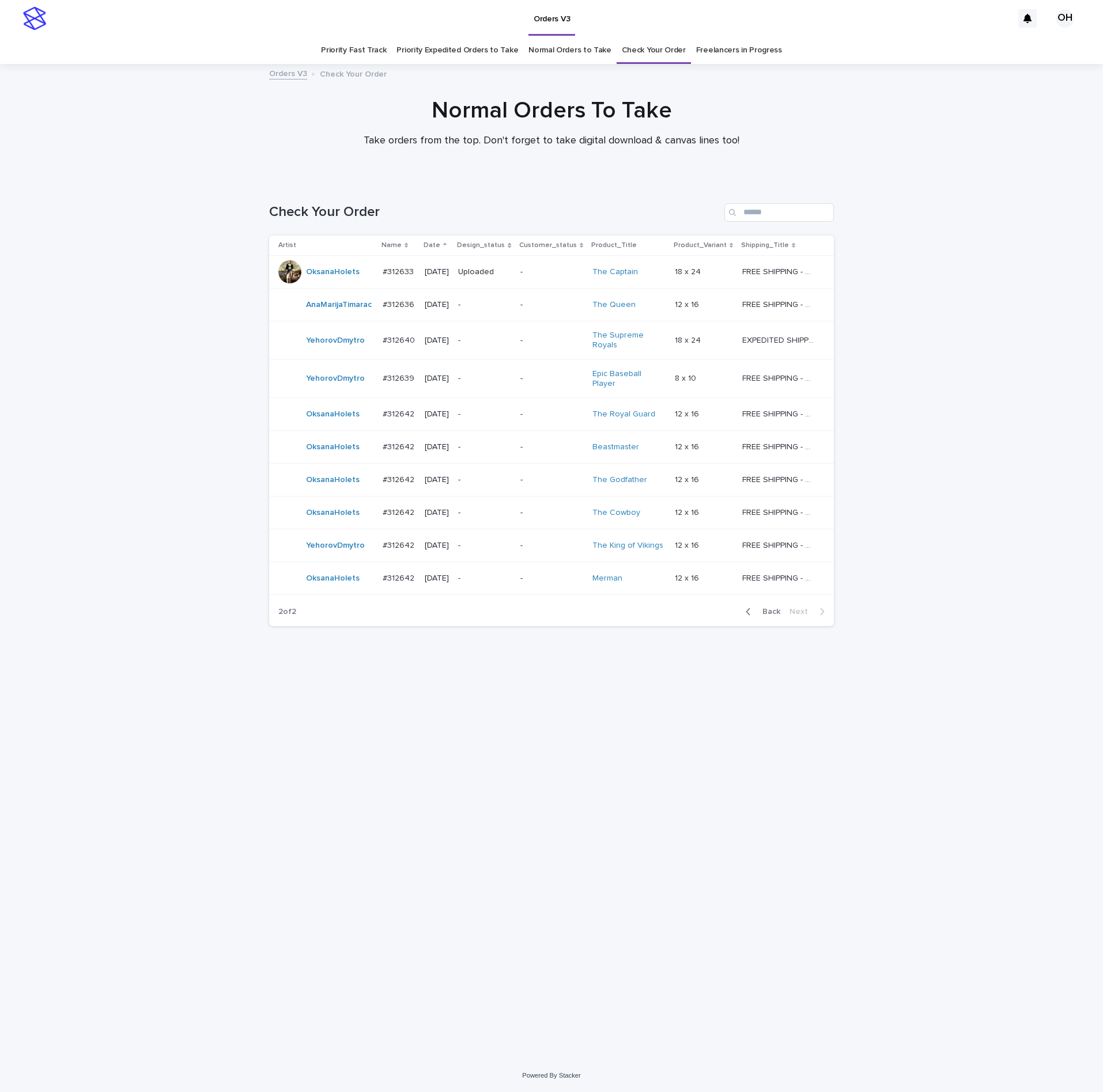
click at [391, 447] on div "#312642 #312642" at bounding box center [398, 447] width 33 height 19
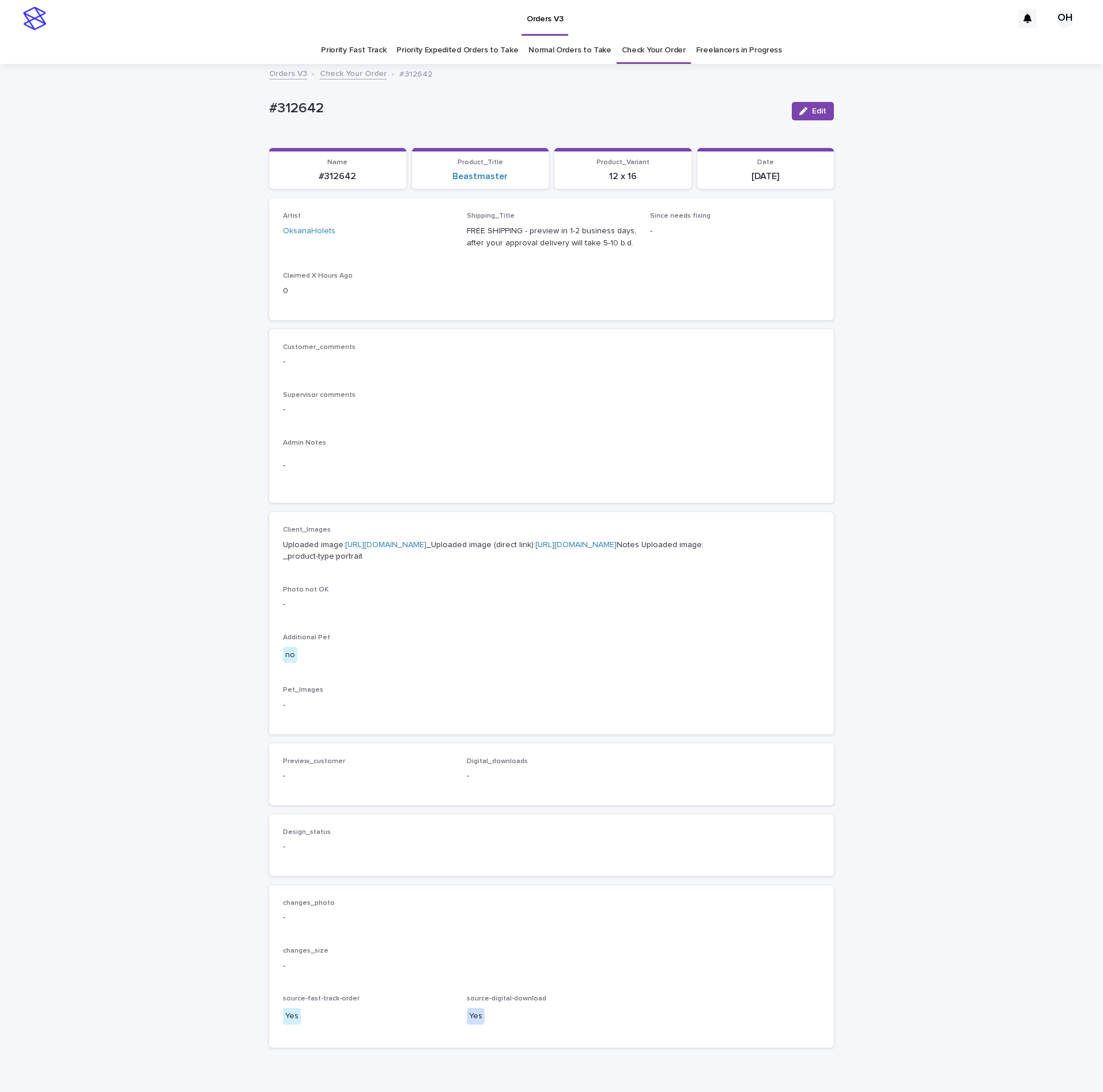
scroll to position [37, 0]
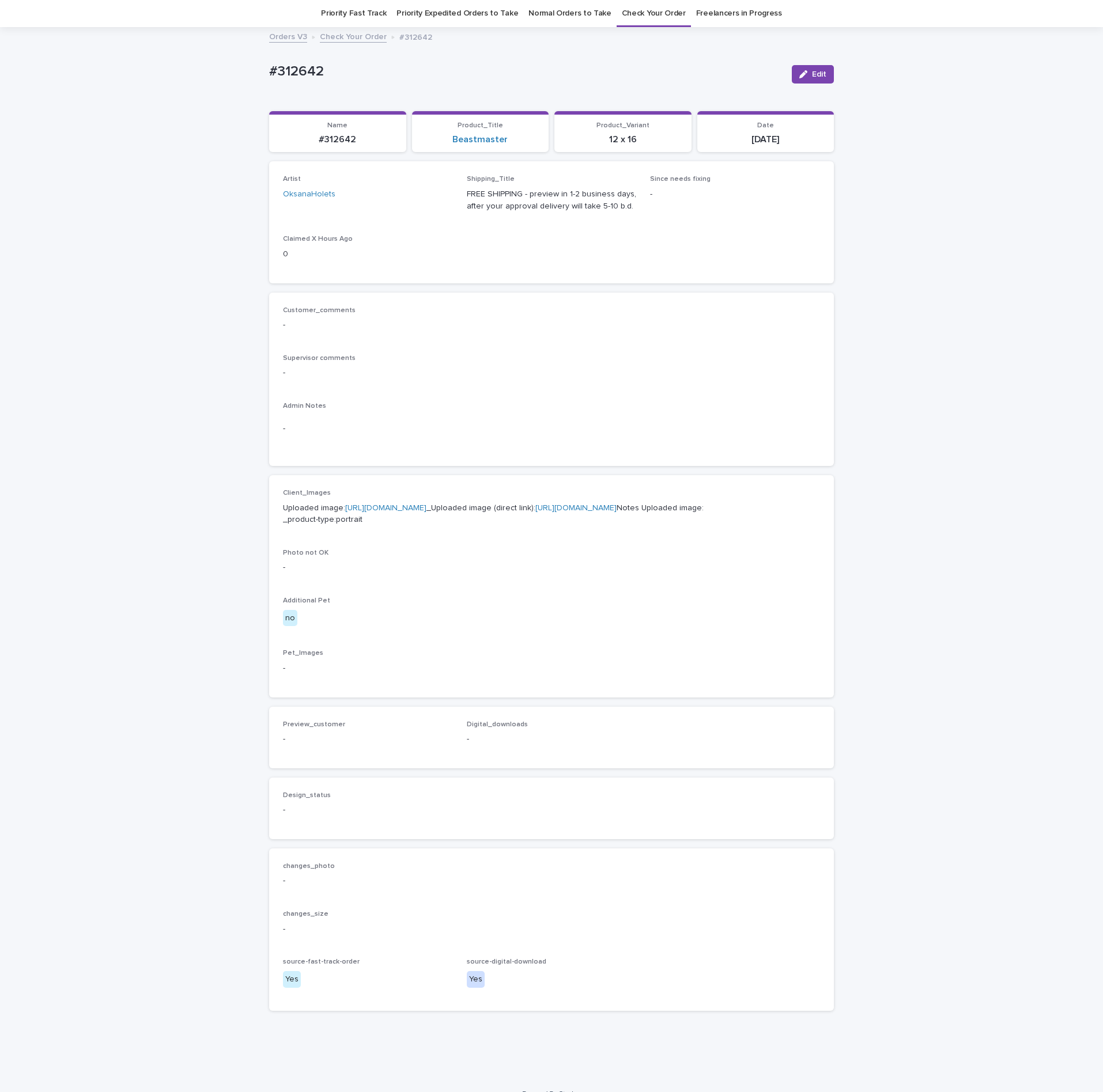
click at [396, 512] on link "https://cdn.shopify.com-uploadkit.app/s/files/1/0033/4807/0511/files/download.h…" at bounding box center [385, 508] width 81 height 8
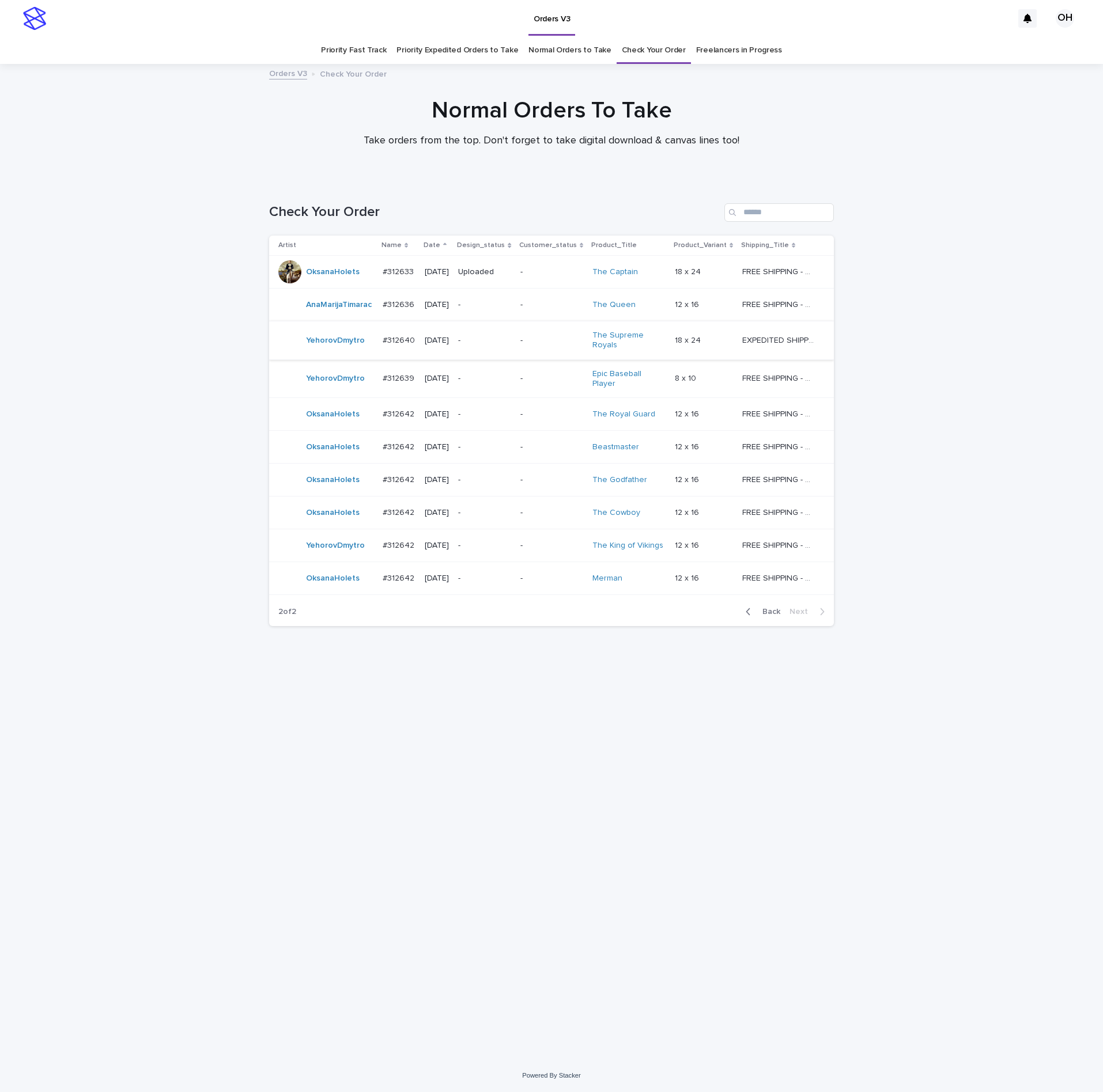
click at [395, 474] on p "#312642" at bounding box center [399, 479] width 34 height 12
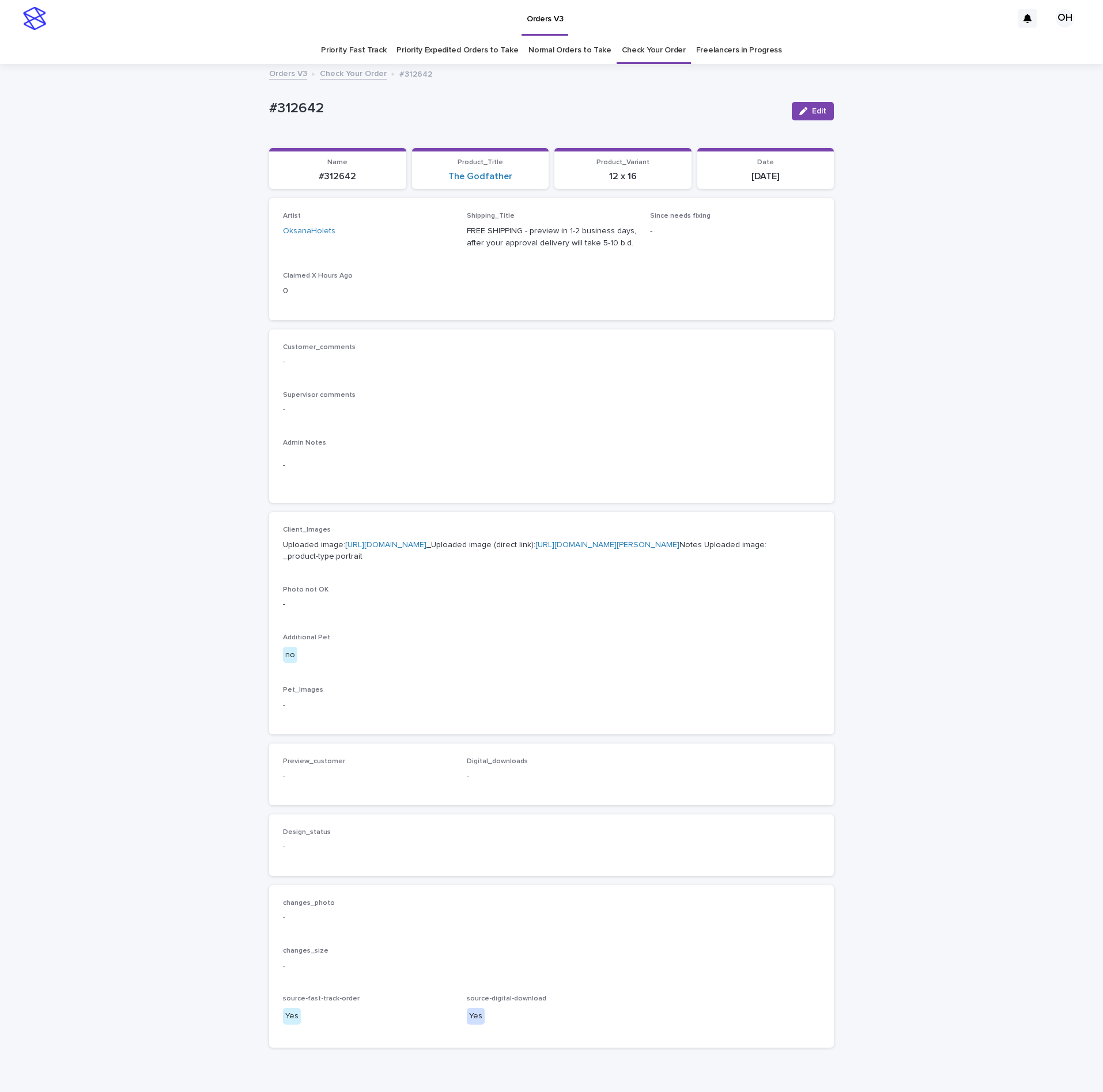
scroll to position [37, 0]
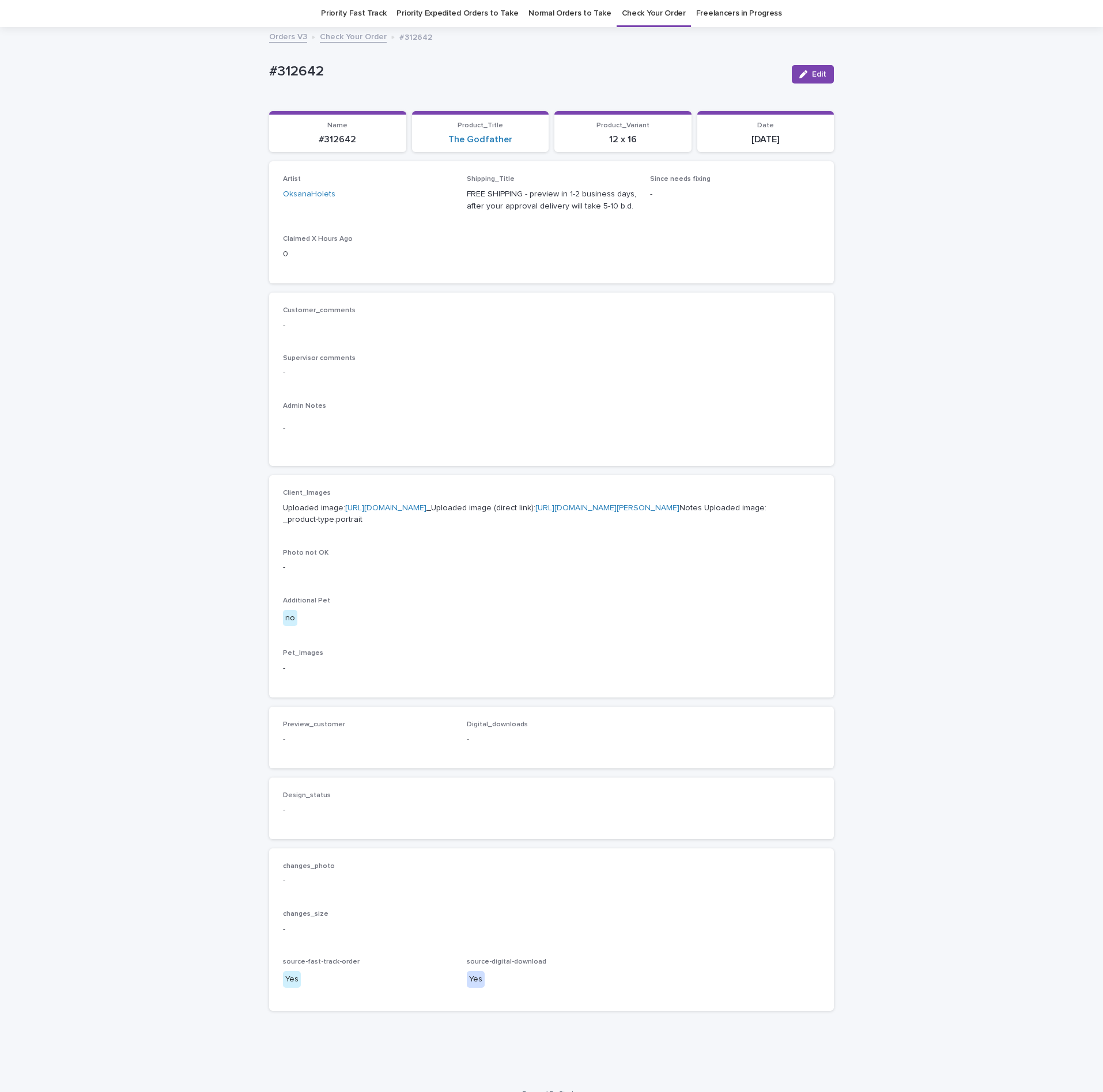
click at [382, 512] on link "https://cdn.shopify.com-uploadkit.app/s/files/1/0033/4807/0511/files/download.h…" at bounding box center [385, 508] width 81 height 8
